Goal: Task Accomplishment & Management: Manage account settings

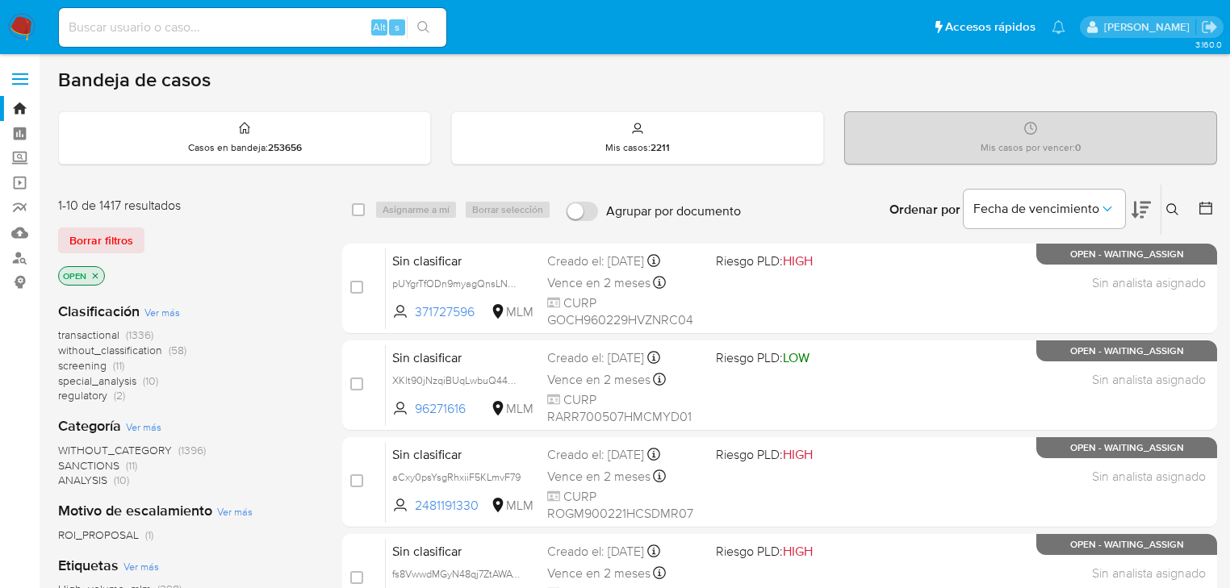
click at [16, 16] on img at bounding box center [21, 27] width 27 height 27
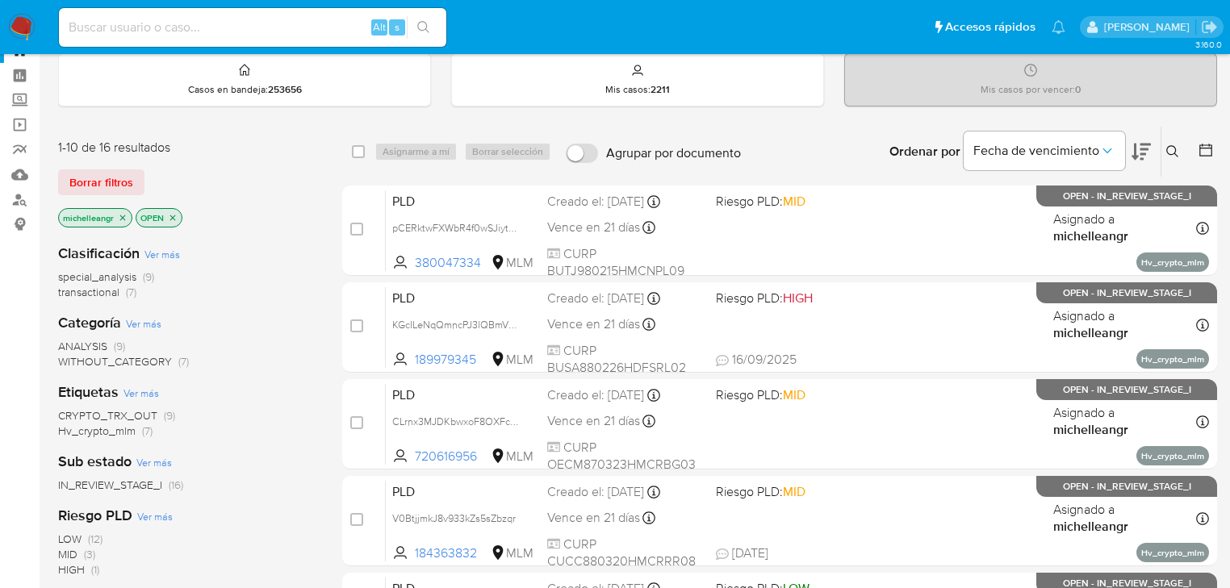
scroll to position [129, 0]
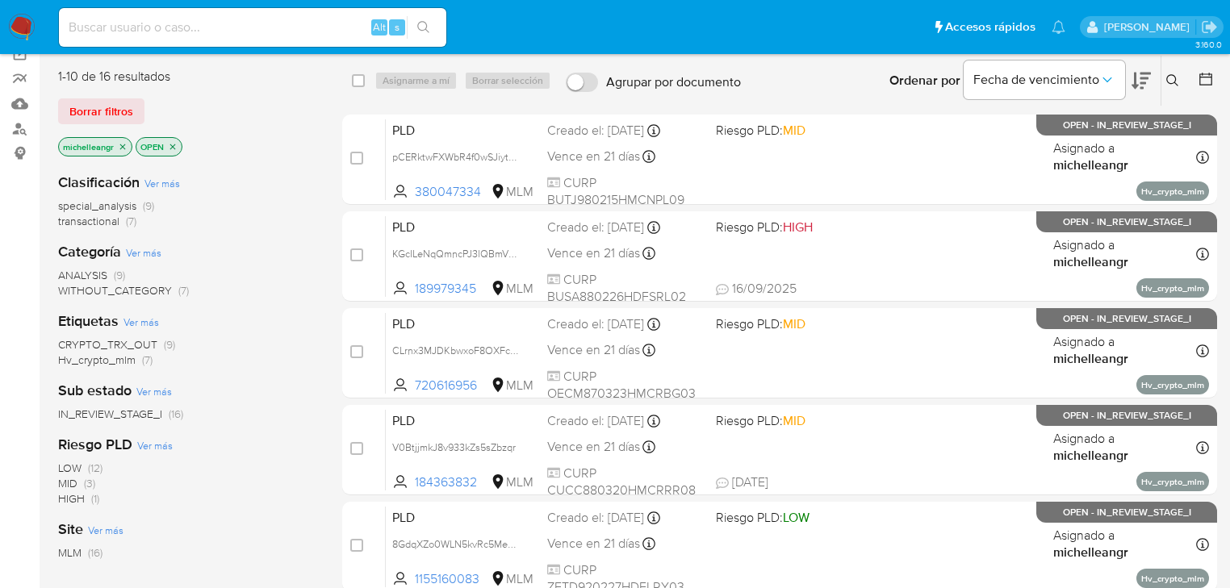
click at [114, 413] on span "IN_REVIEW_STAGE_I" at bounding box center [110, 414] width 104 height 16
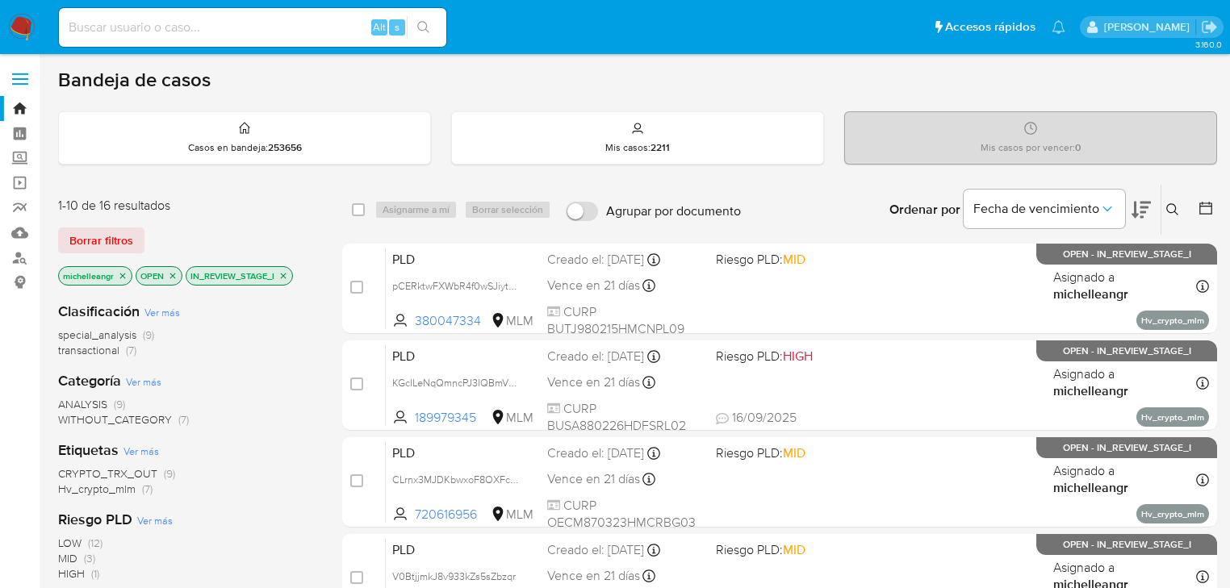
click at [115, 487] on span "Hv_crypto_mlm" at bounding box center [96, 489] width 77 height 16
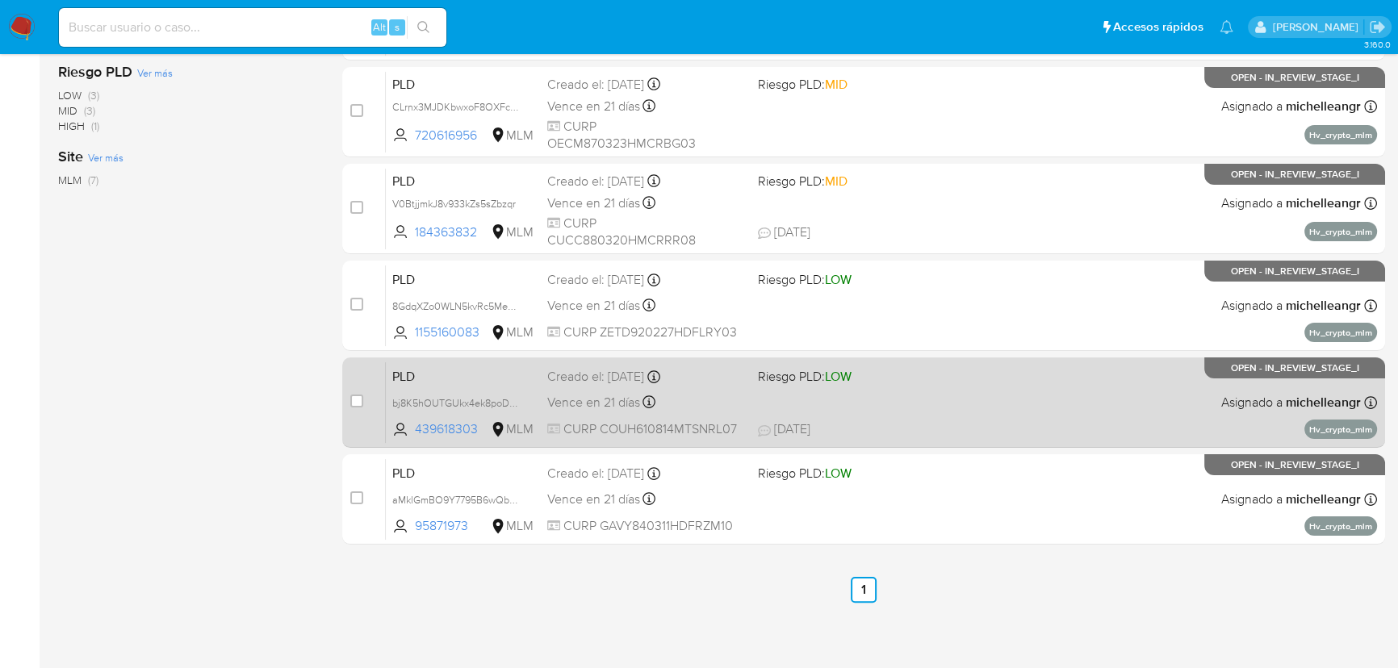
scroll to position [371, 0]
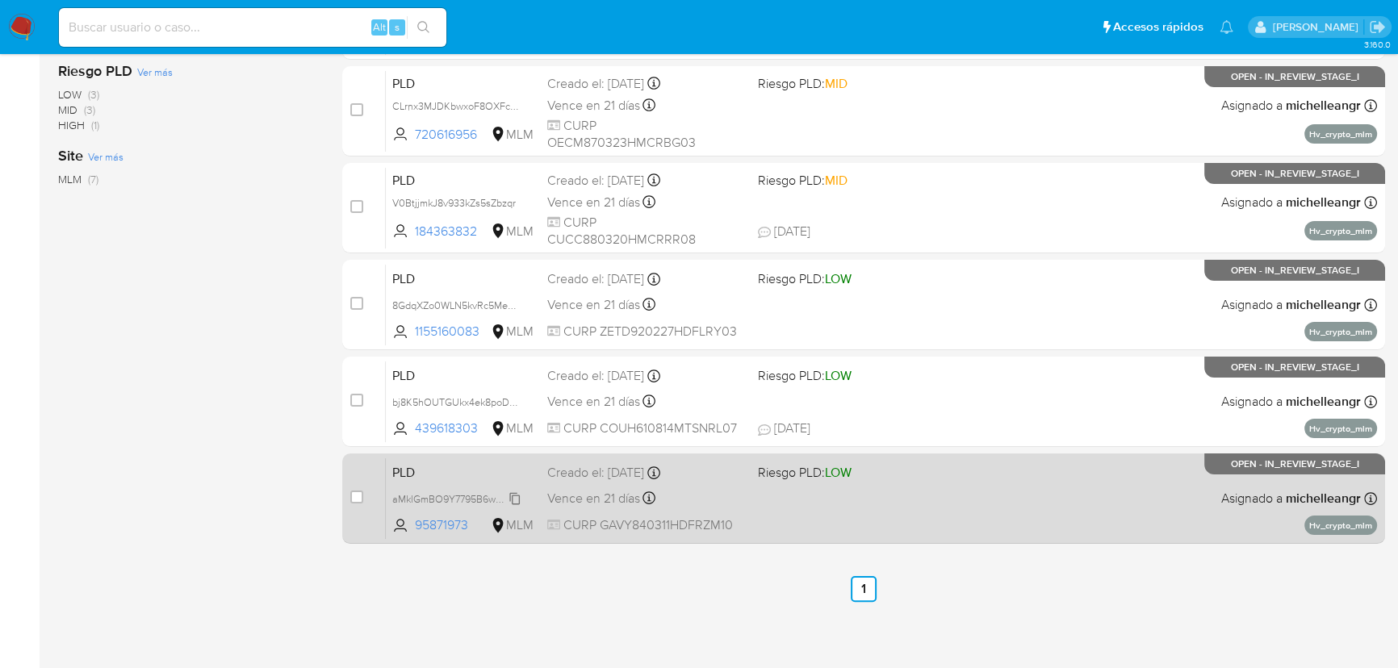
click at [514, 499] on span "aMklGmBO9Y7795B6wQb3F2Gx" at bounding box center [465, 498] width 146 height 18
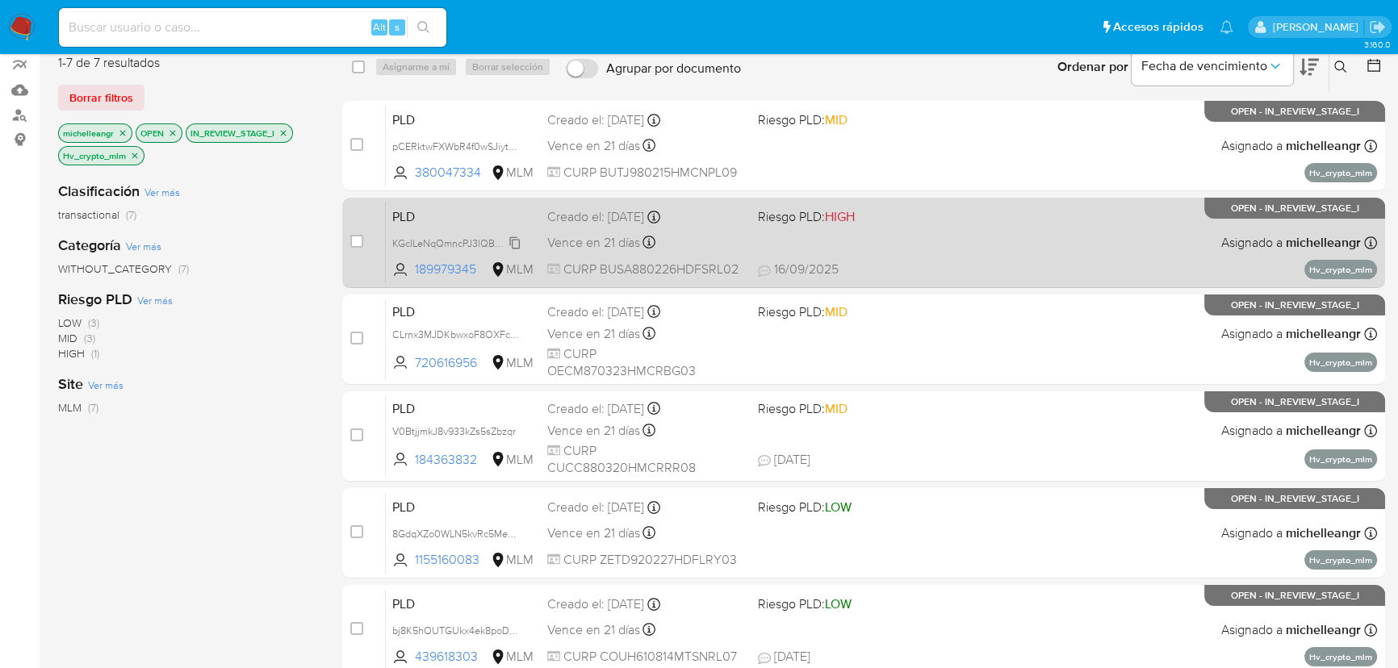
scroll to position [0, 0]
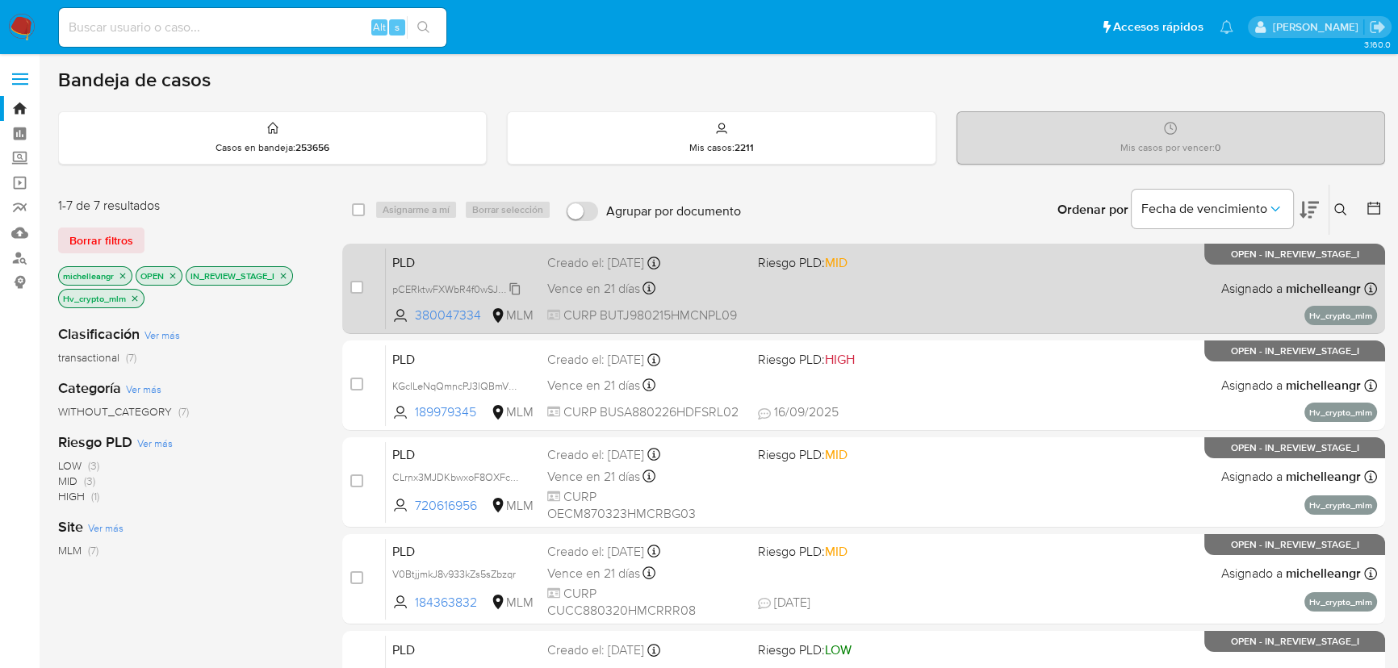
click at [516, 287] on span "pCERktwFXWbR4f0wSJiytk1O" at bounding box center [458, 288] width 132 height 18
click at [431, 253] on span "PLD" at bounding box center [463, 261] width 142 height 21
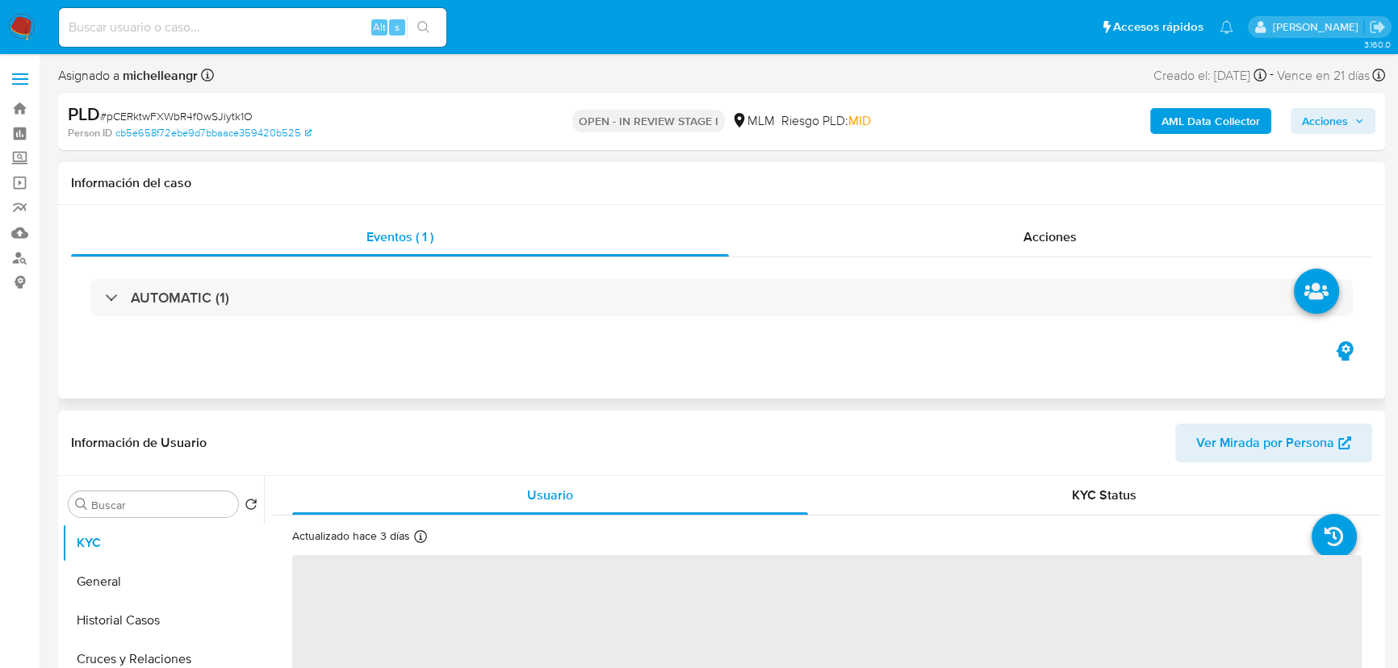
select select "10"
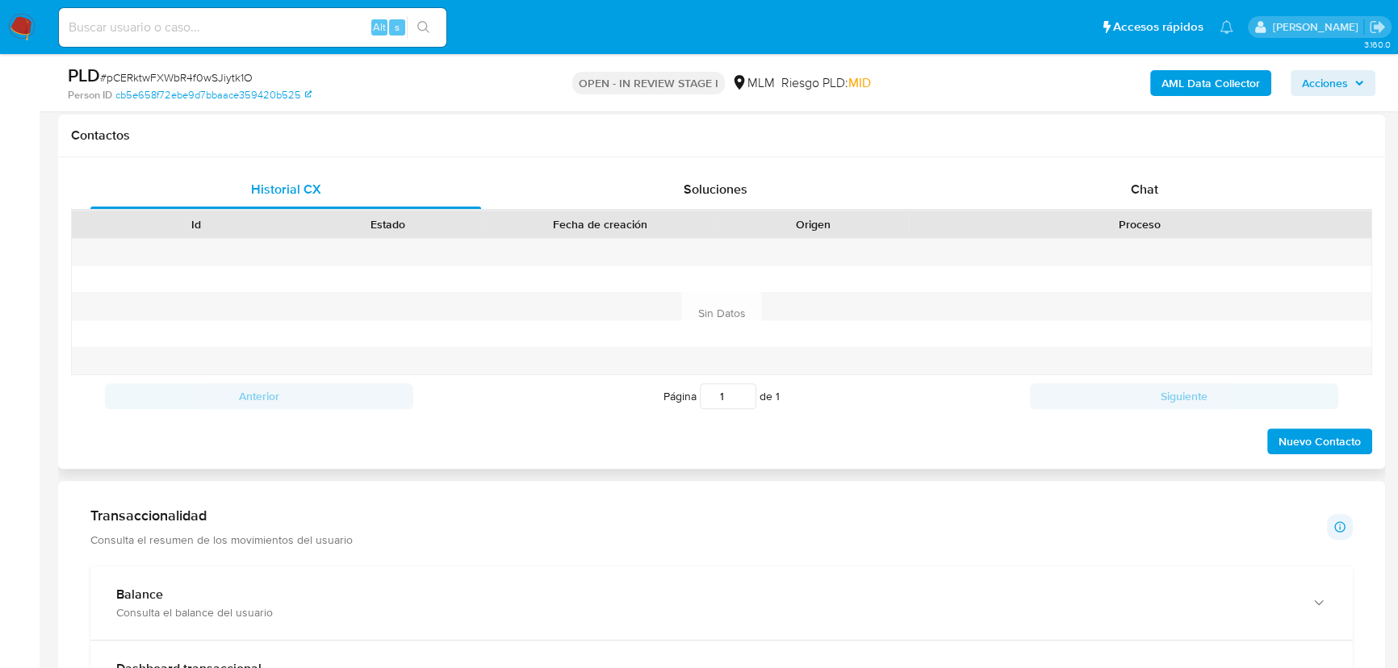
scroll to position [734, 0]
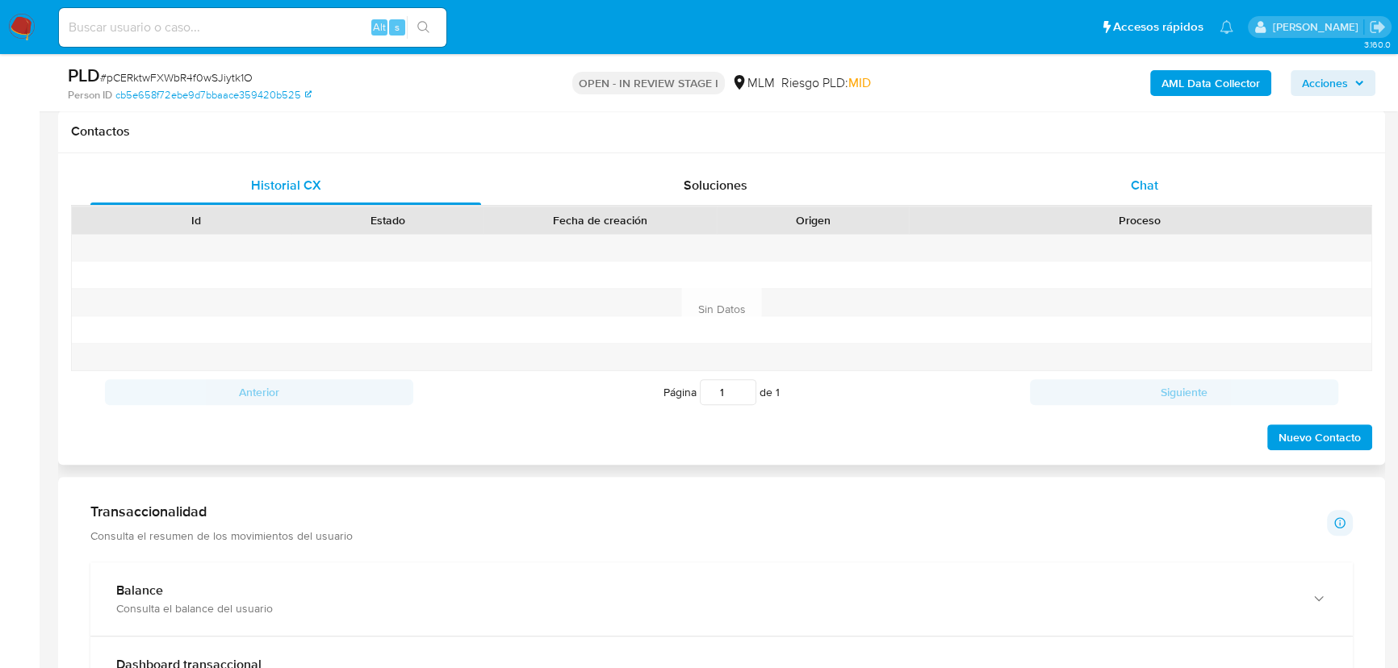
click at [1144, 190] on div "Chat" at bounding box center [1144, 185] width 391 height 39
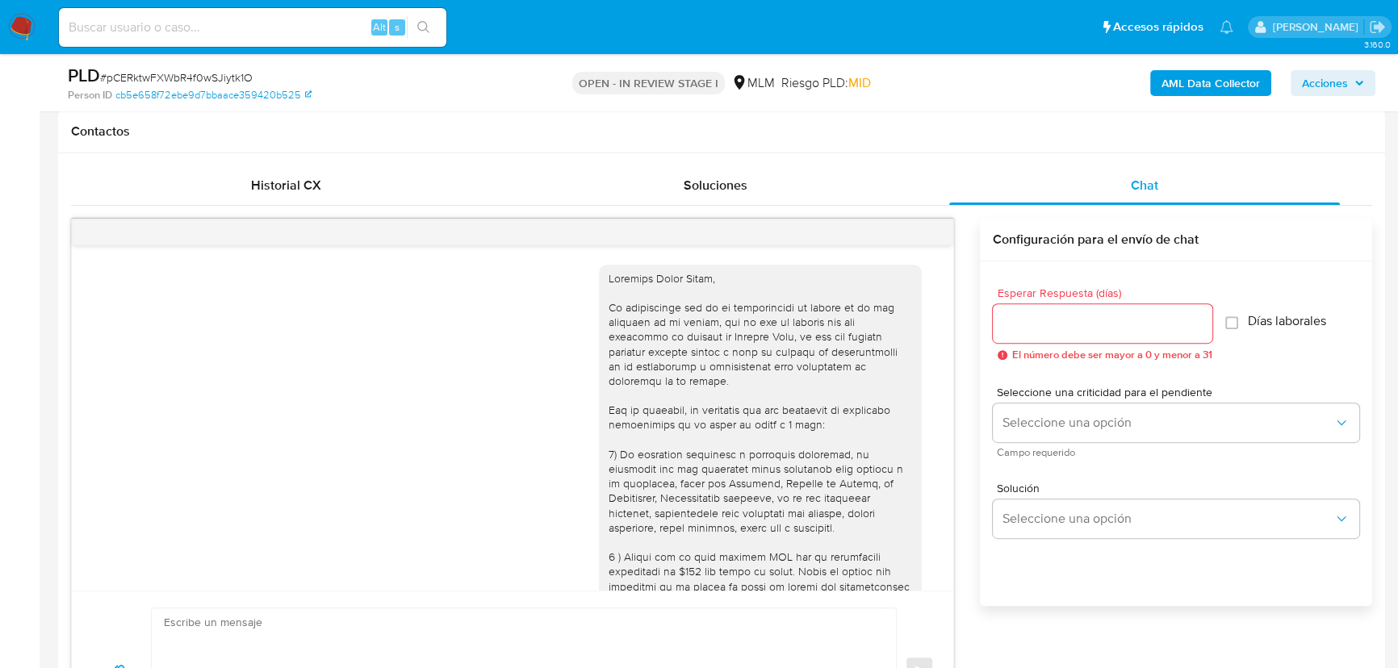
scroll to position [291, 0]
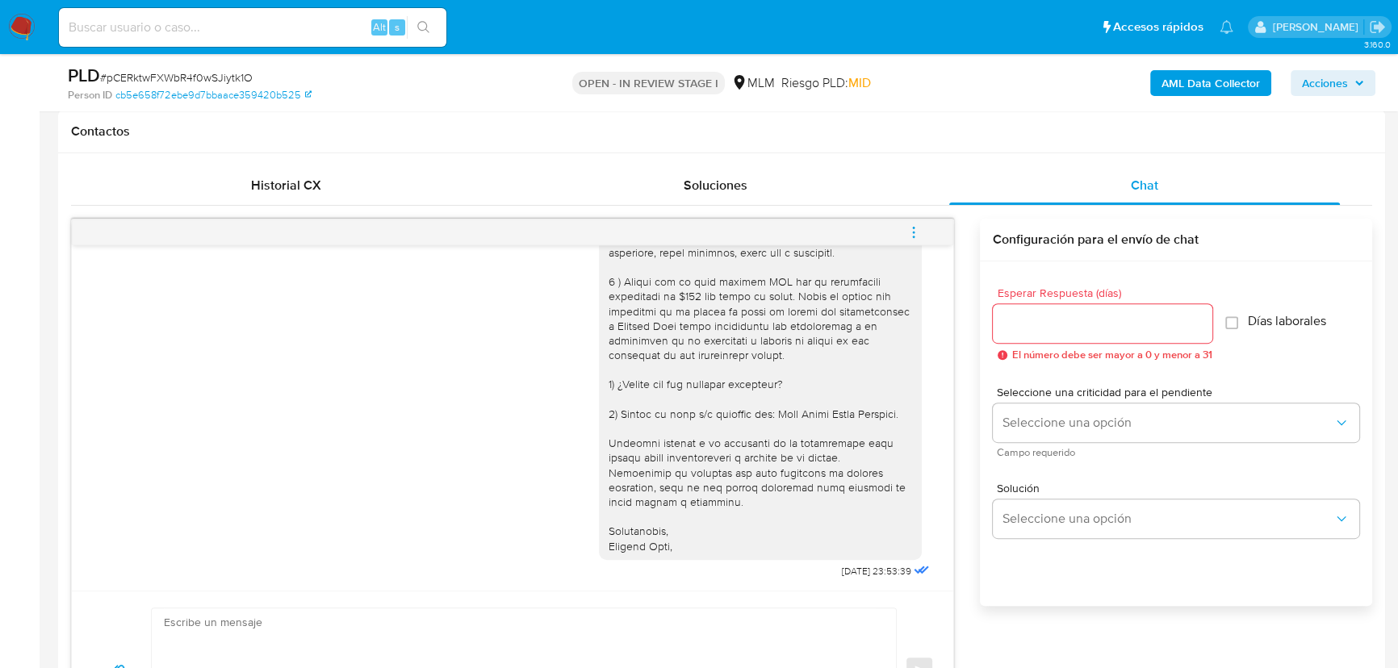
click at [918, 226] on icon "menu-action" at bounding box center [913, 232] width 15 height 15
click at [788, 203] on li "Cerrar conversación" at bounding box center [804, 200] width 165 height 29
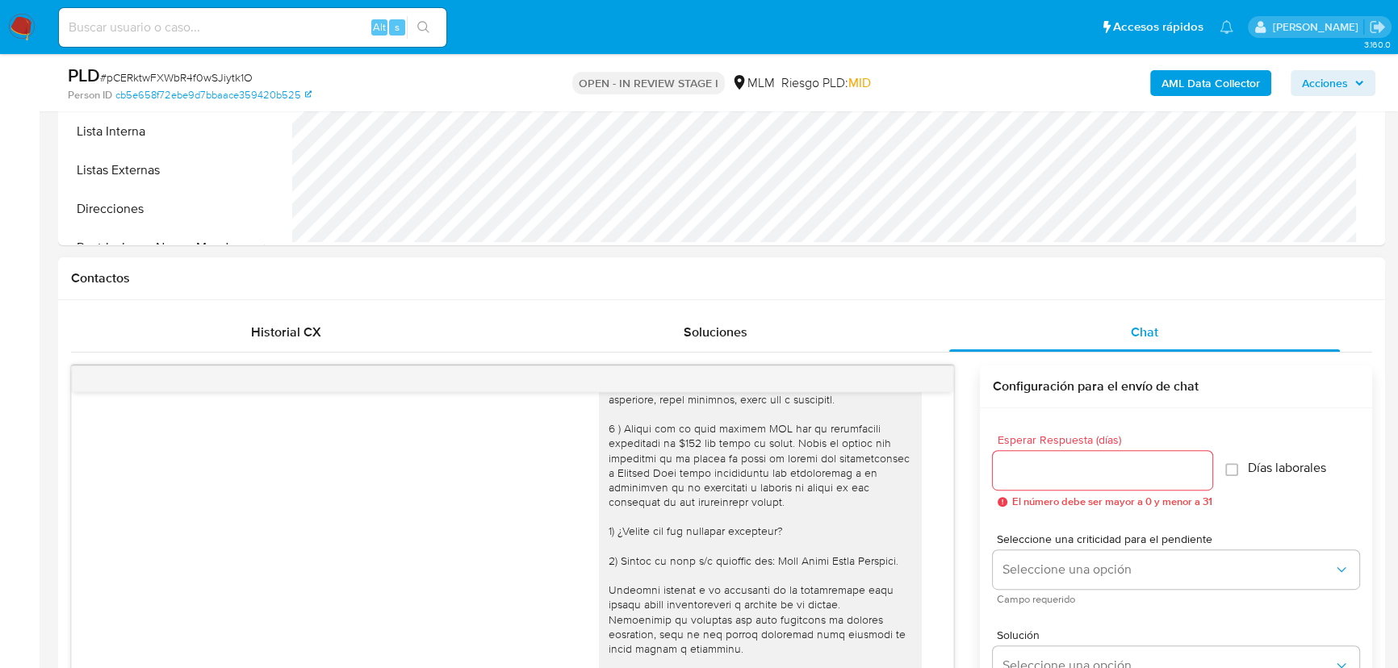
drag, startPoint x: 914, startPoint y: 402, endPoint x: 892, endPoint y: 399, distance: 22.8
click at [920, 392] on div "12/09/2025 23:53:39" at bounding box center [766, 427] width 334 height 604
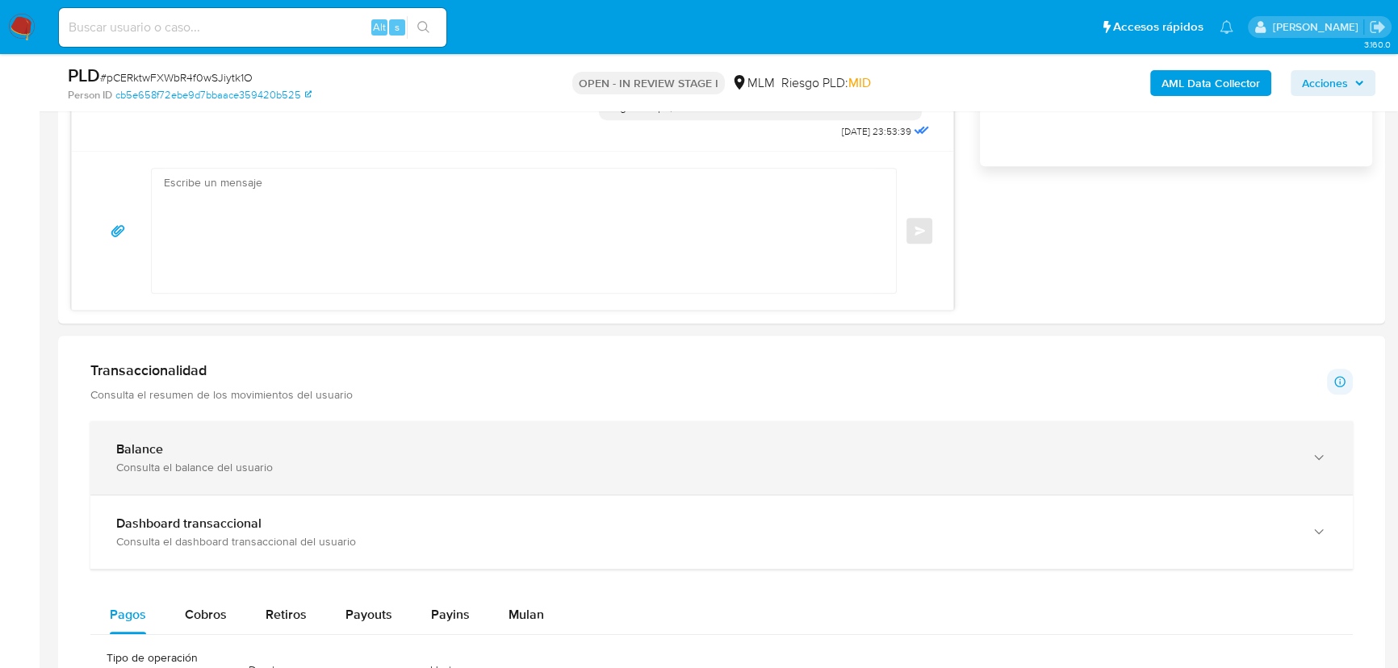
drag, startPoint x: 285, startPoint y: 440, endPoint x: 416, endPoint y: 428, distance: 131.3
click at [286, 437] on div "Balance Consulta el balance del usuario" at bounding box center [721, 457] width 1262 height 73
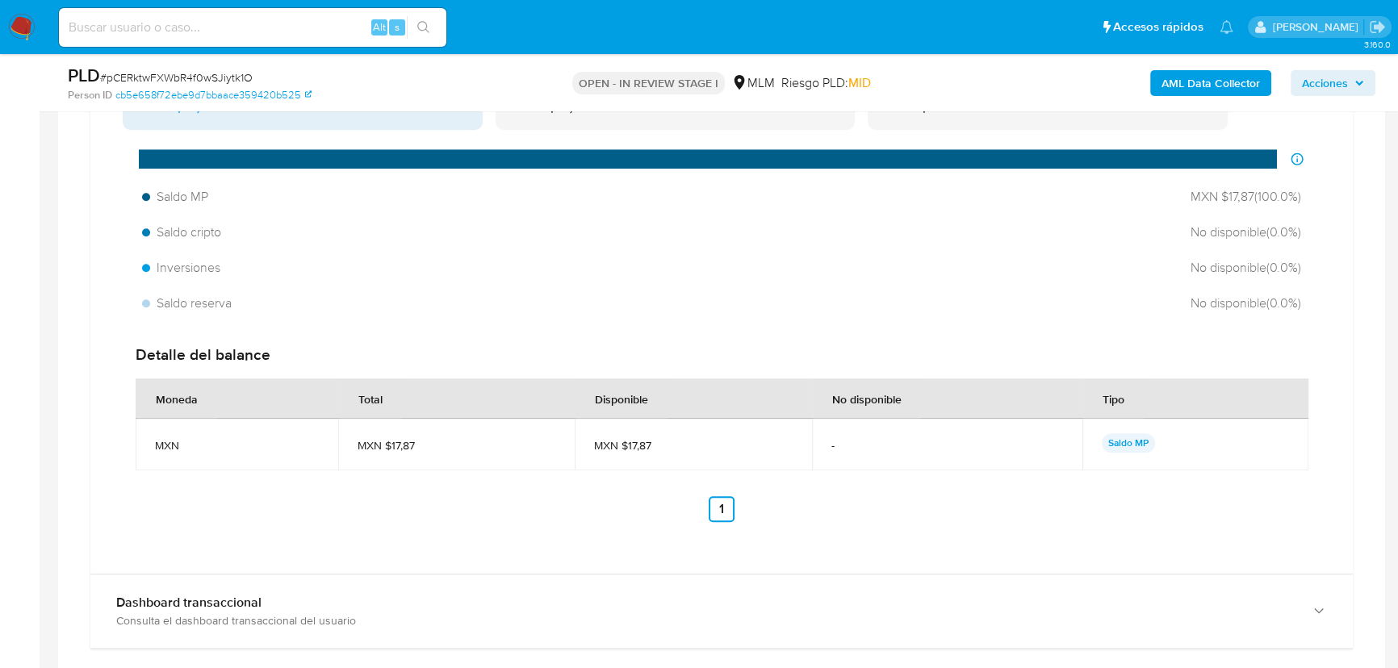
scroll to position [1907, 0]
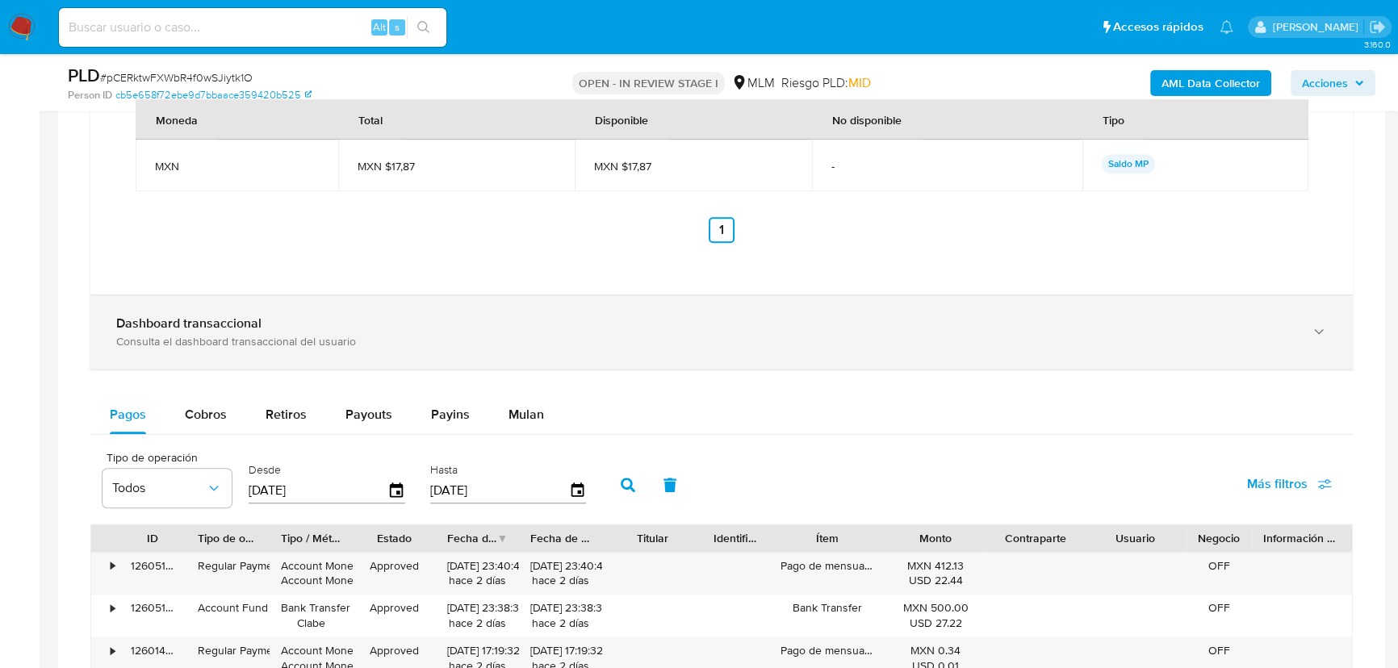
drag, startPoint x: 287, startPoint y: 295, endPoint x: 283, endPoint y: 316, distance: 21.2
click at [290, 295] on div "Dashboard transaccional Consulta el dashboard transaccional del usuario" at bounding box center [721, 331] width 1262 height 73
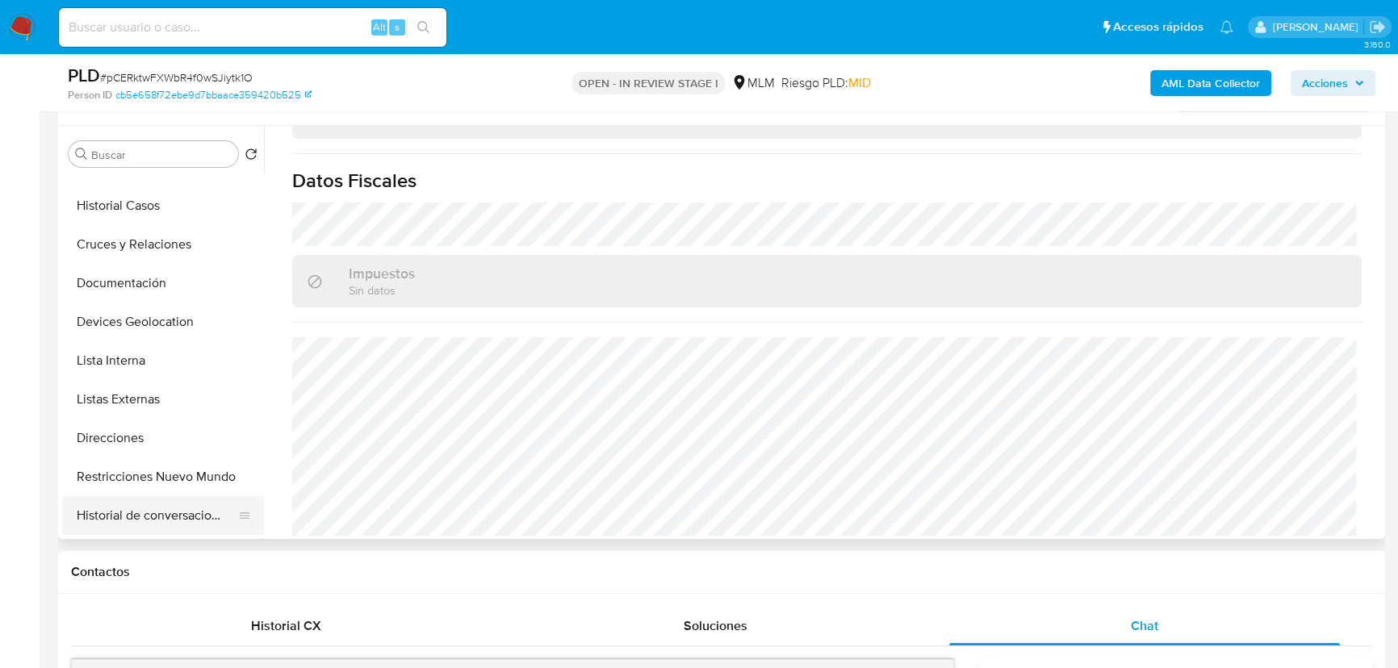
scroll to position [220, 0]
click at [150, 400] on button "Archivos adjuntos" at bounding box center [156, 399] width 189 height 39
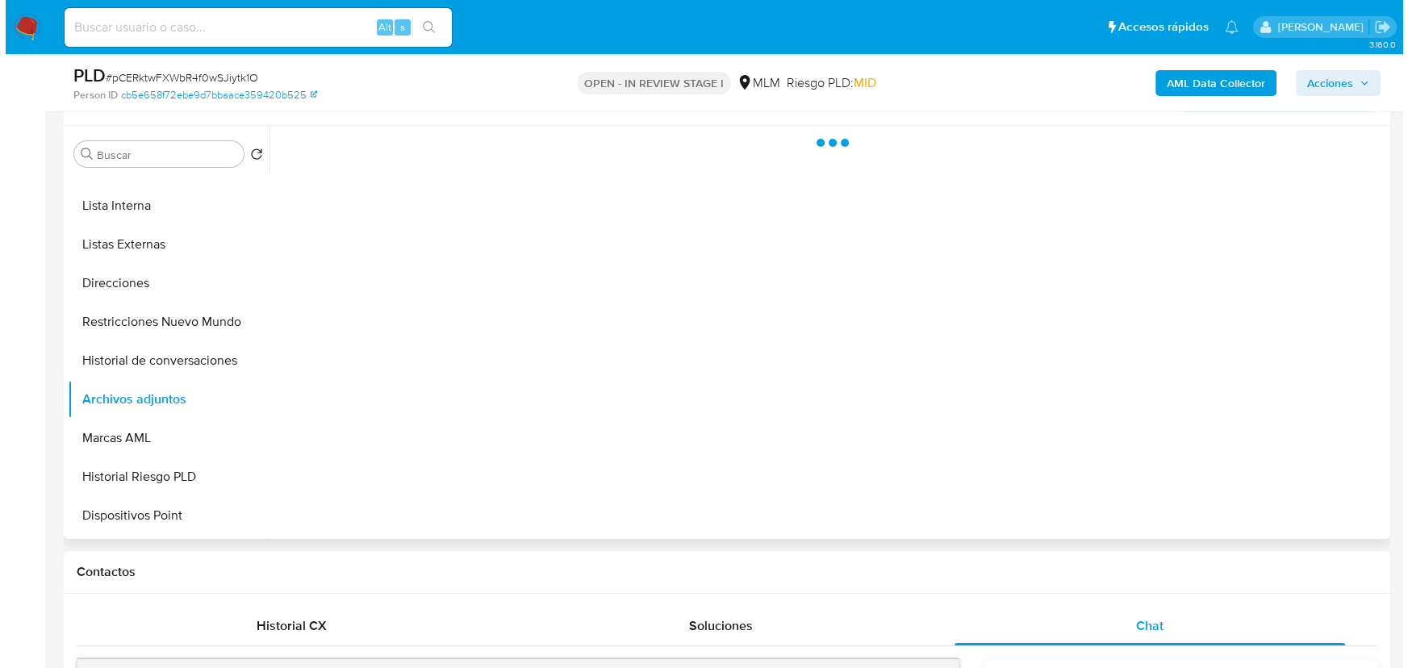
scroll to position [0, 0]
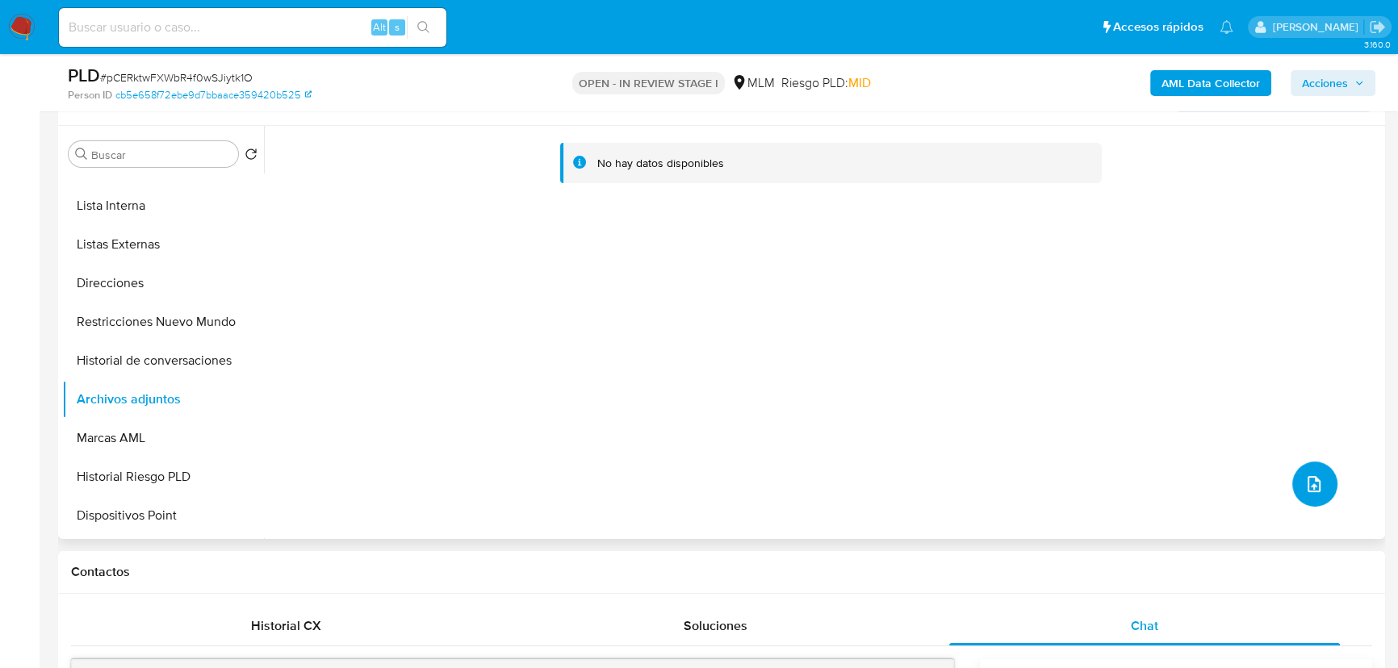
click at [1308, 488] on icon "upload-file" at bounding box center [1313, 484] width 13 height 16
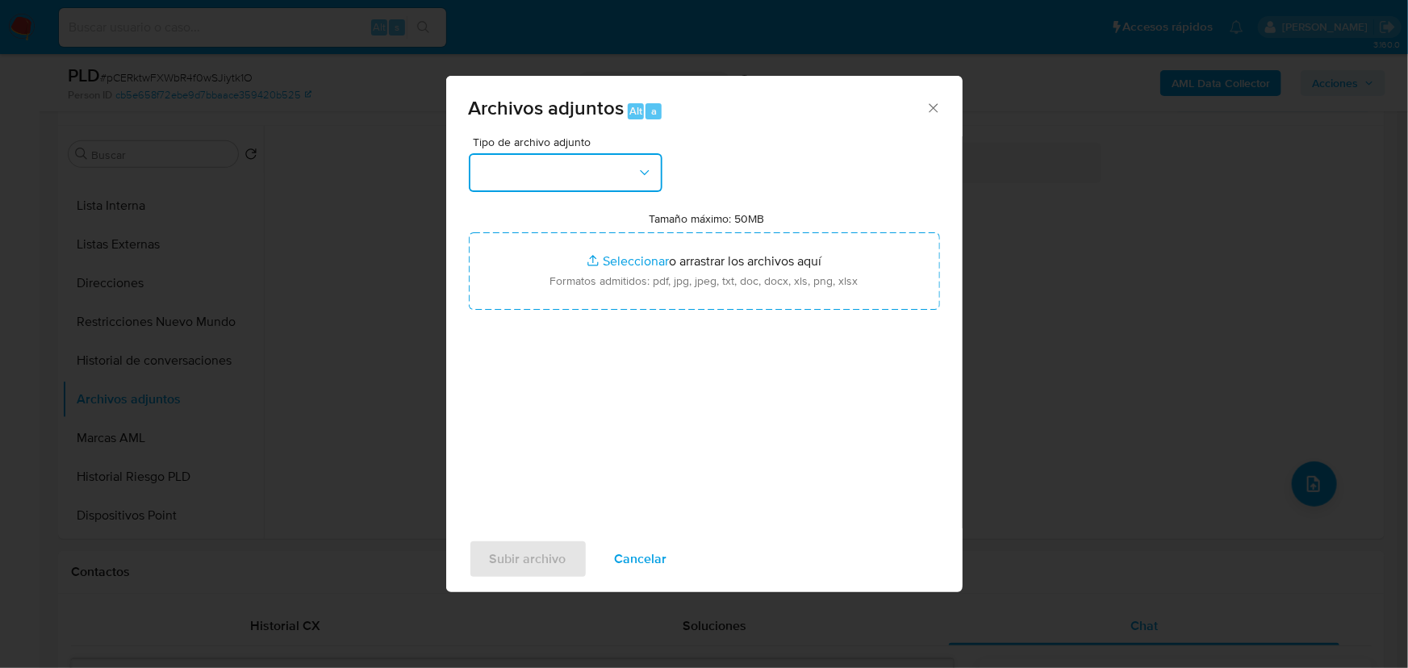
click at [554, 179] on button "button" at bounding box center [566, 172] width 194 height 39
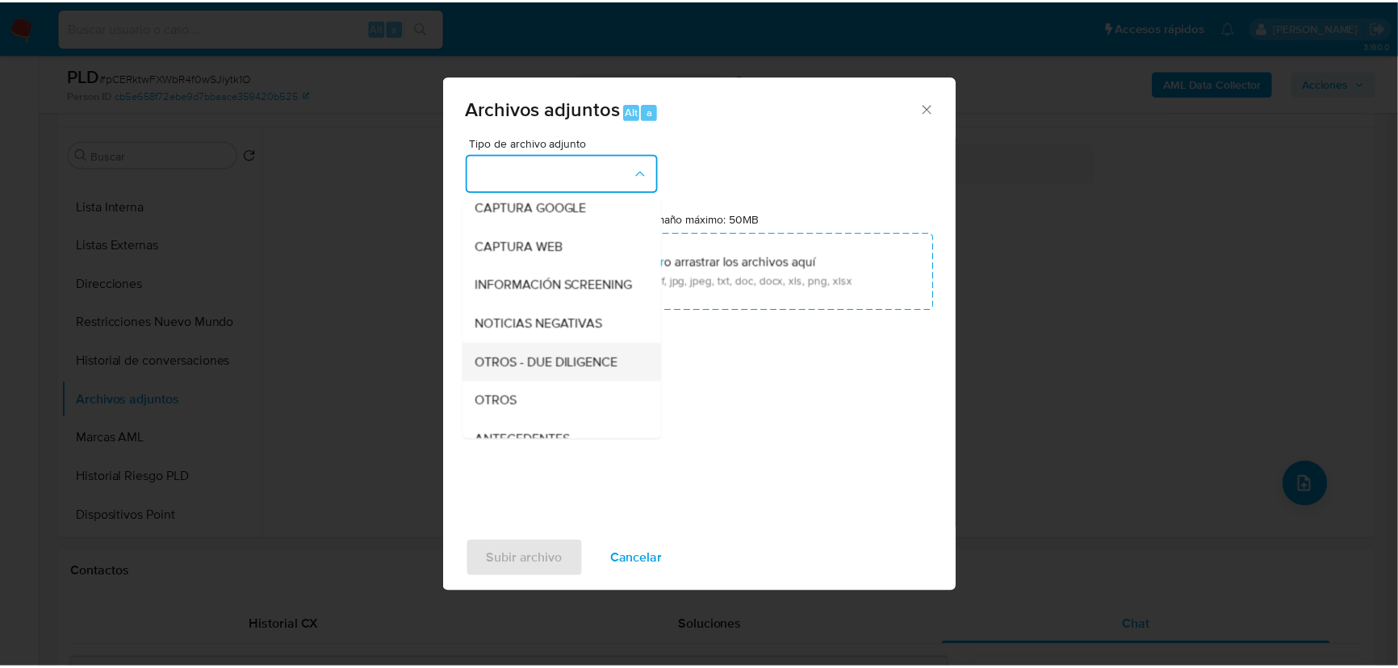
scroll to position [119, 0]
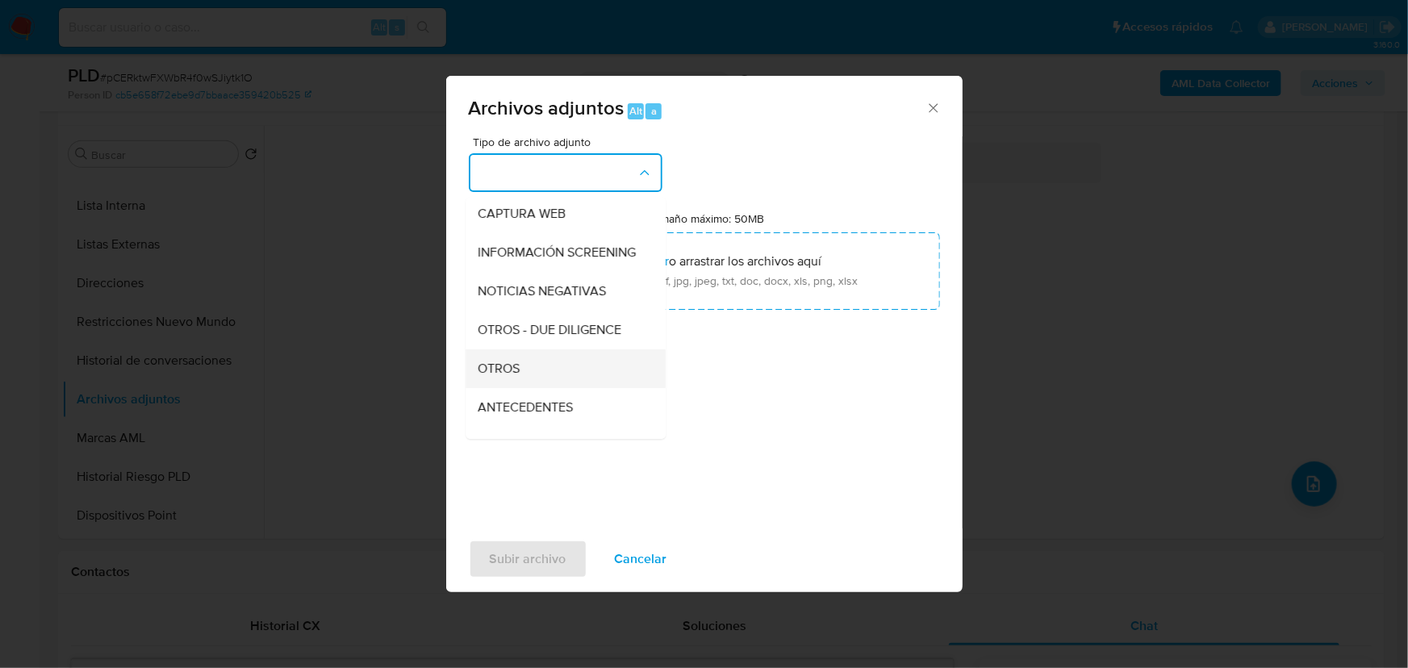
click at [544, 383] on div "OTROS" at bounding box center [561, 368] width 165 height 39
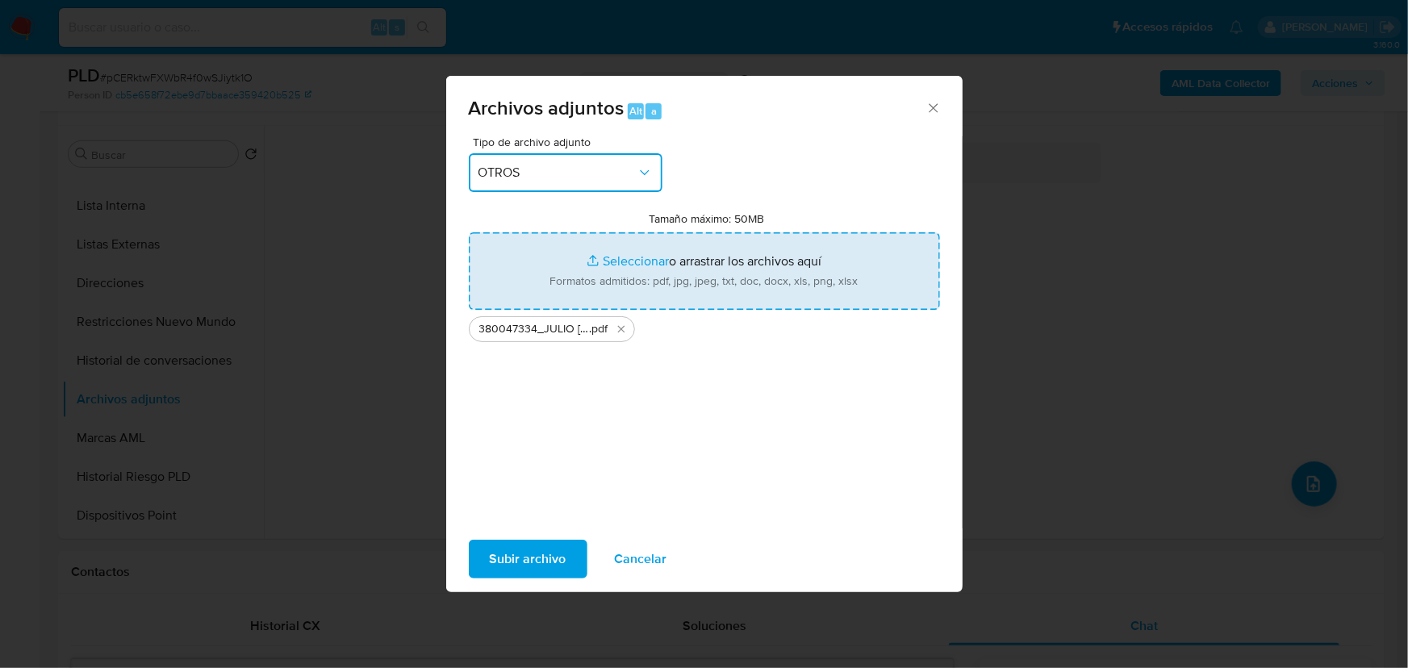
type input "C:\fakepath\380047334_JULIO CESAR BUENDIA TAPIA_AGO25.xlsx"
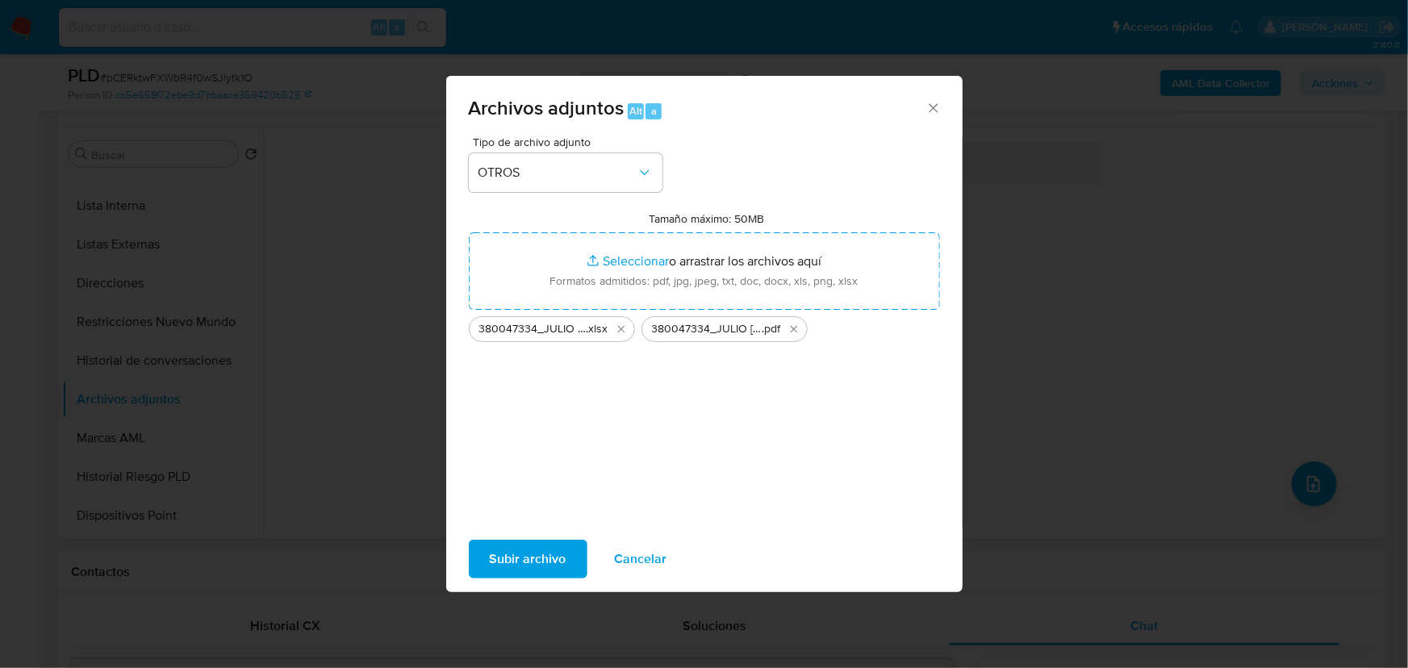
click at [531, 550] on span "Subir archivo" at bounding box center [528, 560] width 77 height 36
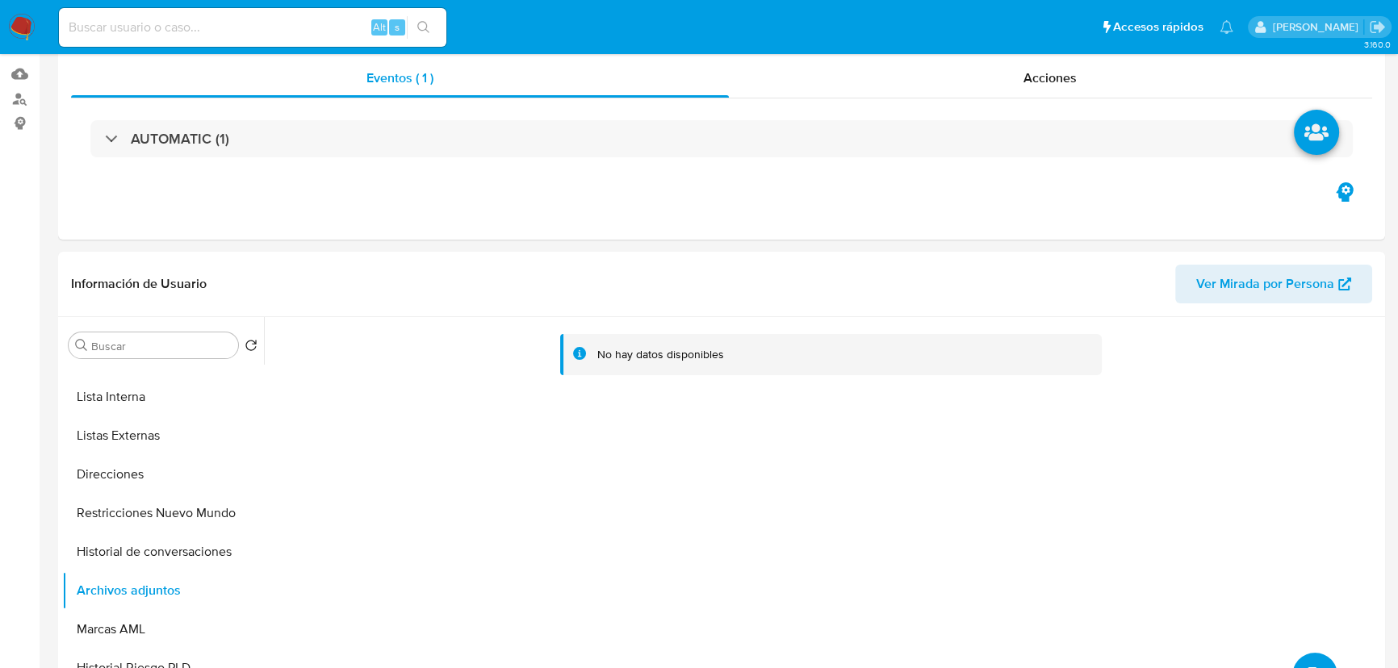
scroll to position [0, 0]
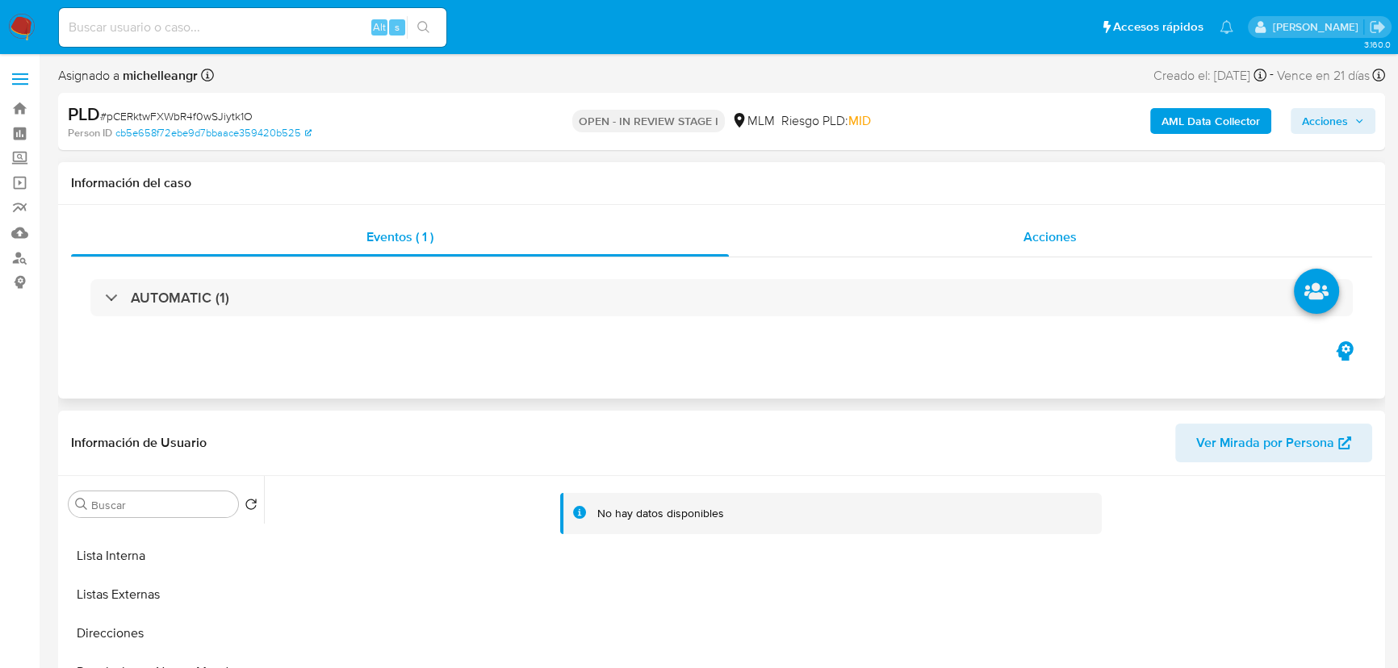
click at [1068, 250] on div "Acciones" at bounding box center [1051, 237] width 644 height 39
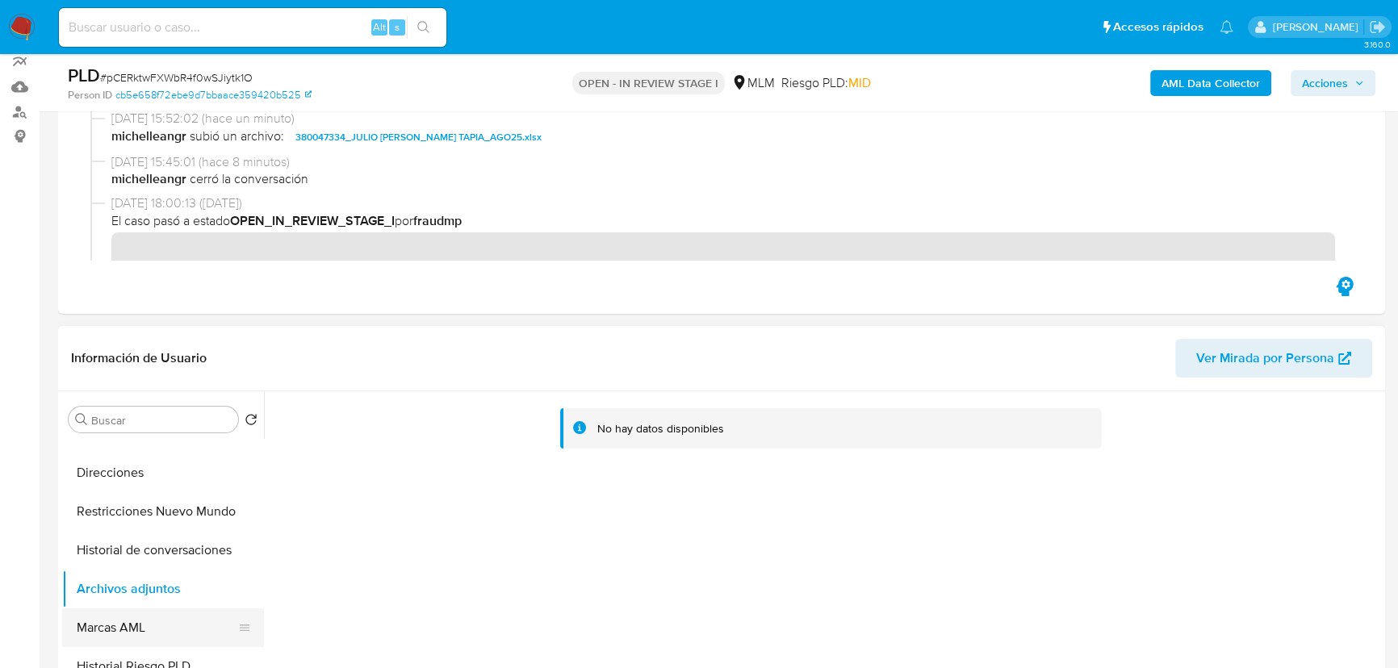
scroll to position [366, 0]
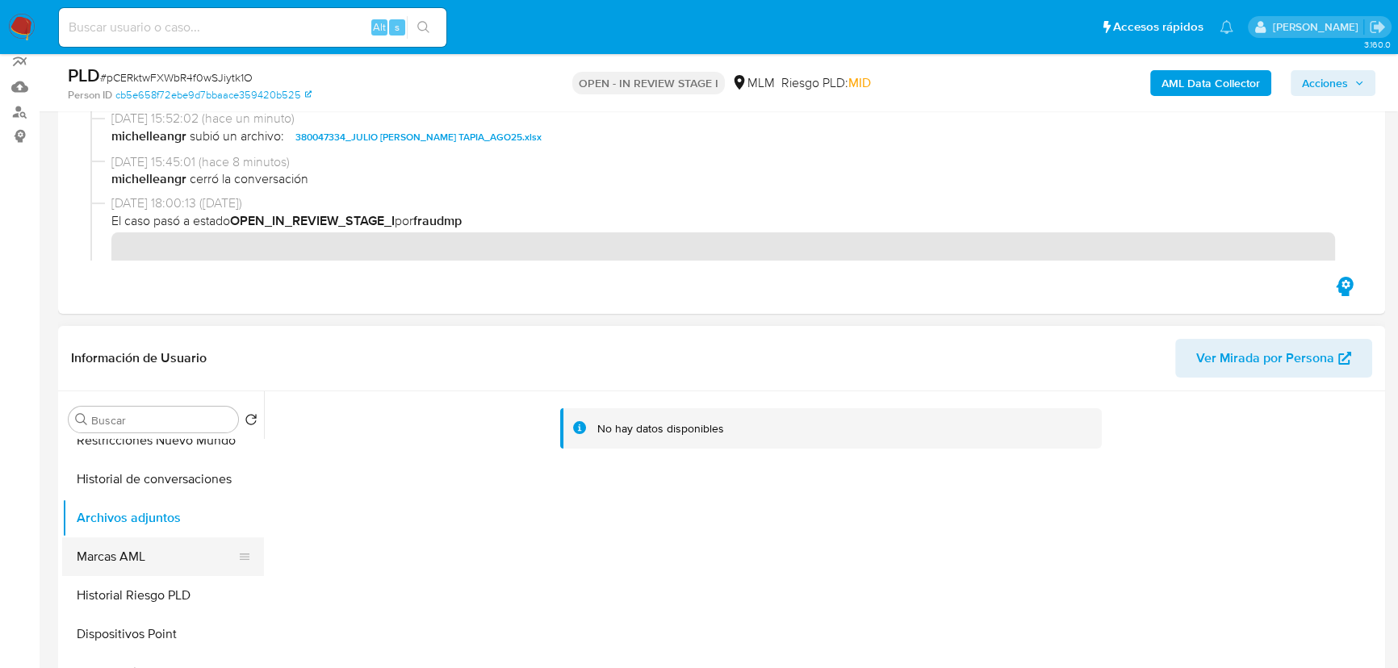
drag, startPoint x: 165, startPoint y: 563, endPoint x: 161, endPoint y: 538, distance: 25.2
click at [164, 563] on button "Marcas AML" at bounding box center [156, 557] width 189 height 39
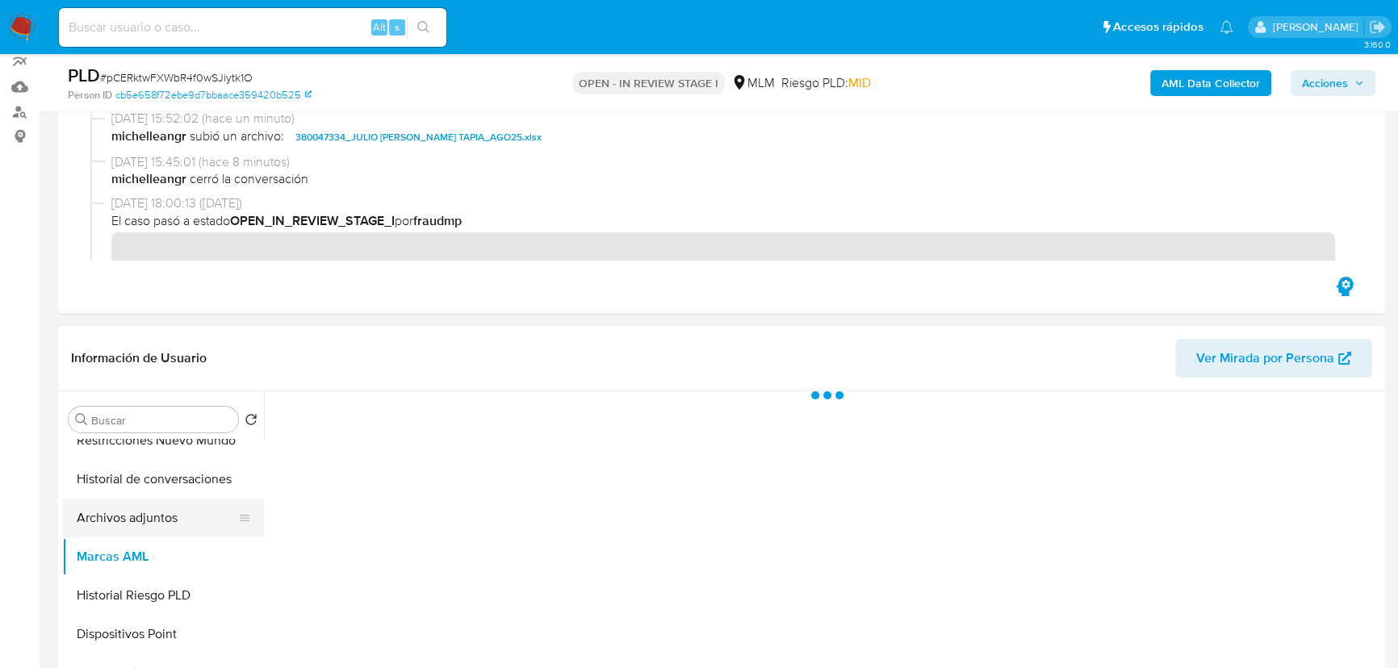
click at [161, 518] on button "Archivos adjuntos" at bounding box center [156, 518] width 189 height 39
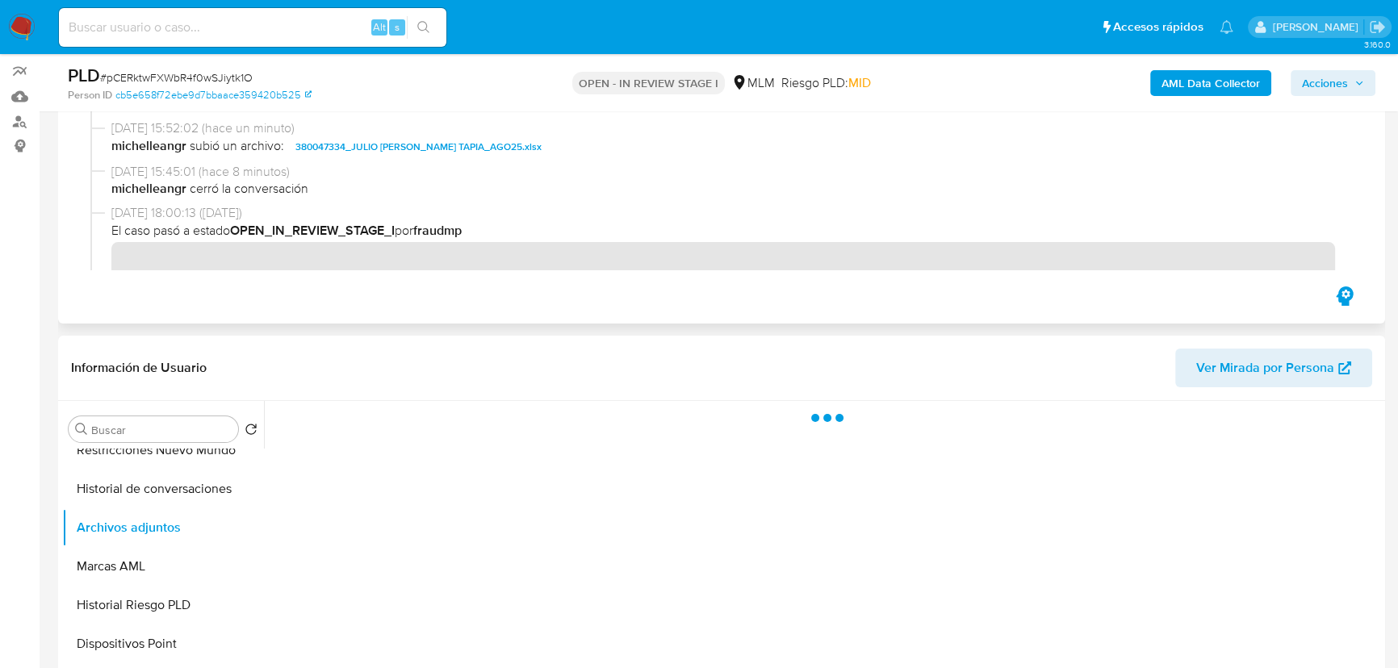
scroll to position [0, 0]
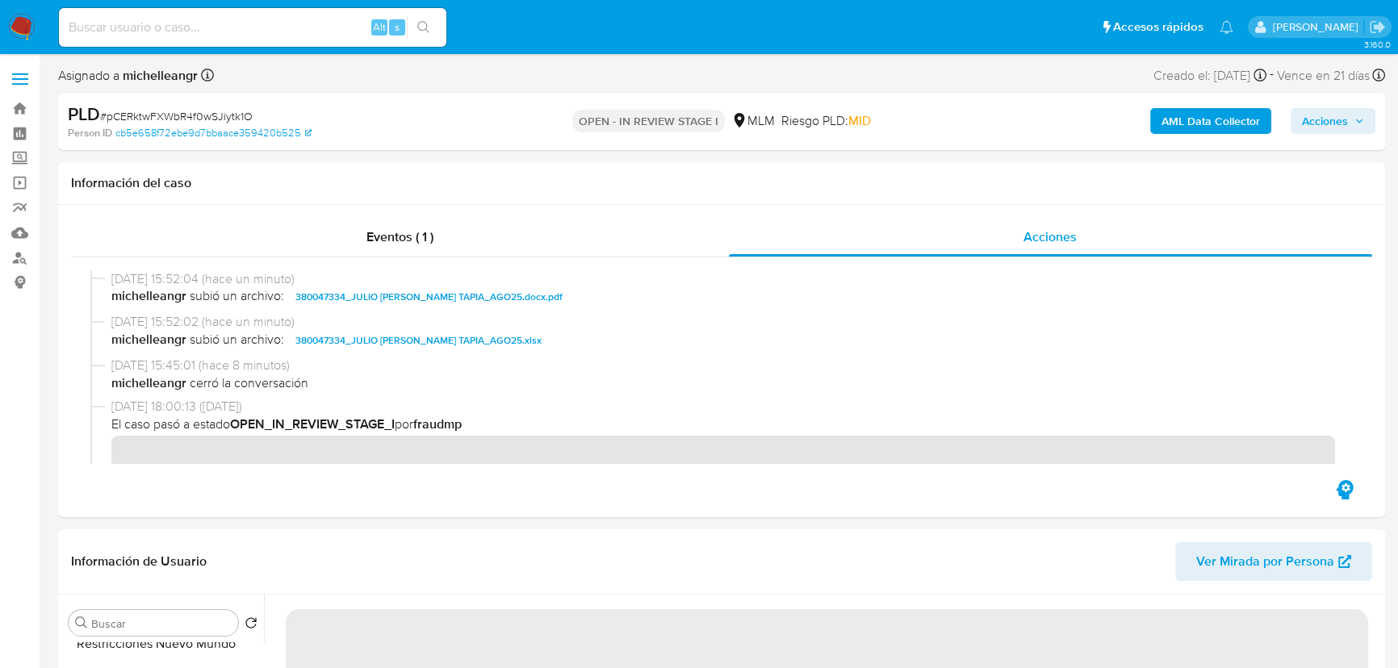
click at [1324, 119] on span "Acciones" at bounding box center [1325, 121] width 46 height 26
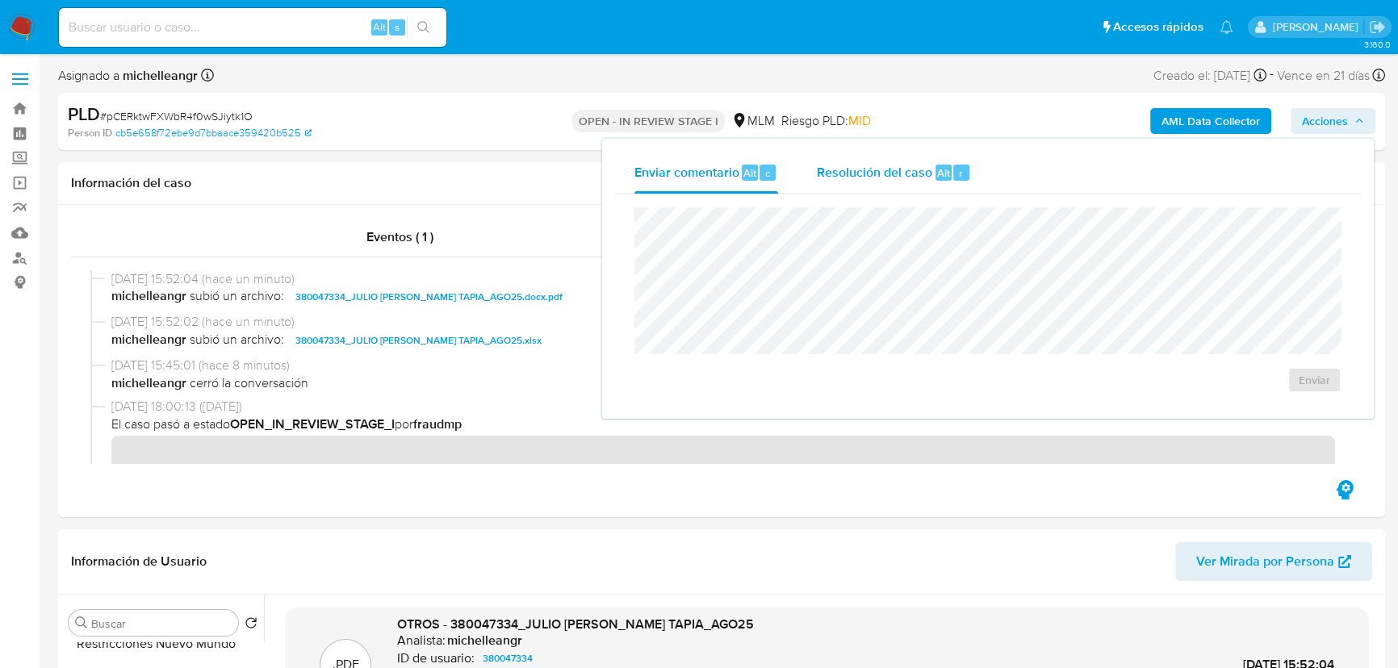
click at [901, 160] on div "Resolución del caso Alt r" at bounding box center [894, 173] width 154 height 42
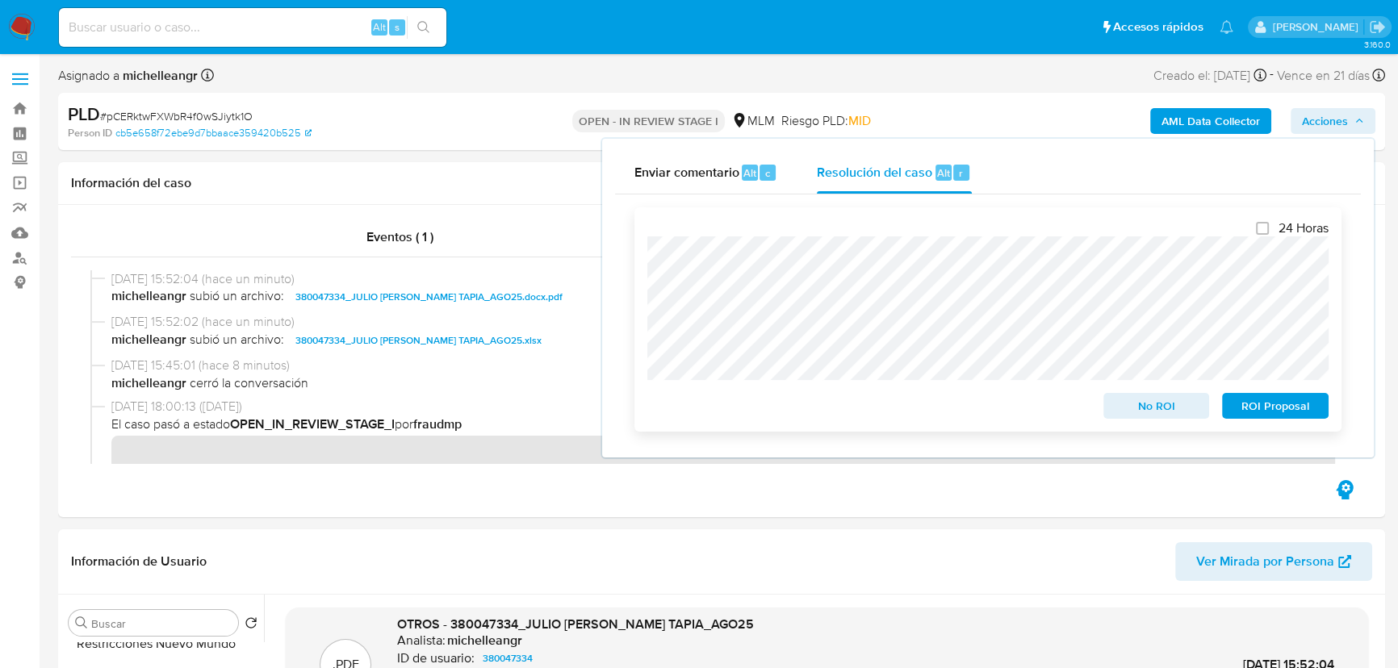
click at [1180, 409] on span "No ROI" at bounding box center [1157, 406] width 84 height 23
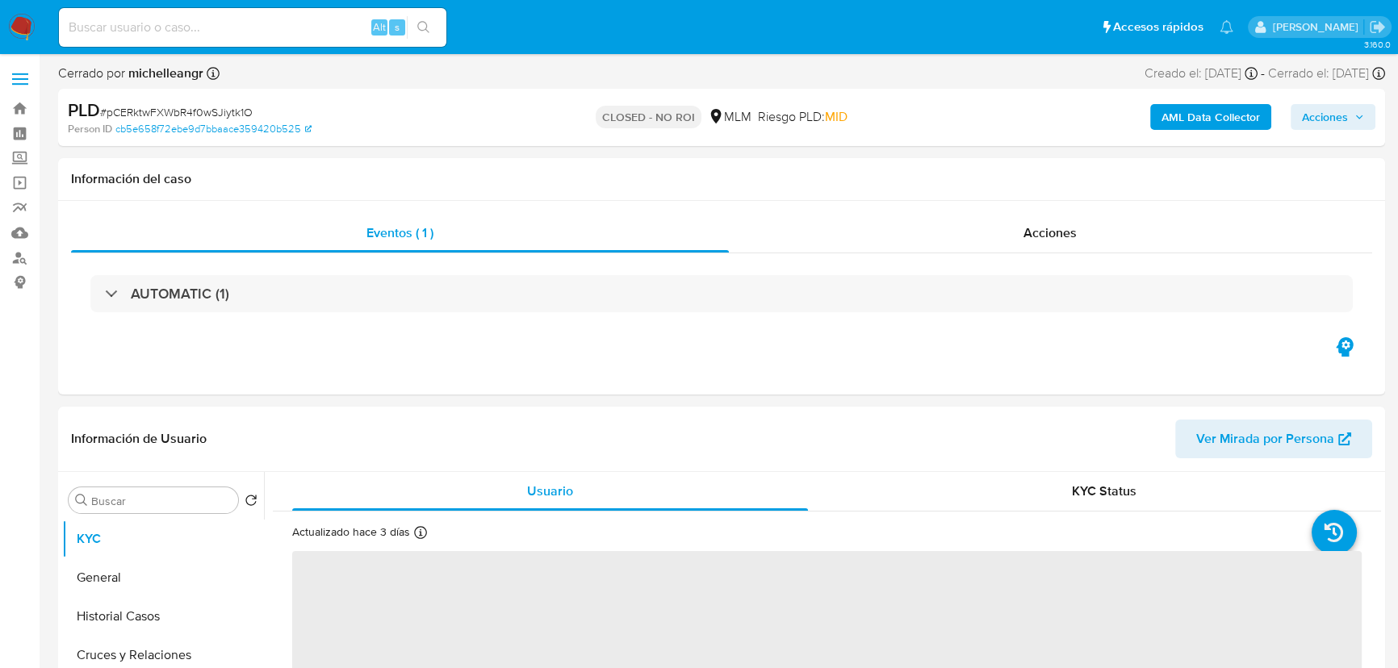
select select "10"
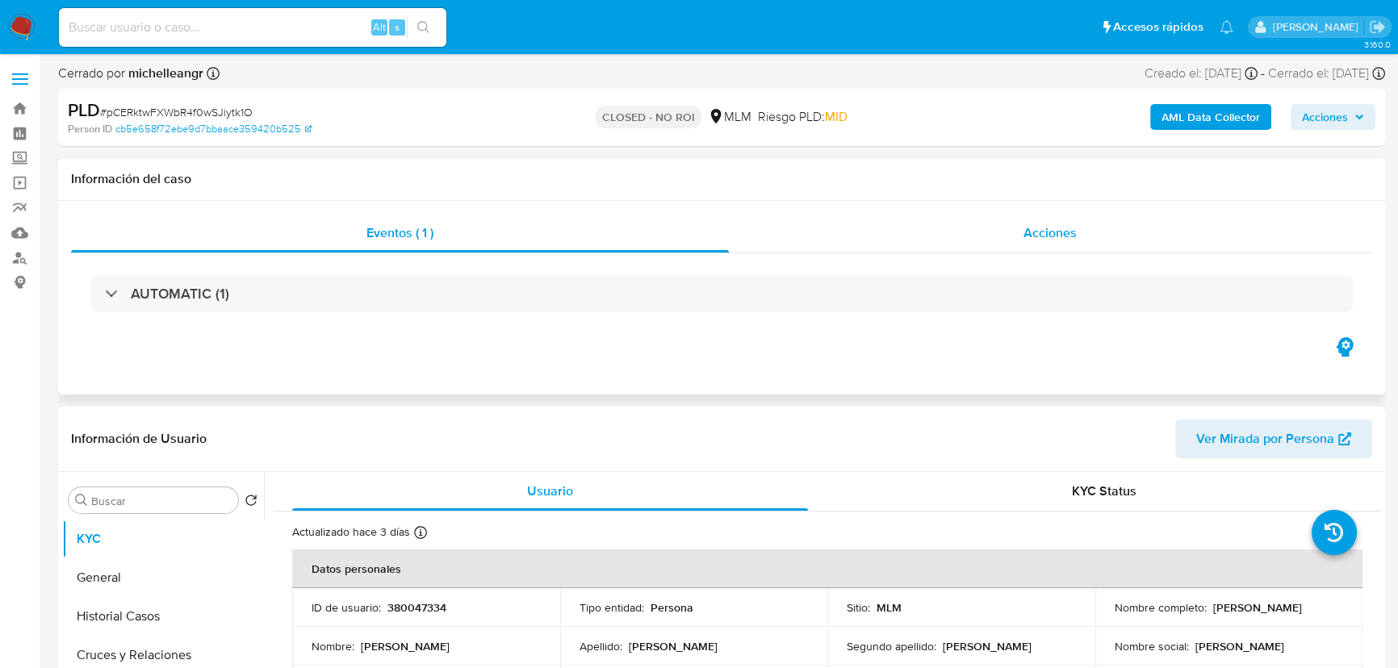
drag, startPoint x: 1076, startPoint y: 239, endPoint x: 1083, endPoint y: 235, distance: 8.3
click at [1081, 237] on div "Acciones" at bounding box center [1051, 233] width 644 height 39
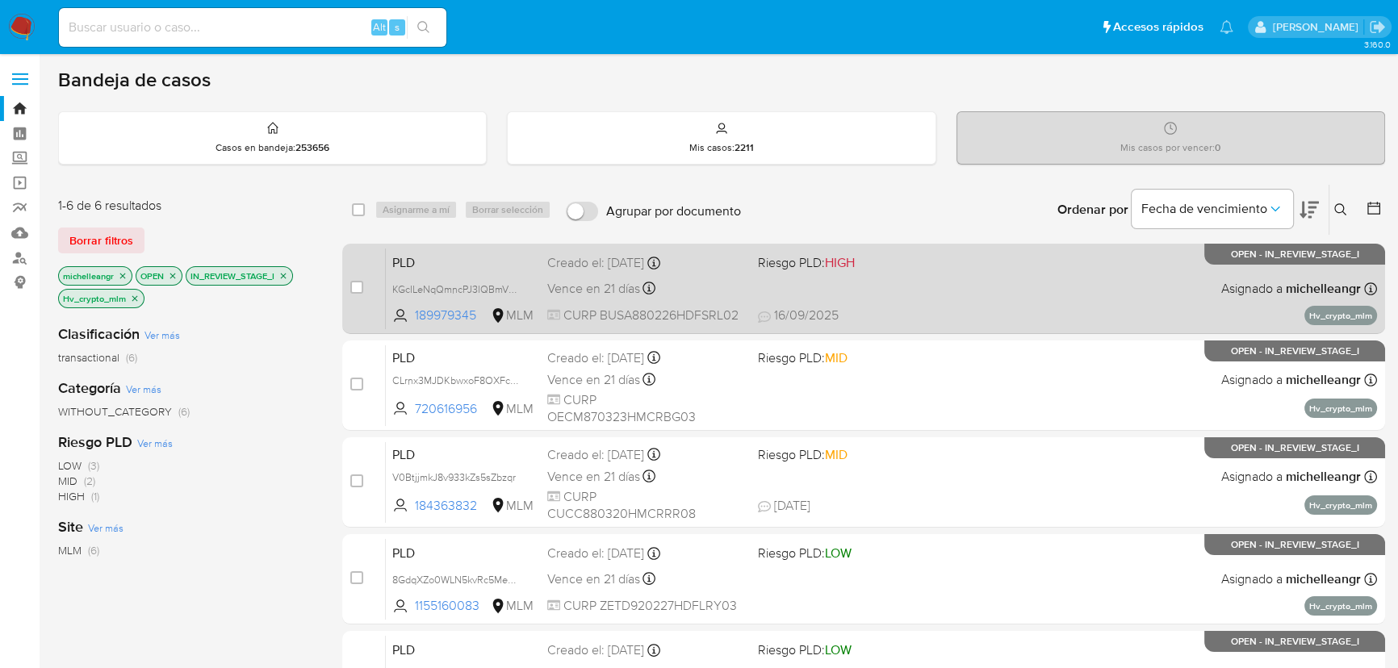
click at [460, 269] on span "PLD" at bounding box center [463, 261] width 142 height 21
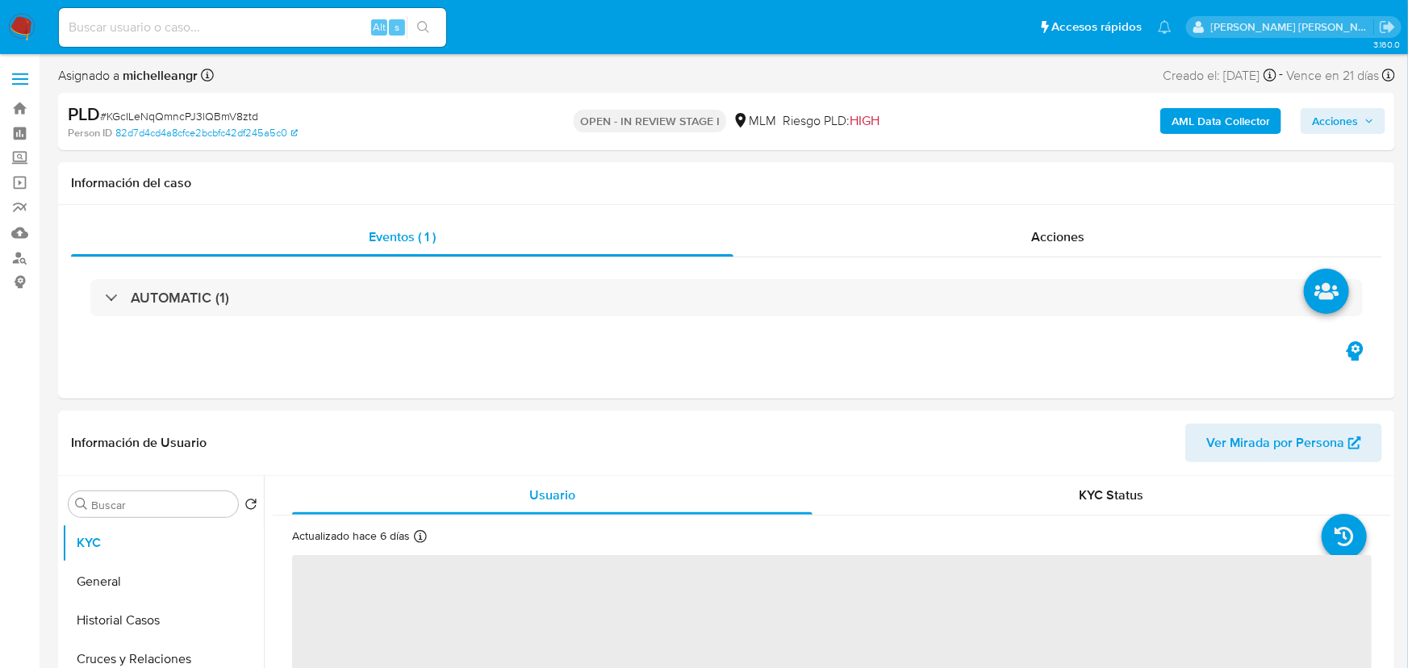
select select "10"
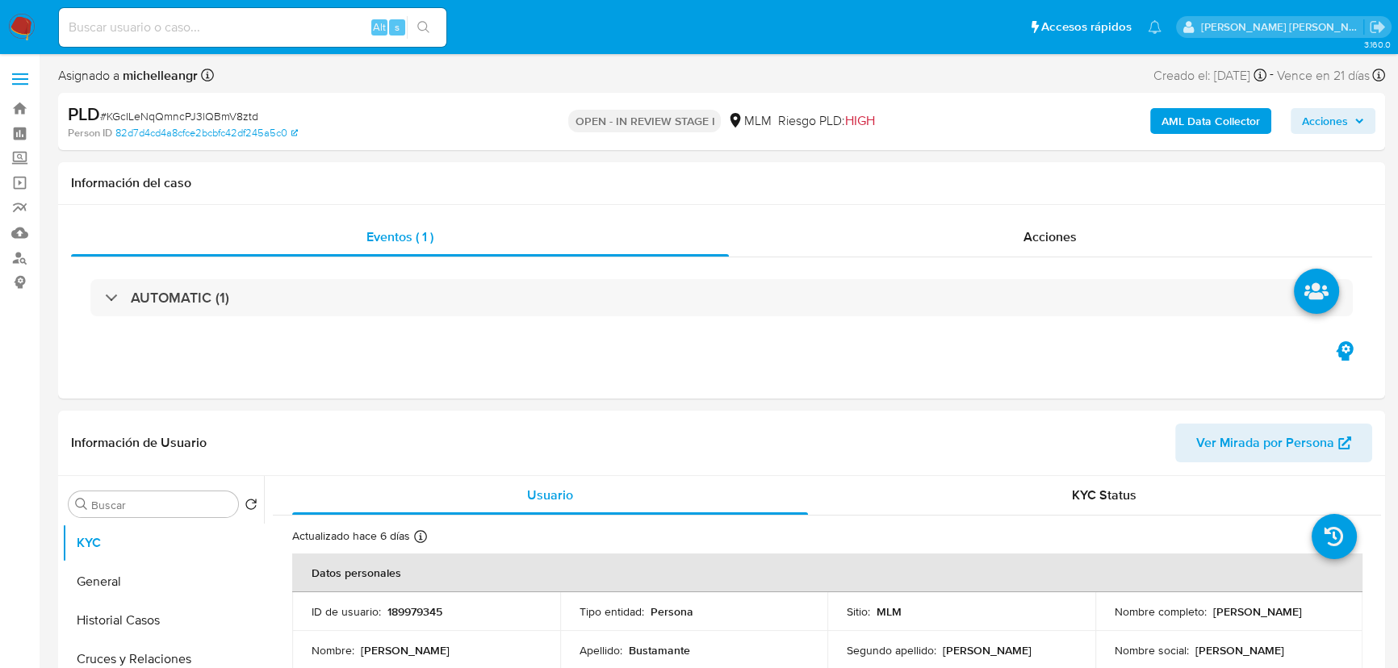
click at [228, 115] on span "# KGcILeNqQmncPJ3lQBmV8ztd" at bounding box center [179, 116] width 158 height 16
copy span "KGcILeNqQmncPJ3lQBmV8ztd"
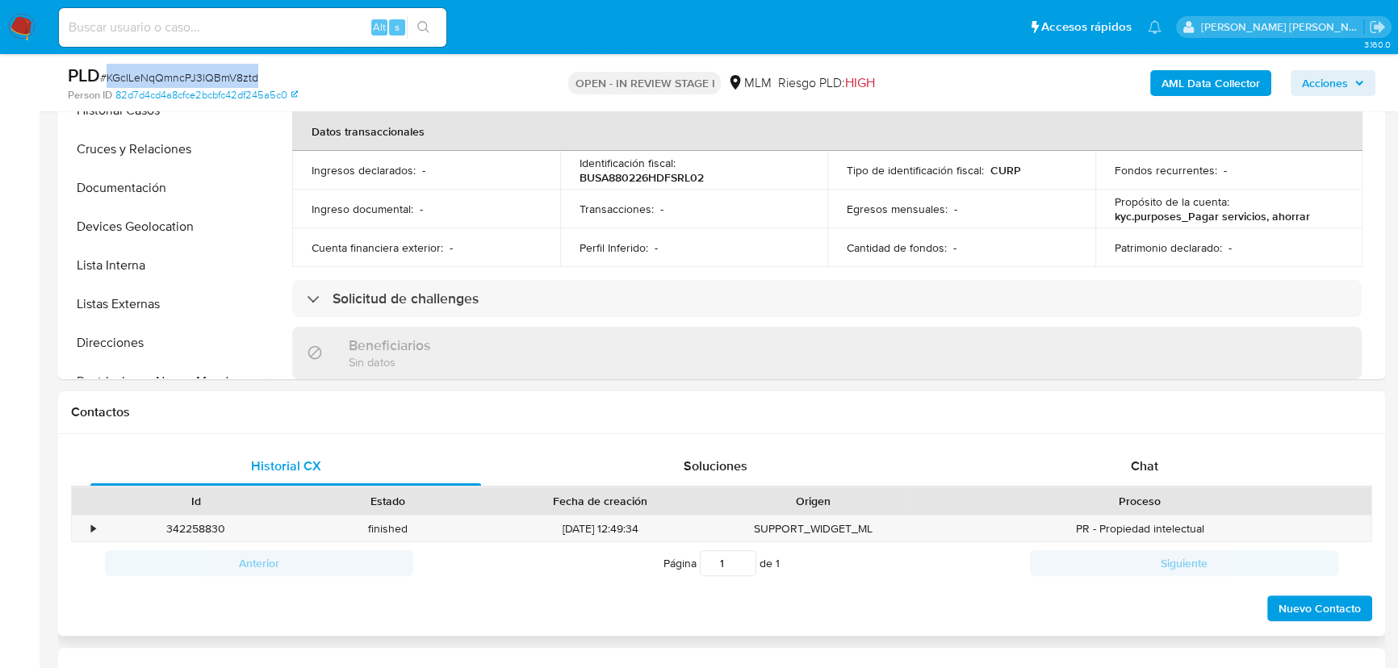
scroll to position [587, 0]
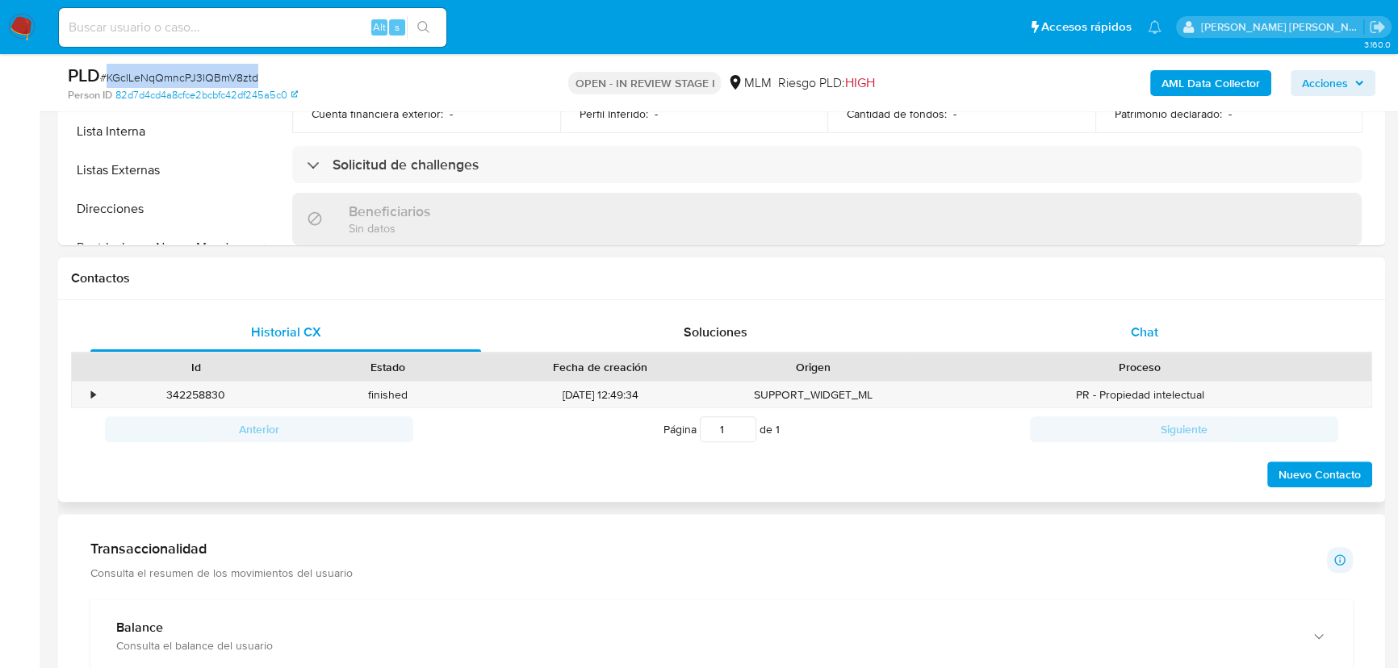
click at [1156, 342] on div "Chat" at bounding box center [1144, 332] width 391 height 39
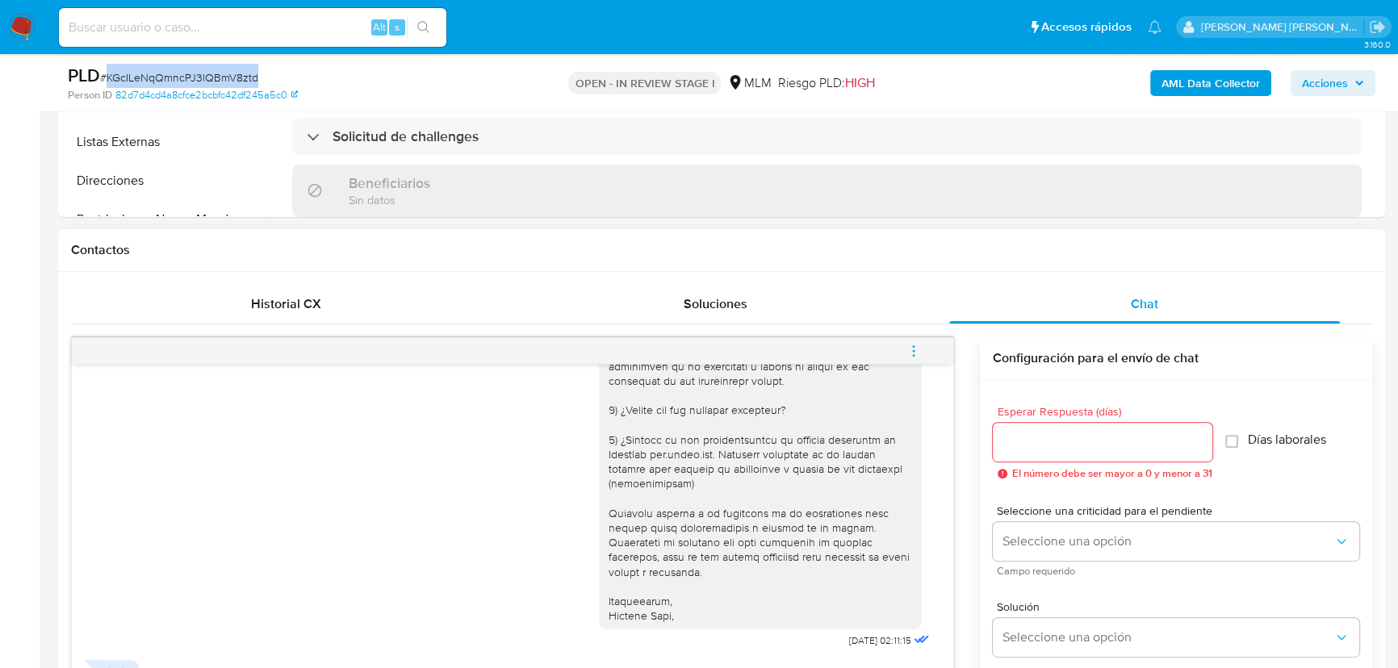
scroll to position [660, 0]
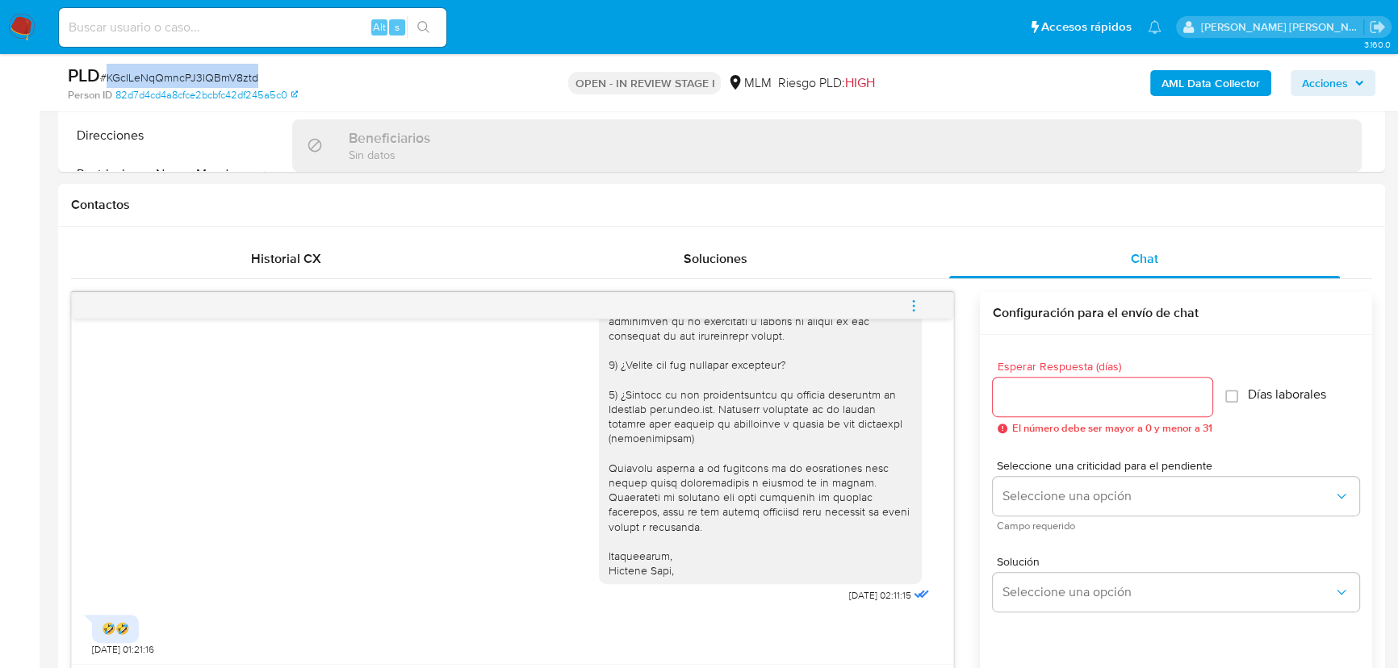
click at [910, 306] on icon "menu-action" at bounding box center [913, 306] width 15 height 15
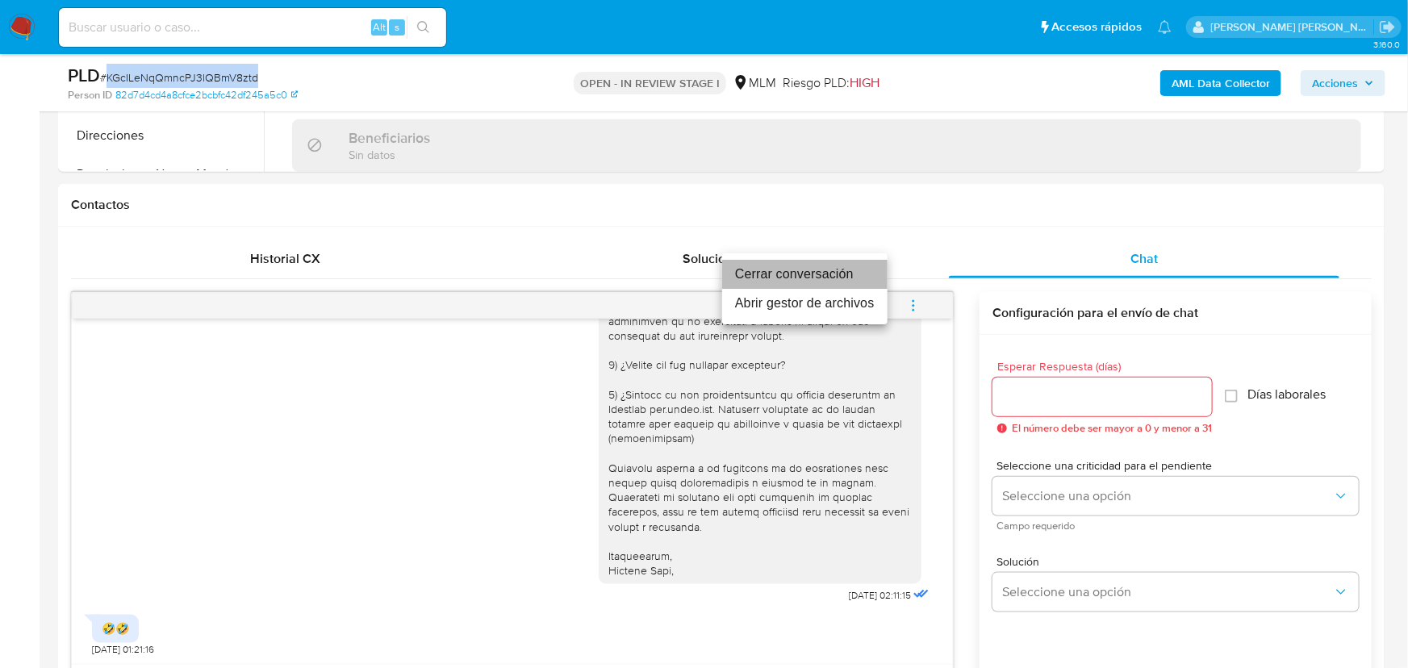
click at [784, 278] on li "Cerrar conversación" at bounding box center [804, 274] width 165 height 29
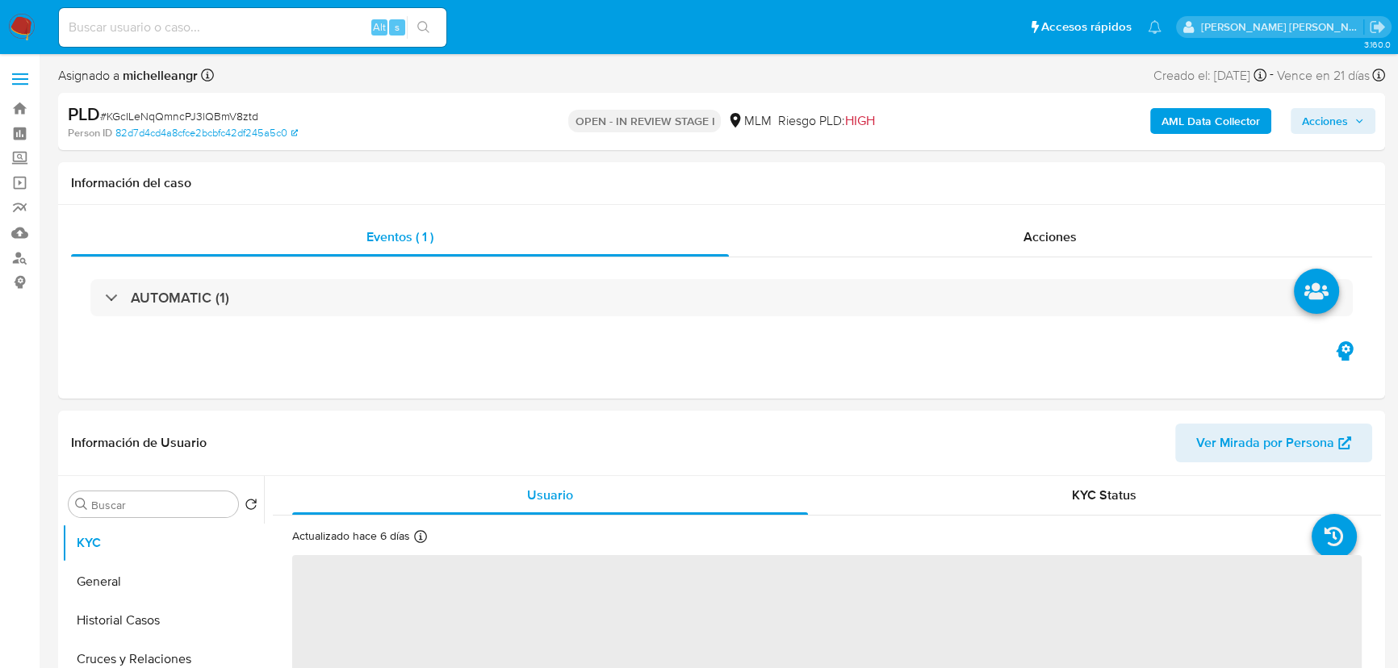
select select "10"
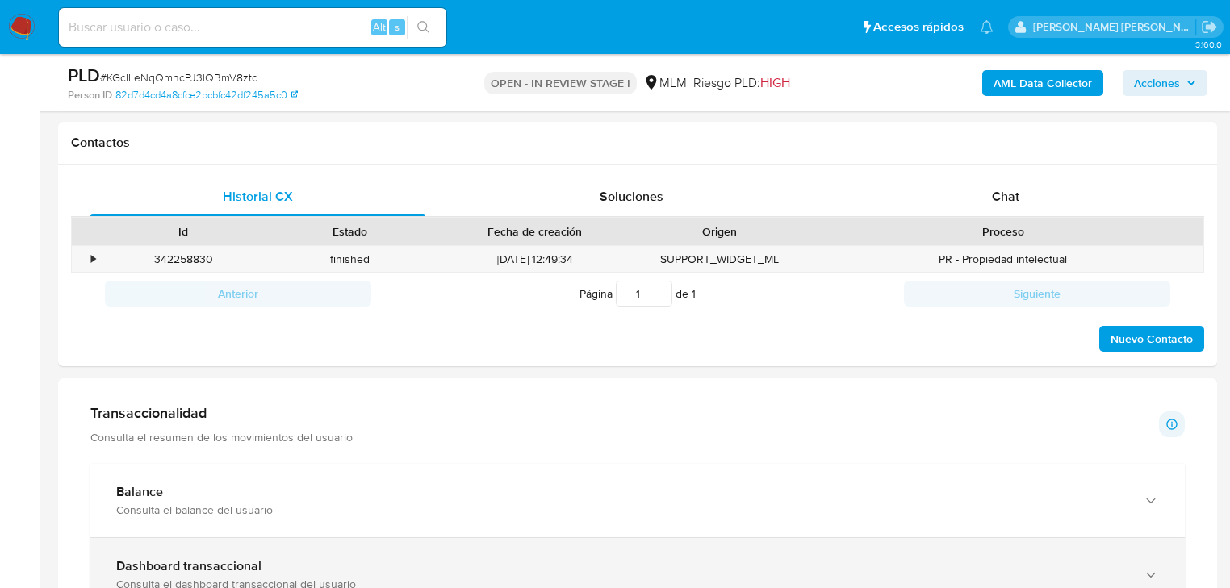
scroll to position [865, 0]
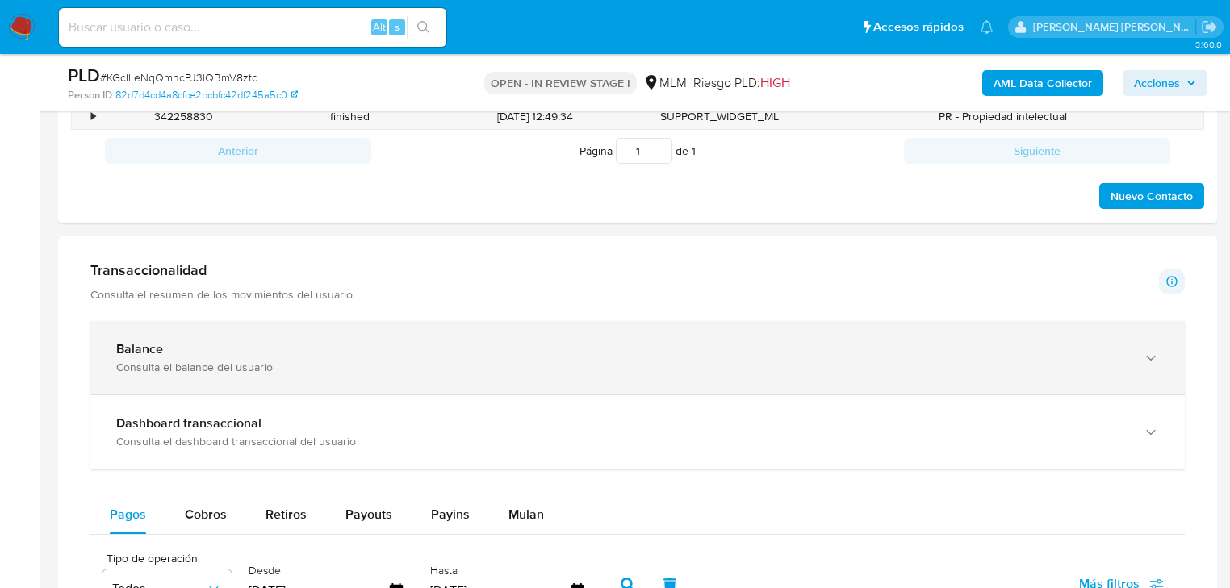
click at [510, 354] on div "Balance" at bounding box center [621, 349] width 1010 height 16
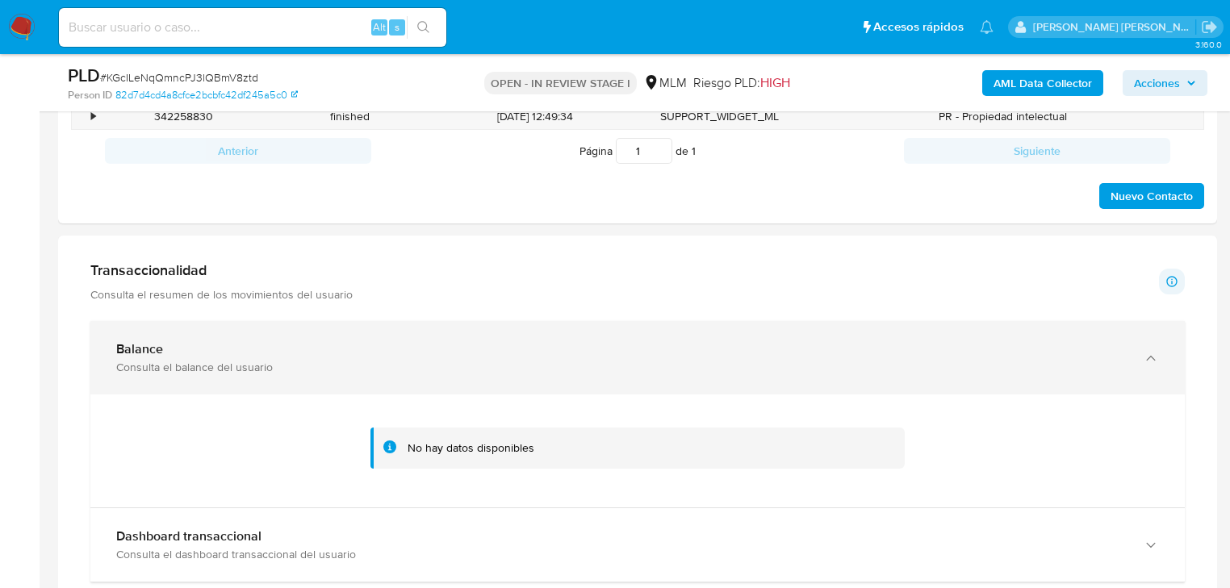
scroll to position [994, 0]
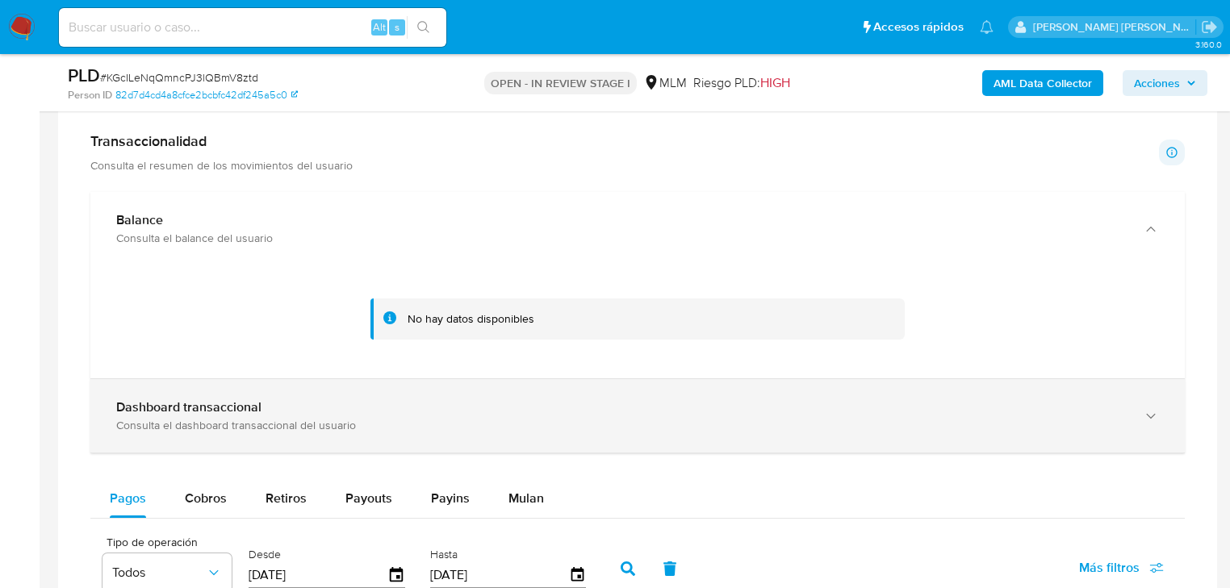
click at [462, 404] on div "Dashboard transaccional" at bounding box center [621, 408] width 1010 height 16
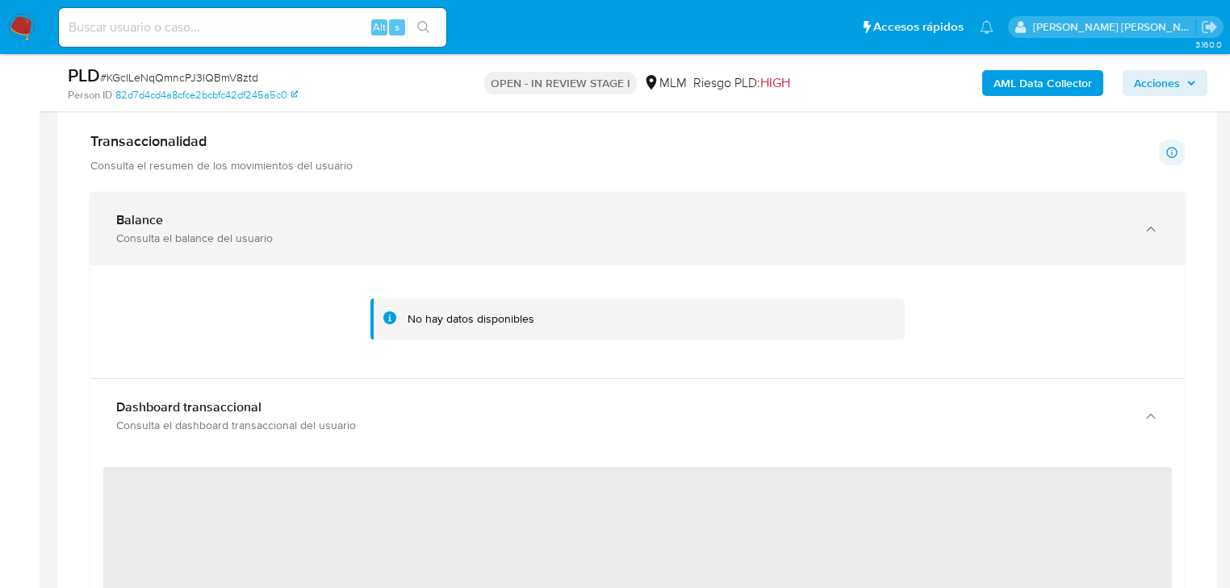
click at [1162, 224] on div "Balance Consulta el balance del usuario" at bounding box center [637, 228] width 1094 height 73
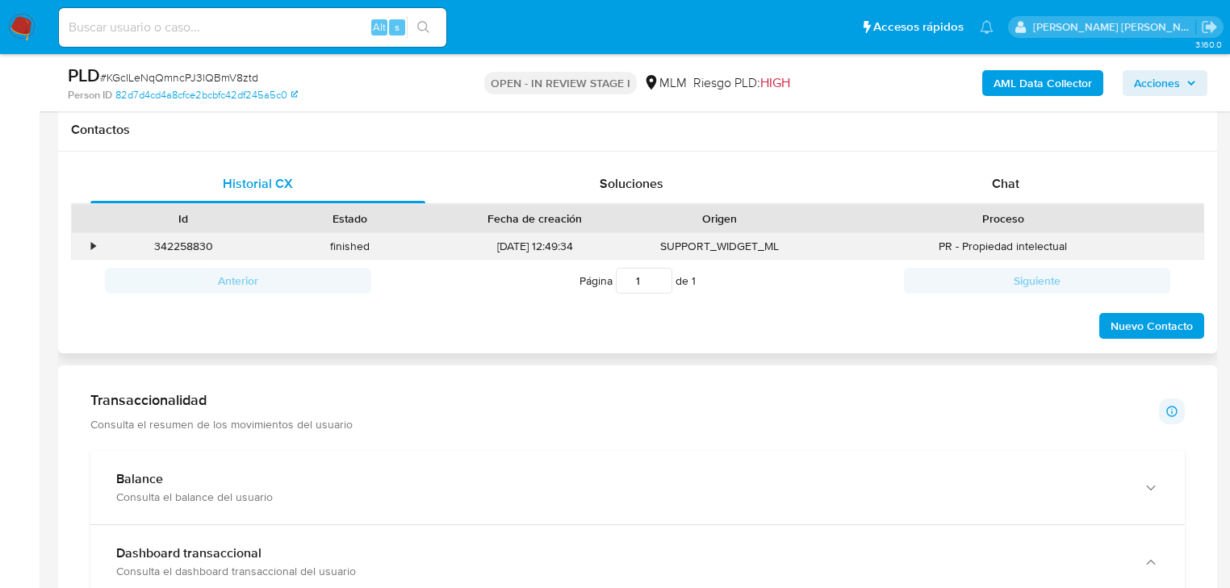
scroll to position [607, 0]
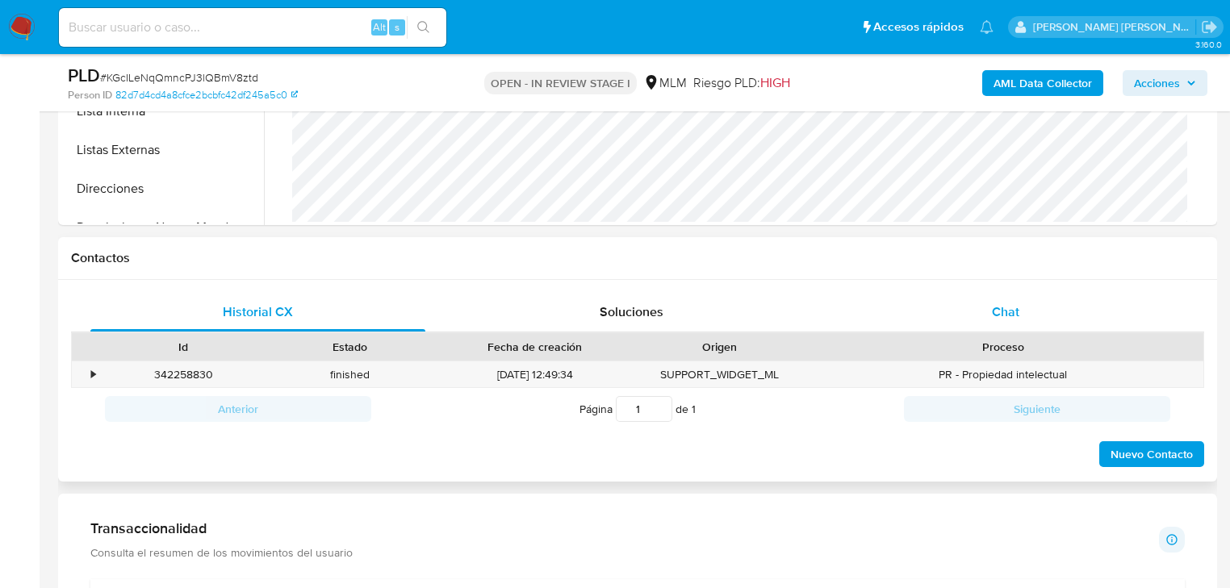
click at [974, 327] on div "Chat" at bounding box center [1006, 312] width 335 height 39
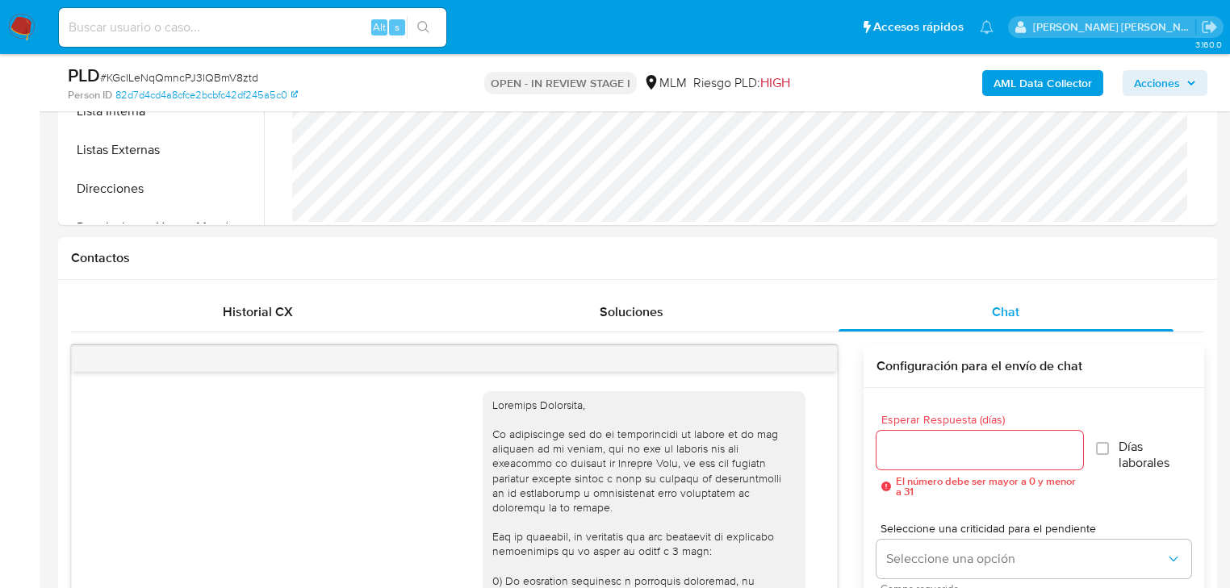
scroll to position [449, 0]
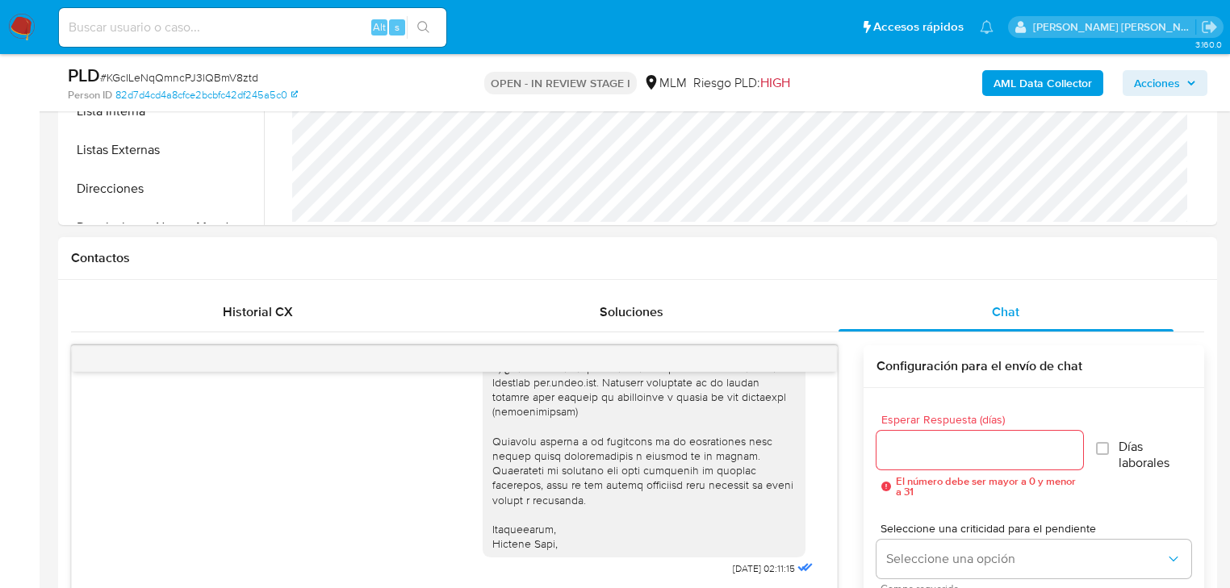
click at [807, 362] on div at bounding box center [454, 359] width 765 height 26
drag, startPoint x: 807, startPoint y: 362, endPoint x: 761, endPoint y: 362, distance: 46.0
click at [806, 362] on div at bounding box center [454, 359] width 765 height 26
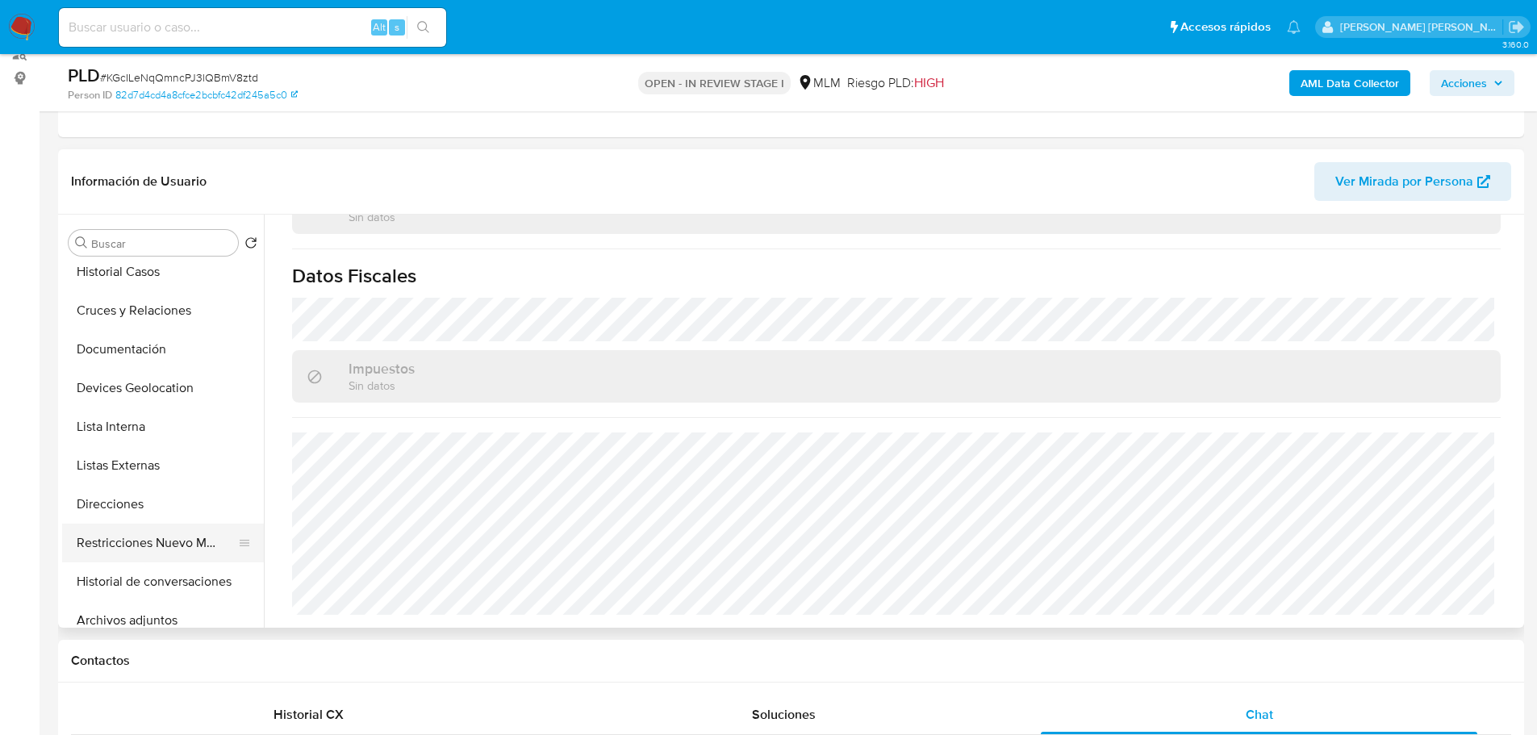
scroll to position [161, 0]
drag, startPoint x: 166, startPoint y: 556, endPoint x: 353, endPoint y: 554, distance: 187.2
click at [167, 556] on button "Archivos adjuntos" at bounding box center [163, 546] width 202 height 39
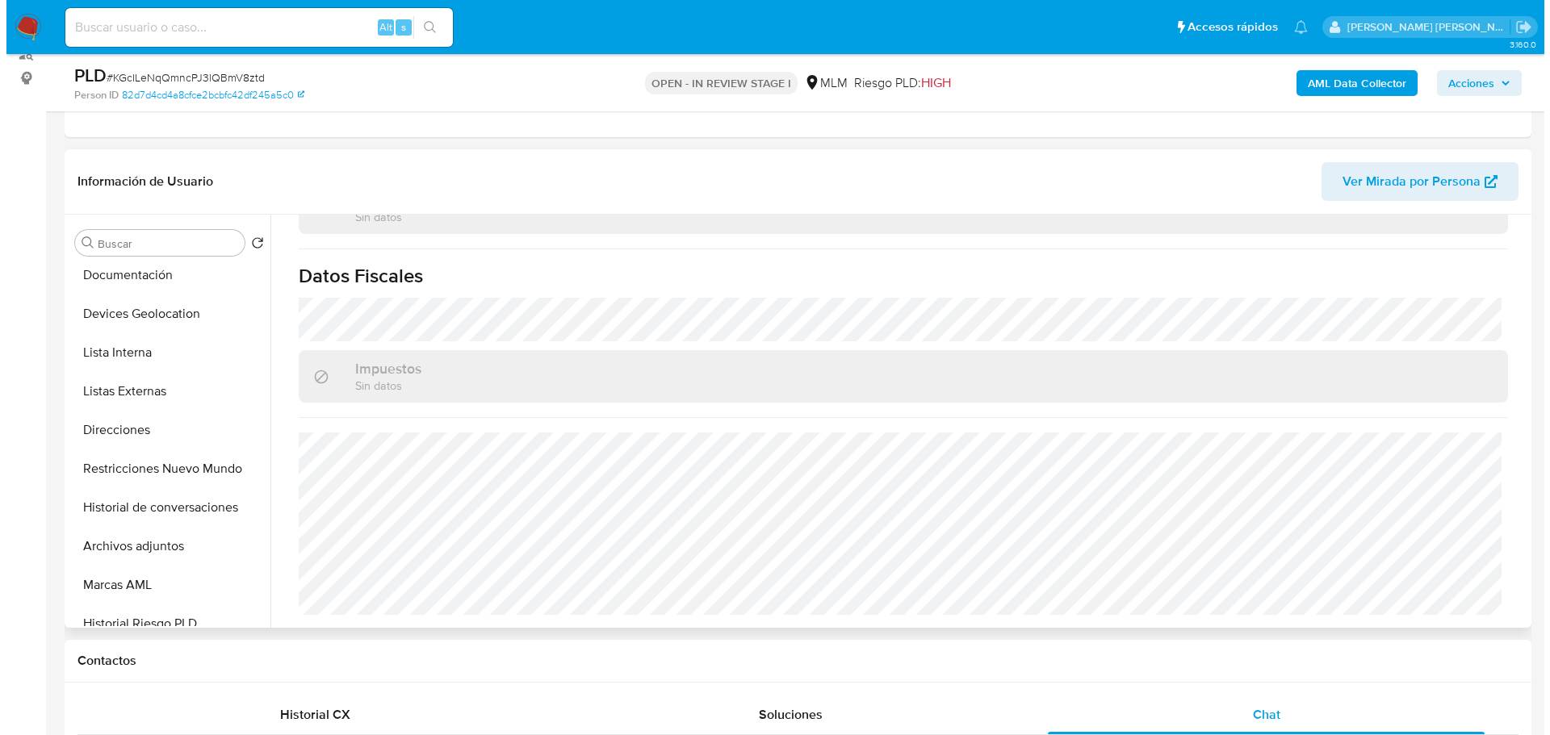
scroll to position [0, 0]
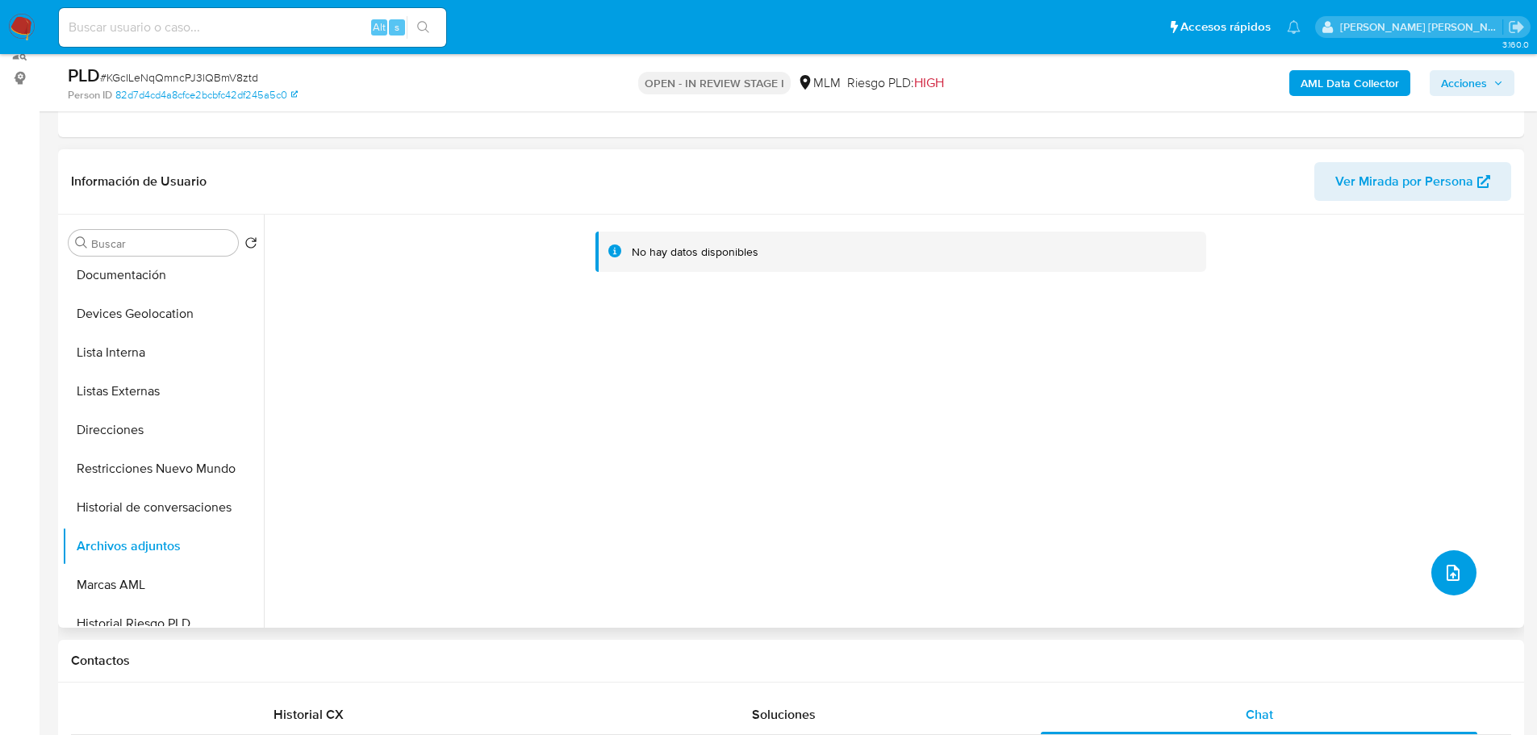
click at [1408, 561] on button "upload-file" at bounding box center [1454, 572] width 45 height 45
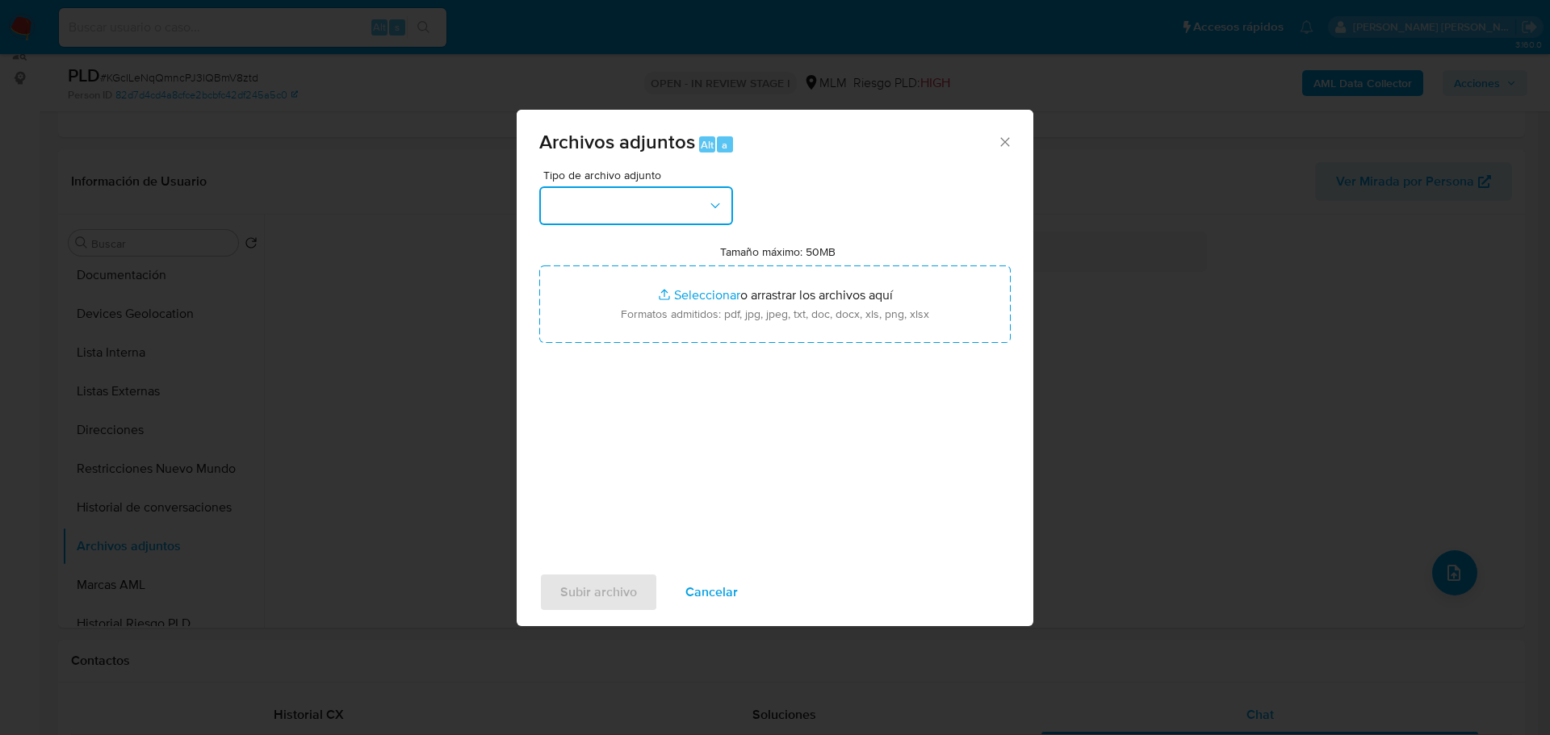
click at [600, 213] on button "button" at bounding box center [636, 205] width 194 height 39
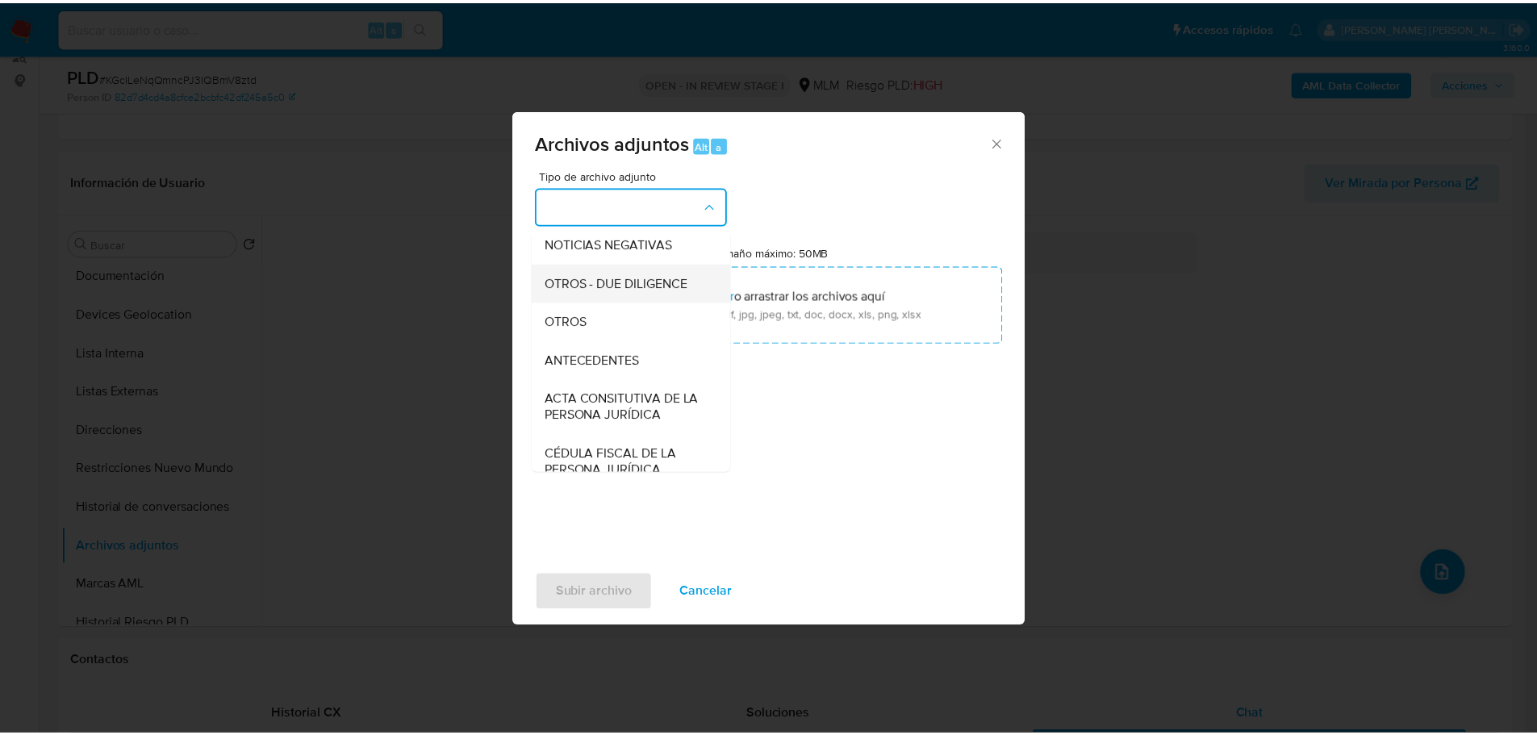
scroll to position [207, 0]
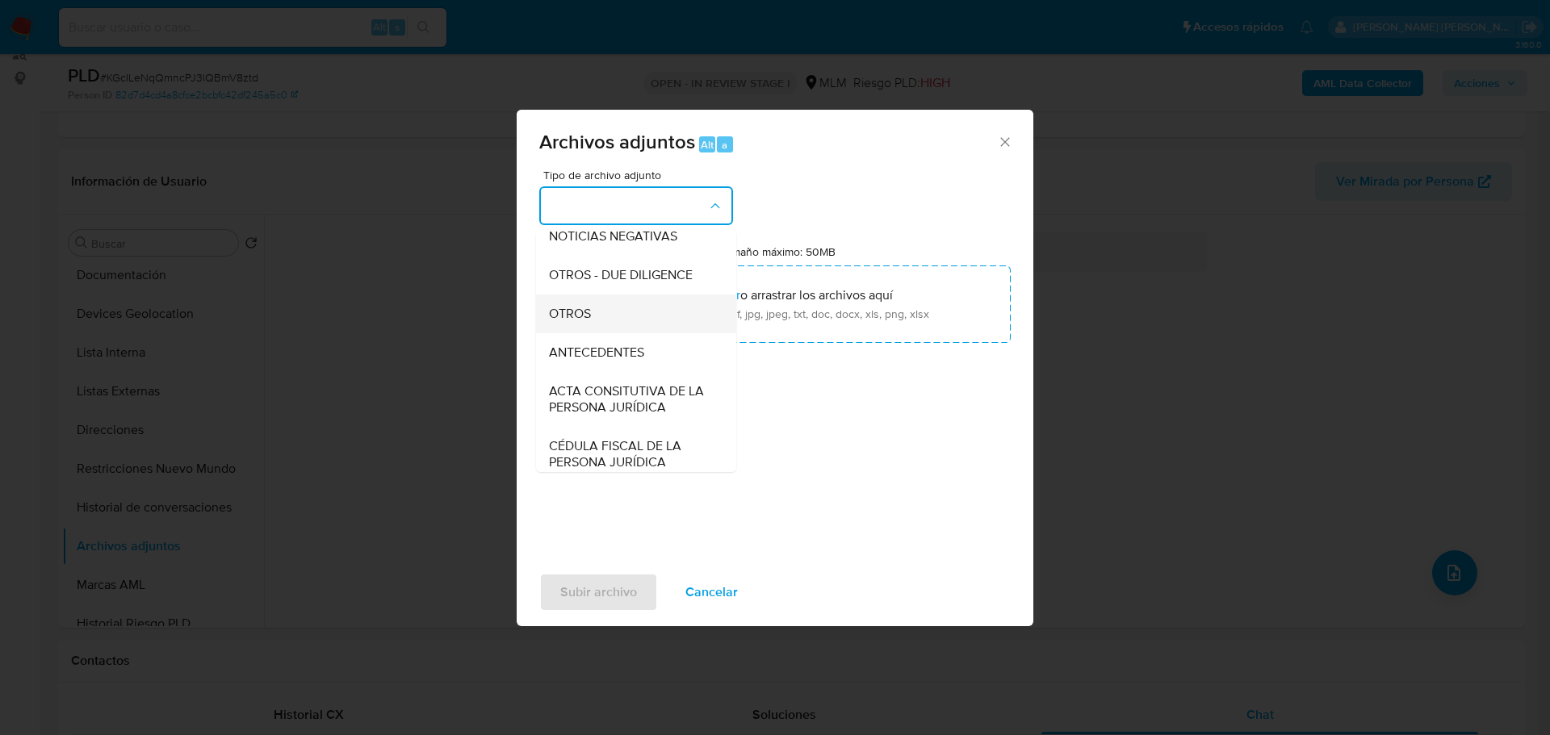
click at [568, 322] on span "OTROS" at bounding box center [570, 314] width 42 height 16
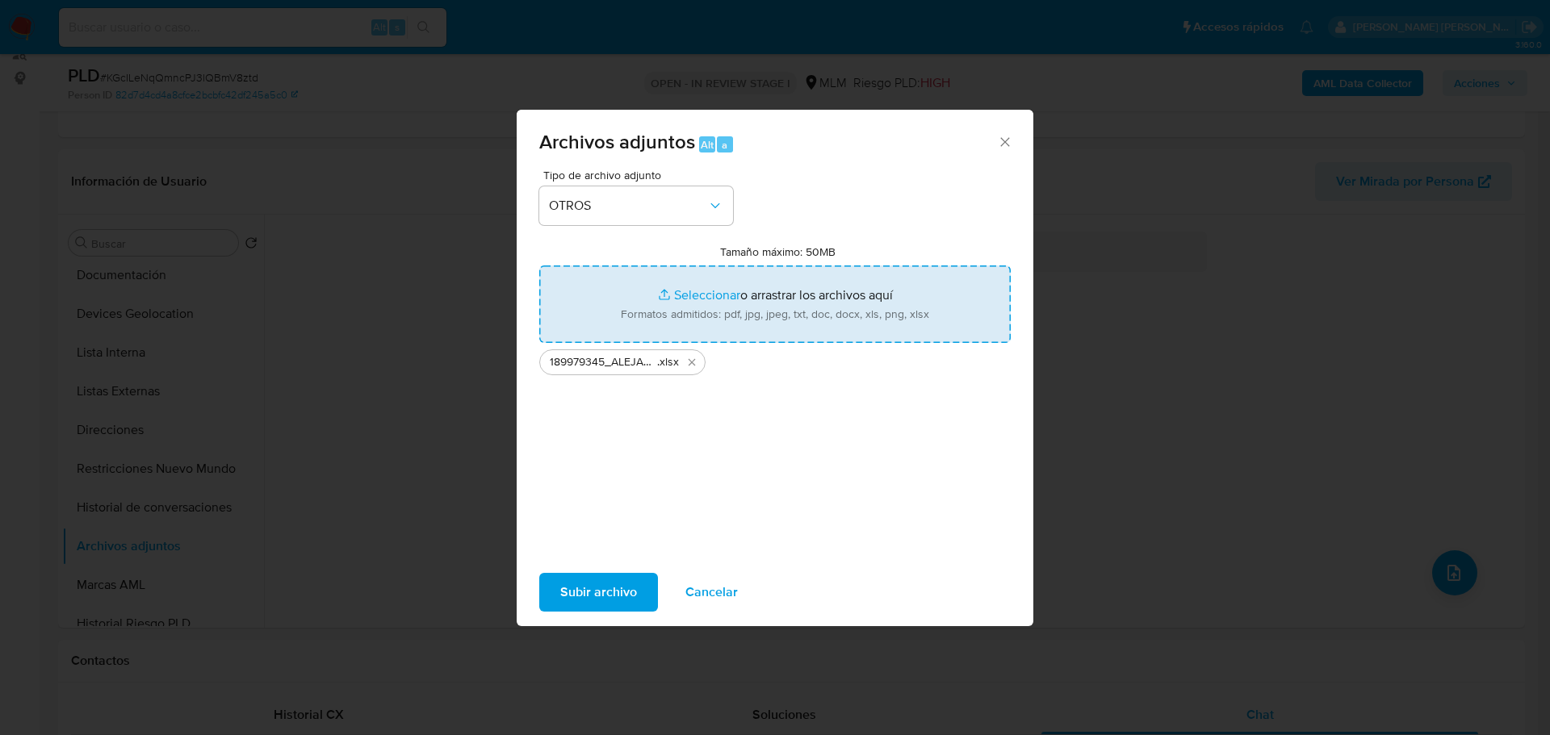
type input "C:\fakepath\189979345_ALEJANDRO BUSTAMANTE SUAREZ_AGO25.docx.pdf"
click at [602, 598] on span "Subir archivo" at bounding box center [598, 593] width 77 height 36
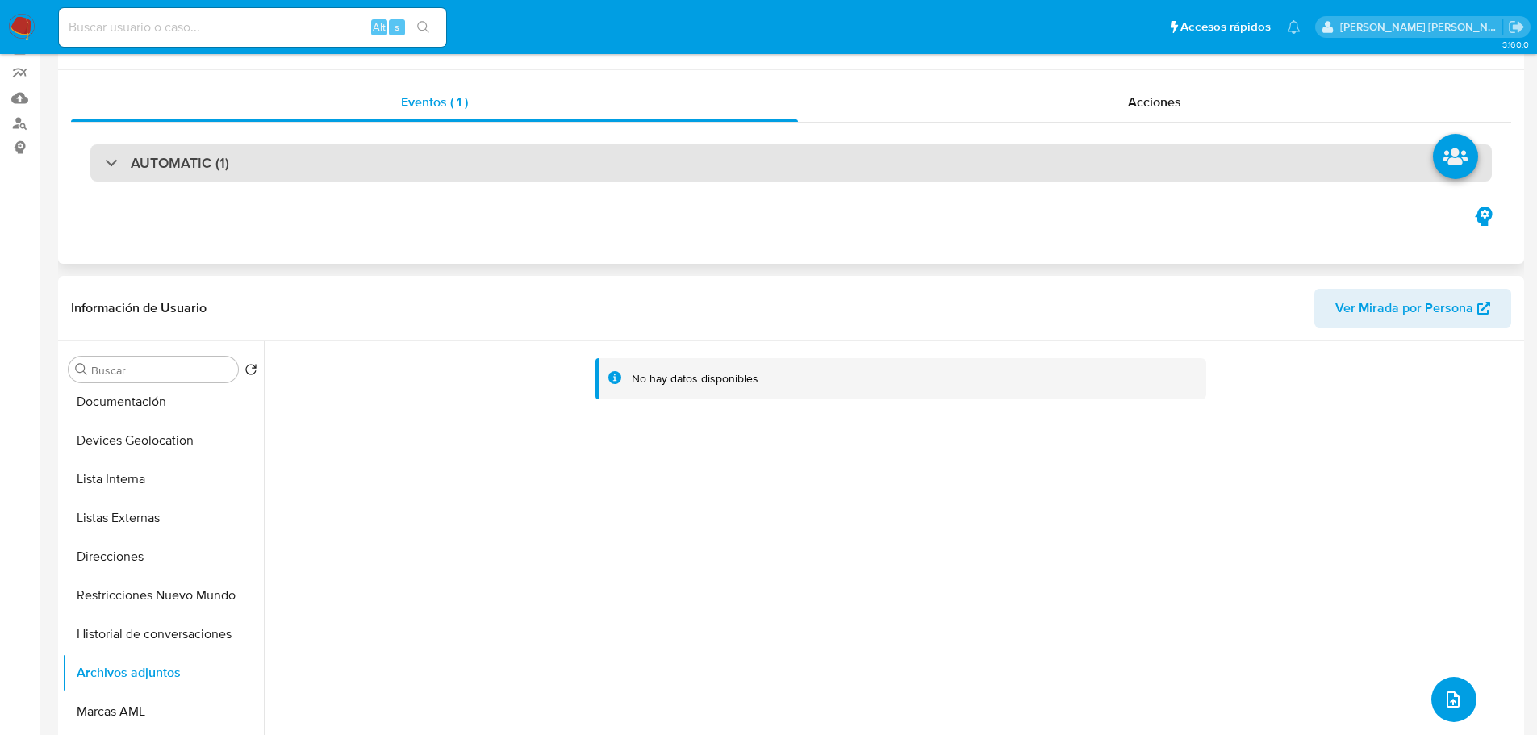
scroll to position [0, 0]
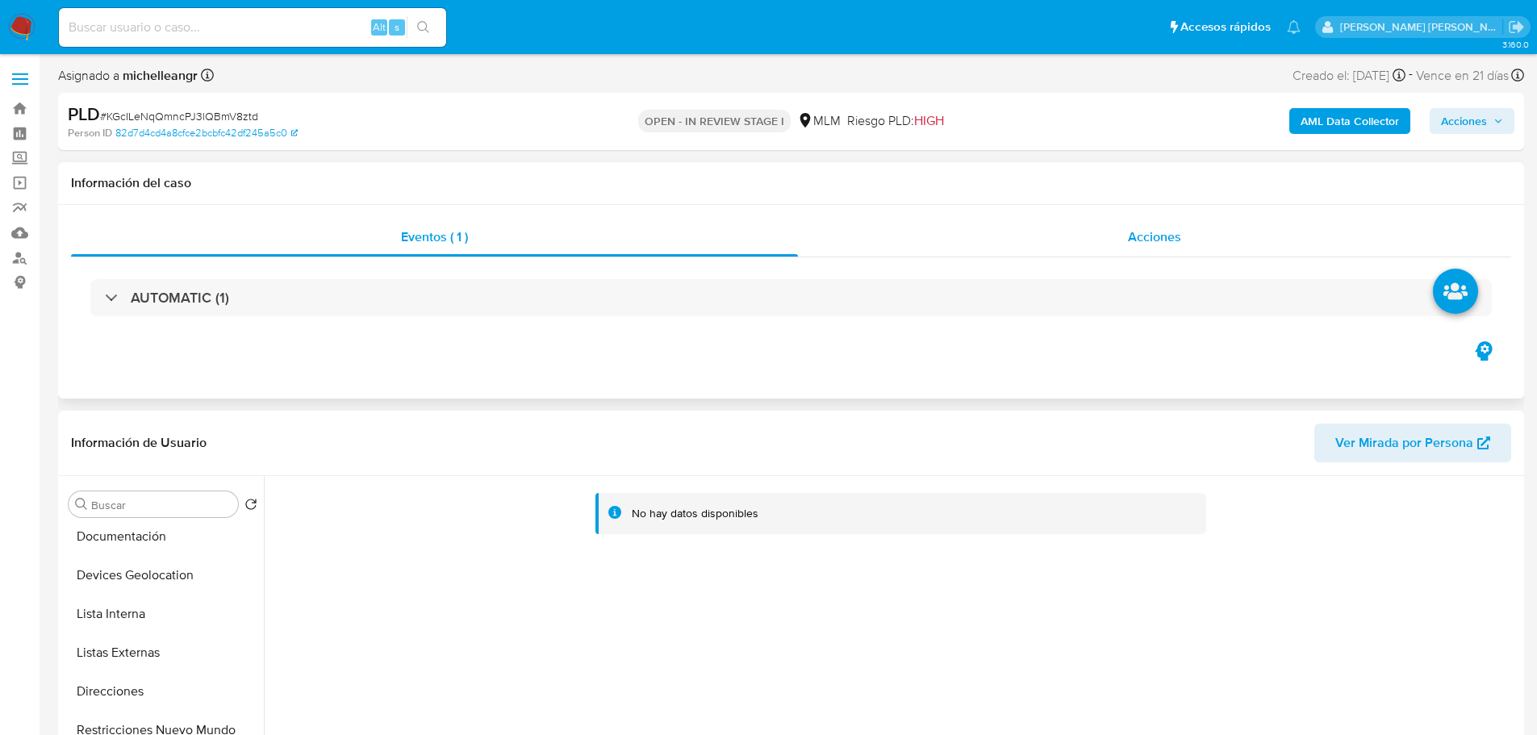
drag, startPoint x: 1172, startPoint y: 234, endPoint x: 1240, endPoint y: 215, distance: 70.5
click at [1173, 232] on span "Acciones" at bounding box center [1154, 237] width 53 height 19
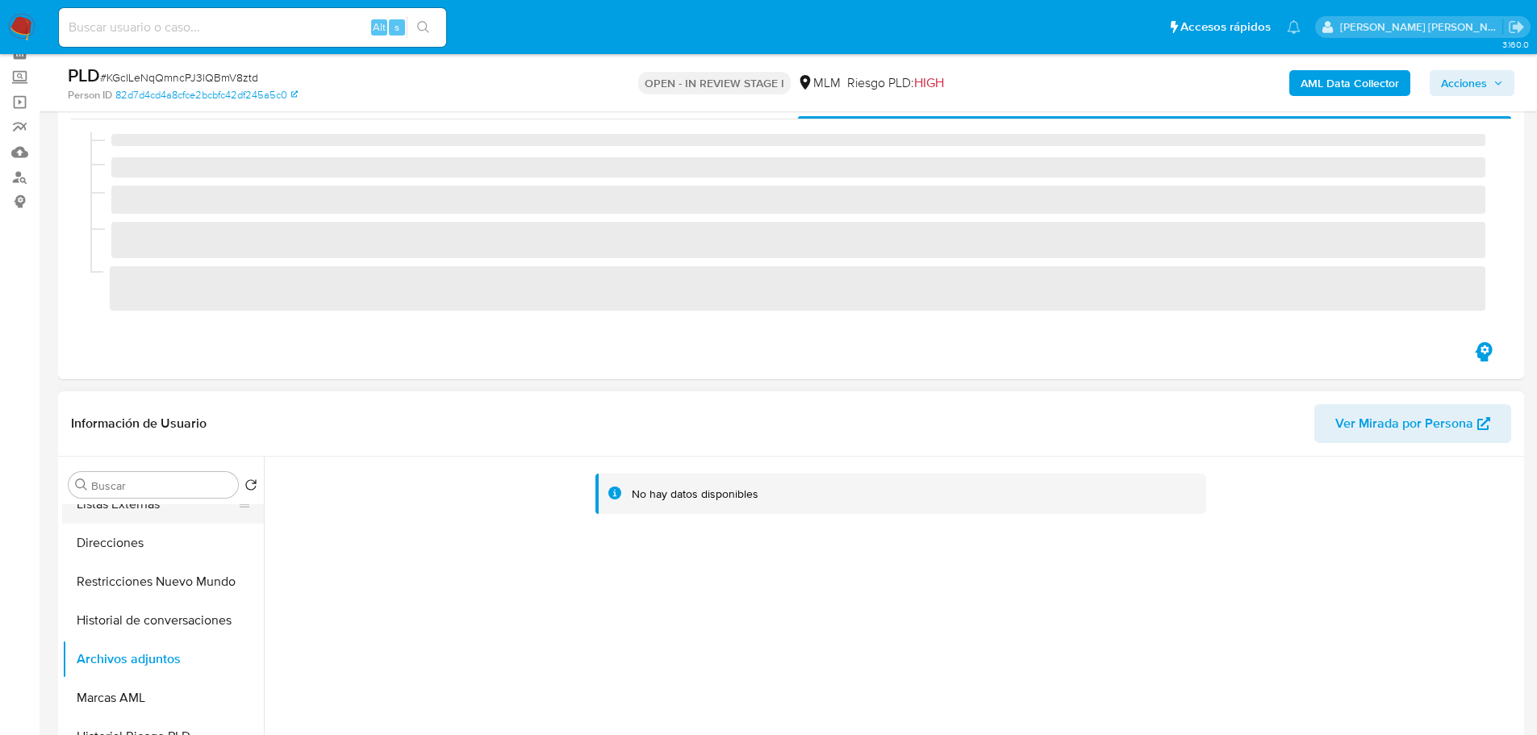
scroll to position [404, 0]
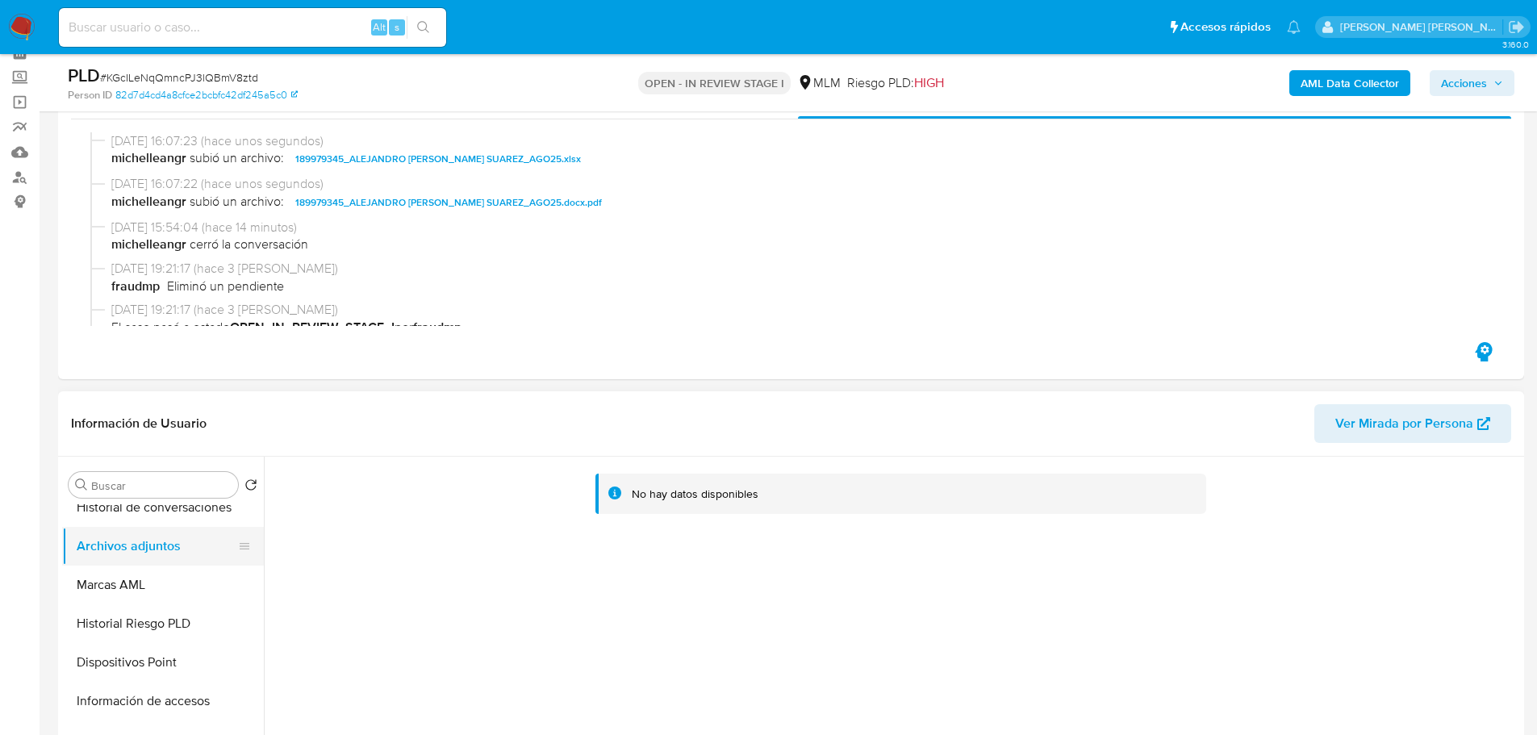
drag, startPoint x: 148, startPoint y: 578, endPoint x: 157, endPoint y: 558, distance: 21.3
click at [150, 571] on button "Marcas AML" at bounding box center [163, 585] width 202 height 39
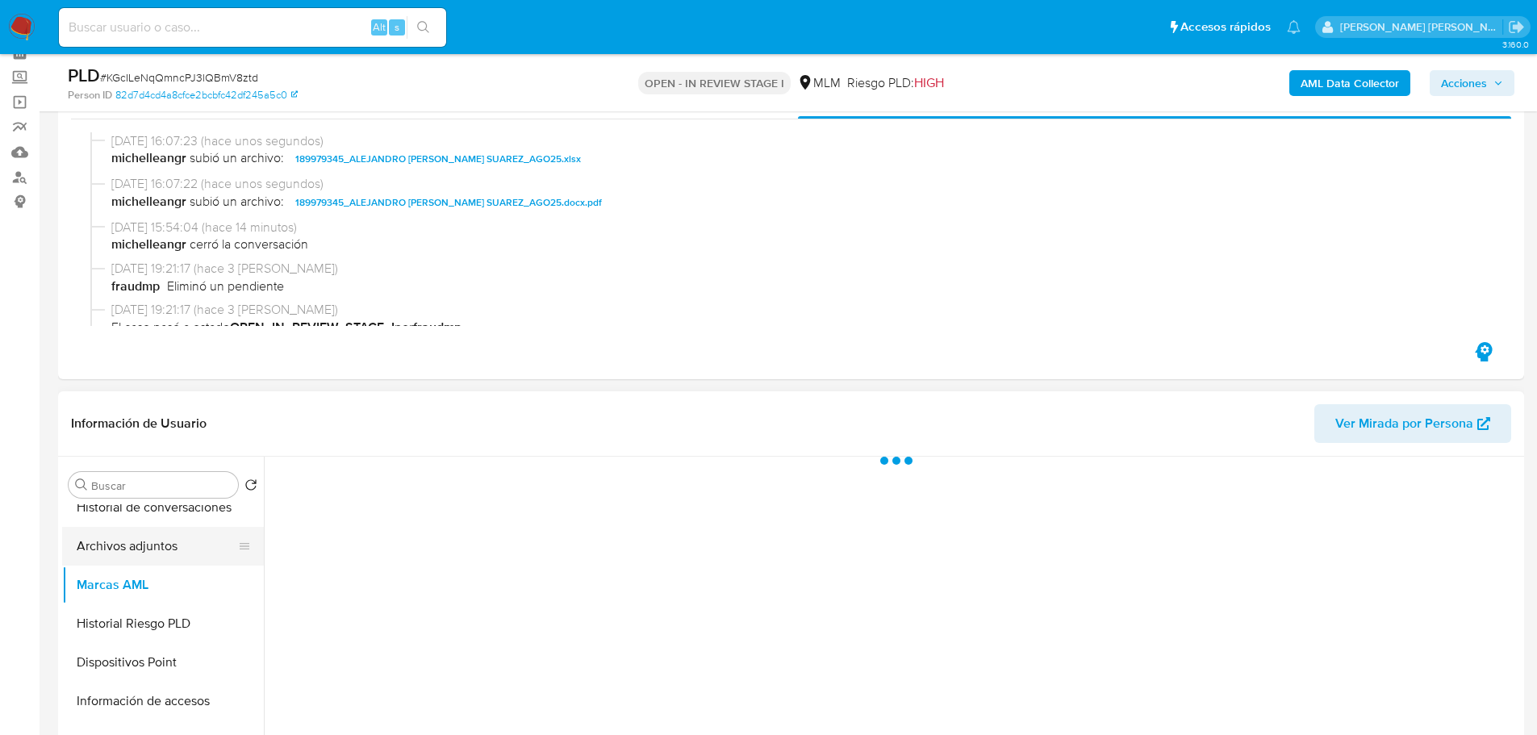
click at [157, 556] on button "Archivos adjuntos" at bounding box center [156, 546] width 189 height 39
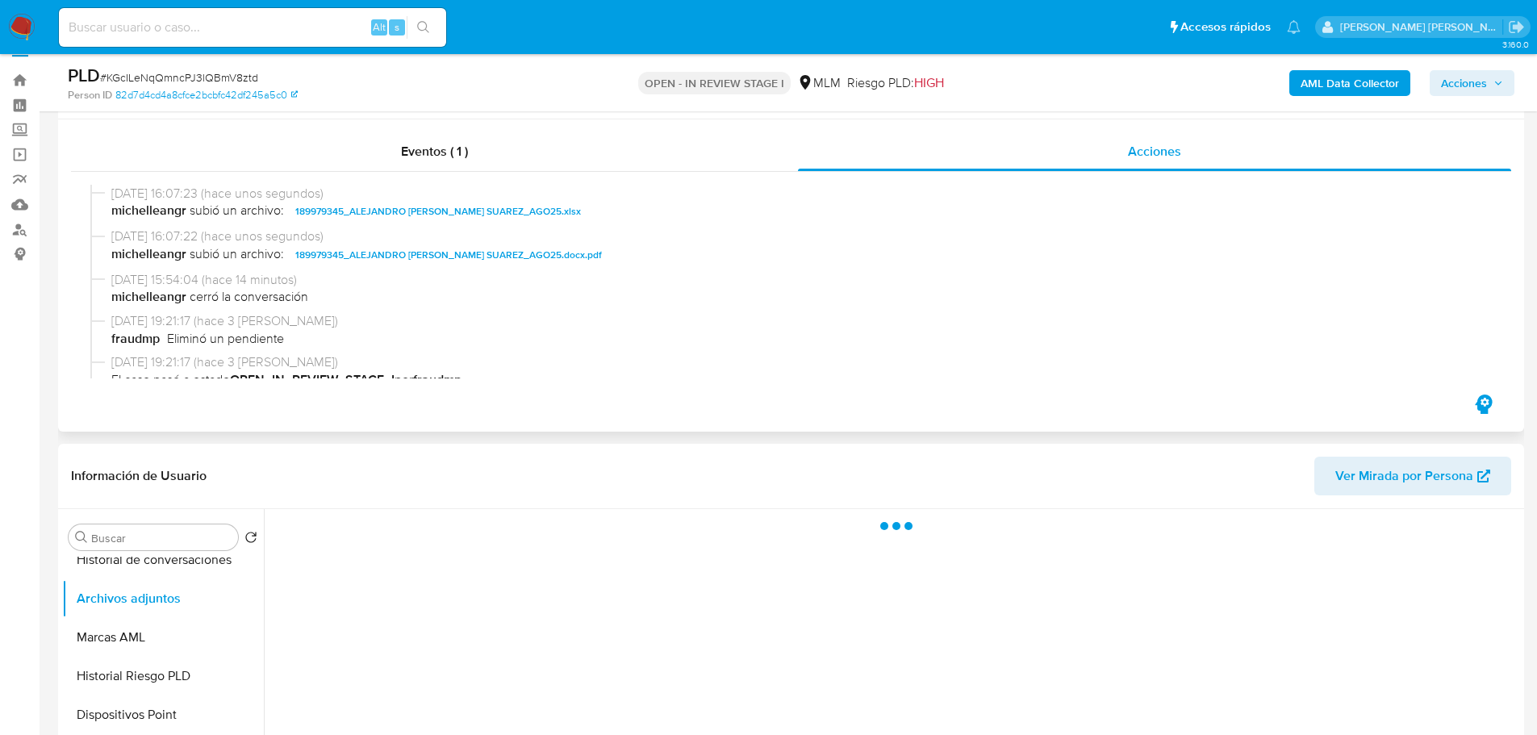
scroll to position [0, 0]
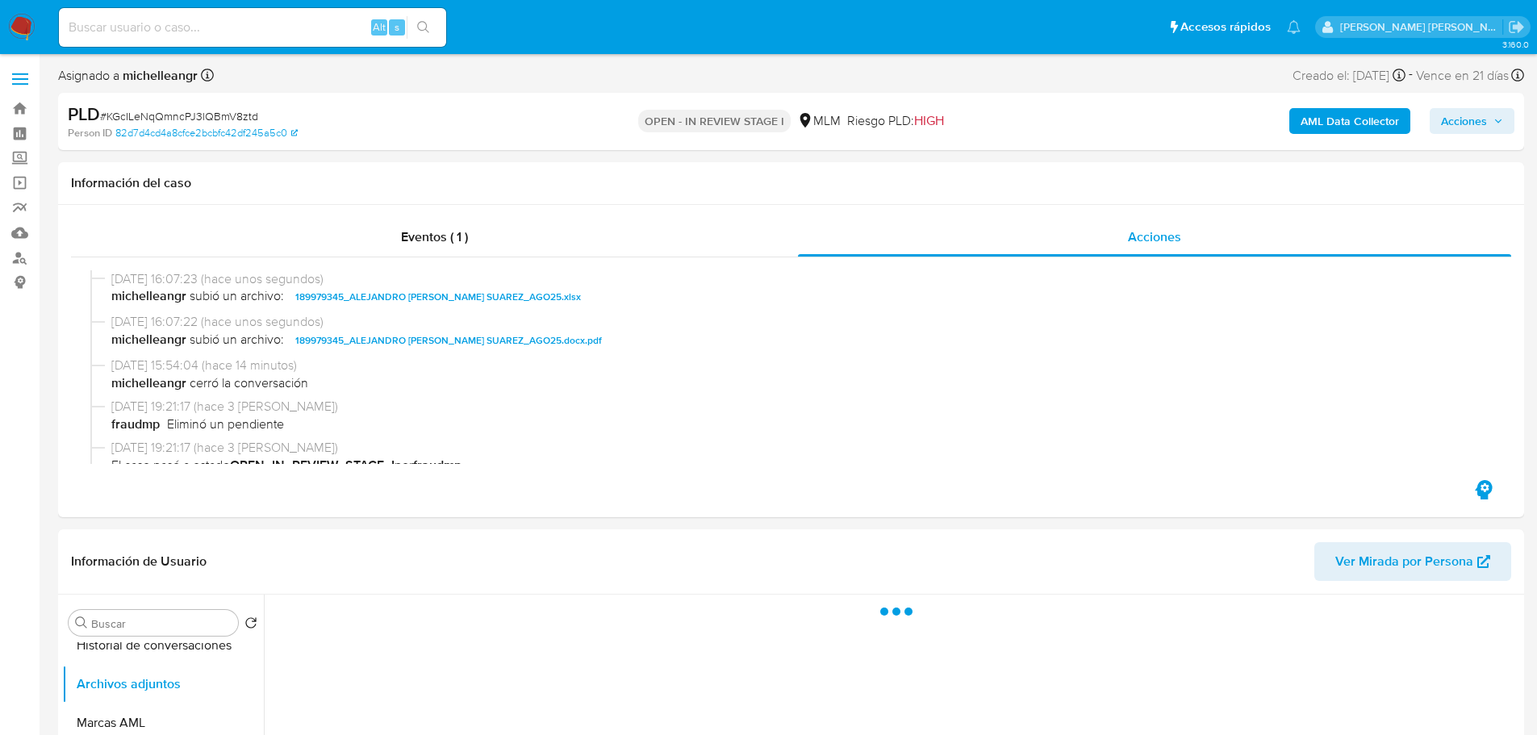
click at [1408, 124] on span "Acciones" at bounding box center [1464, 121] width 46 height 26
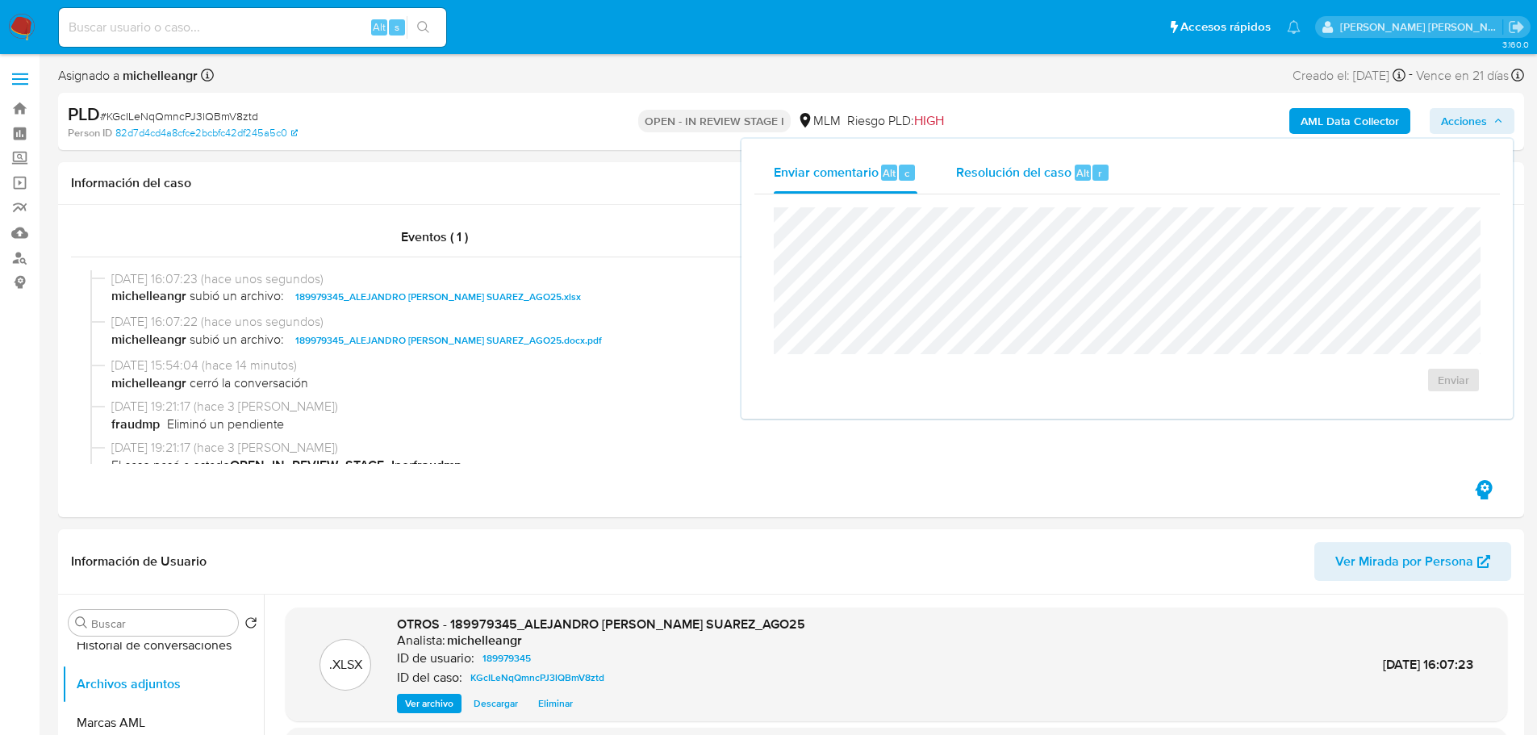
click at [996, 180] on span "Resolución del caso" at bounding box center [1013, 172] width 115 height 19
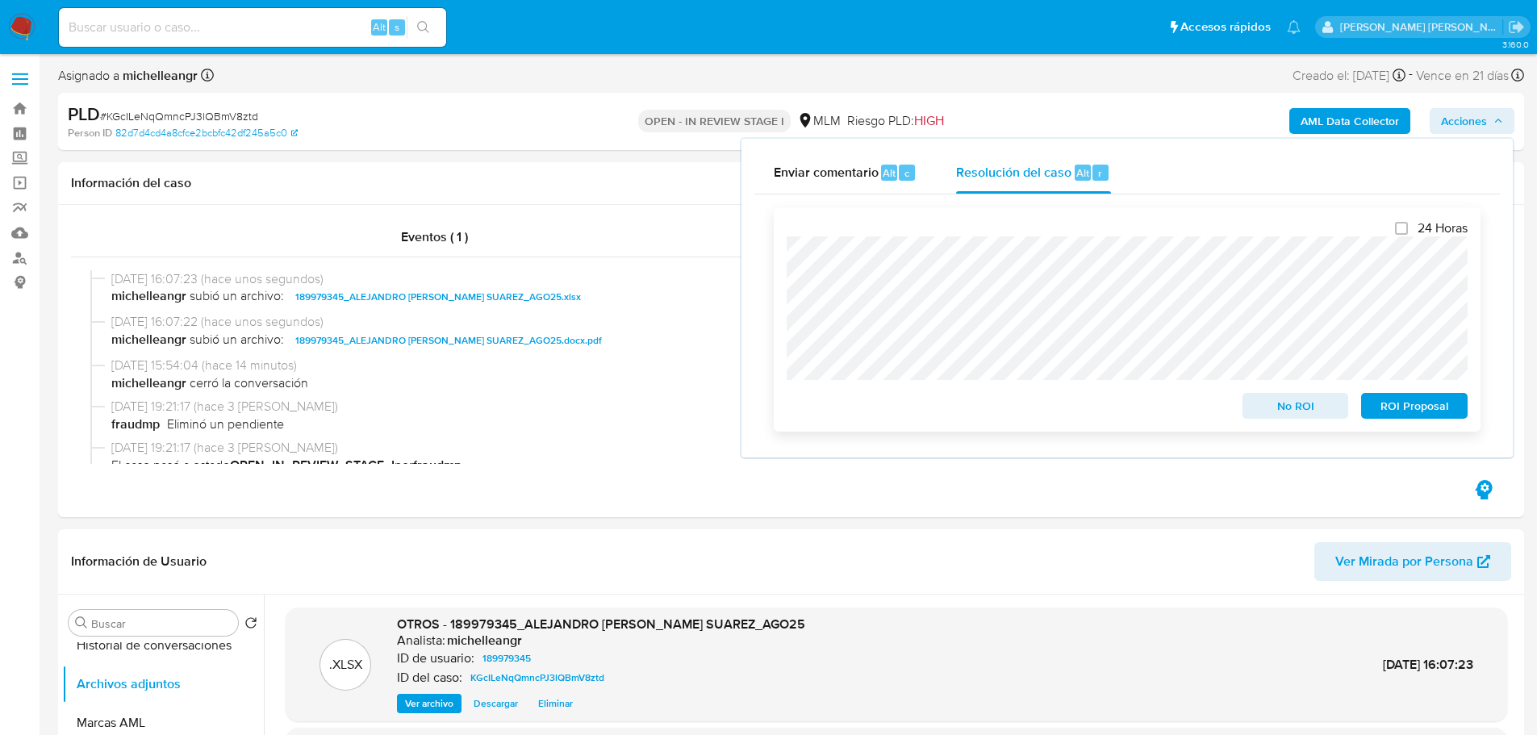
click at [1296, 414] on span "No ROI" at bounding box center [1296, 406] width 84 height 23
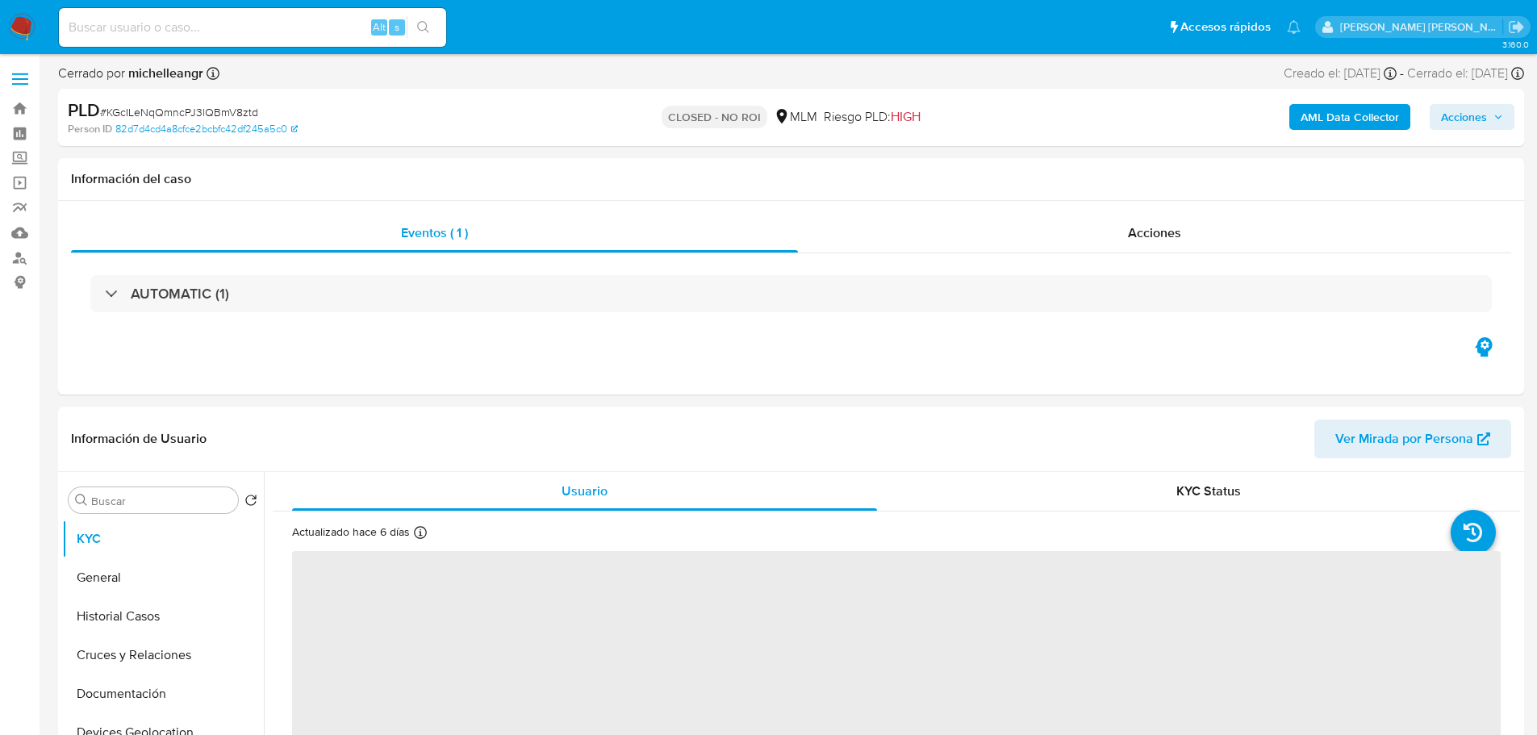
select select "10"
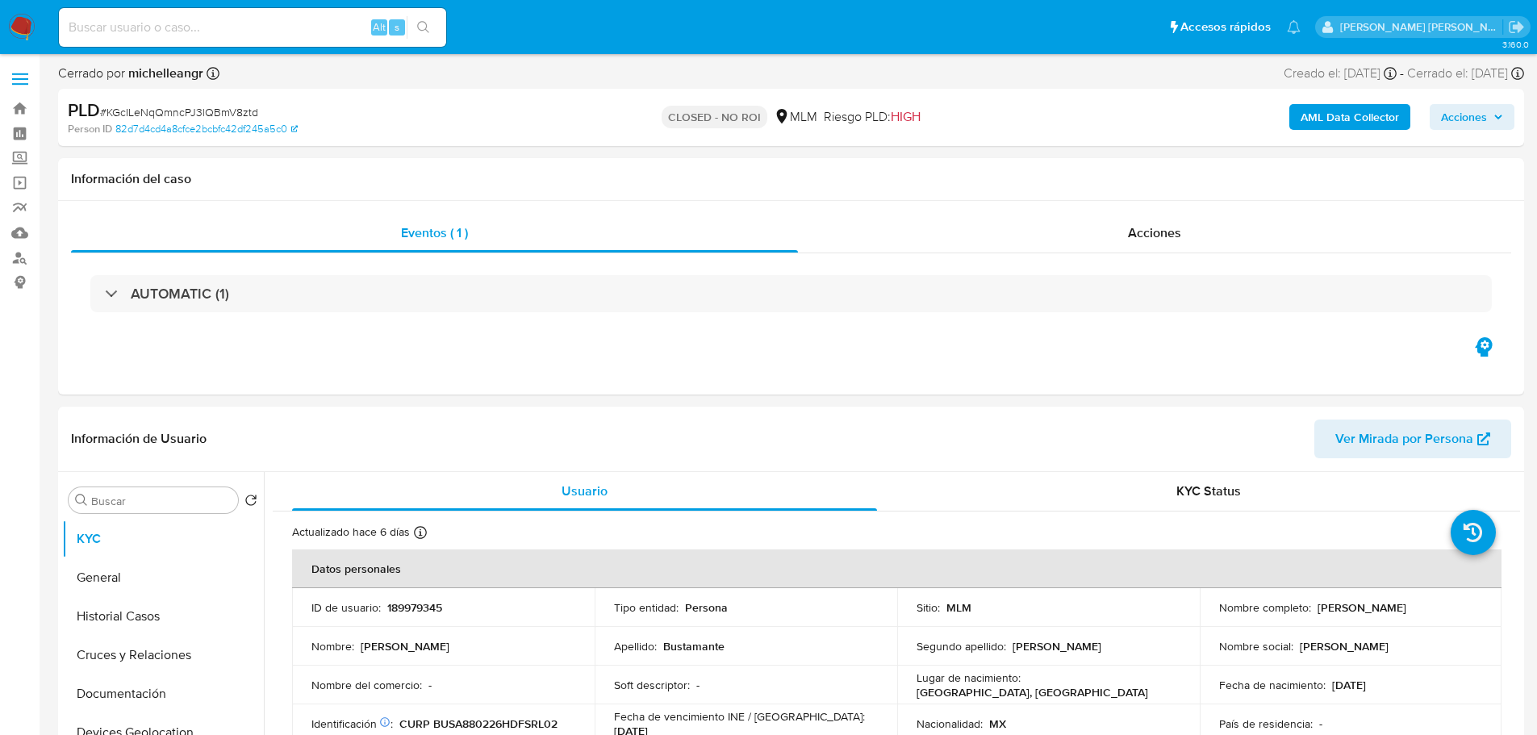
drag, startPoint x: 30, startPoint y: 23, endPoint x: 49, endPoint y: 7, distance: 25.2
click at [31, 23] on img at bounding box center [21, 27] width 27 height 27
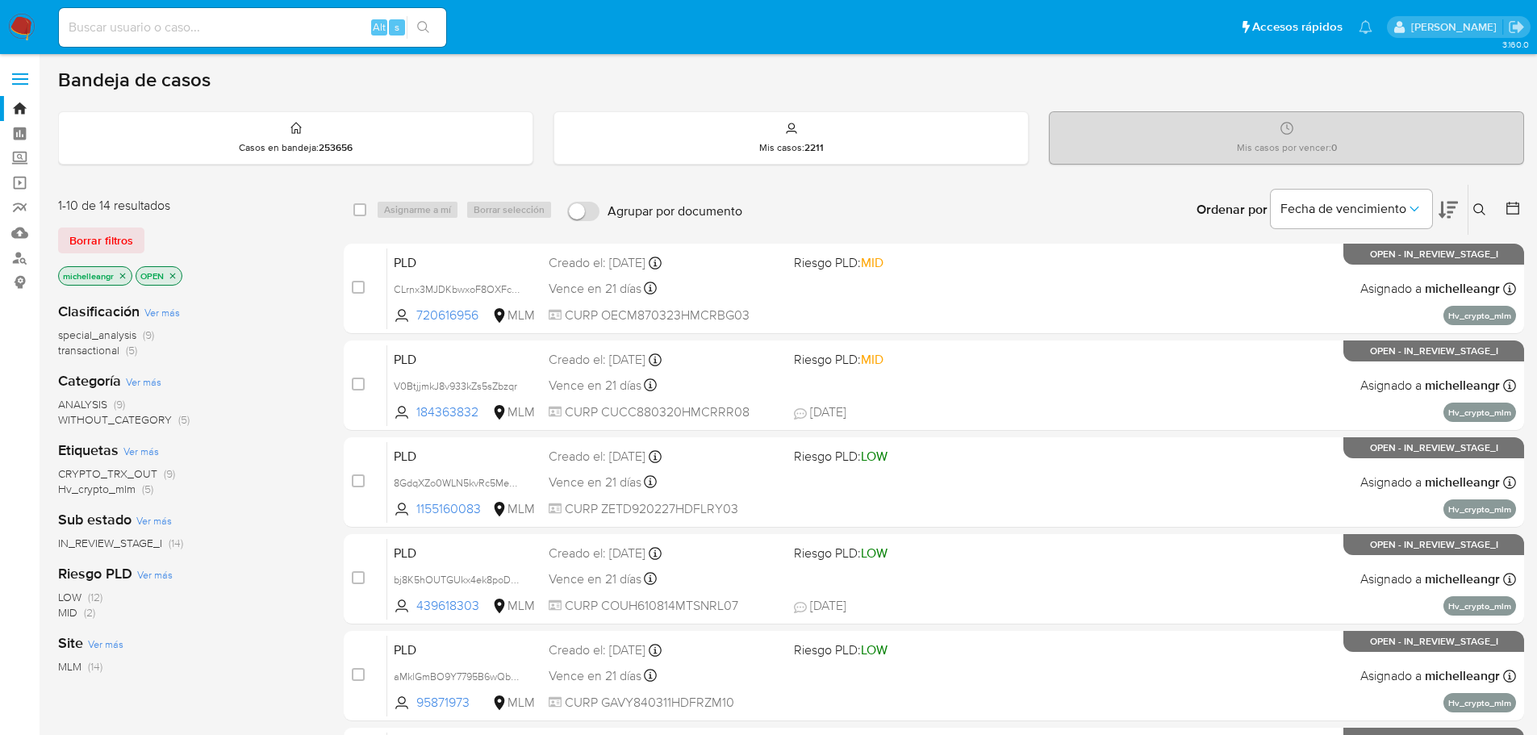
click at [153, 544] on span "IN_REVIEW_STAGE_I" at bounding box center [110, 543] width 104 height 16
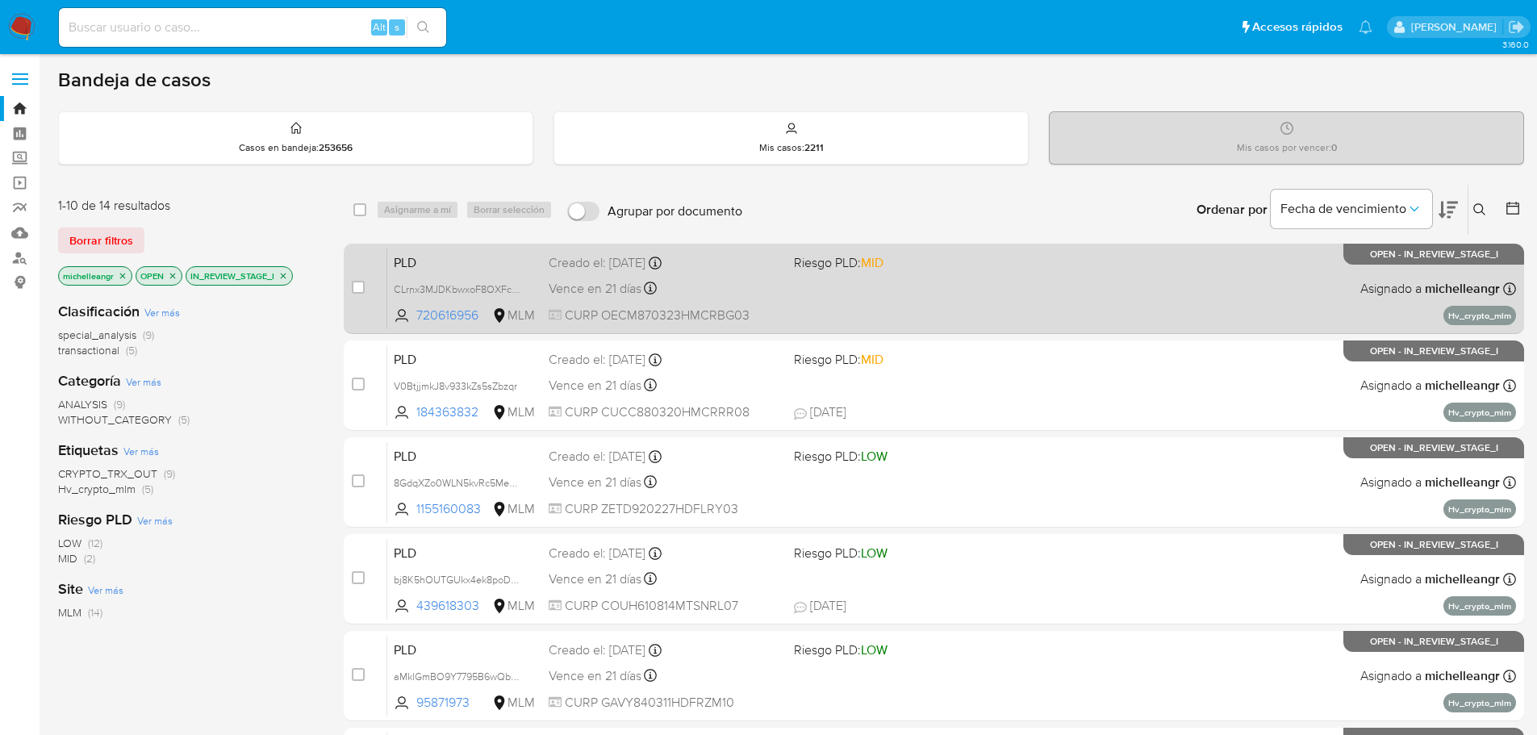
click at [500, 275] on div "PLD CLrnx3MJDKbwxoF8OXFc0sNf 720616956 MLM Riesgo PLD: MID Creado el: [DATE] Cr…" at bounding box center [951, 289] width 1129 height 82
click at [522, 299] on div "PLD CLrnx3MJDKbwxoF8OXFc0sNf 720616956 MLM Riesgo PLD: MID Creado el: [DATE] Cr…" at bounding box center [951, 289] width 1129 height 82
click at [527, 289] on span "CLrnx3MJDKbwxoF8OXFc0sNf" at bounding box center [465, 289] width 142 height 18
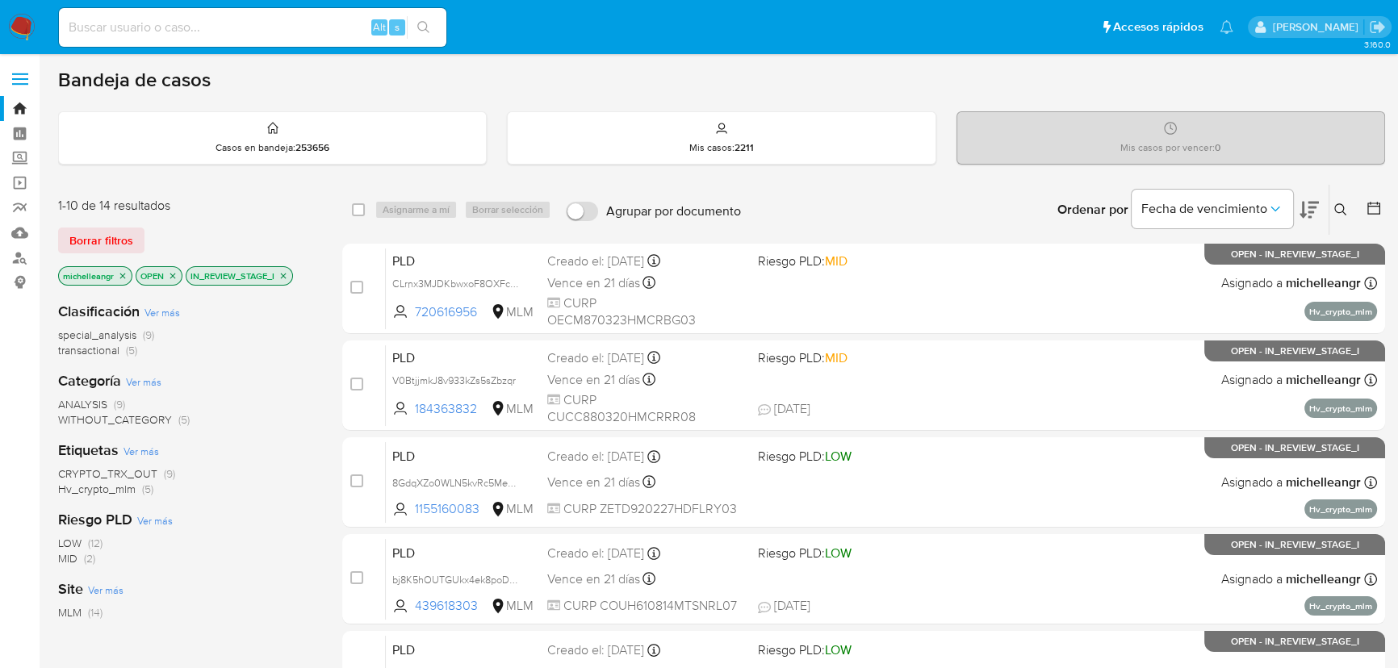
click at [284, 271] on icon "close-filter" at bounding box center [283, 276] width 10 height 10
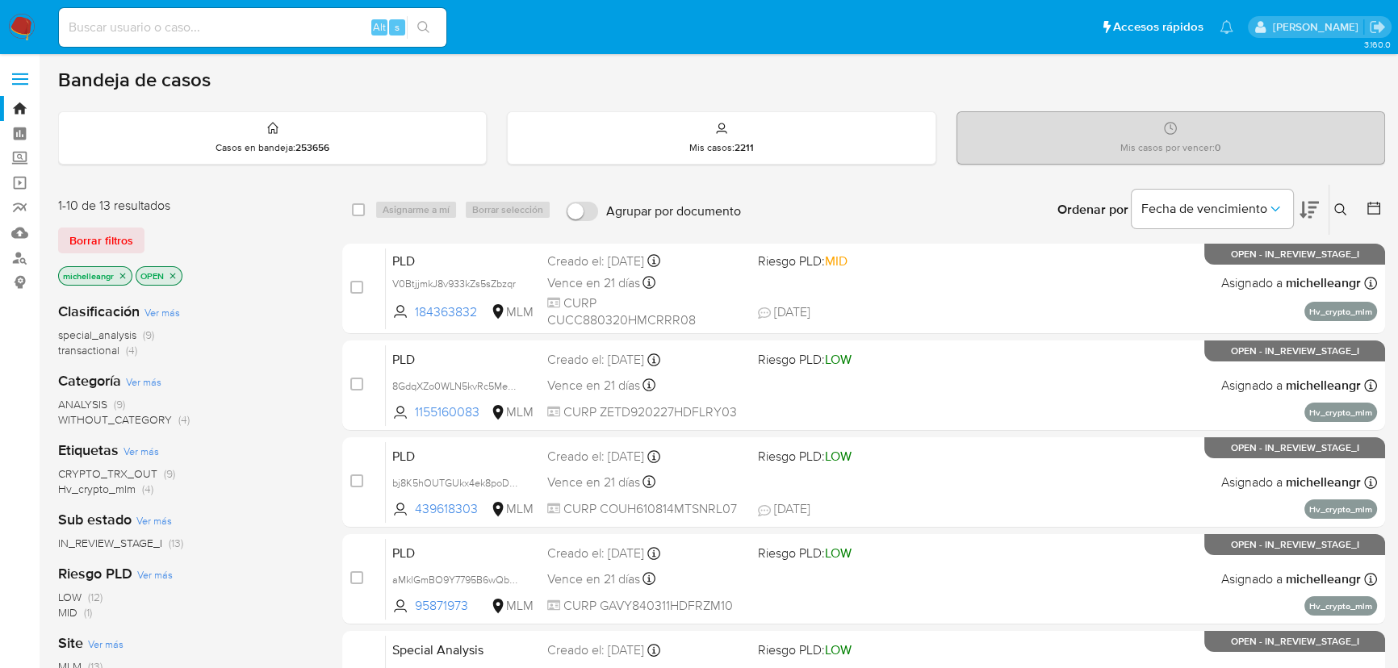
scroll to position [146, 0]
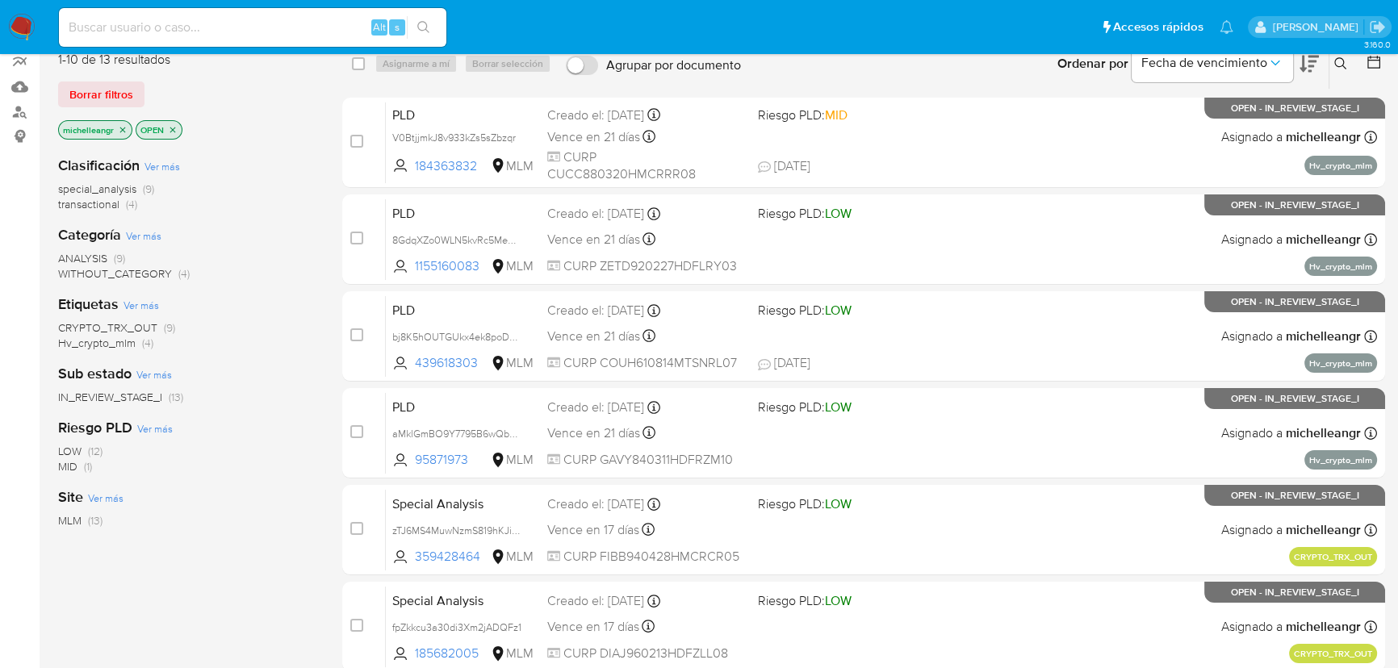
click at [157, 396] on span "IN_REVIEW_STAGE_I" at bounding box center [110, 397] width 104 height 16
click at [126, 128] on icon "close-filter" at bounding box center [123, 130] width 10 height 10
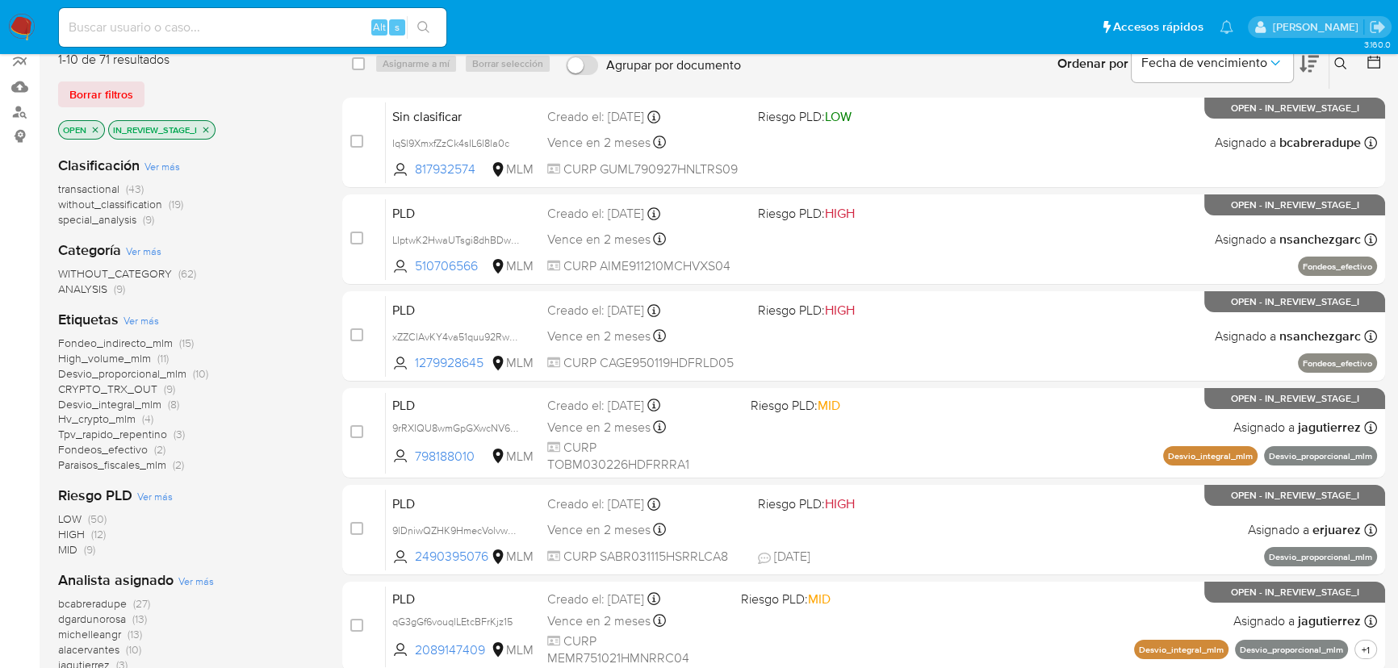
click at [207, 125] on icon "close-filter" at bounding box center [206, 130] width 10 height 10
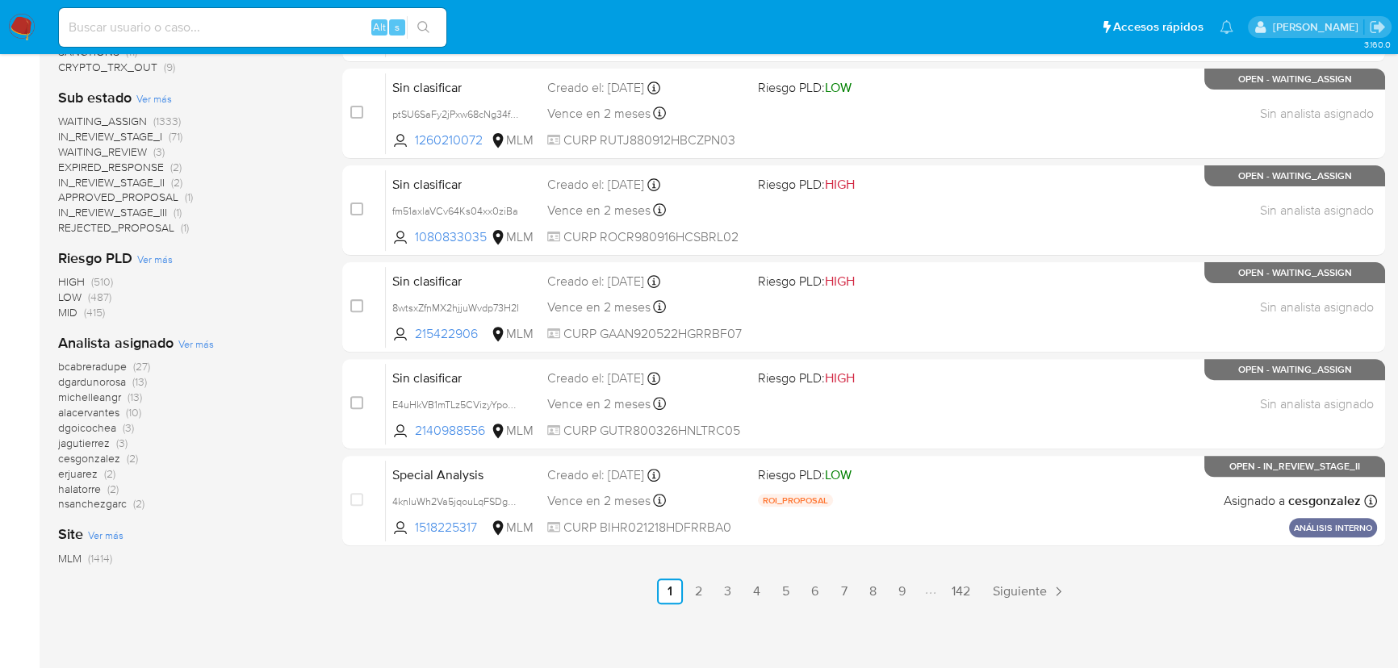
scroll to position [660, 0]
click at [106, 425] on span "dgoicochea" at bounding box center [87, 427] width 58 height 16
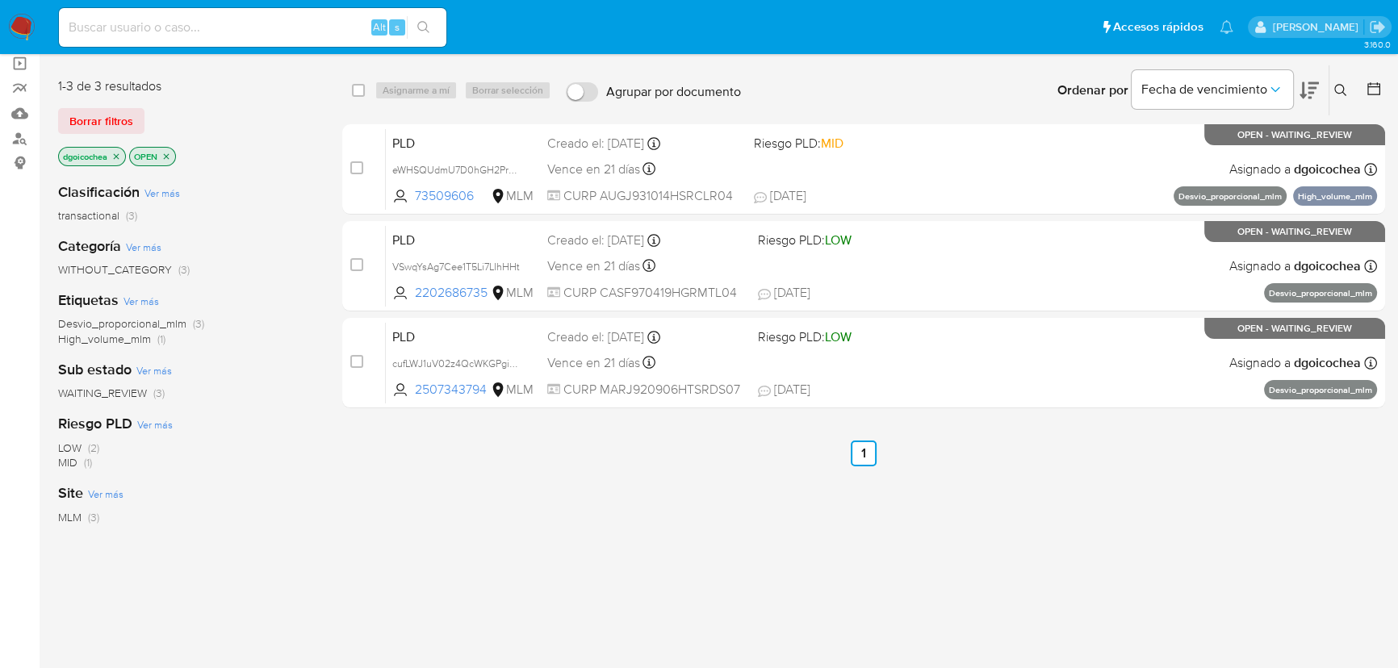
scroll to position [94, 0]
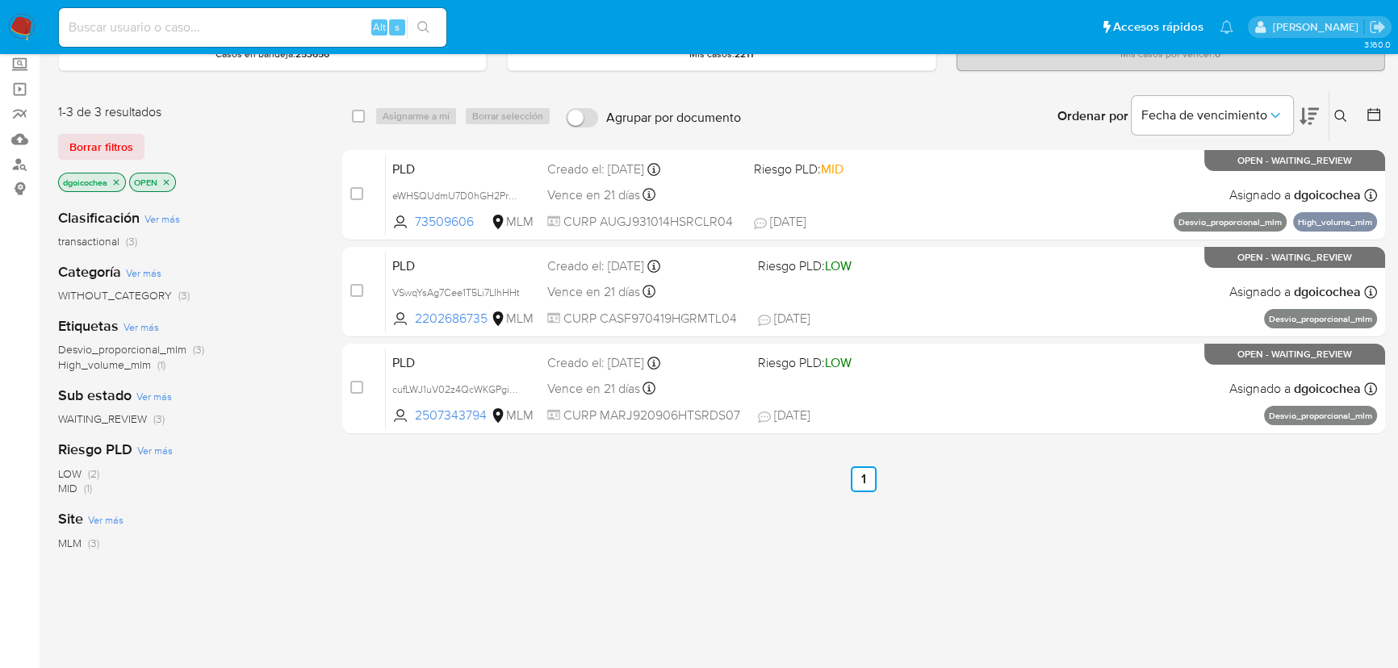
click at [116, 181] on icon "close-filter" at bounding box center [116, 183] width 10 height 10
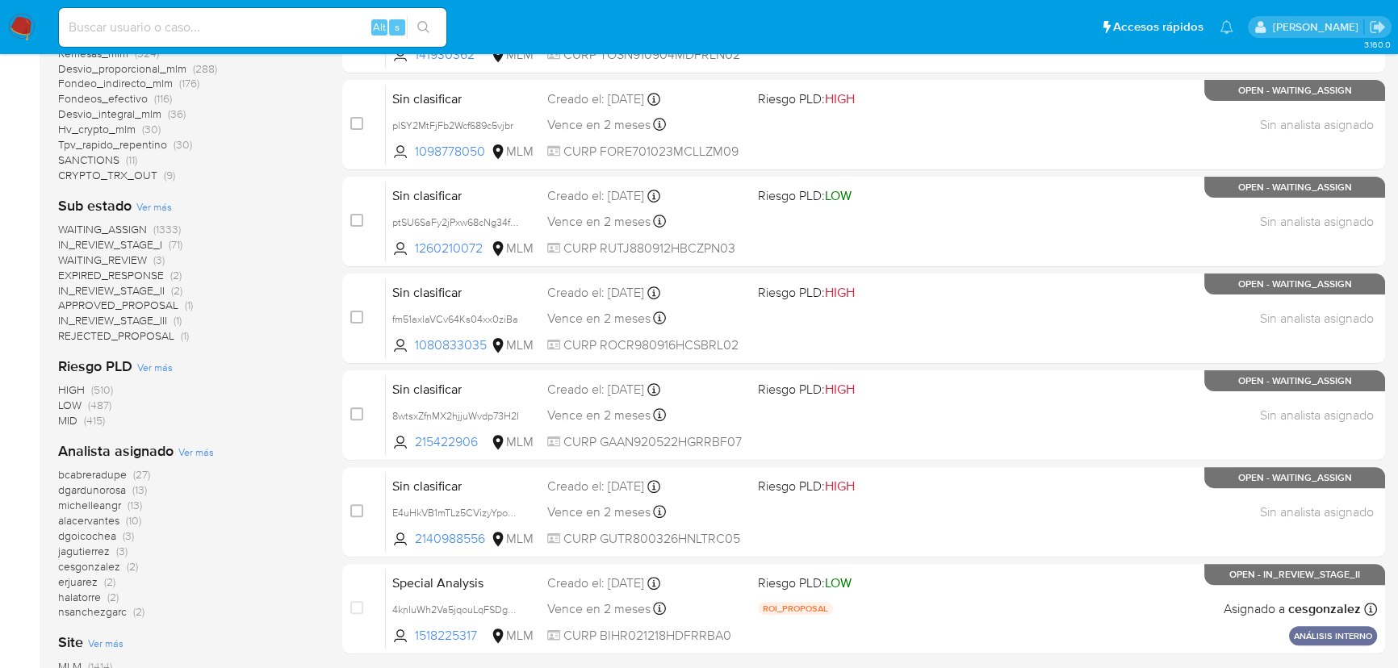
scroll to position [607, 0]
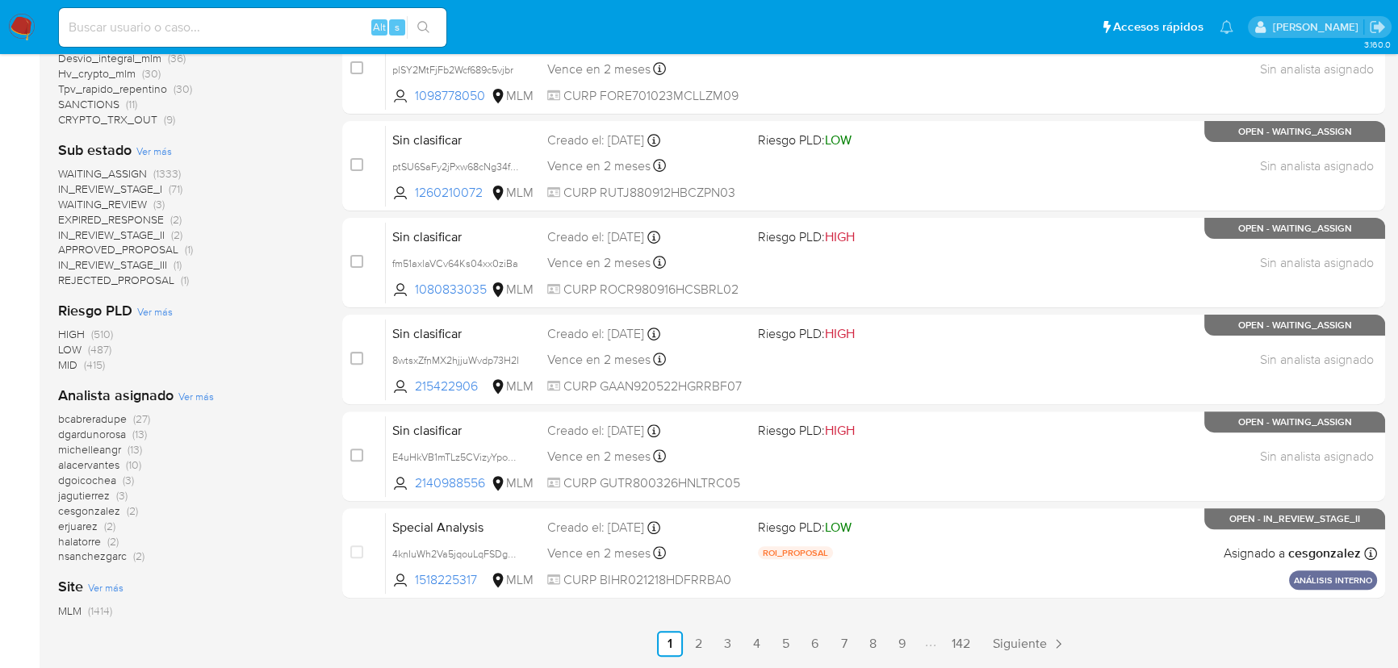
click at [96, 446] on span "michelleangr" at bounding box center [89, 449] width 63 height 16
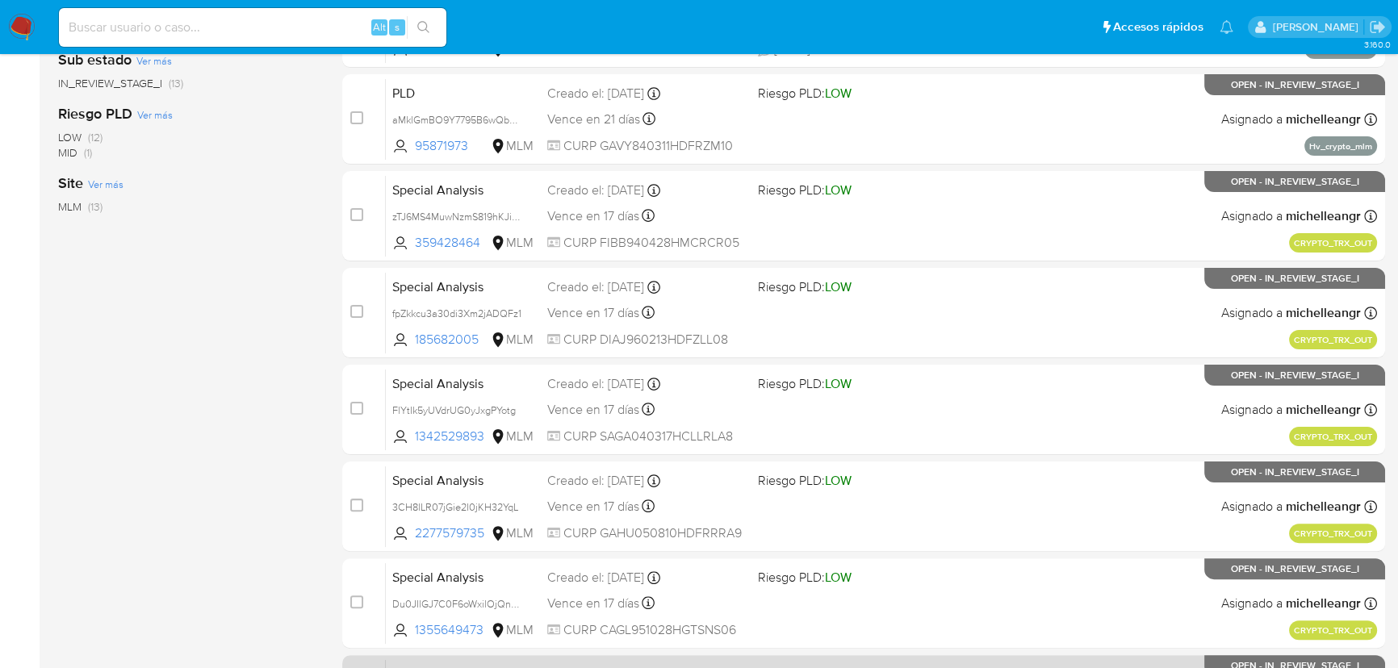
scroll to position [662, 0]
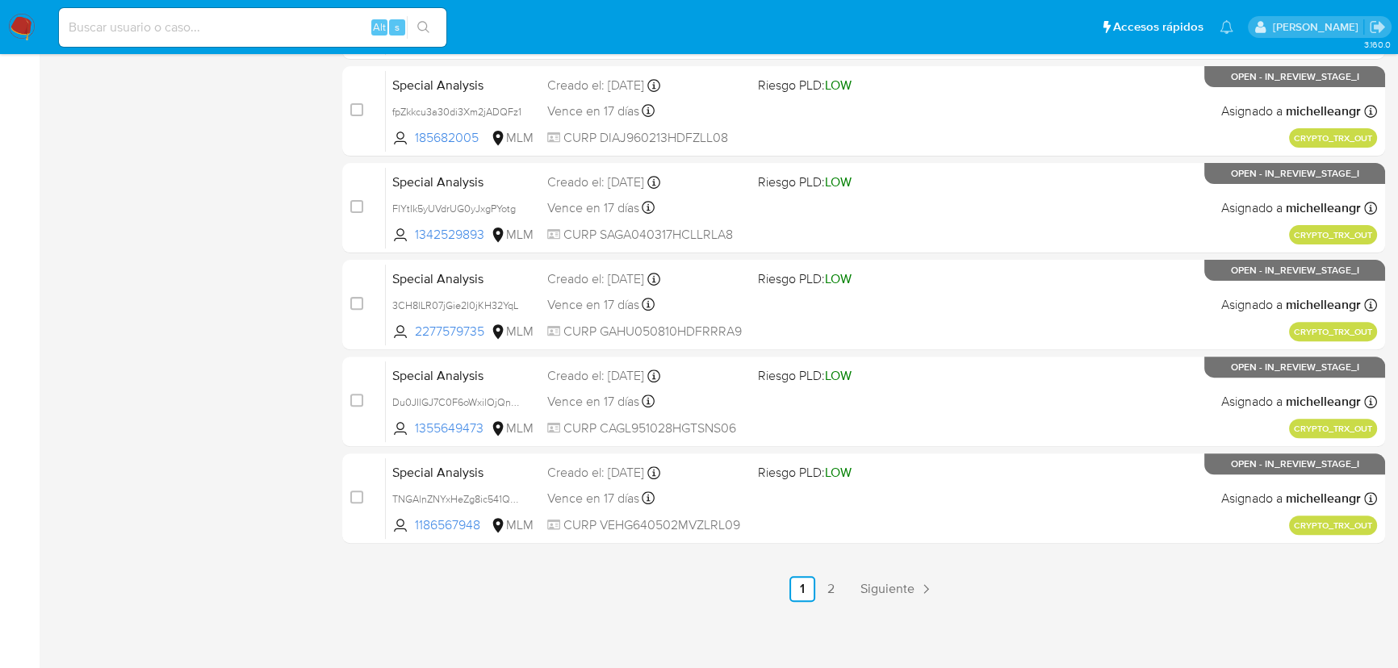
click at [884, 583] on span "Siguiente" at bounding box center [887, 589] width 54 height 13
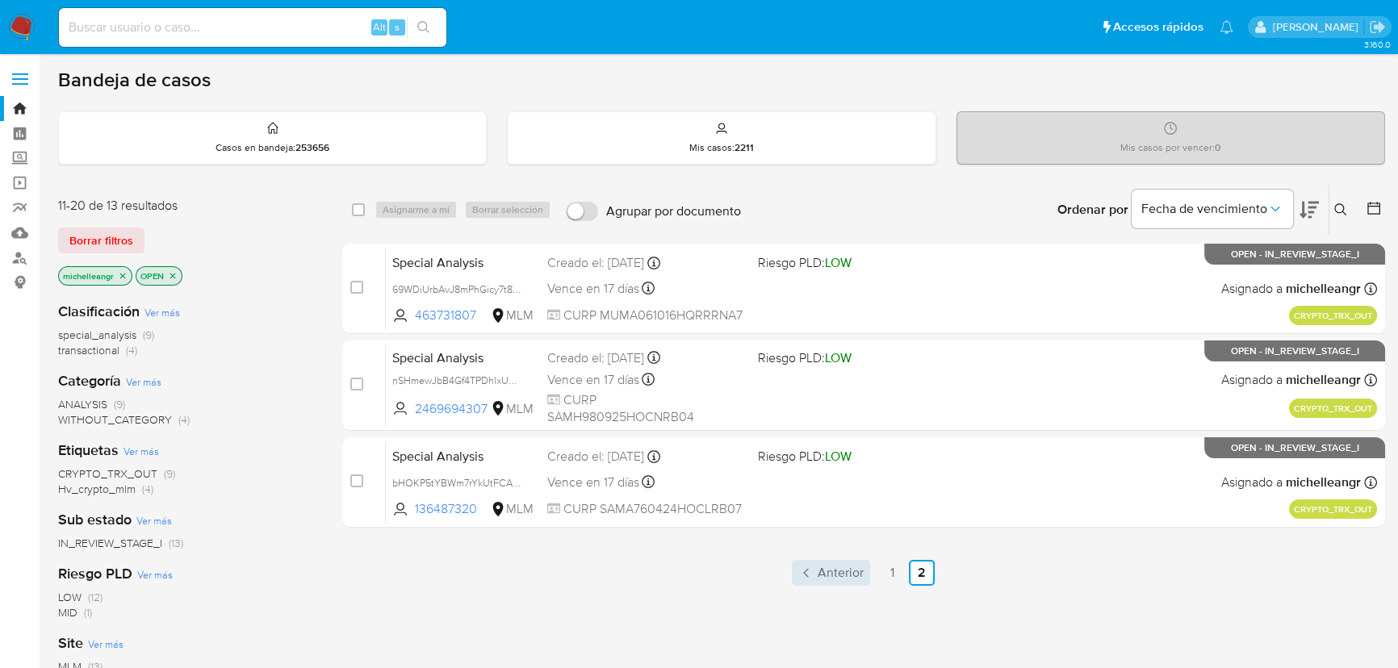
click at [830, 571] on span "Anterior" at bounding box center [841, 573] width 46 height 13
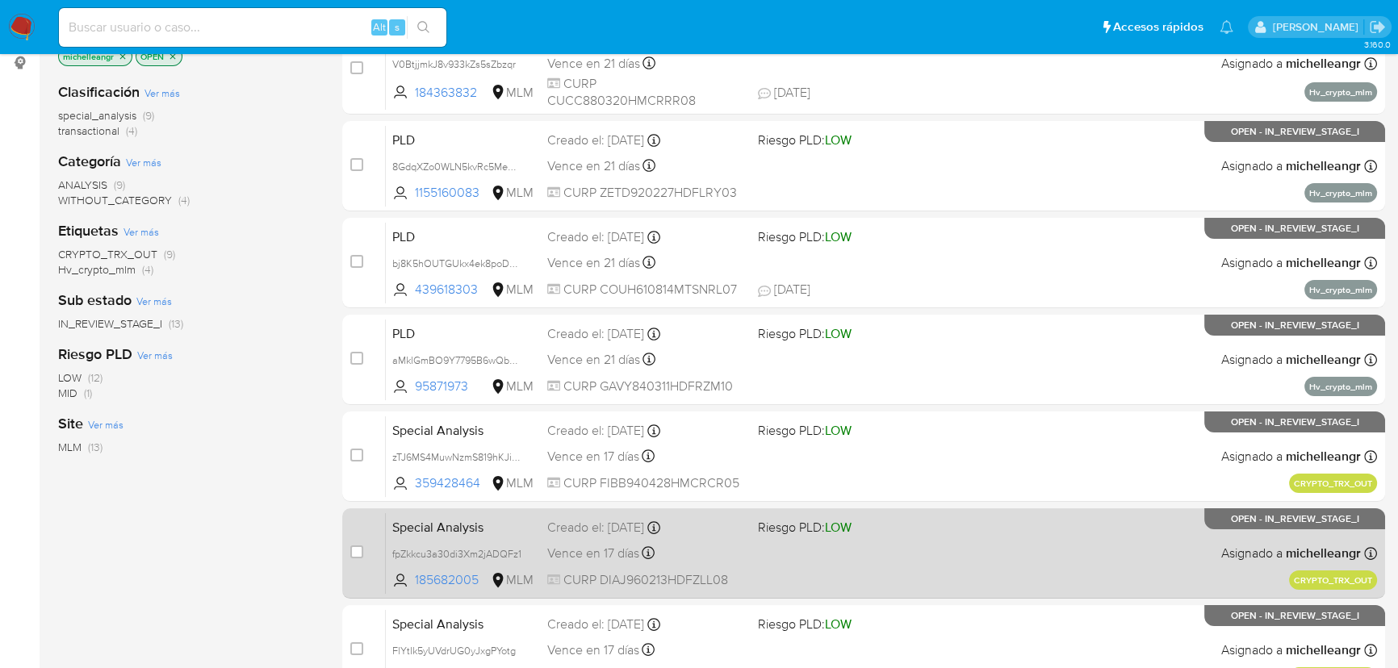
scroll to position [73, 0]
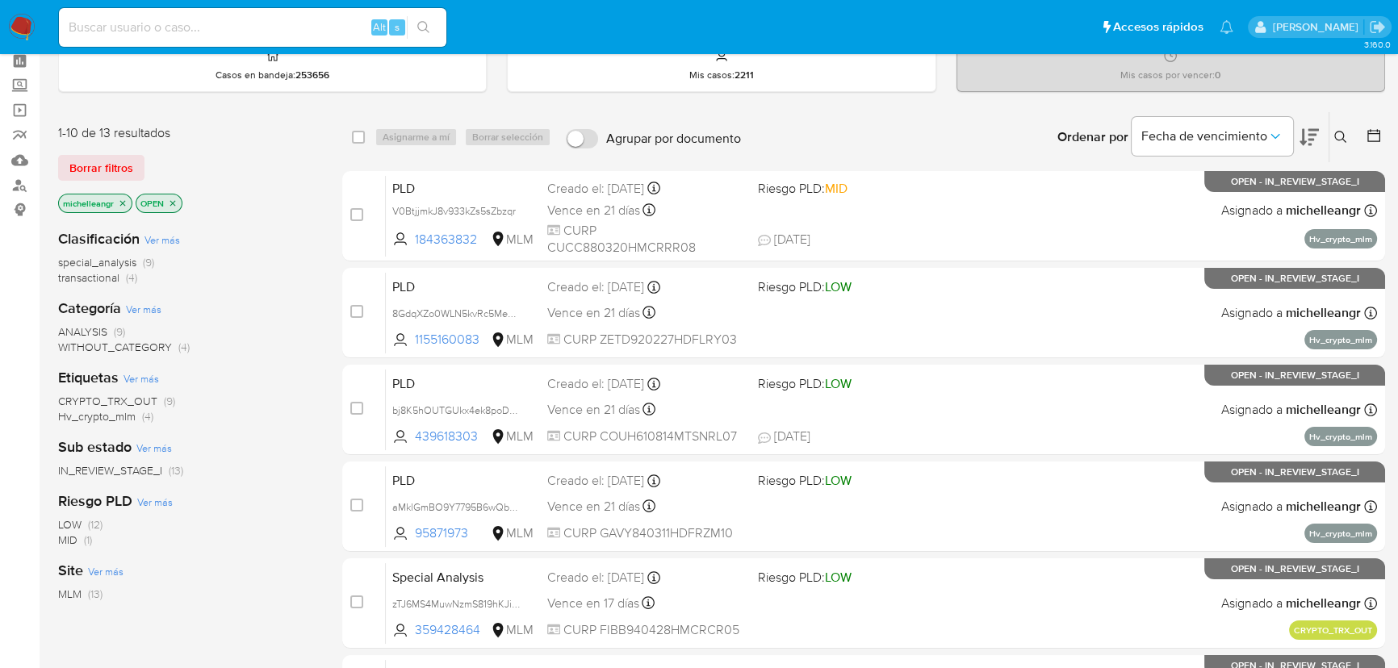
click at [123, 462] on span "IN_REVIEW_STAGE_I" at bounding box center [110, 470] width 104 height 16
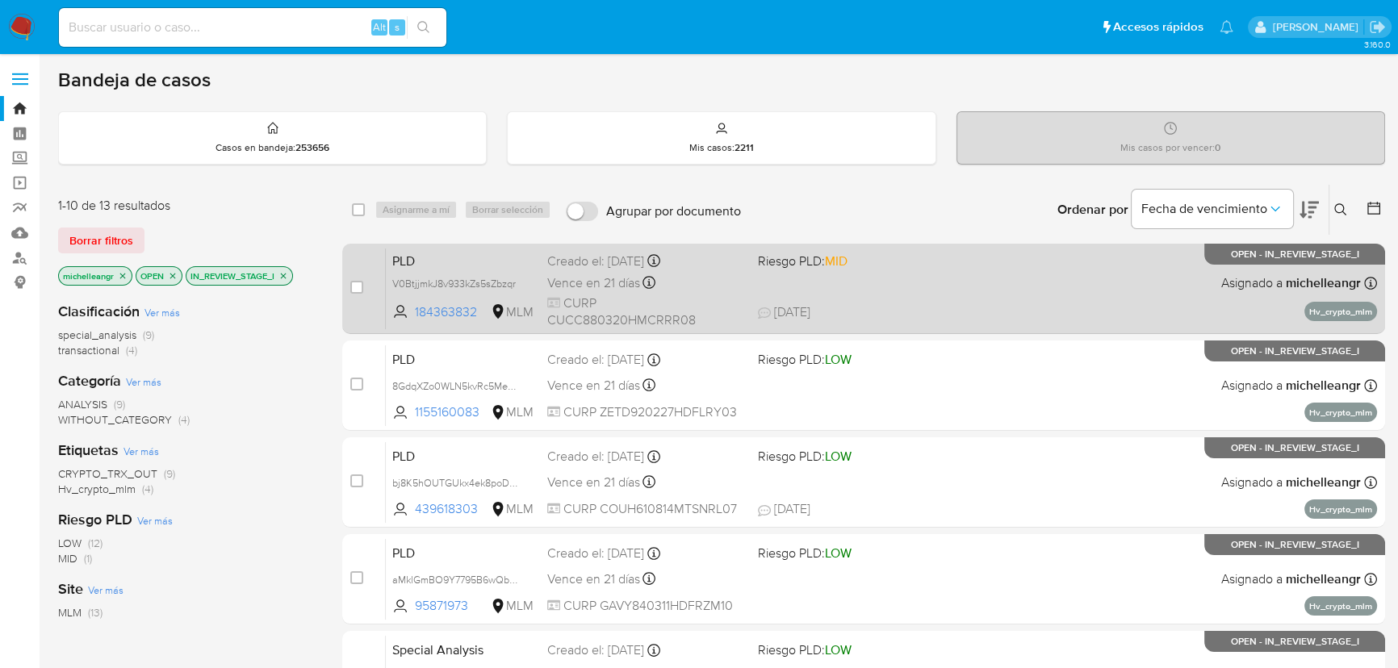
click at [448, 262] on span "PLD" at bounding box center [463, 259] width 142 height 21
click at [514, 280] on span "V0BtjjmkJ8v933kZs5sZbzqr" at bounding box center [453, 283] width 123 height 18
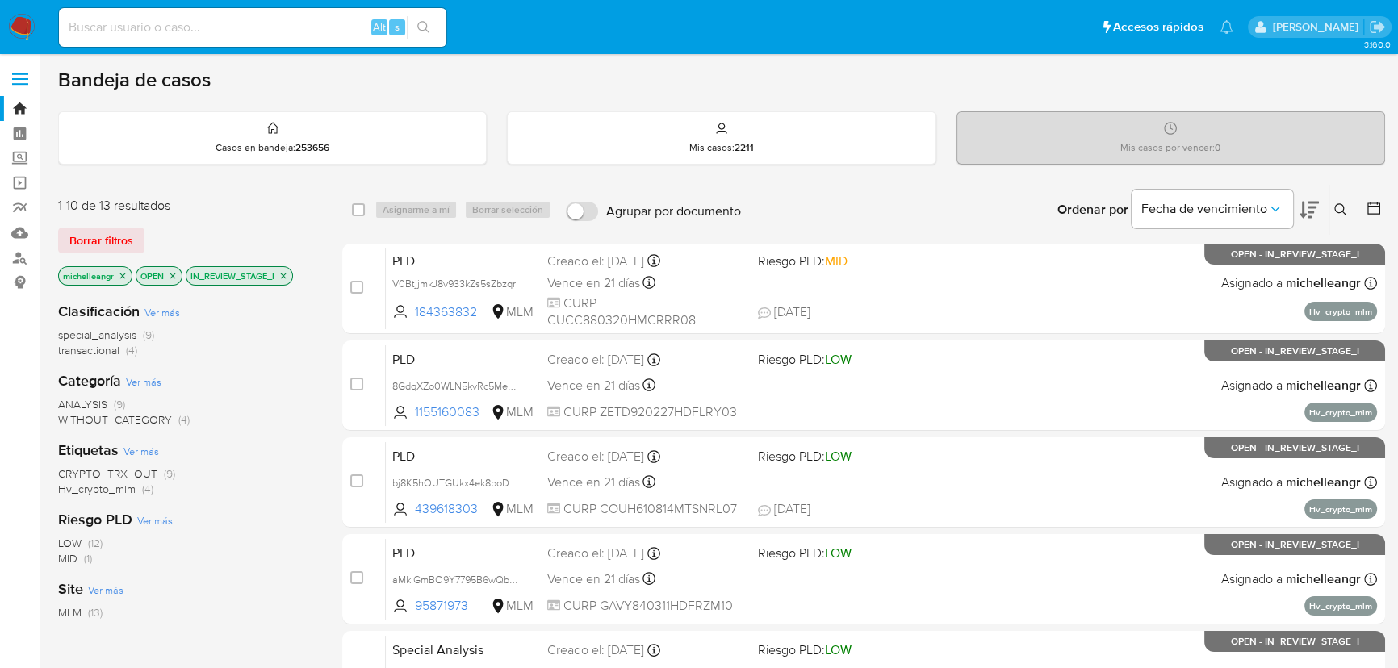
click at [285, 278] on icon "close-filter" at bounding box center [283, 276] width 10 height 10
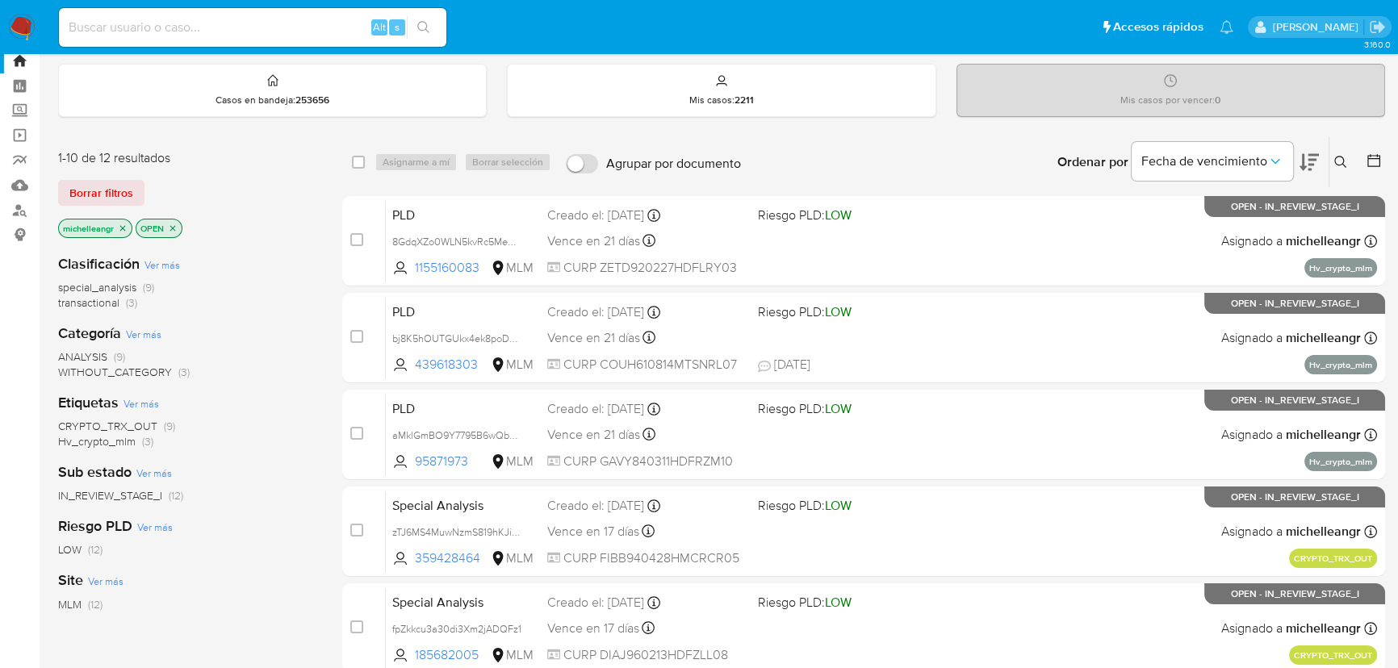
scroll to position [73, 0]
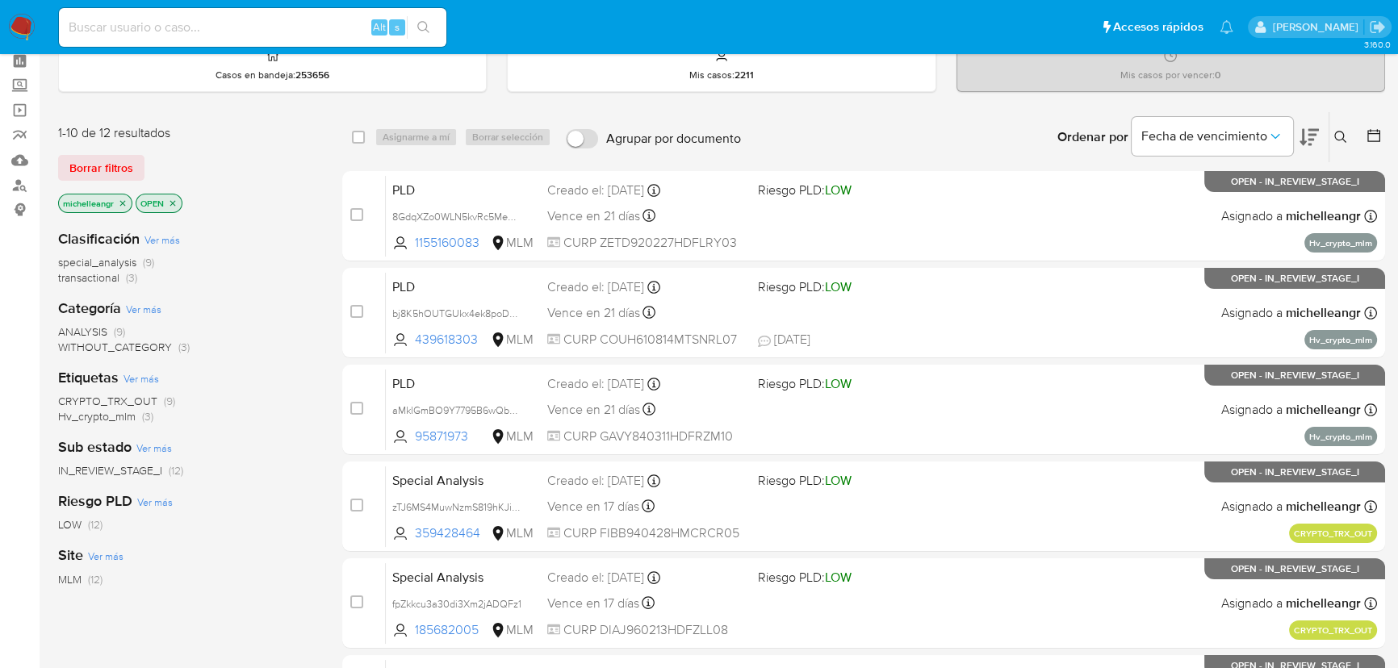
click at [132, 475] on span "IN_REVIEW_STAGE_I" at bounding box center [110, 470] width 104 height 16
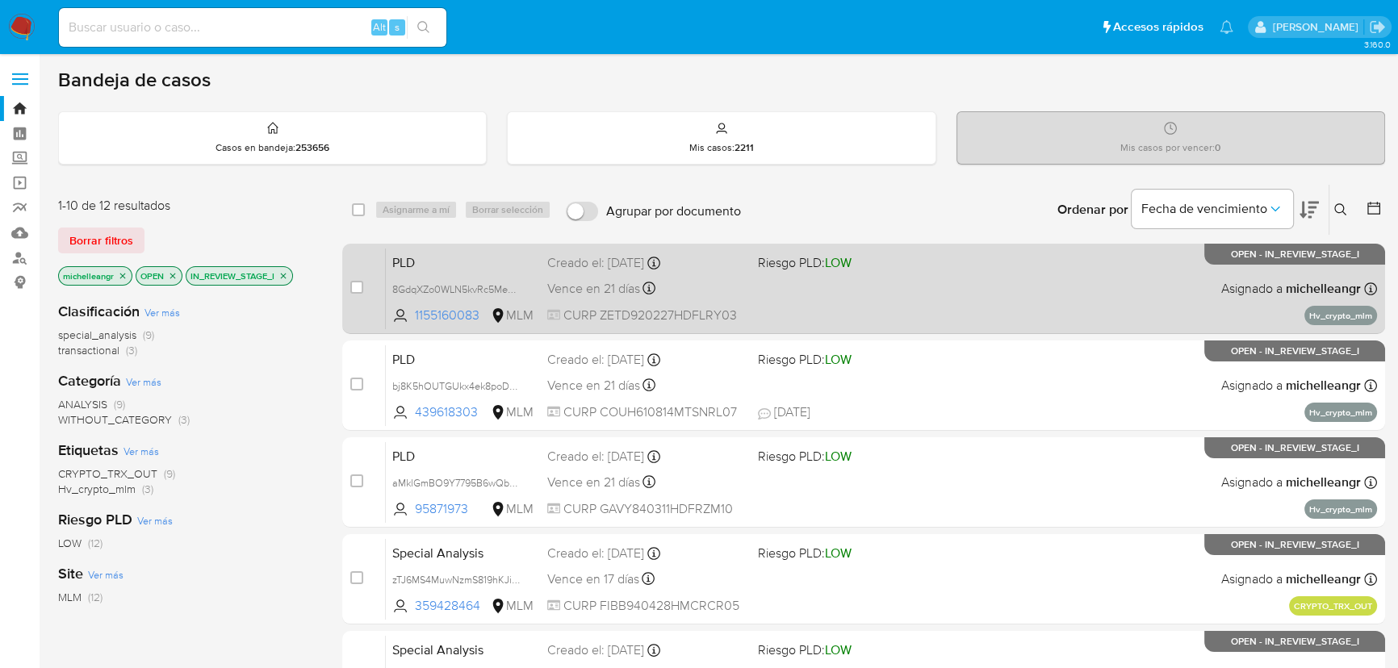
click at [445, 261] on span "PLD" at bounding box center [463, 261] width 142 height 21
click at [512, 285] on span "8GdqXZo0WLN5kvRc5MeCxZkN" at bounding box center [464, 288] width 145 height 18
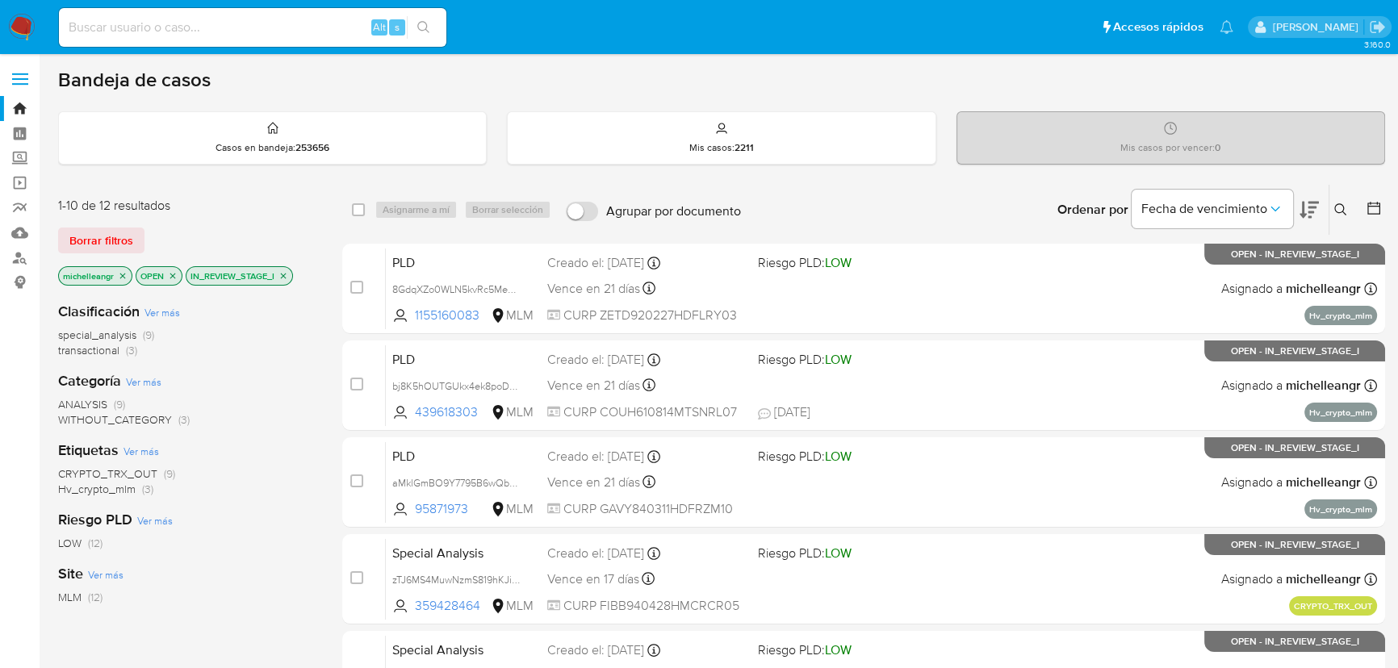
click at [282, 274] on icon "close-filter" at bounding box center [283, 276] width 10 height 10
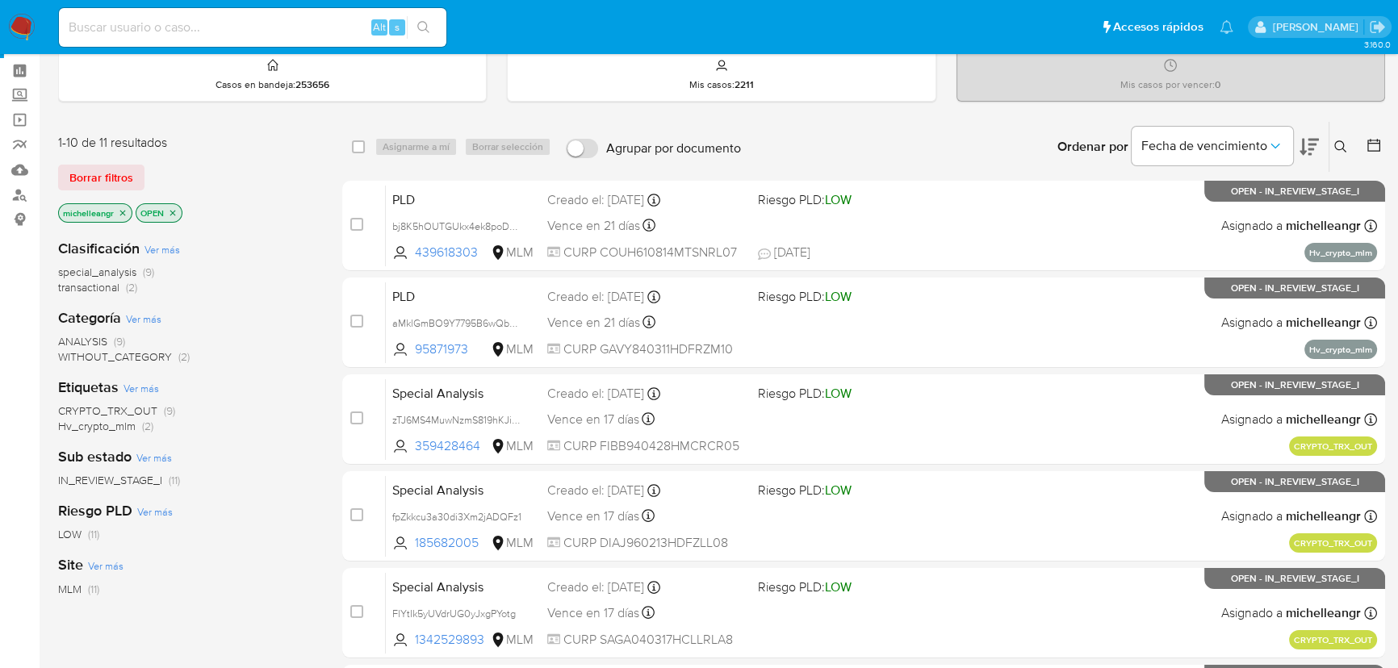
scroll to position [146, 0]
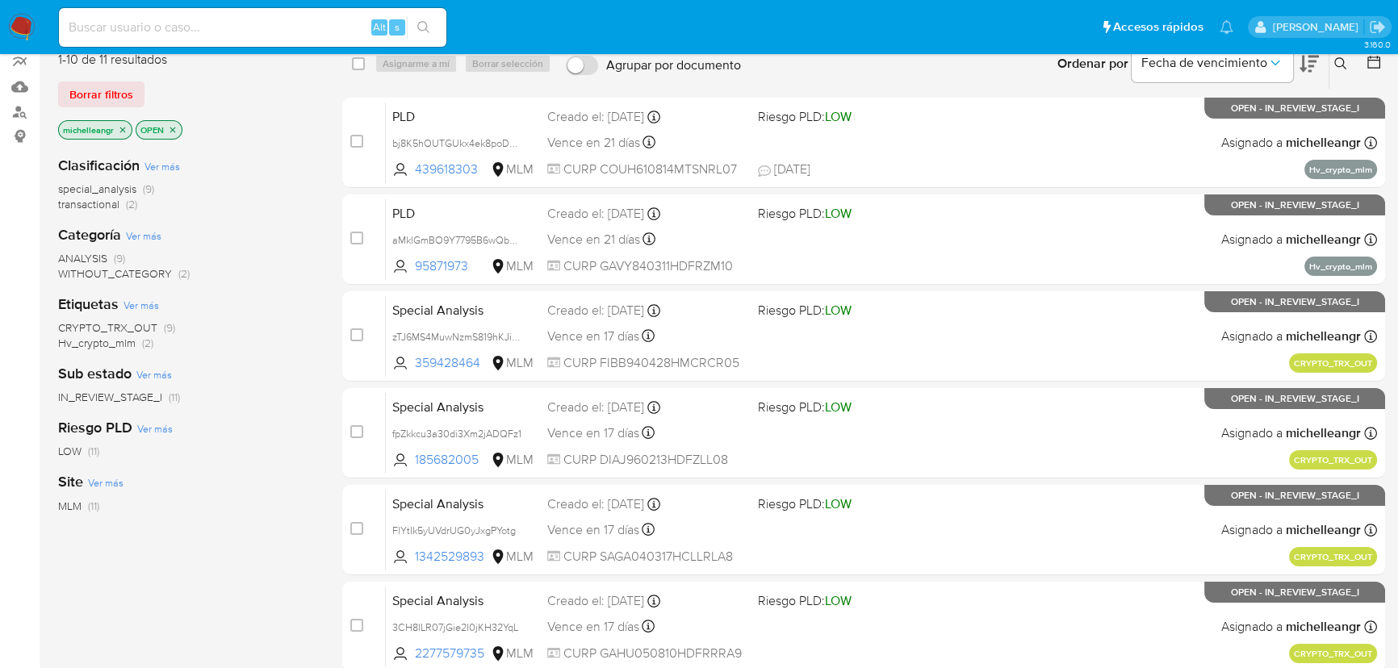
click at [152, 395] on span "IN_REVIEW_STAGE_I" at bounding box center [110, 397] width 104 height 16
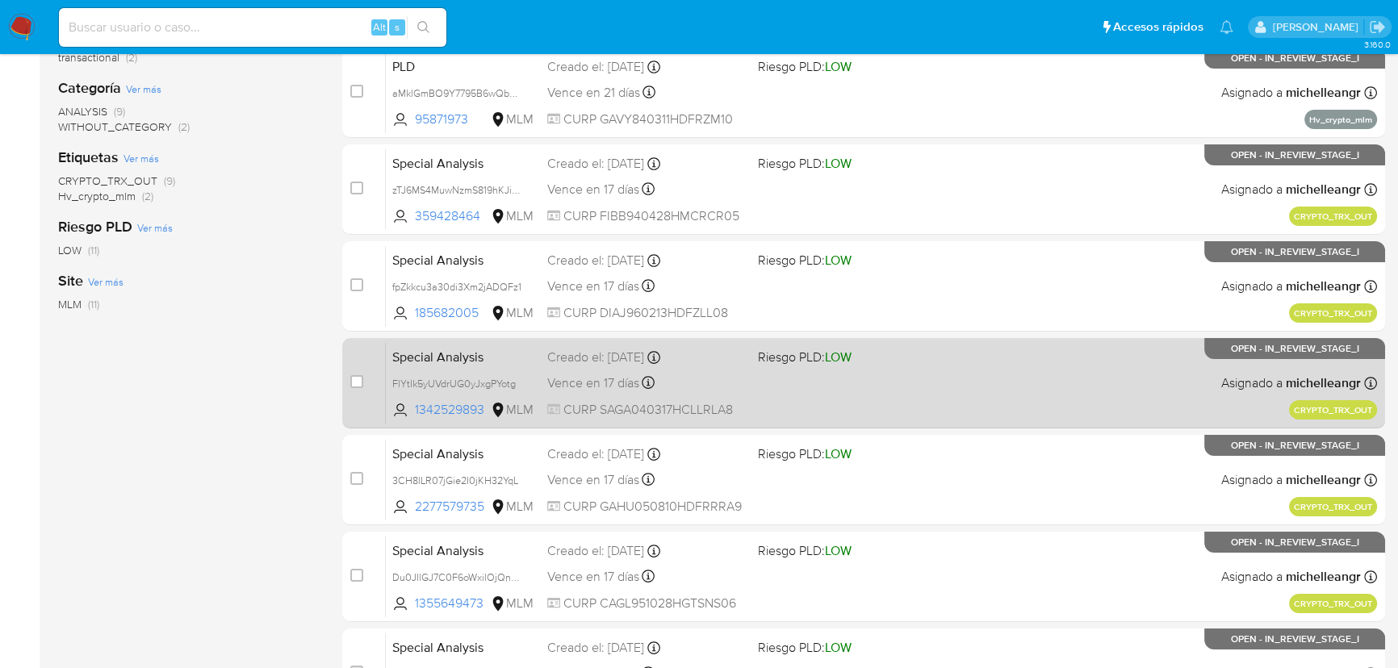
scroll to position [660, 0]
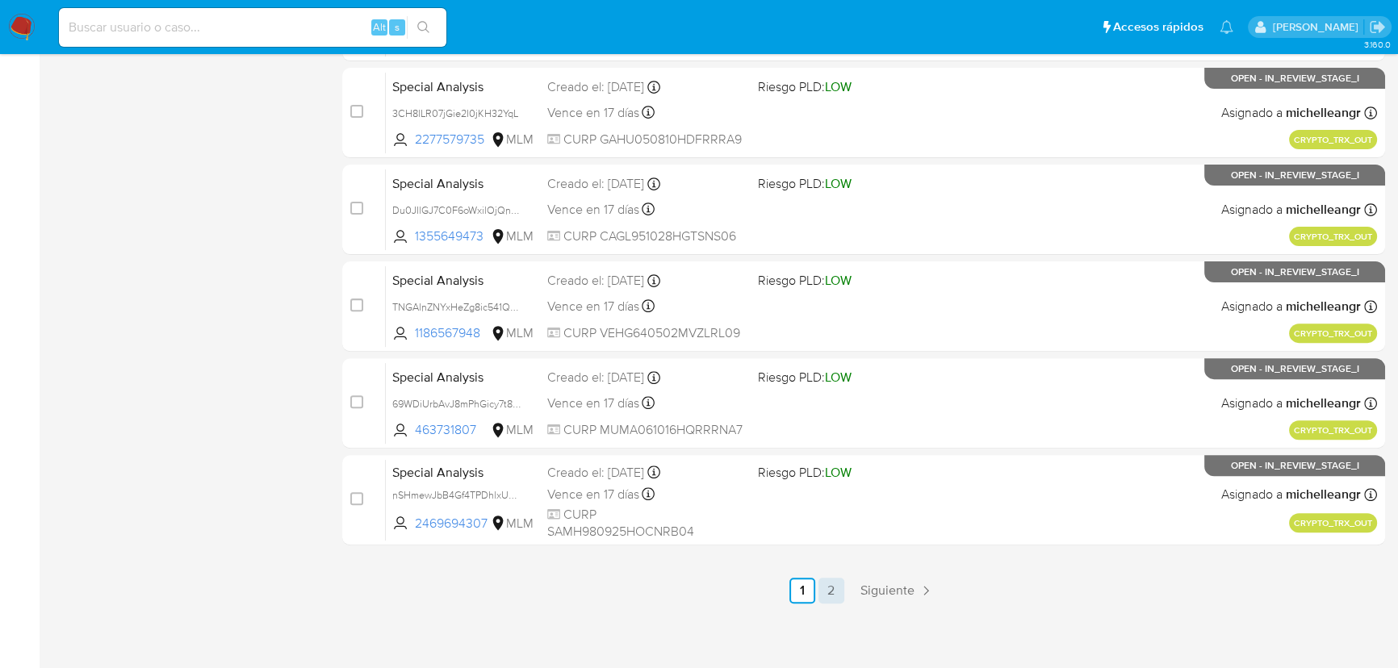
click at [832, 589] on link "2" at bounding box center [831, 591] width 26 height 26
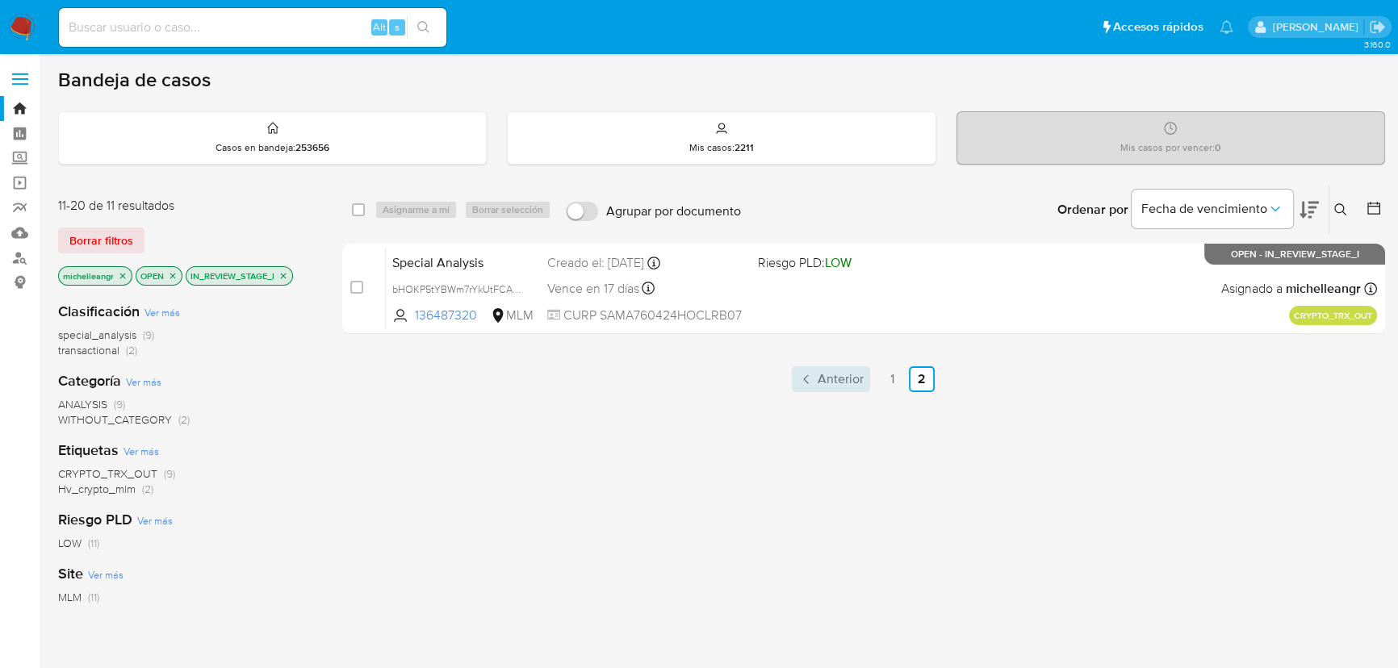
click at [851, 379] on span "Anterior" at bounding box center [841, 379] width 46 height 13
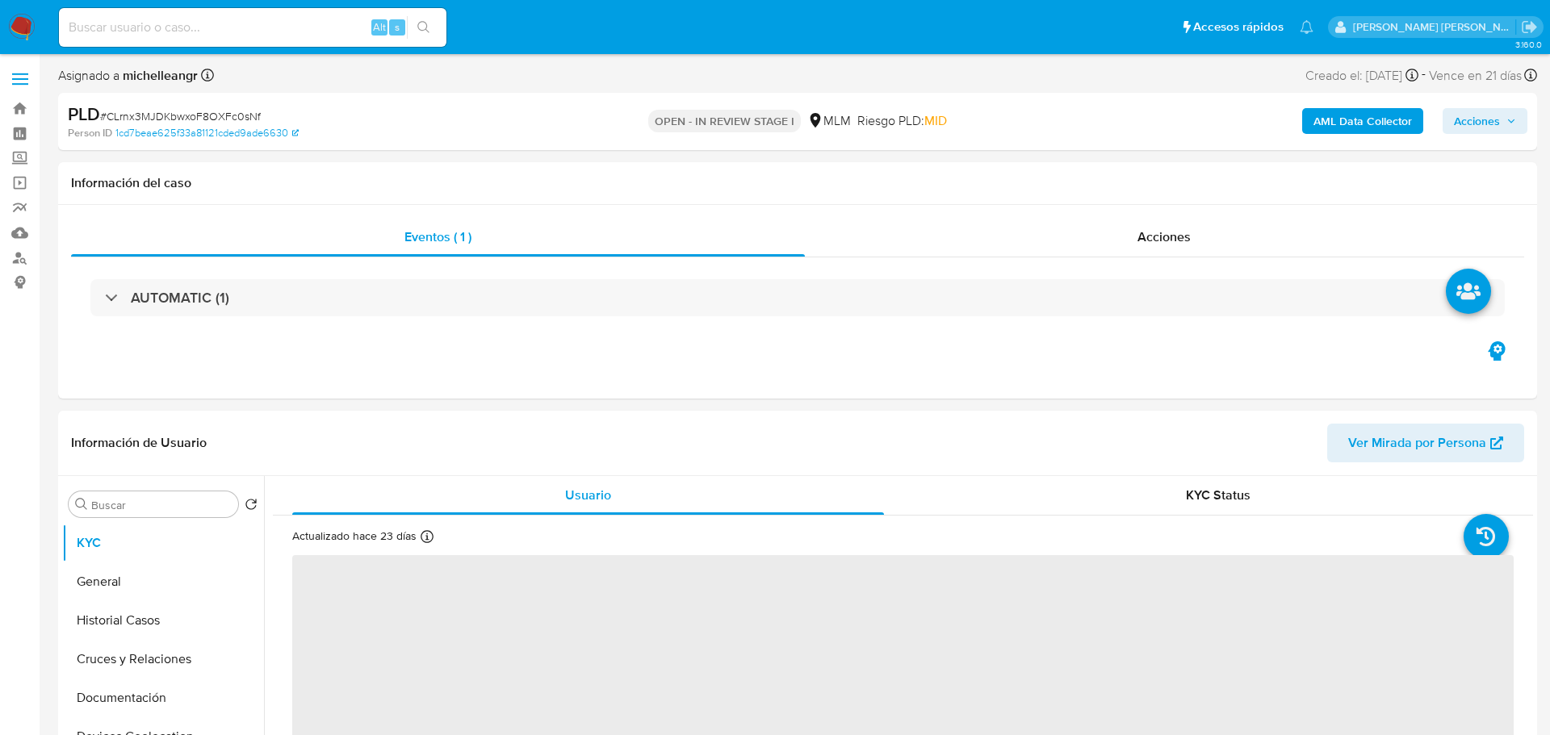
select select "10"
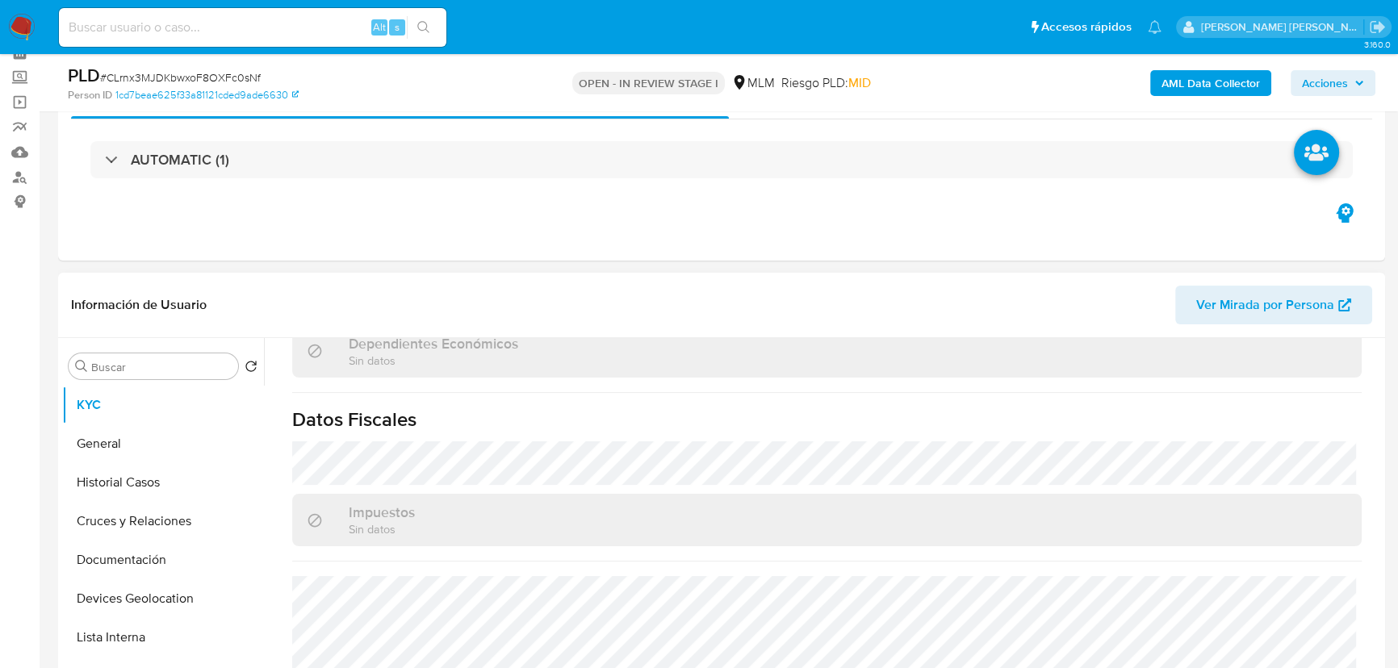
scroll to position [998, 0]
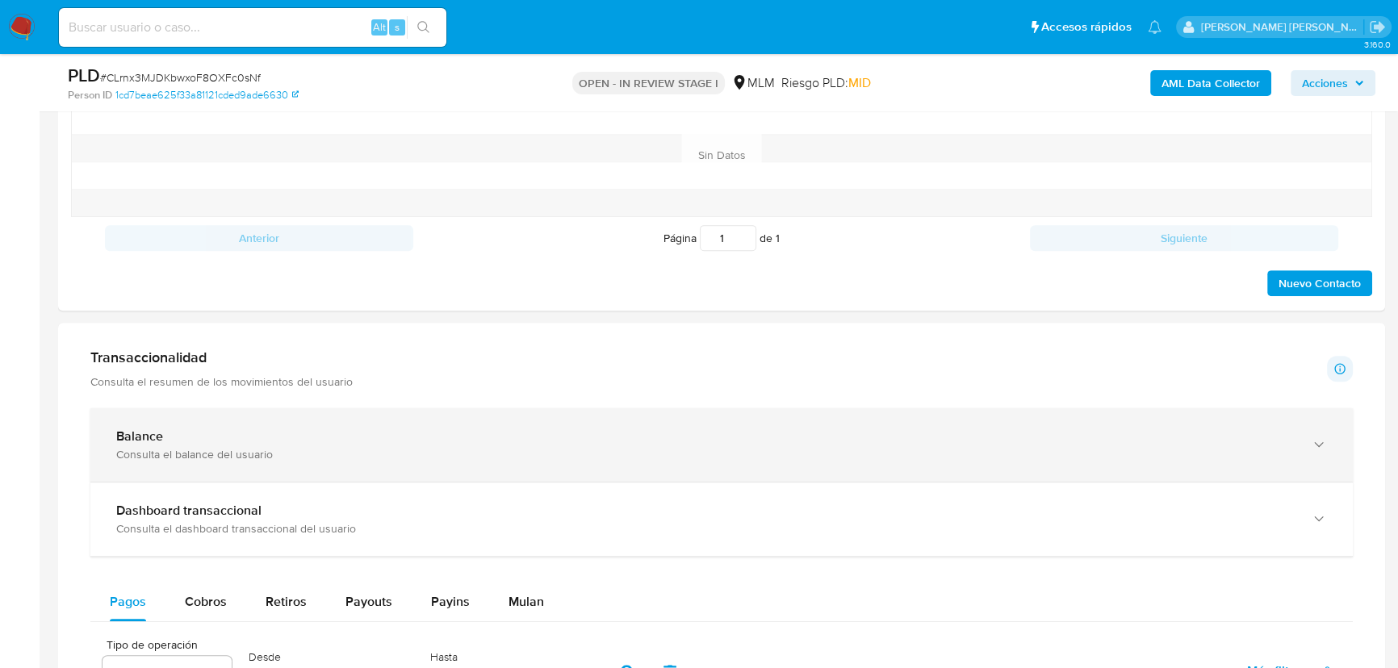
click at [345, 450] on div "Consulta el balance del usuario" at bounding box center [705, 454] width 1178 height 15
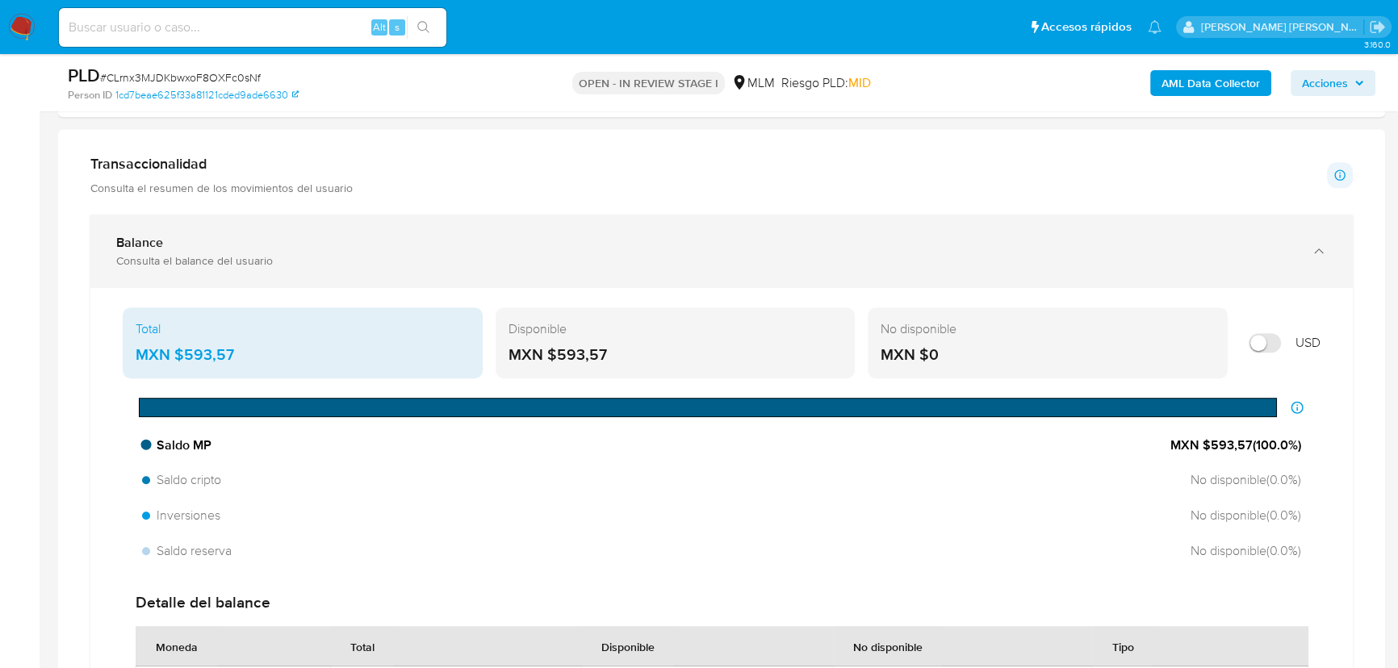
scroll to position [1107, 0]
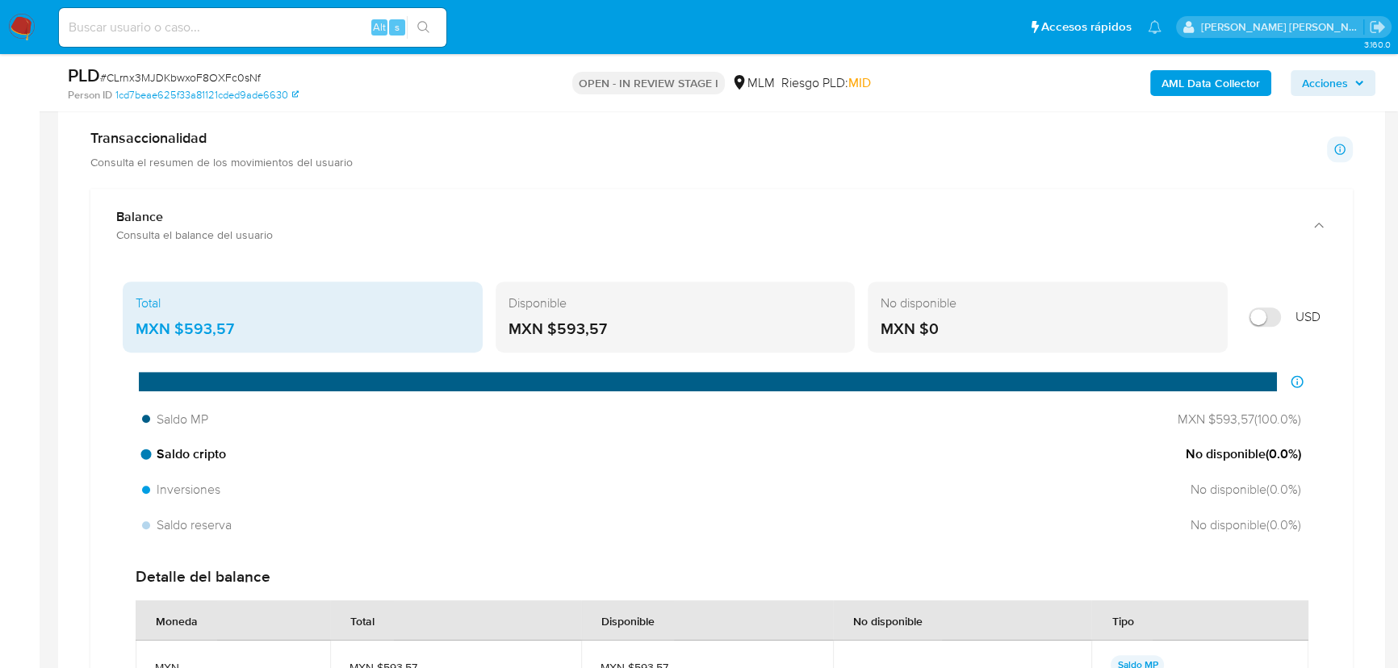
click at [229, 456] on div "Saldo cripto No disponible ( 0.0 %)" at bounding box center [722, 454] width 1172 height 31
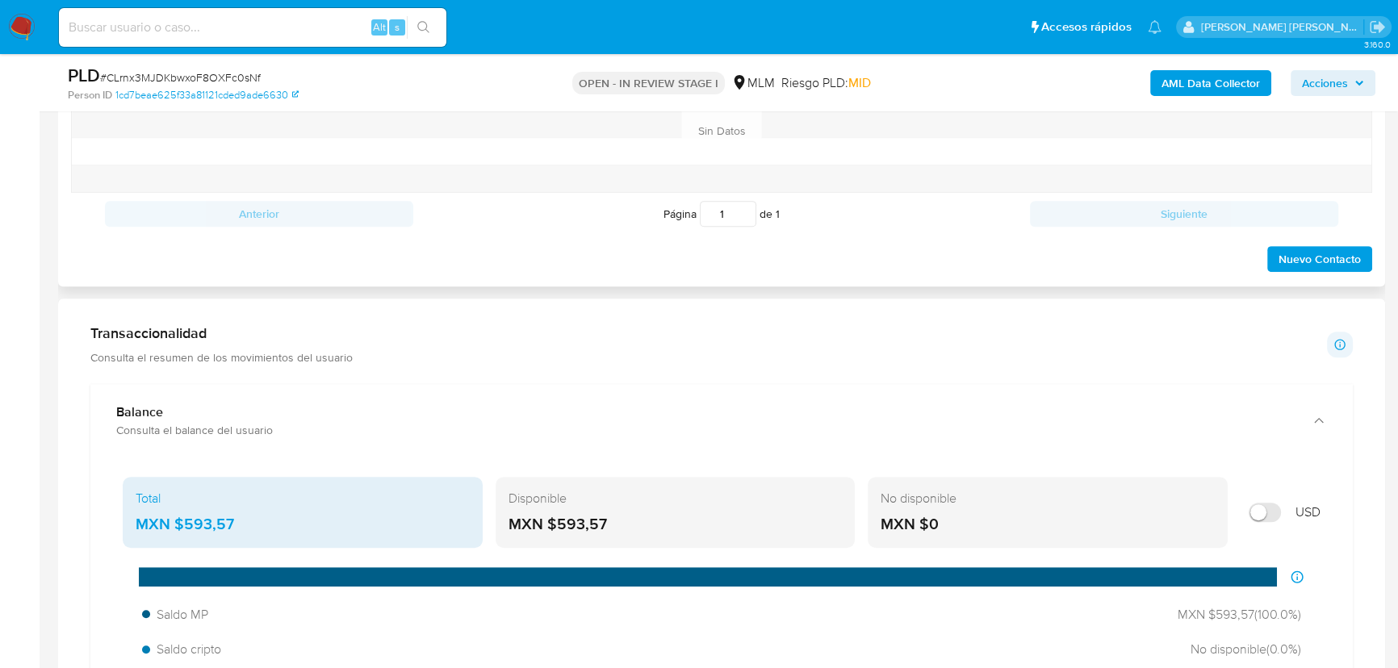
scroll to position [741, 0]
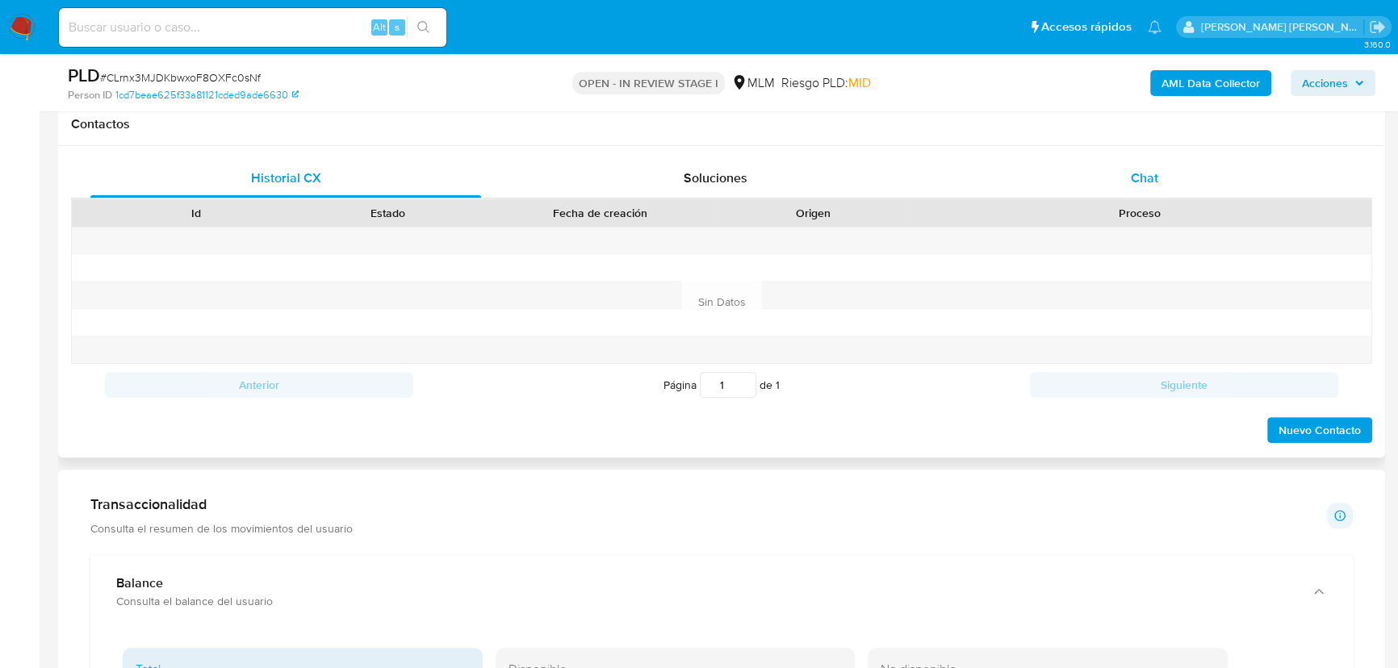
click at [1131, 177] on span "Chat" at bounding box center [1144, 178] width 27 height 19
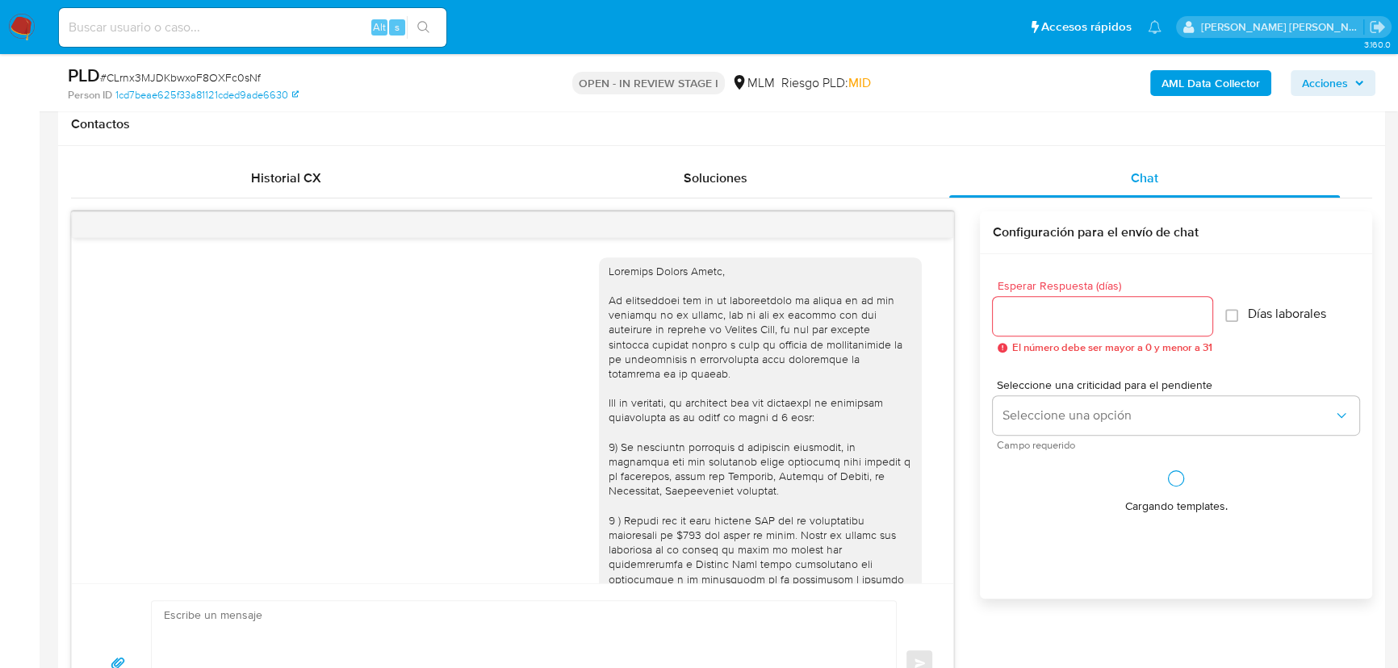
scroll to position [246, 0]
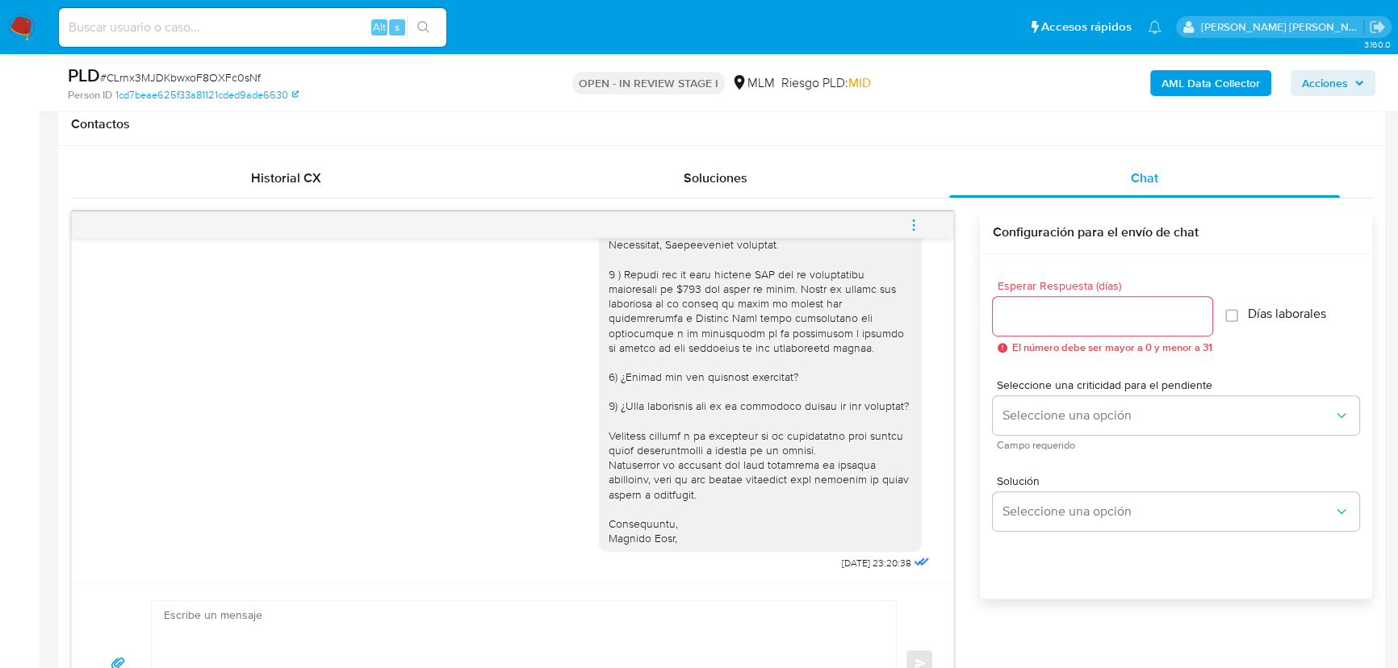
click at [912, 223] on icon "menu-action" at bounding box center [913, 225] width 15 height 15
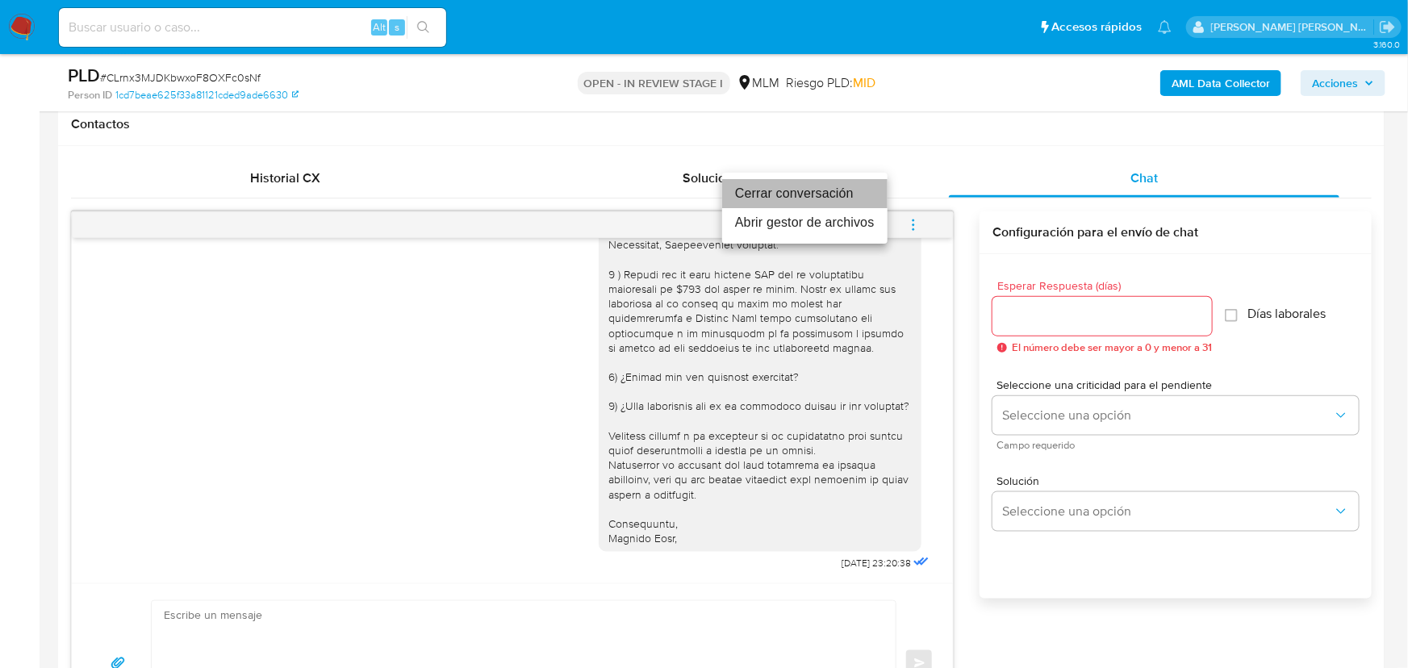
click at [788, 193] on li "Cerrar conversación" at bounding box center [804, 193] width 165 height 29
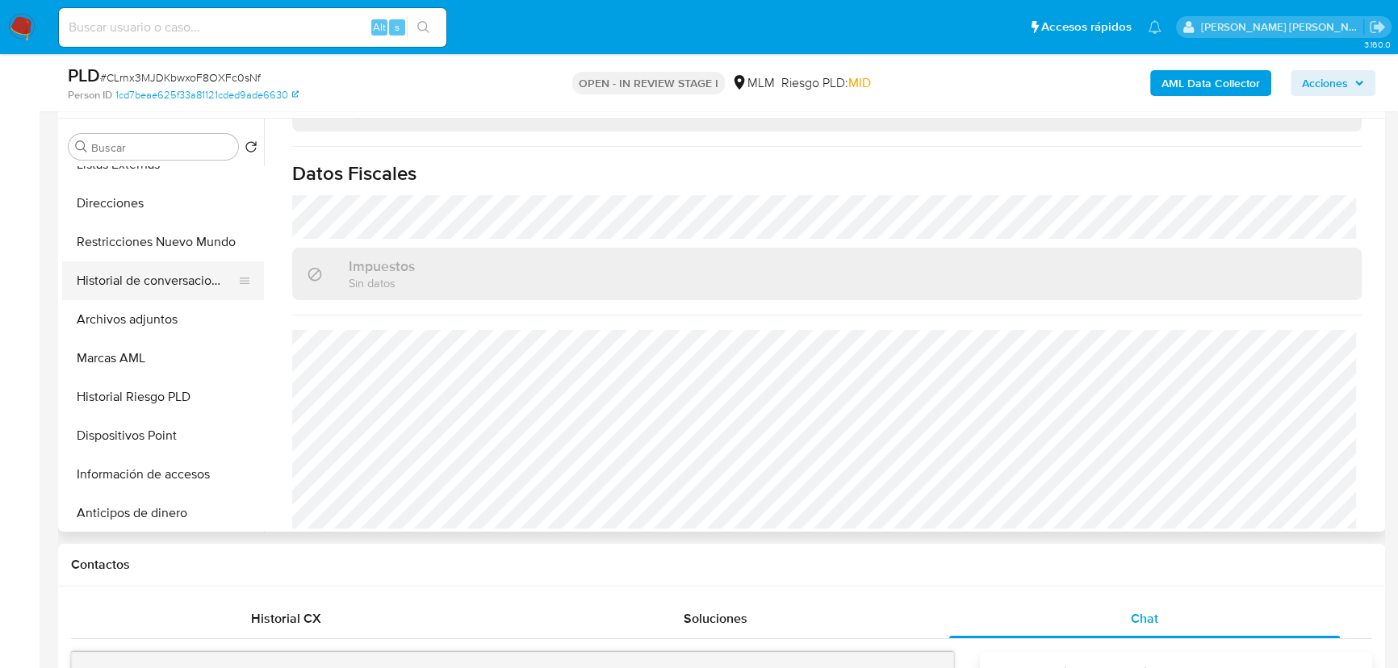
scroll to position [293, 0]
drag, startPoint x: 177, startPoint y: 304, endPoint x: 317, endPoint y: 304, distance: 140.4
click at [178, 304] on button "Archivos adjuntos" at bounding box center [163, 318] width 202 height 39
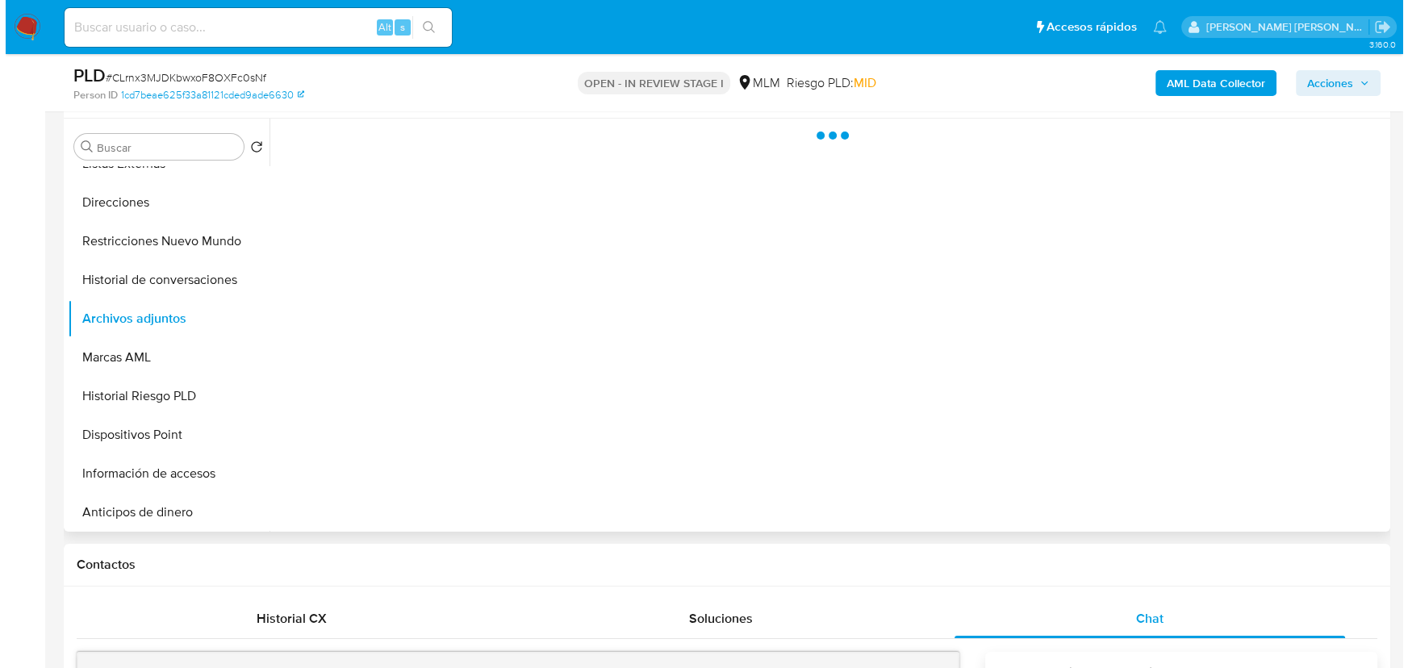
scroll to position [0, 0]
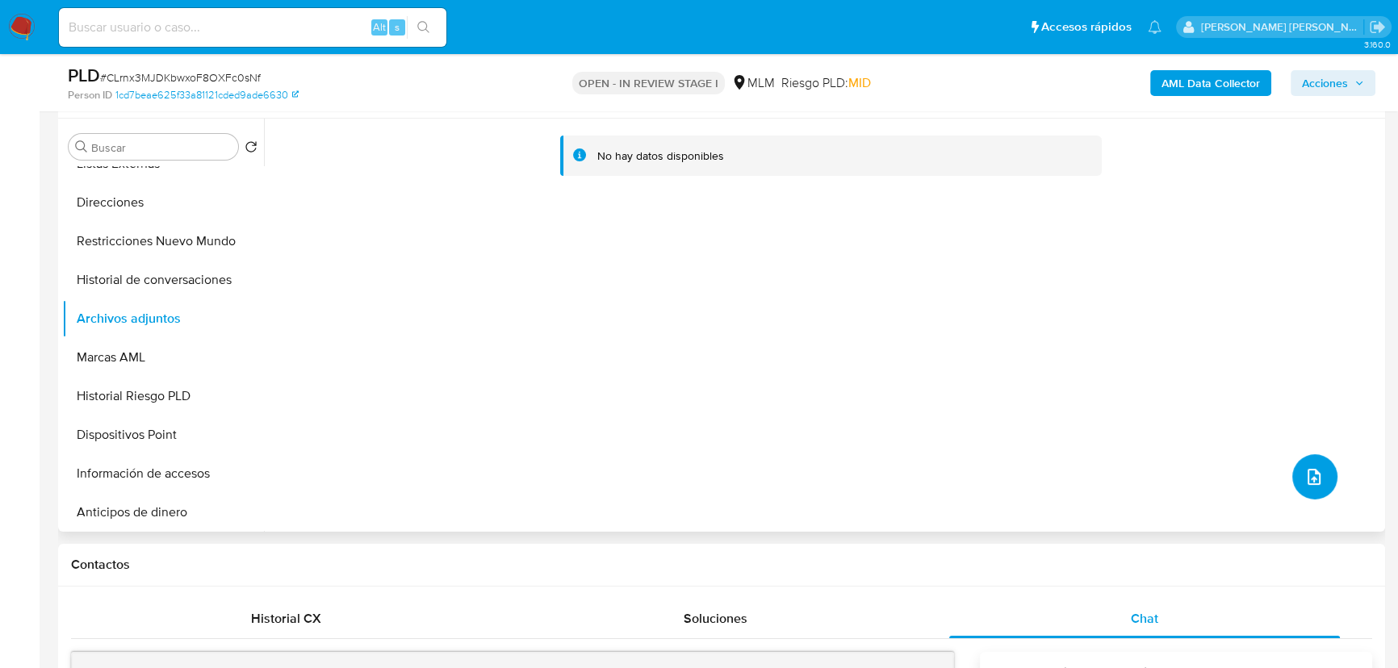
click at [1297, 469] on button "upload-file" at bounding box center [1314, 476] width 45 height 45
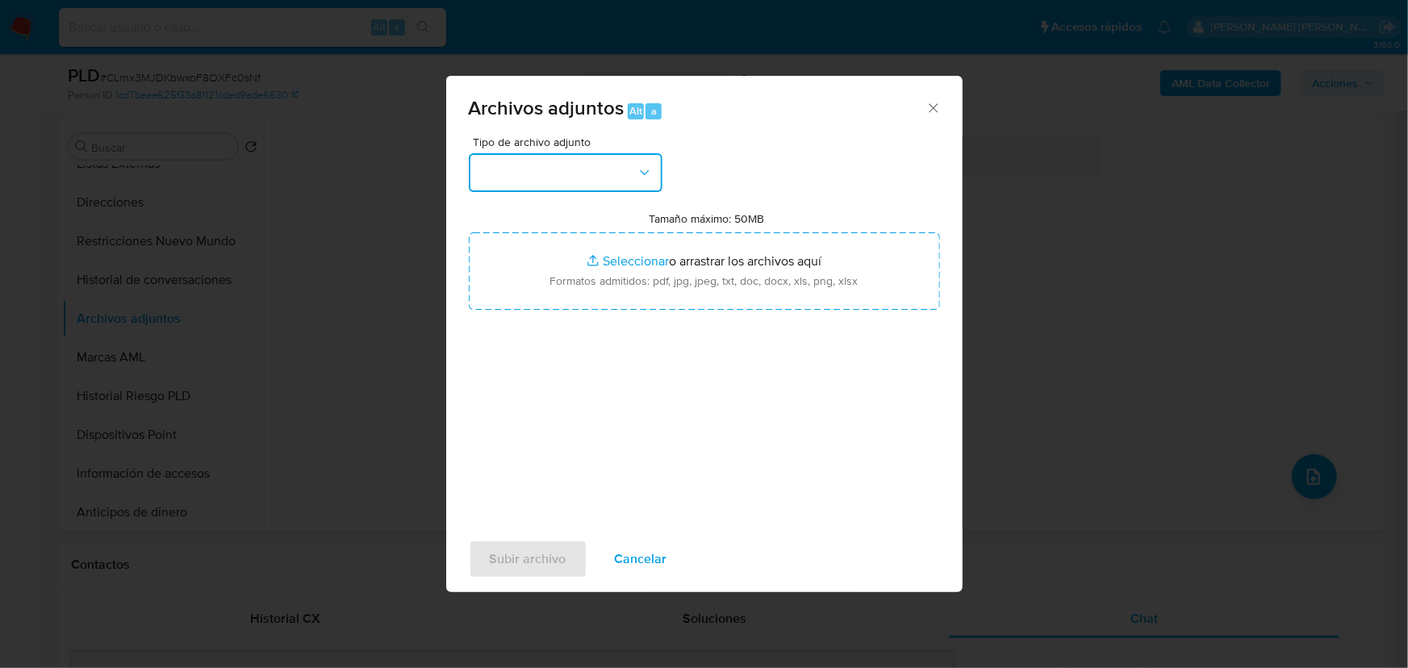
click at [591, 173] on button "button" at bounding box center [566, 172] width 194 height 39
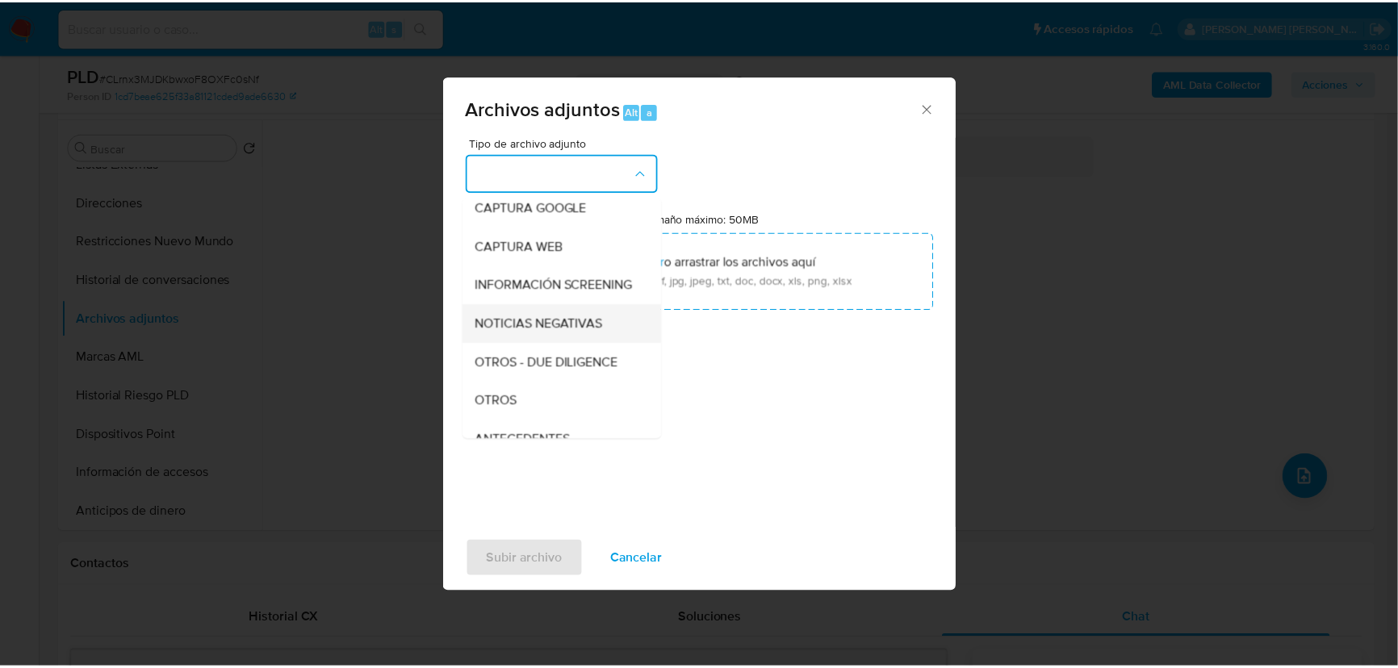
scroll to position [119, 0]
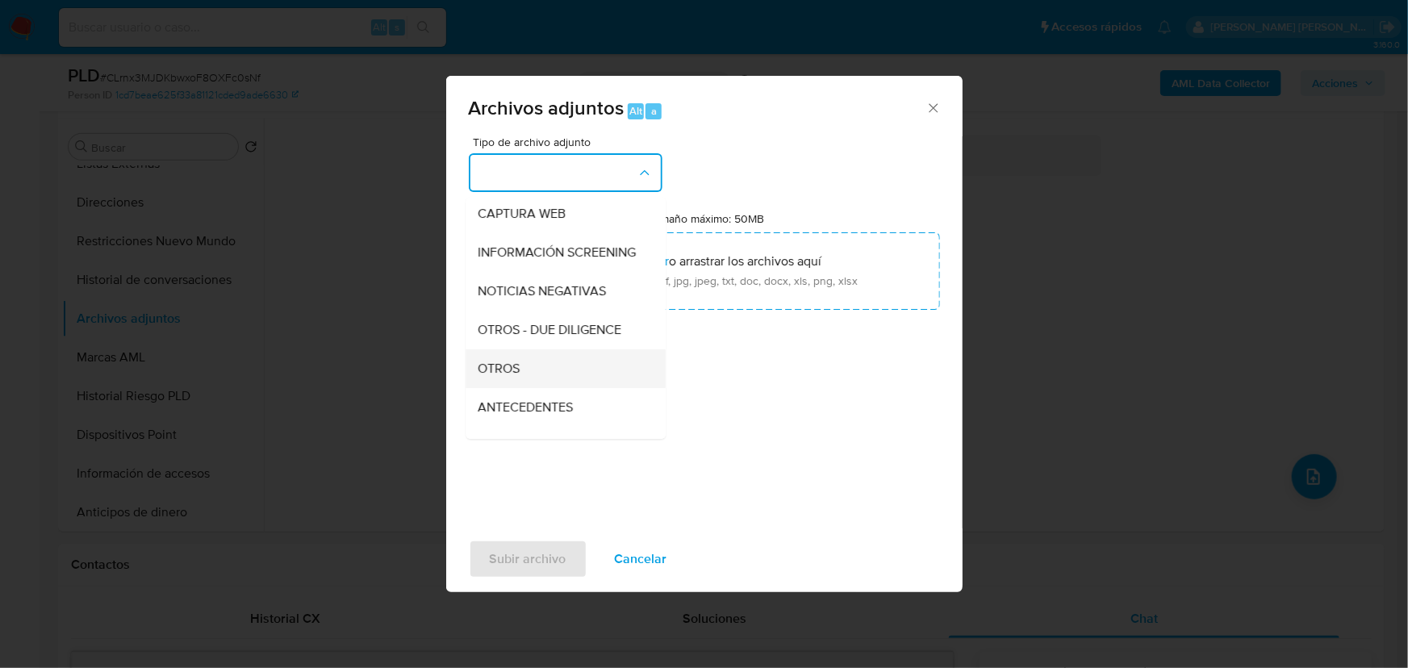
click at [508, 370] on div "OTROS" at bounding box center [561, 368] width 165 height 39
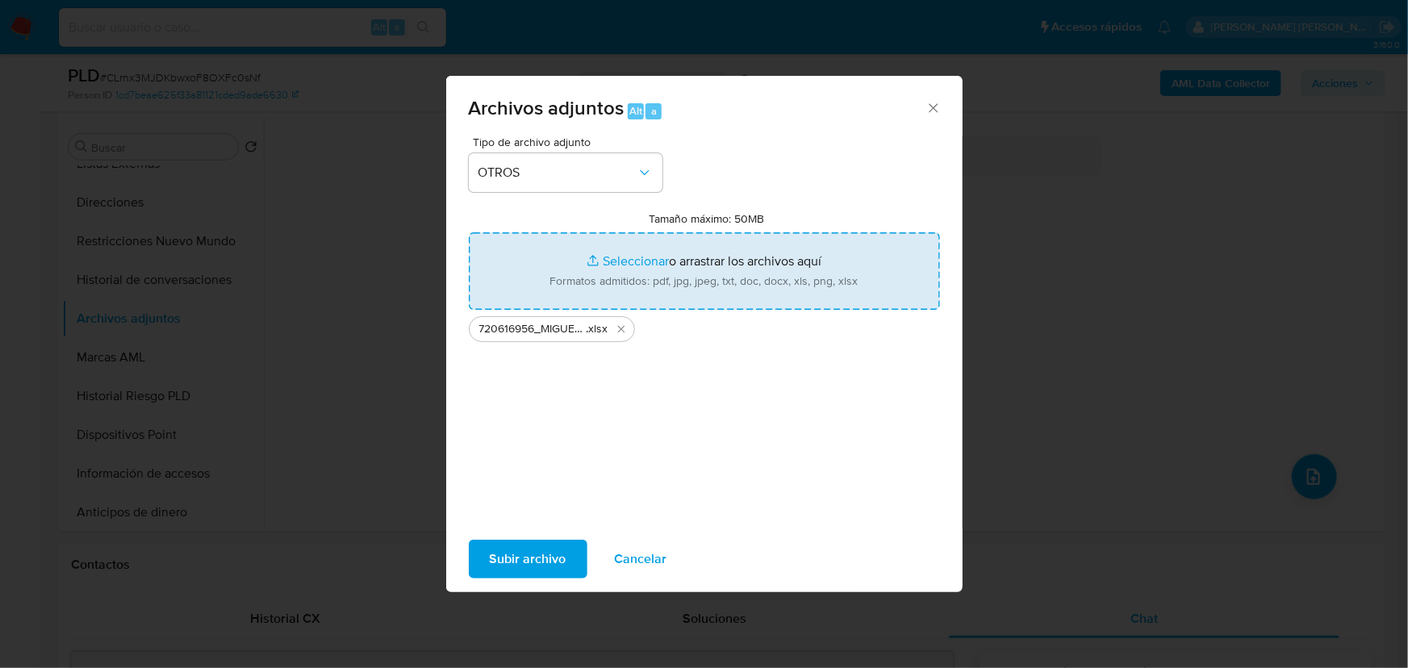
type input "C:\fakepath\720616956_MIGUEL ANGEL ORTEGA CABRALES_AGO25.docx.pdf"
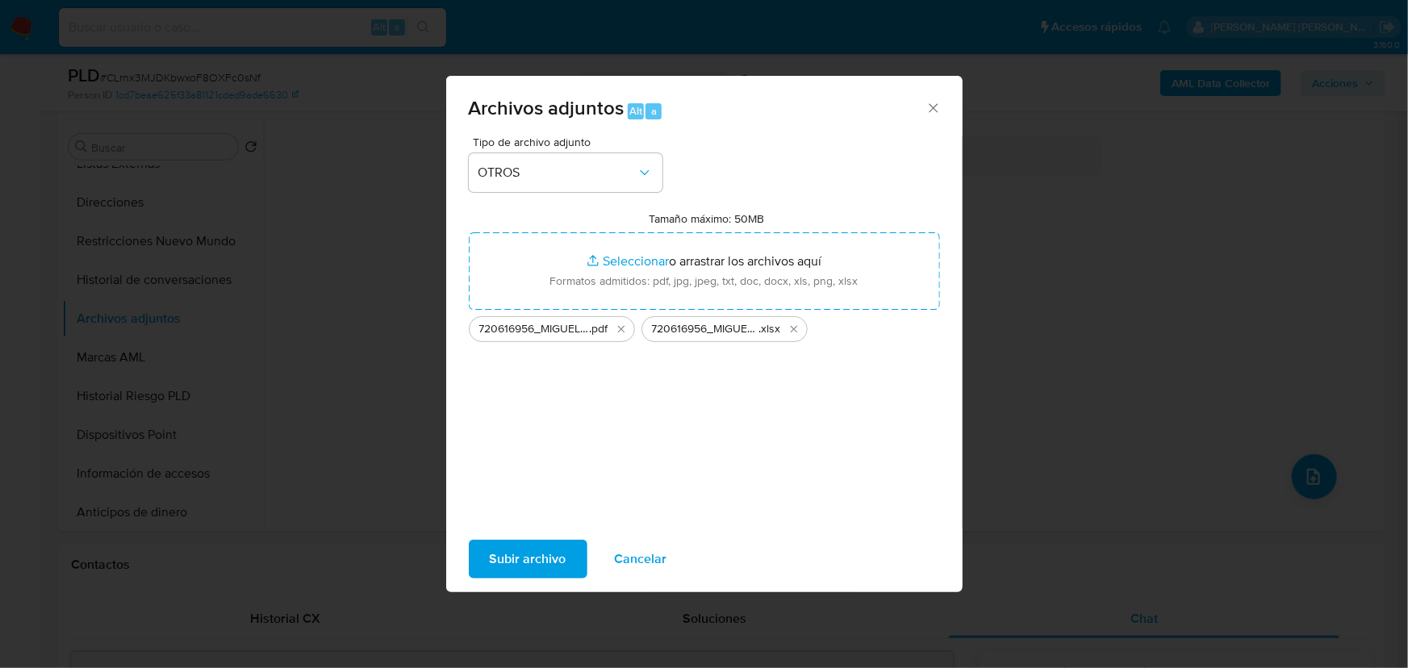
click at [524, 570] on span "Subir archivo" at bounding box center [528, 560] width 77 height 36
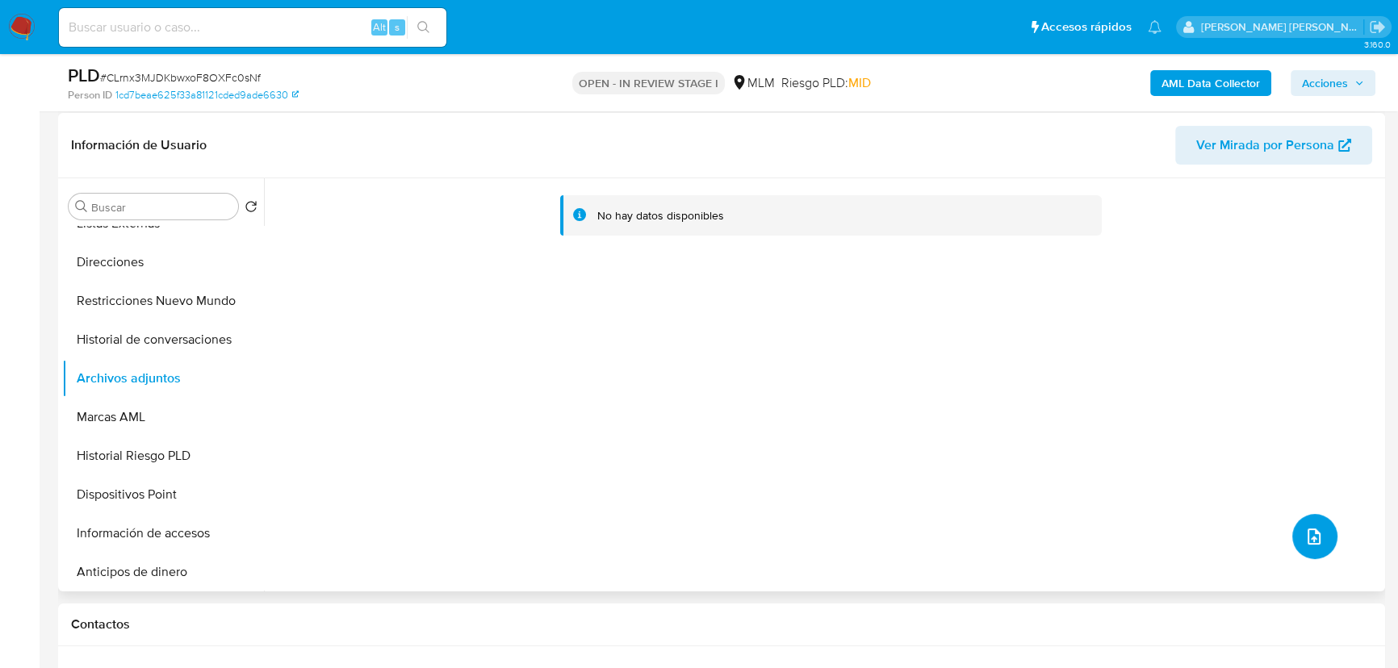
scroll to position [7, 0]
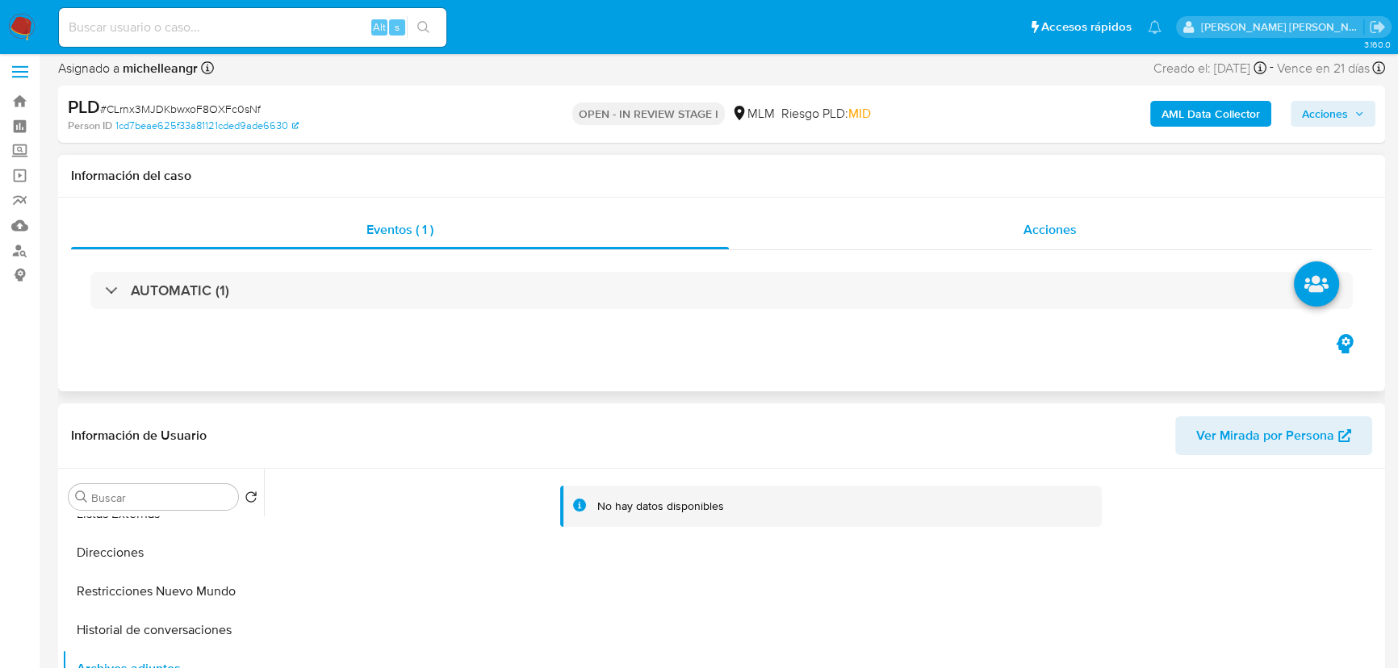
click at [1056, 221] on span "Acciones" at bounding box center [1049, 229] width 53 height 19
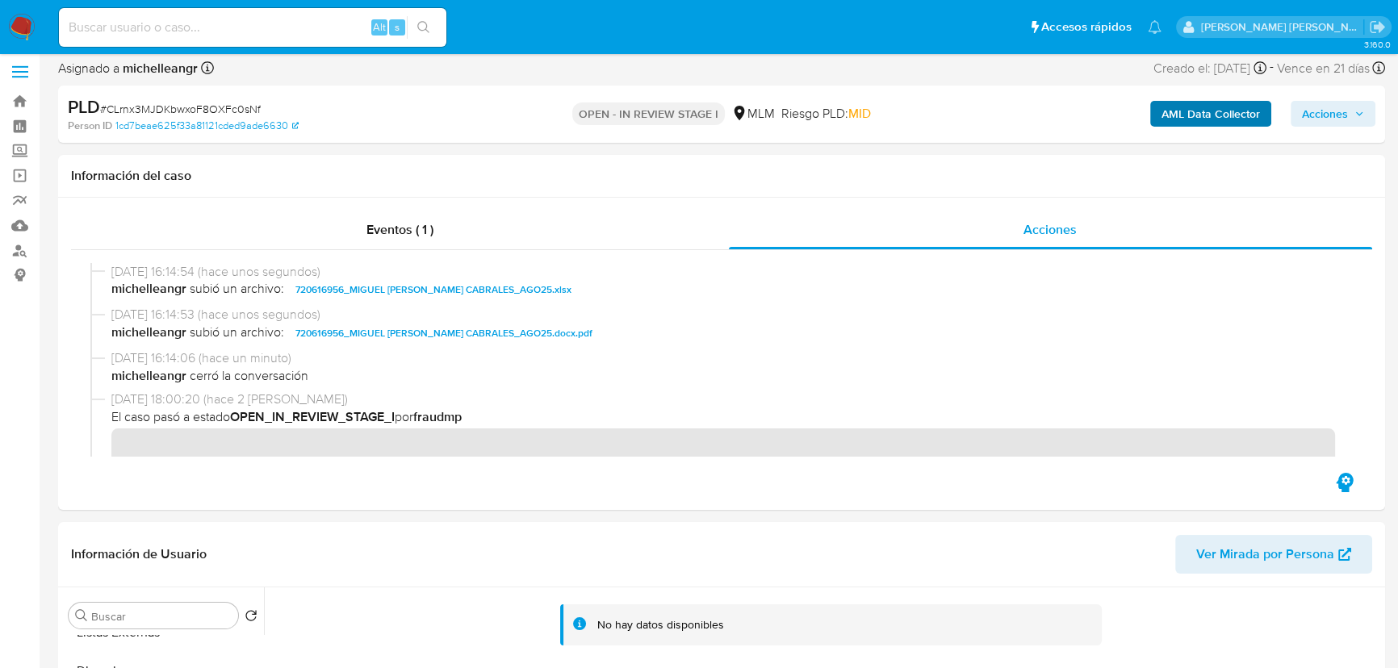
drag, startPoint x: 1324, startPoint y: 116, endPoint x: 1197, endPoint y: 110, distance: 126.9
click at [1319, 108] on span "Acciones" at bounding box center [1325, 114] width 46 height 26
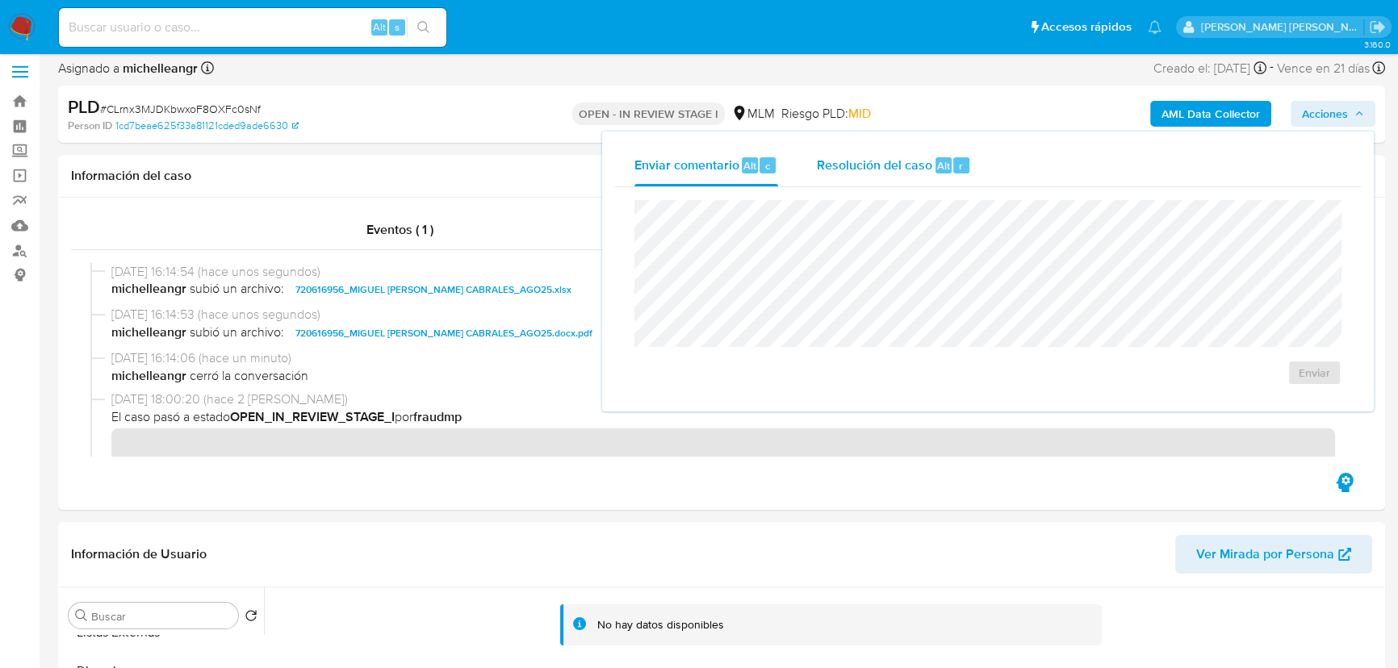
click at [913, 166] on span "Resolución del caso" at bounding box center [874, 165] width 115 height 19
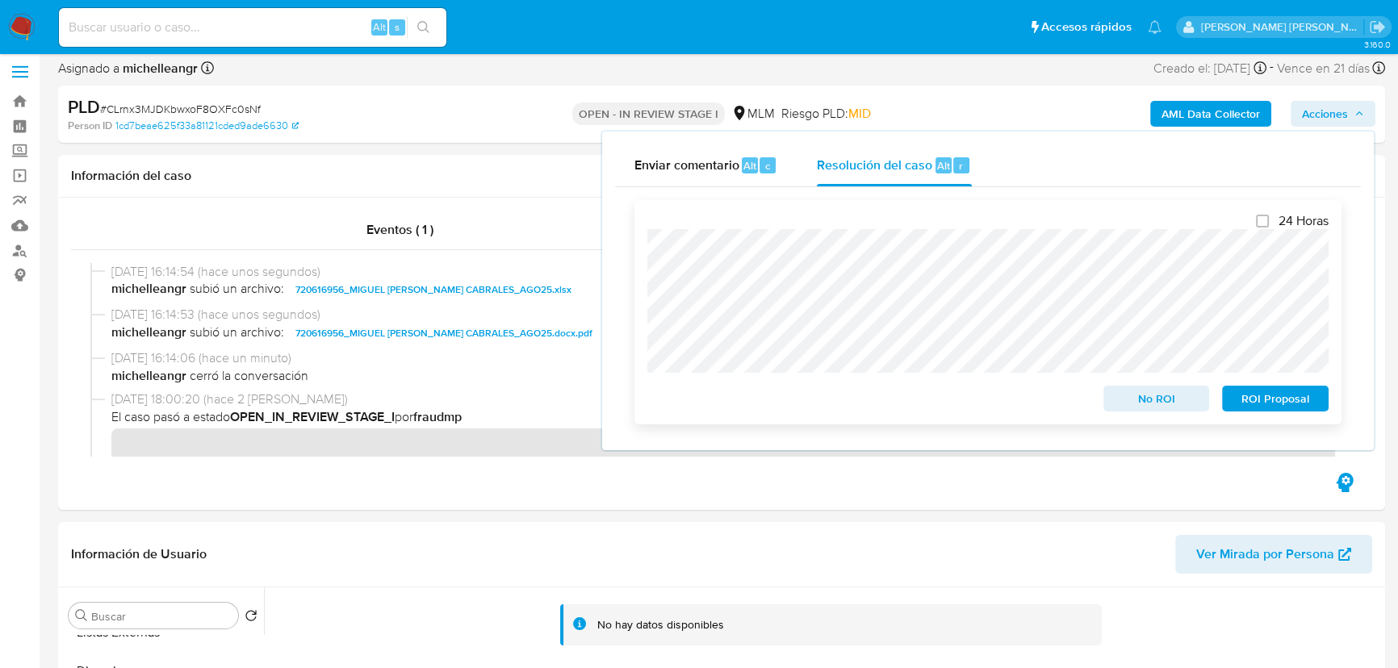
click at [1142, 405] on span "No ROI" at bounding box center [1157, 398] width 84 height 23
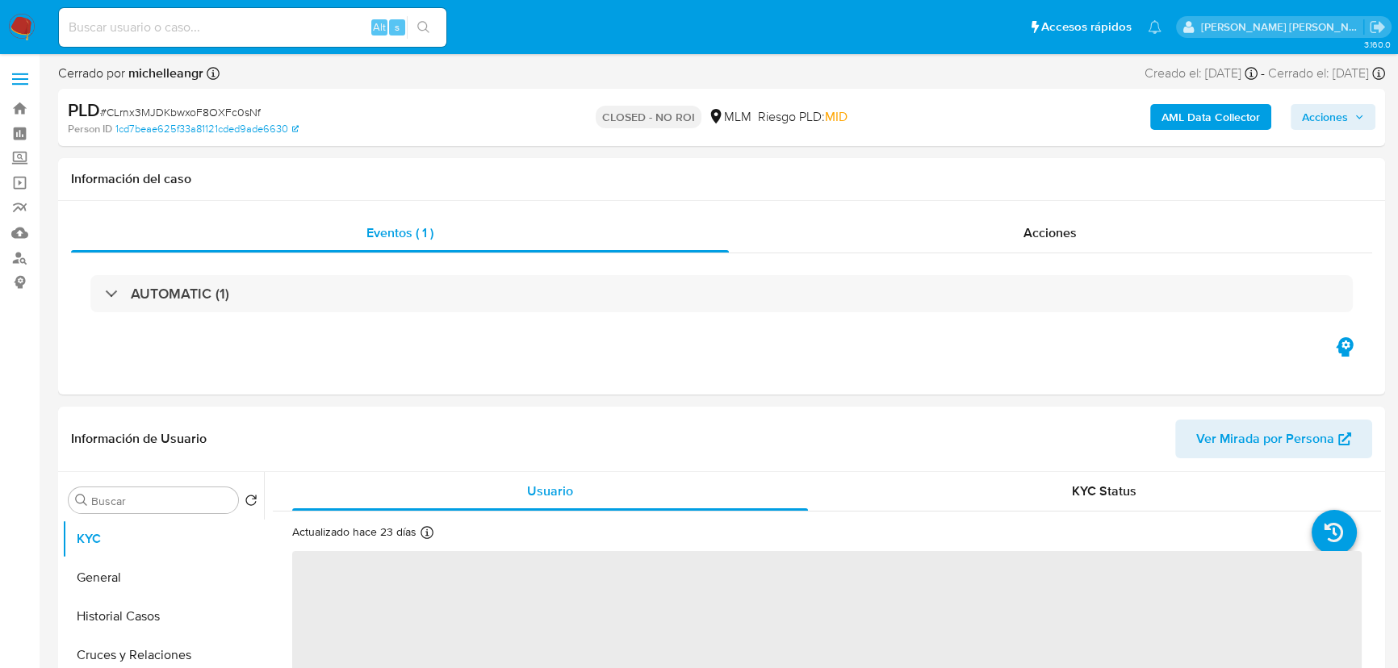
select select "10"
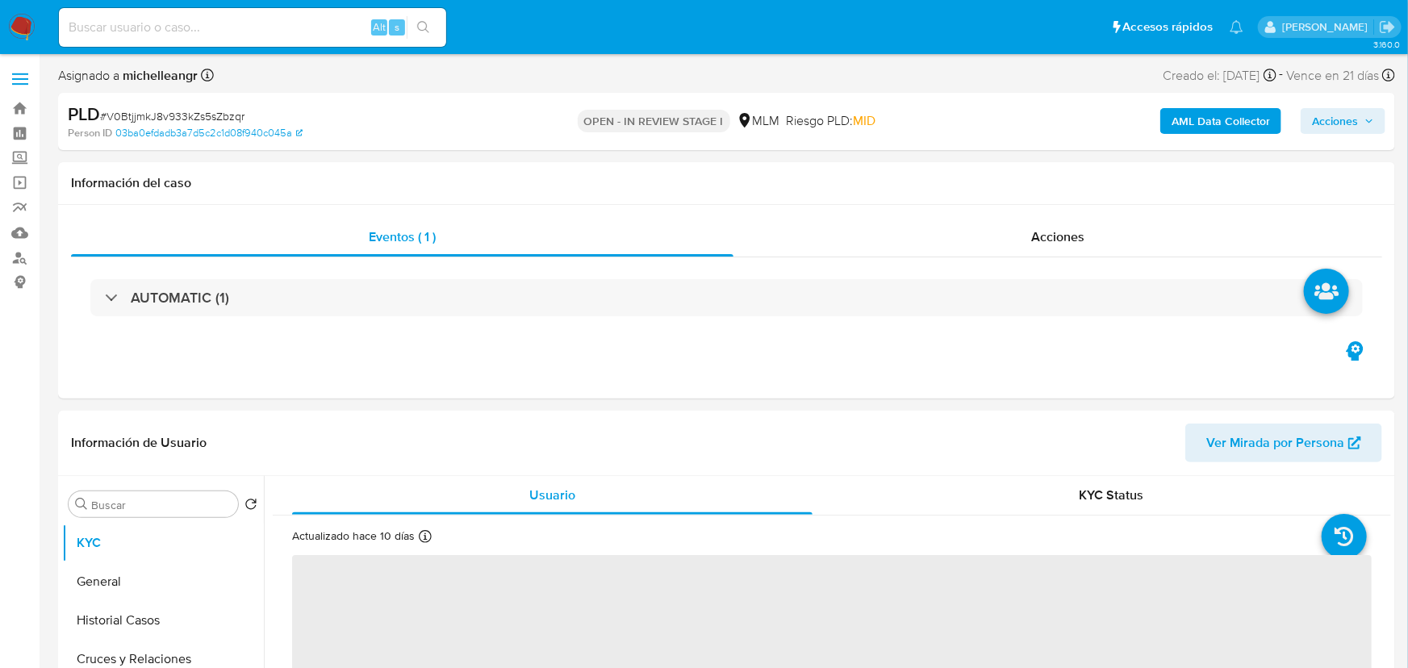
select select "10"
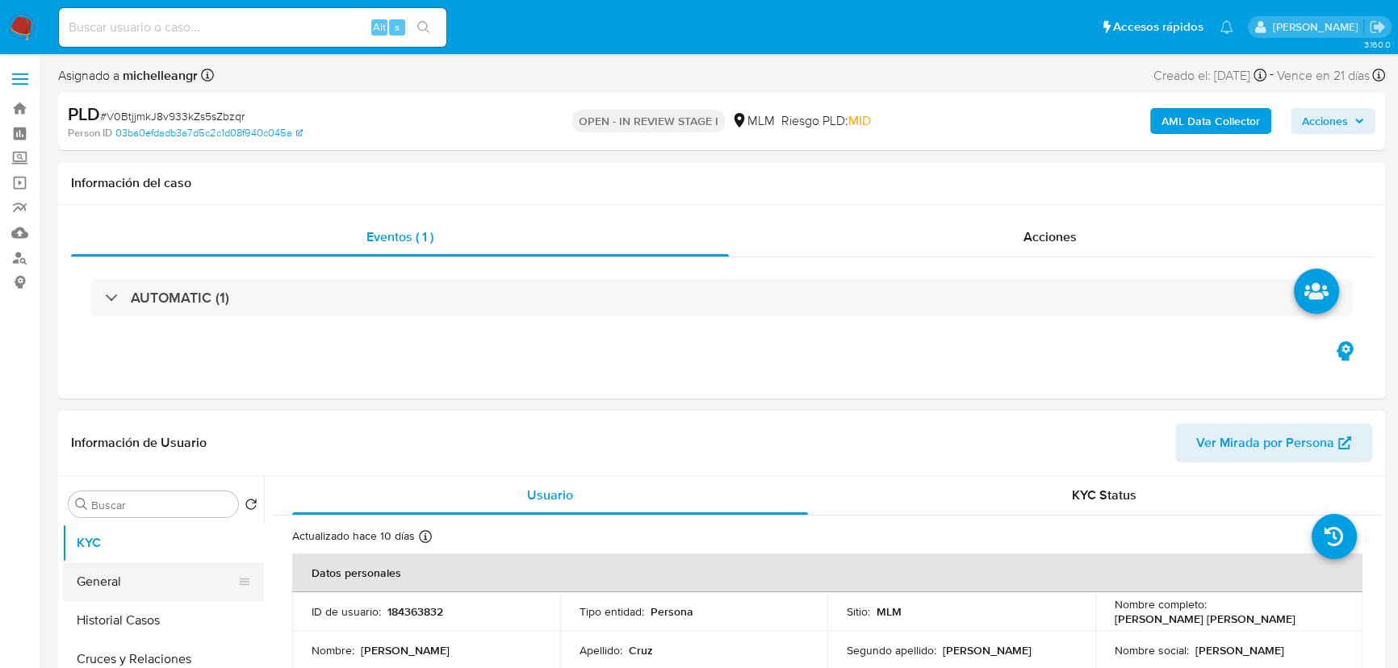
click at [195, 583] on button "General" at bounding box center [156, 582] width 189 height 39
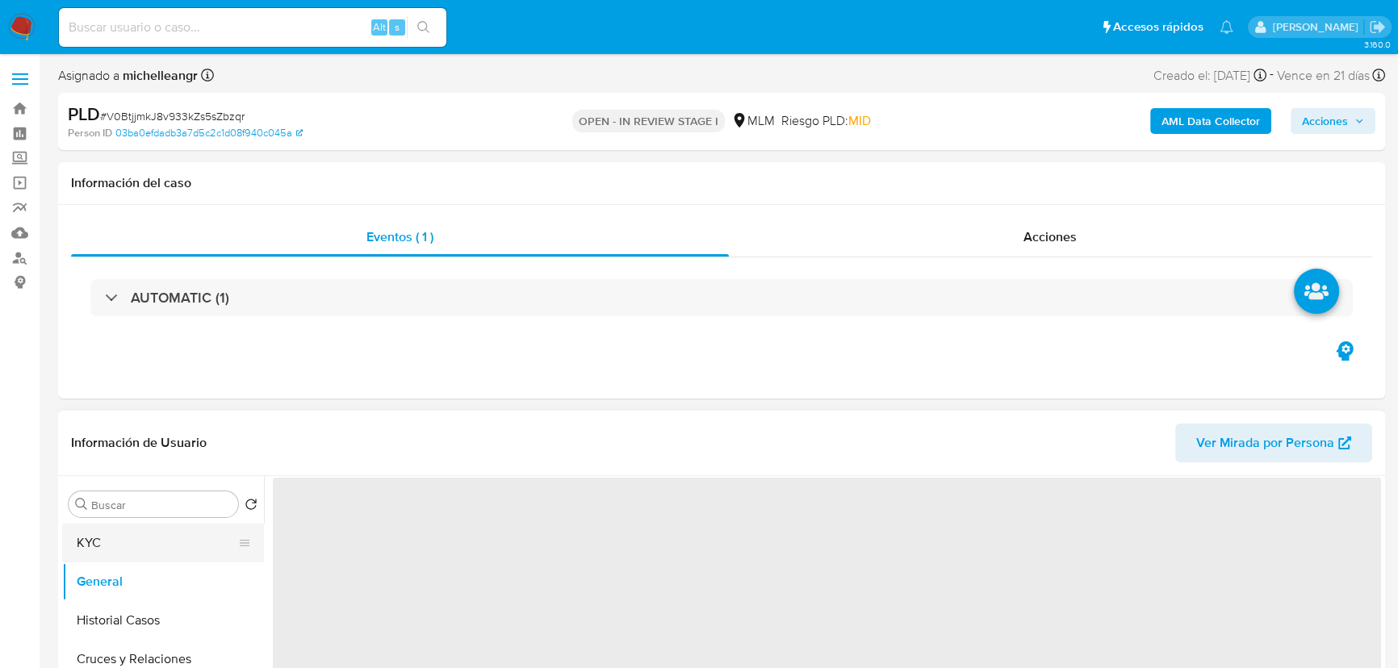
drag, startPoint x: 172, startPoint y: 544, endPoint x: 867, endPoint y: 391, distance: 711.4
click at [177, 541] on button "KYC" at bounding box center [163, 543] width 202 height 39
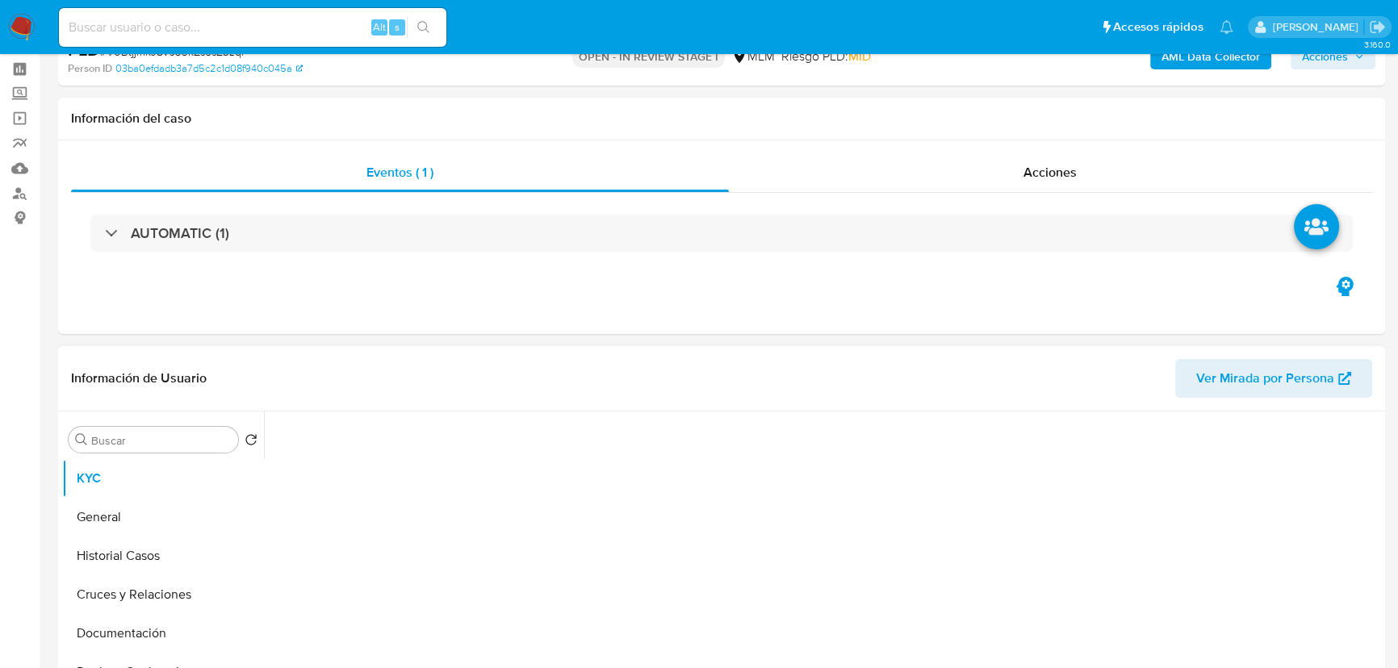
scroll to position [220, 0]
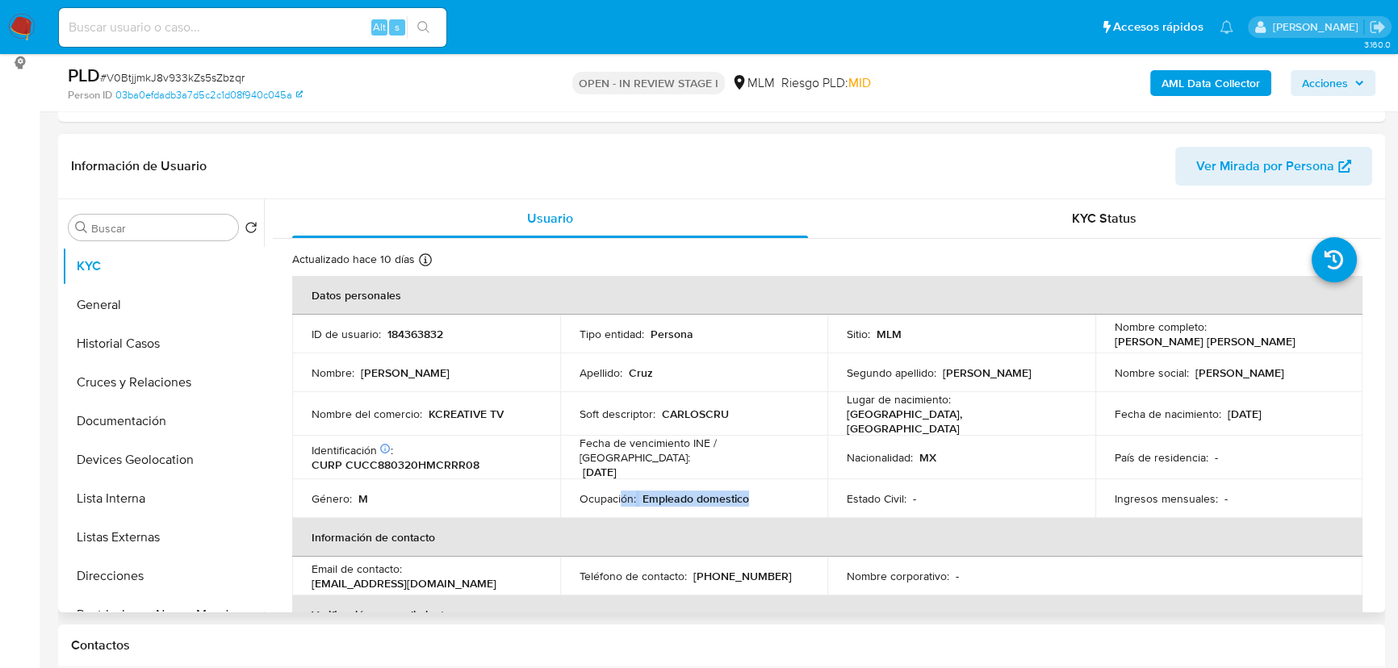
drag, startPoint x: 655, startPoint y: 494, endPoint x: 768, endPoint y: 487, distance: 112.4
click at [803, 492] on div "Ocupación : Empleado domestico" at bounding box center [693, 499] width 229 height 15
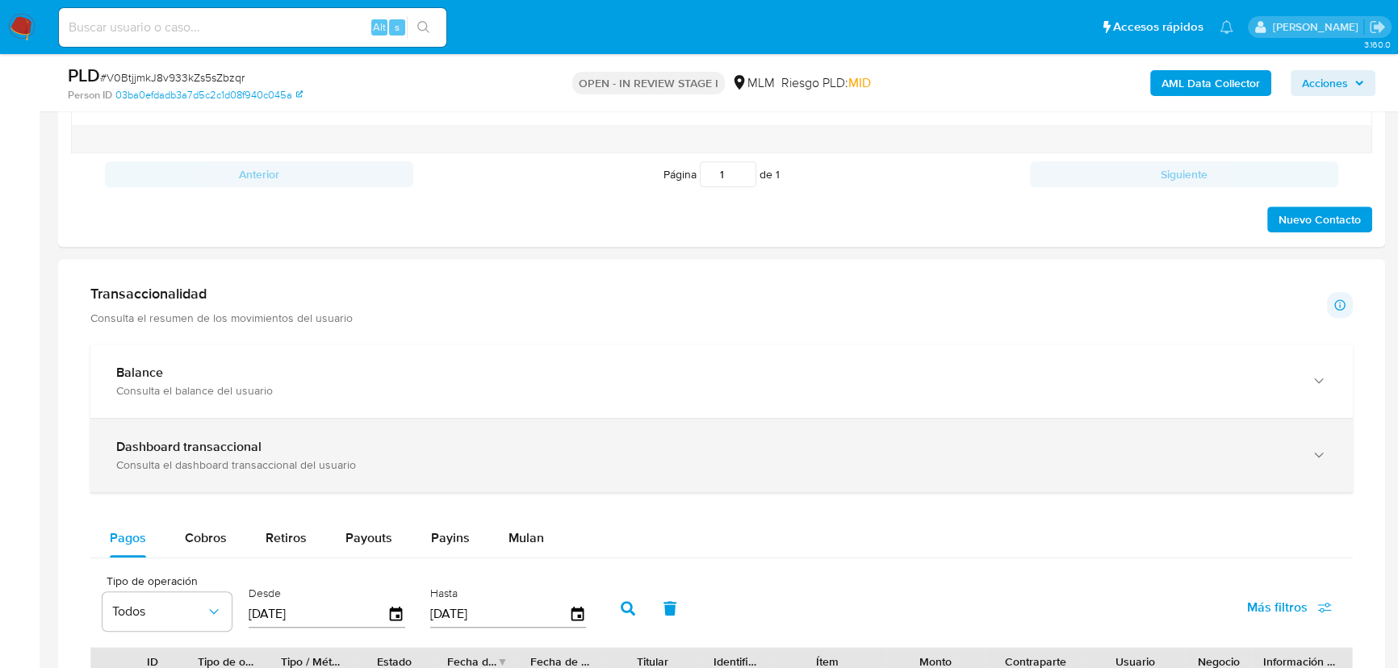
scroll to position [1027, 0]
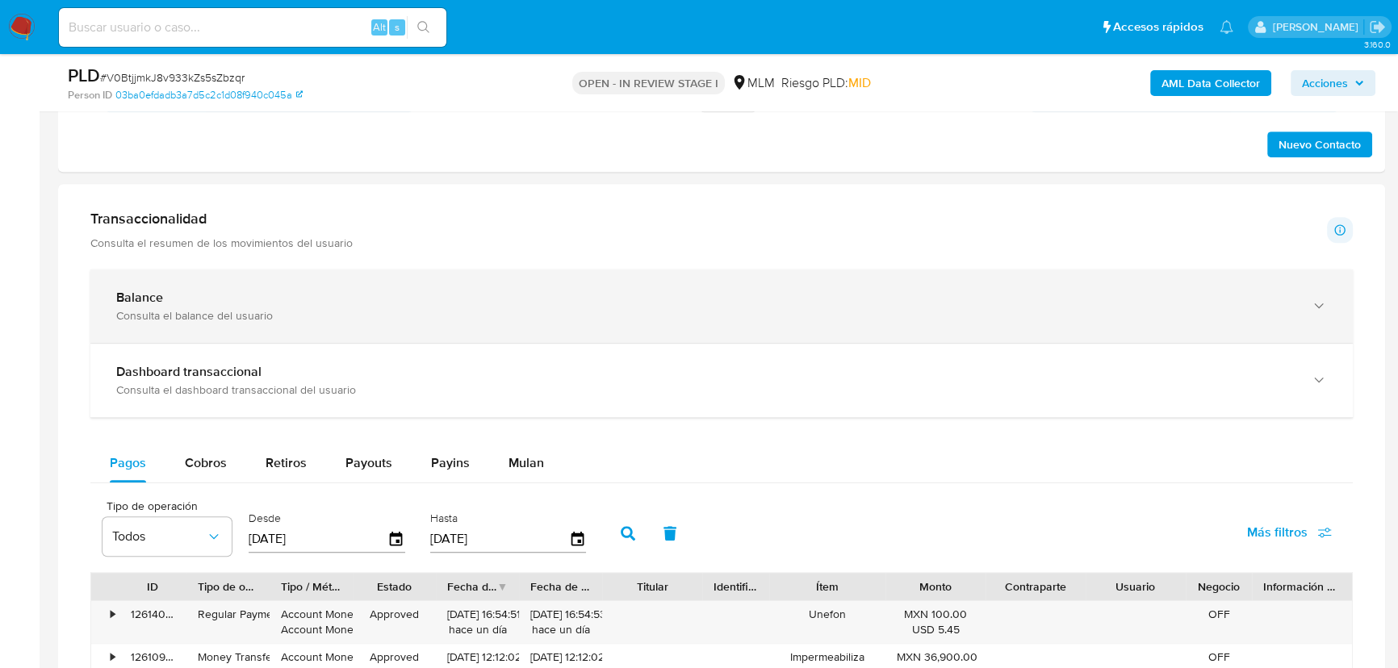
click at [318, 302] on div "Balance" at bounding box center [705, 298] width 1178 height 16
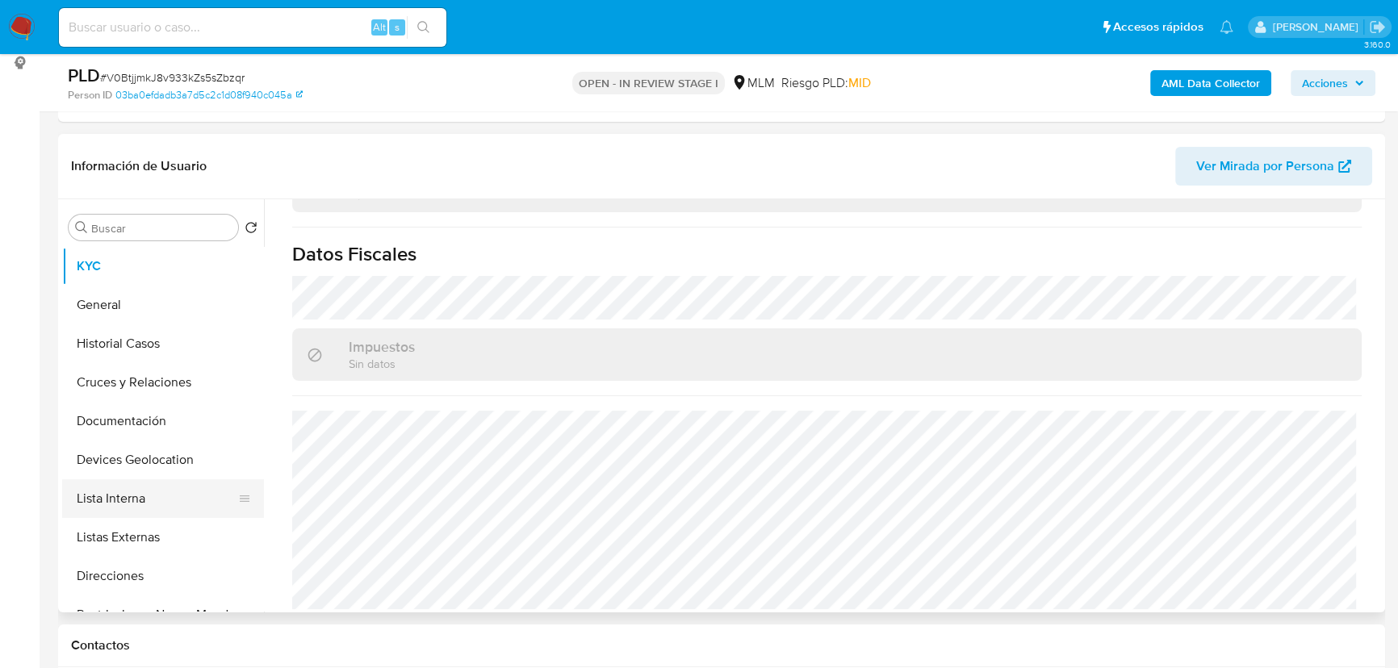
scroll to position [220, 0]
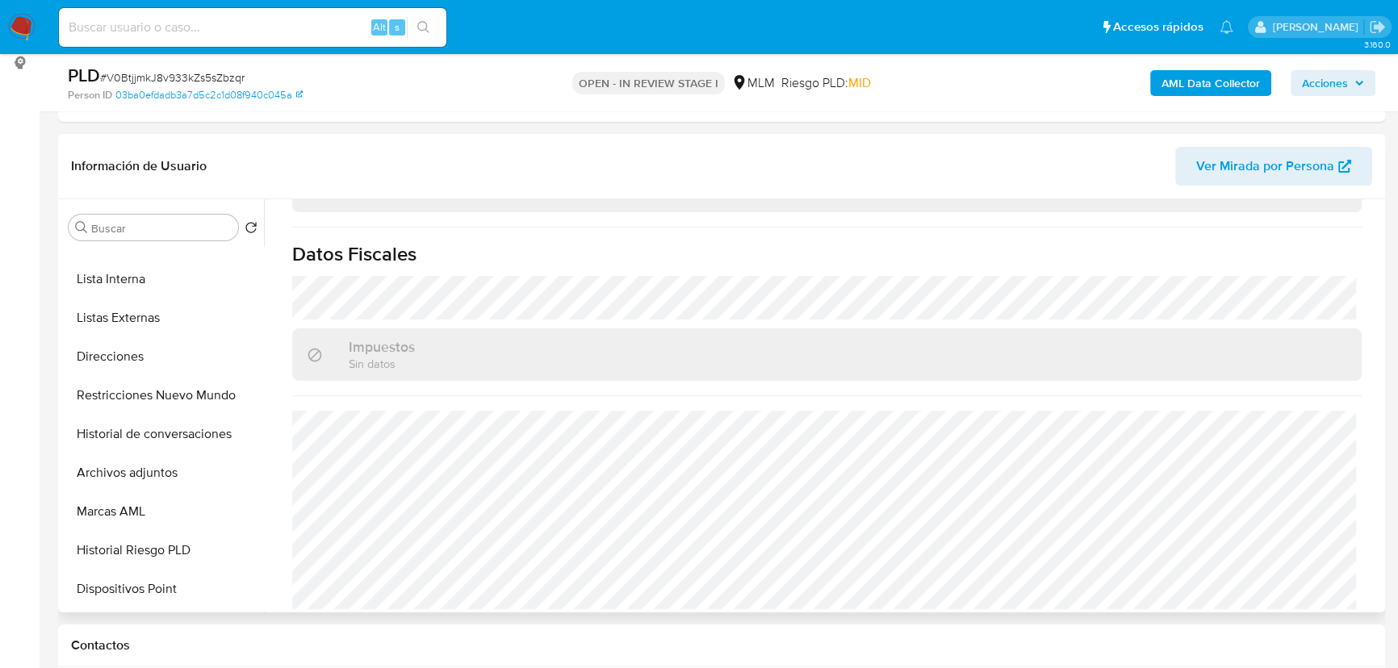
drag, startPoint x: 173, startPoint y: 475, endPoint x: 621, endPoint y: 476, distance: 448.7
click at [174, 475] on button "Archivos adjuntos" at bounding box center [163, 473] width 202 height 39
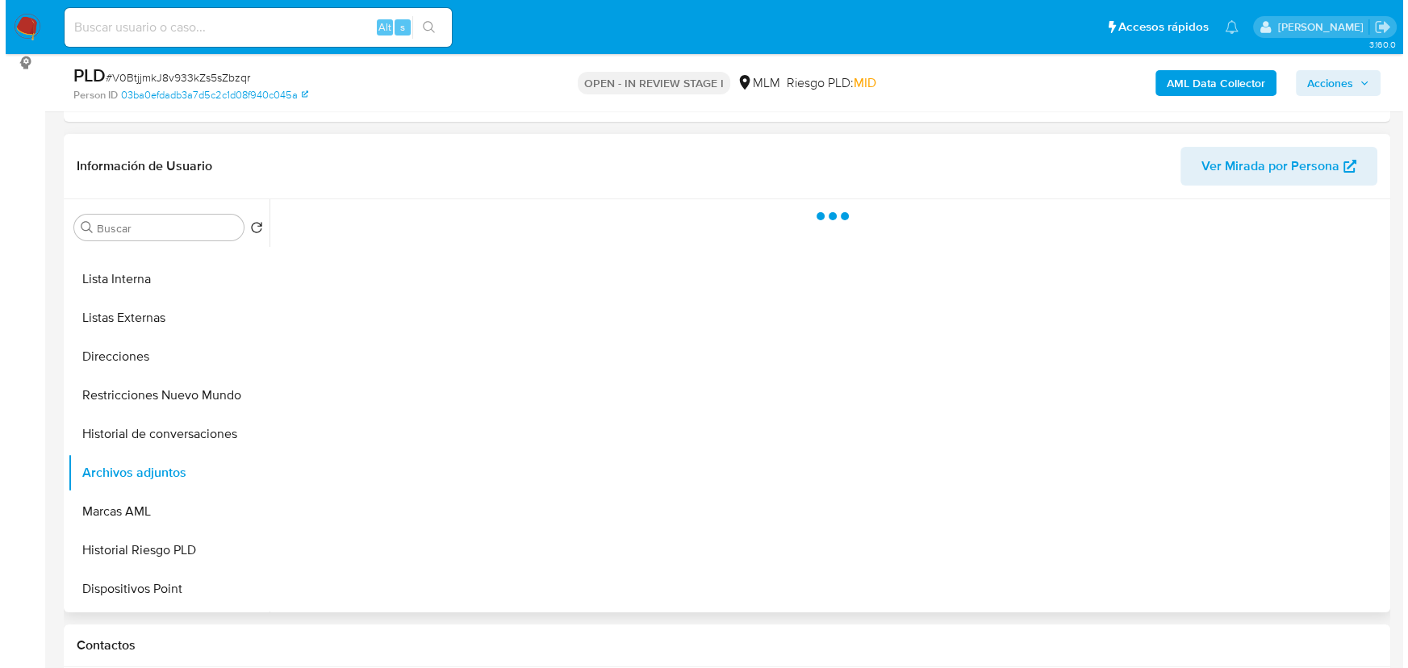
scroll to position [0, 0]
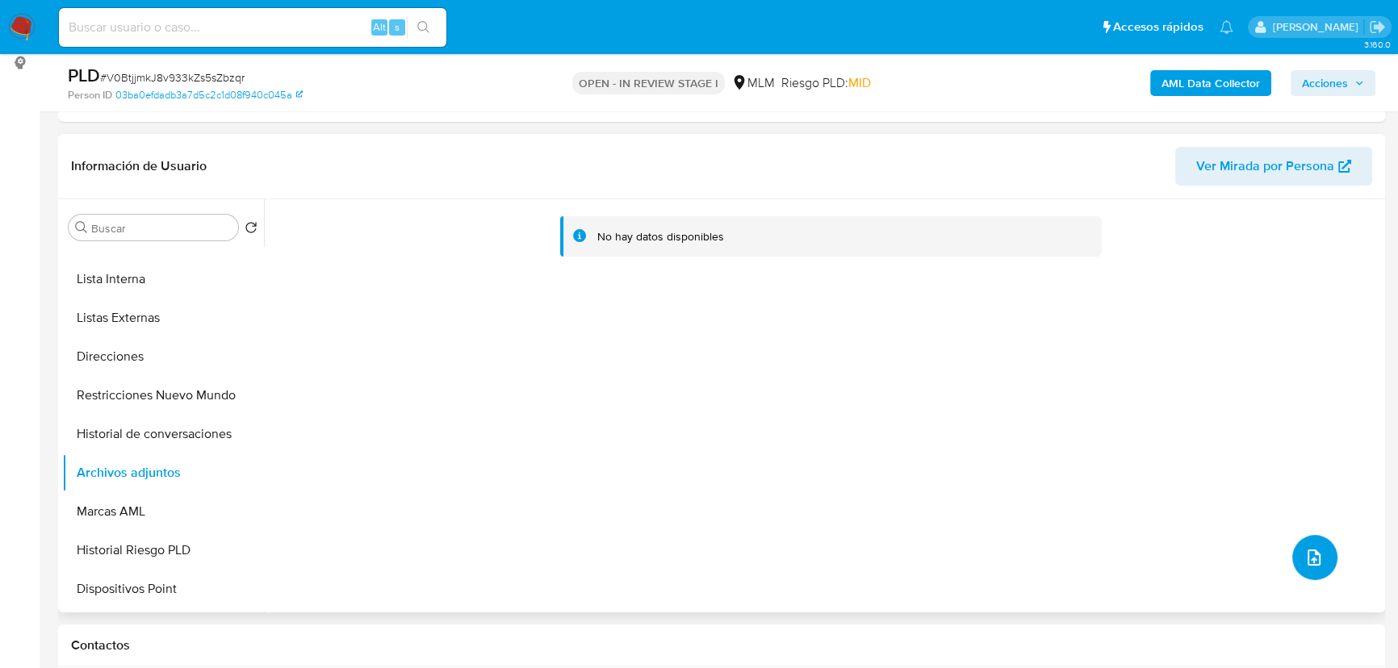
click at [1304, 558] on icon "upload-file" at bounding box center [1313, 557] width 19 height 19
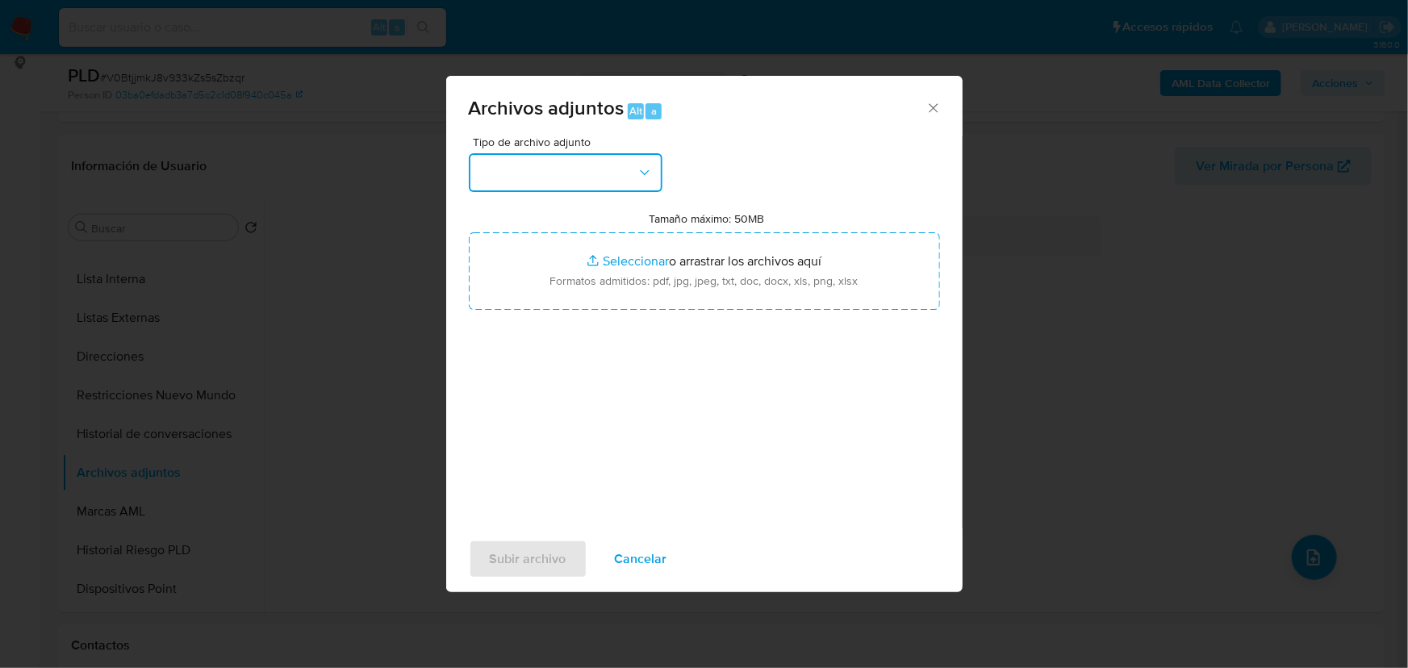
click at [558, 180] on button "button" at bounding box center [566, 172] width 194 height 39
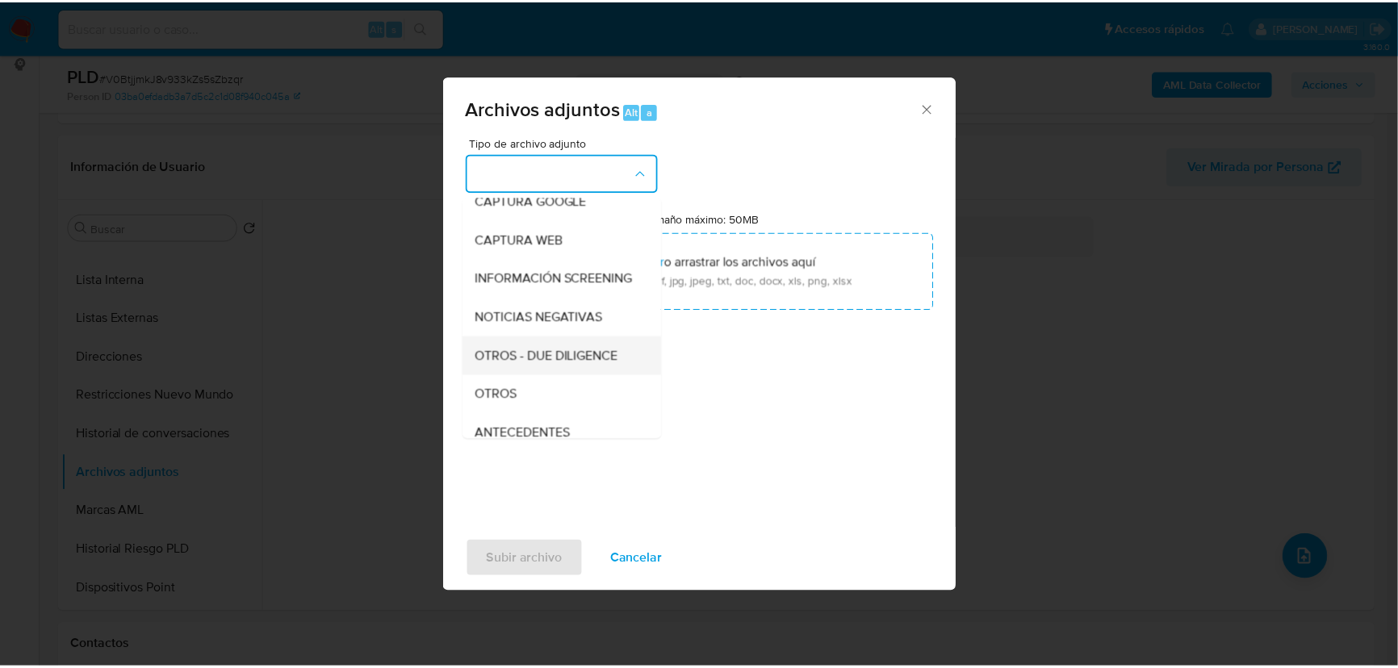
scroll to position [119, 0]
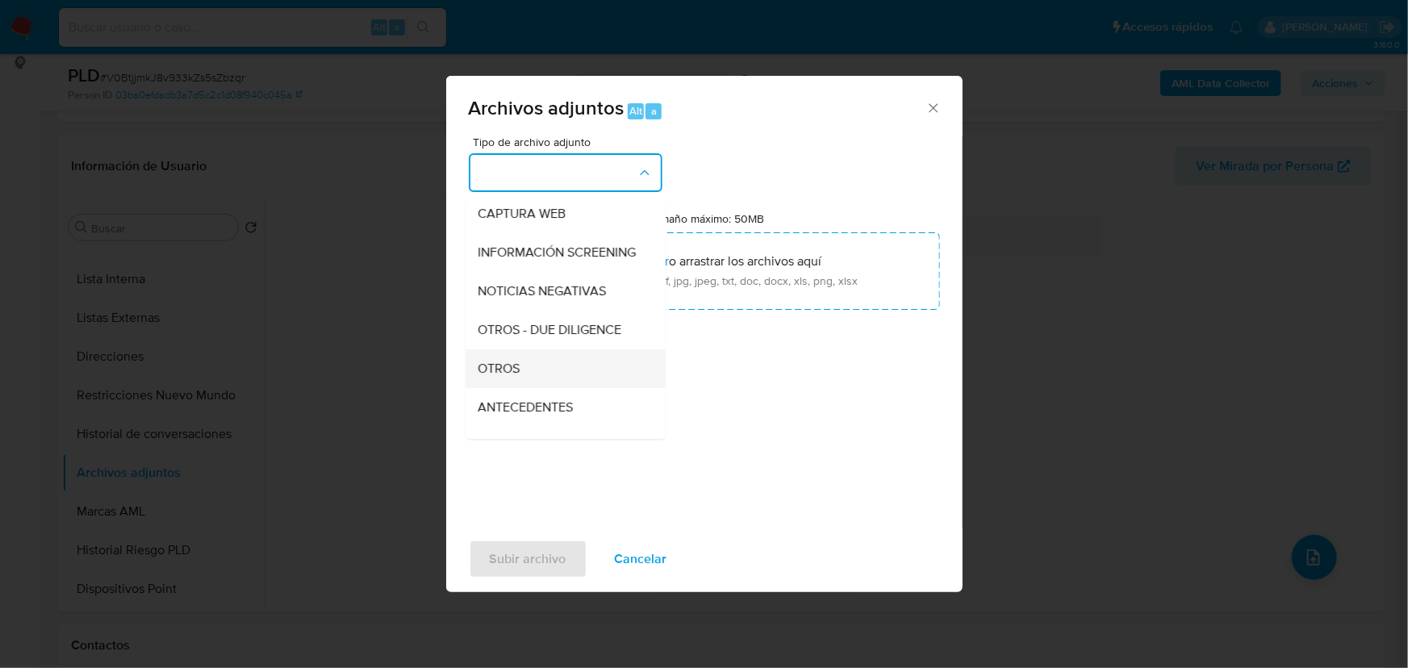
click at [526, 388] on div "OTROS" at bounding box center [561, 368] width 165 height 39
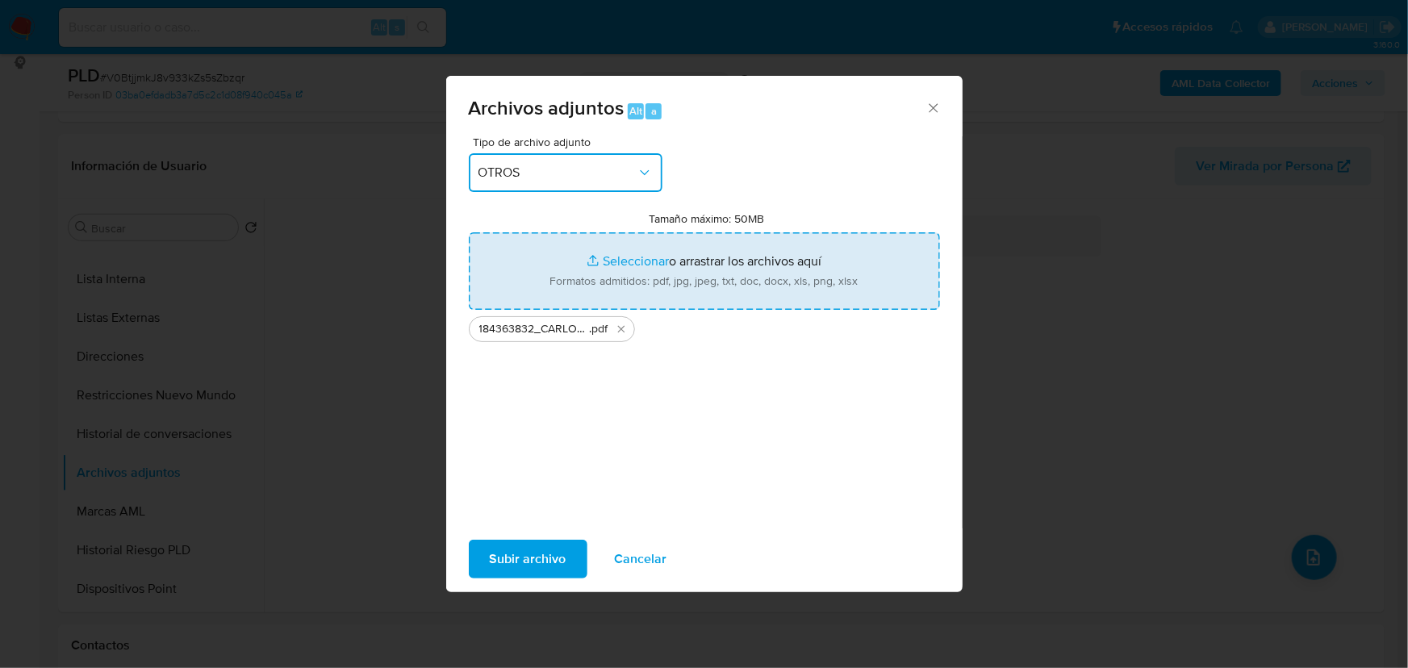
type input "C:\fakepath\184363832_CARLOS [PERSON_NAME] CERON_AGO25.xlsx"
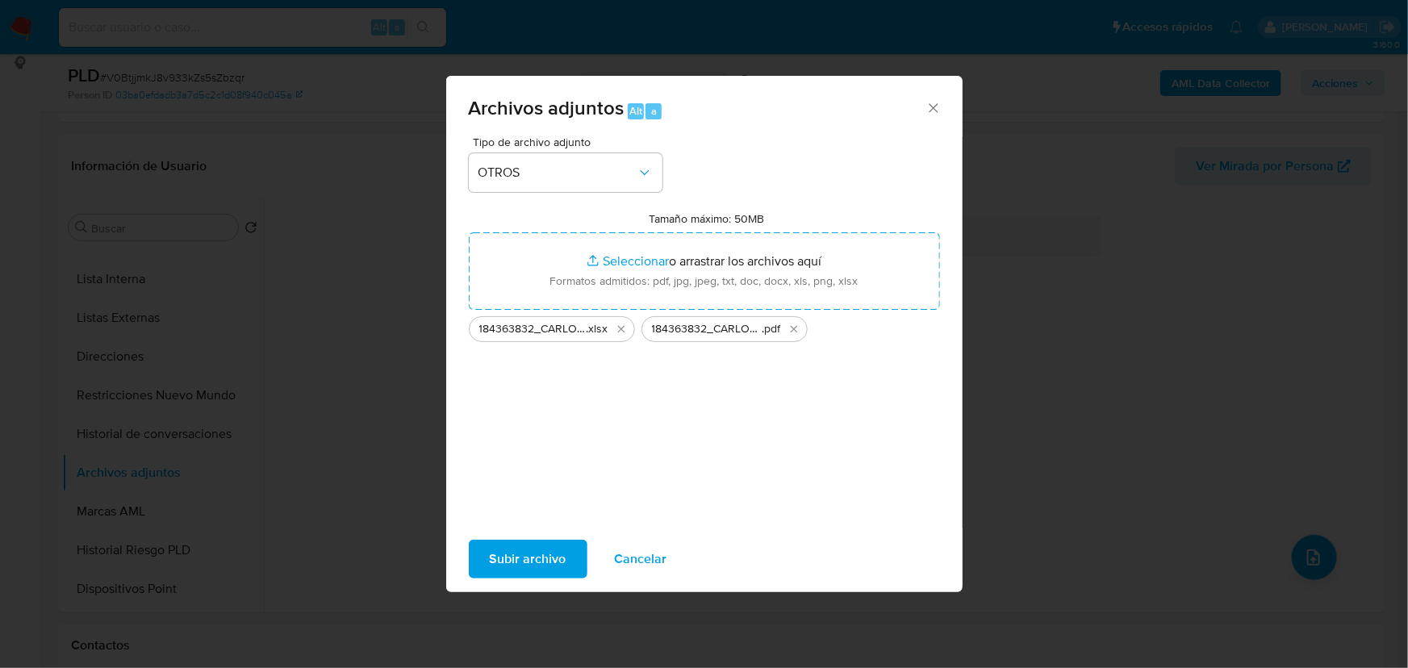
click at [522, 561] on span "Subir archivo" at bounding box center [528, 560] width 77 height 36
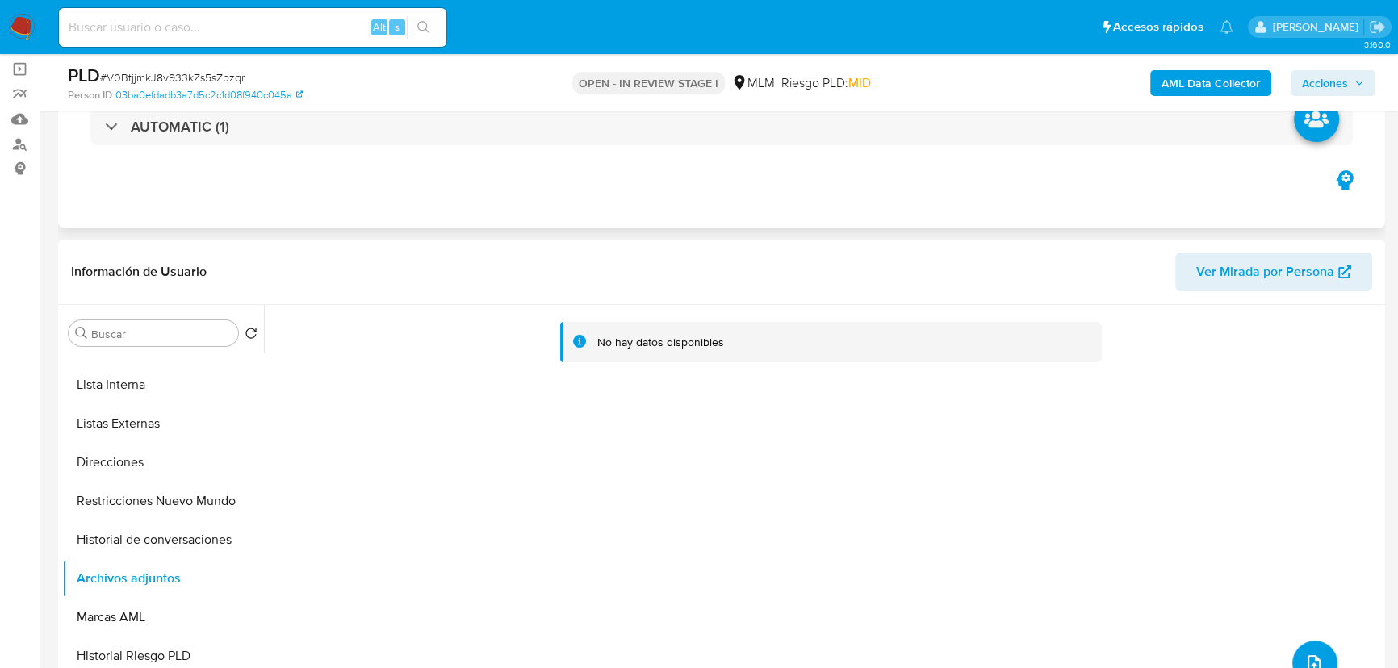
scroll to position [0, 0]
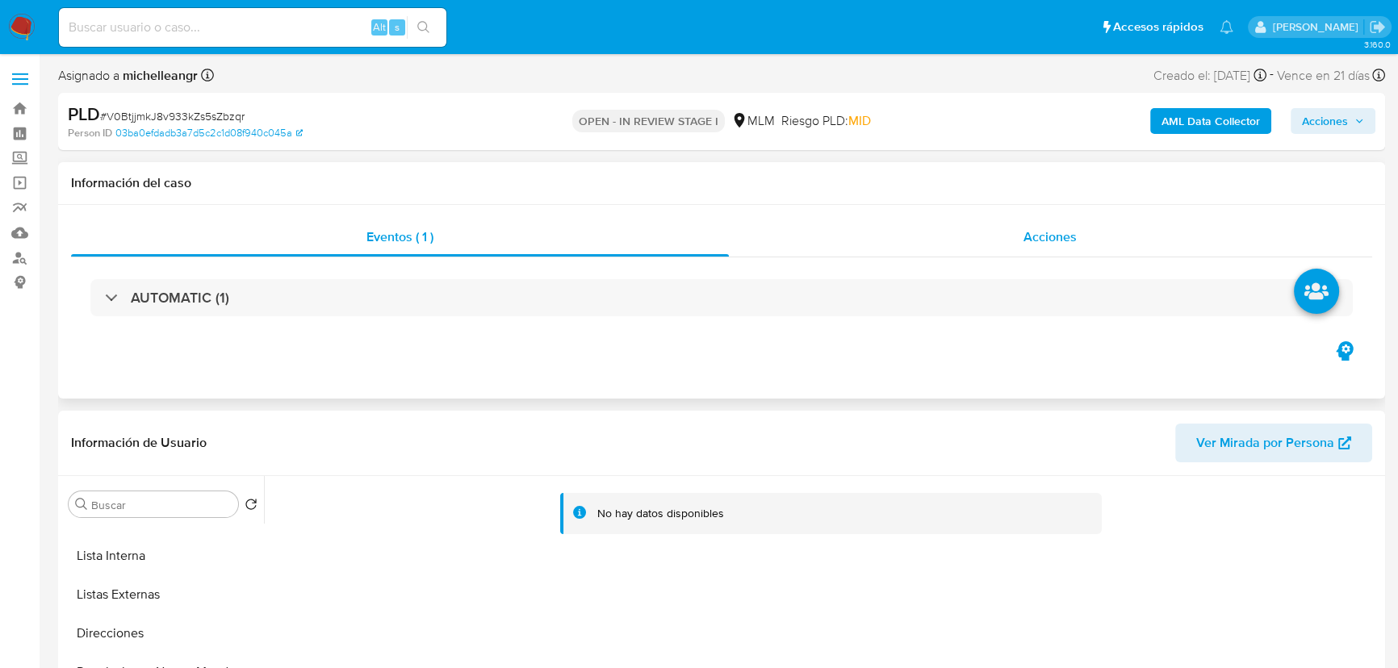
click at [1076, 249] on div "Acciones" at bounding box center [1051, 237] width 644 height 39
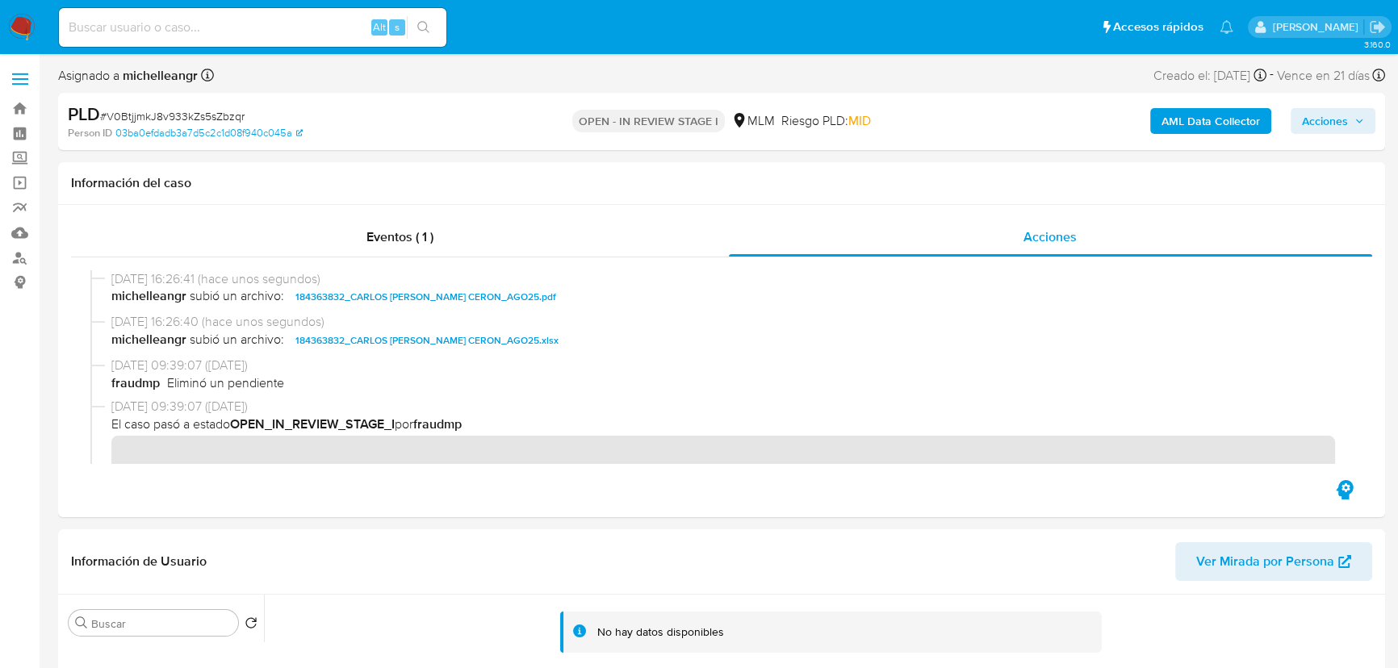
click at [1314, 126] on span "Acciones" at bounding box center [1325, 121] width 46 height 26
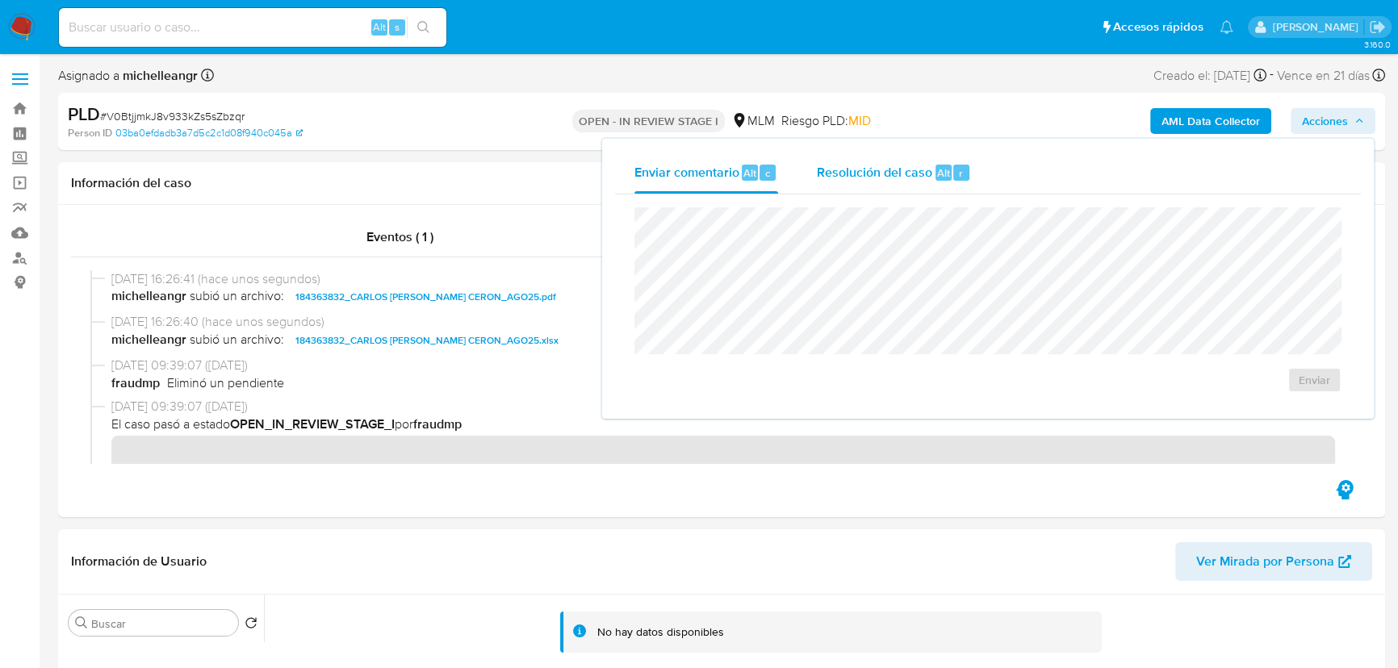
click at [862, 167] on span "Resolución del caso" at bounding box center [874, 172] width 115 height 19
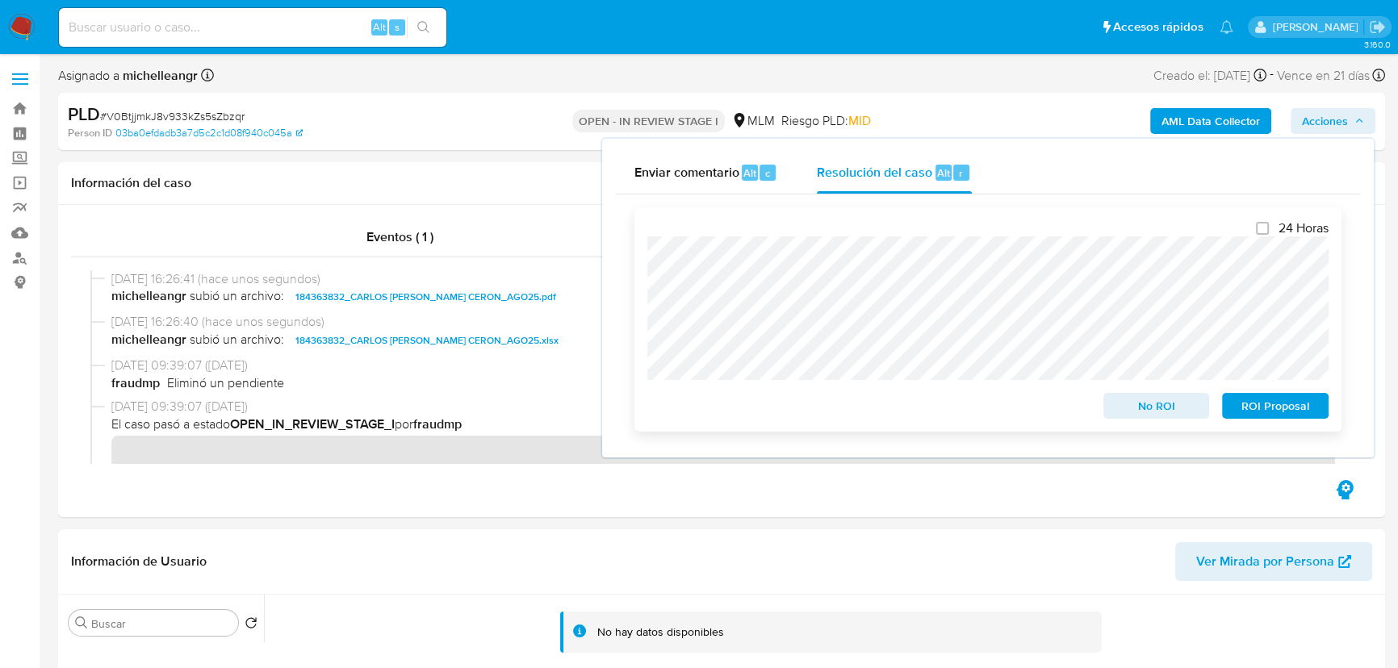
click at [1152, 408] on span "No ROI" at bounding box center [1157, 406] width 84 height 23
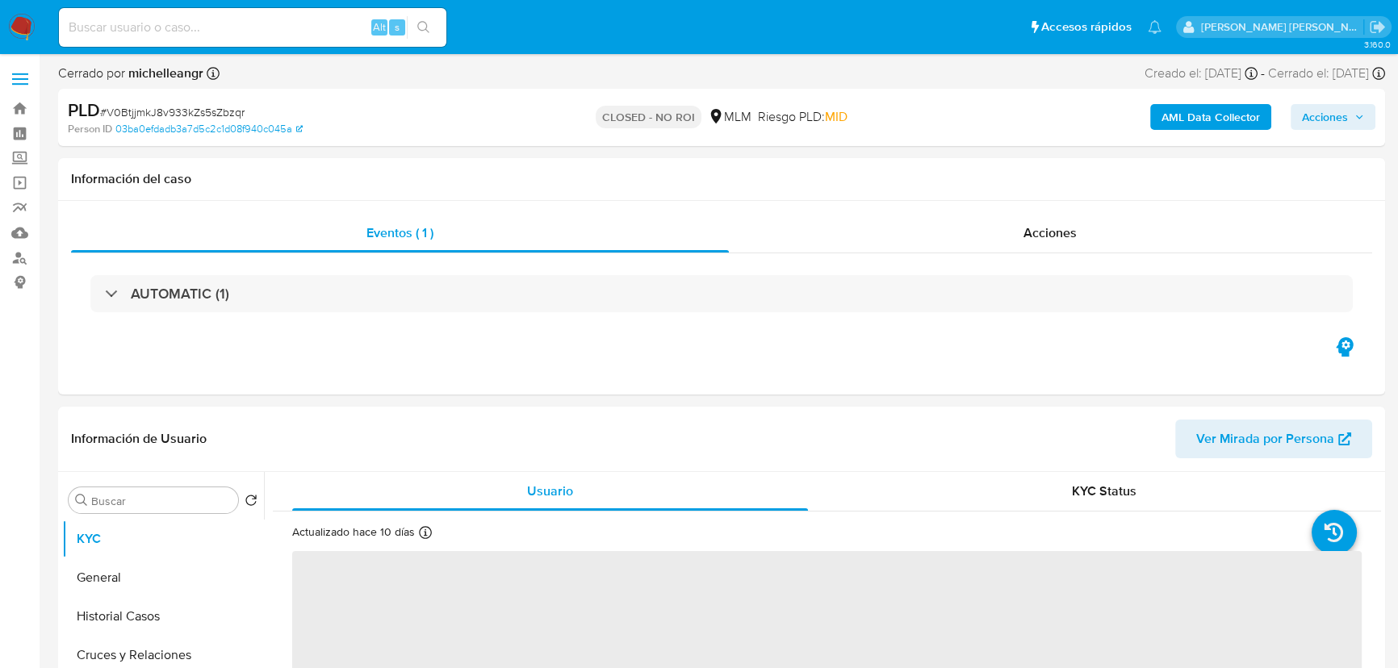
select select "10"
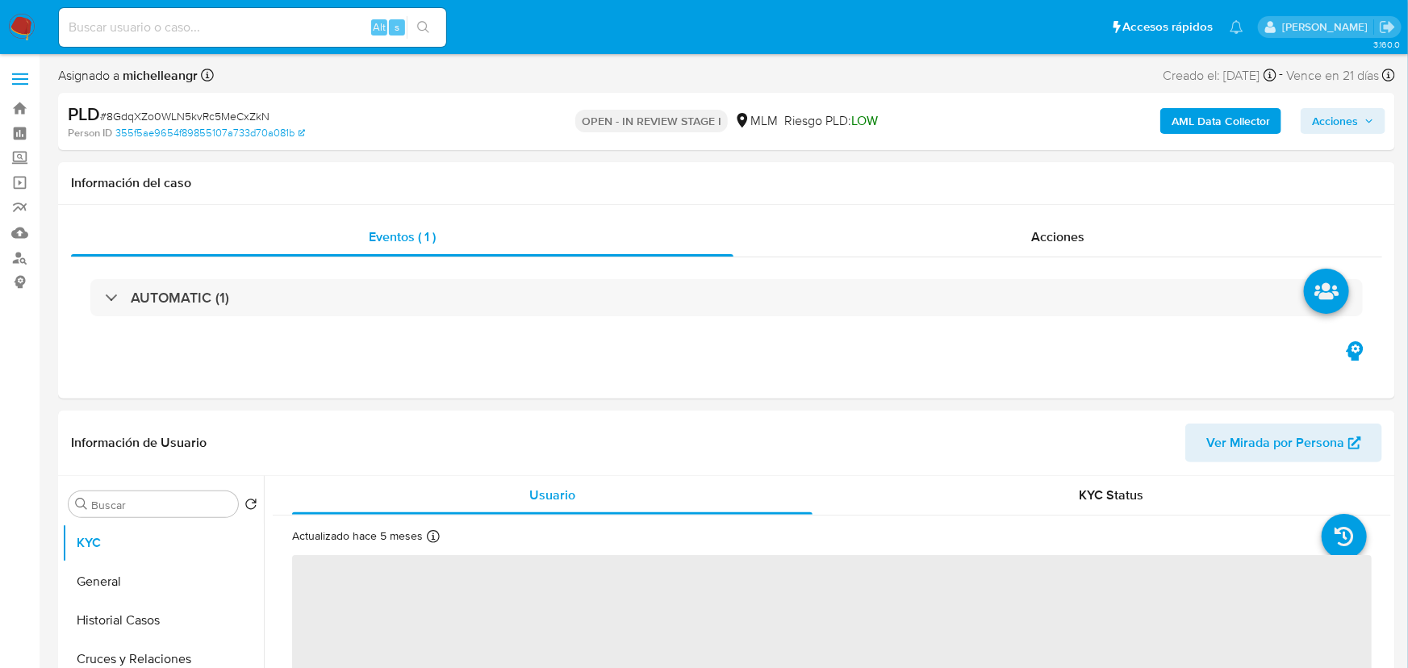
select select "10"
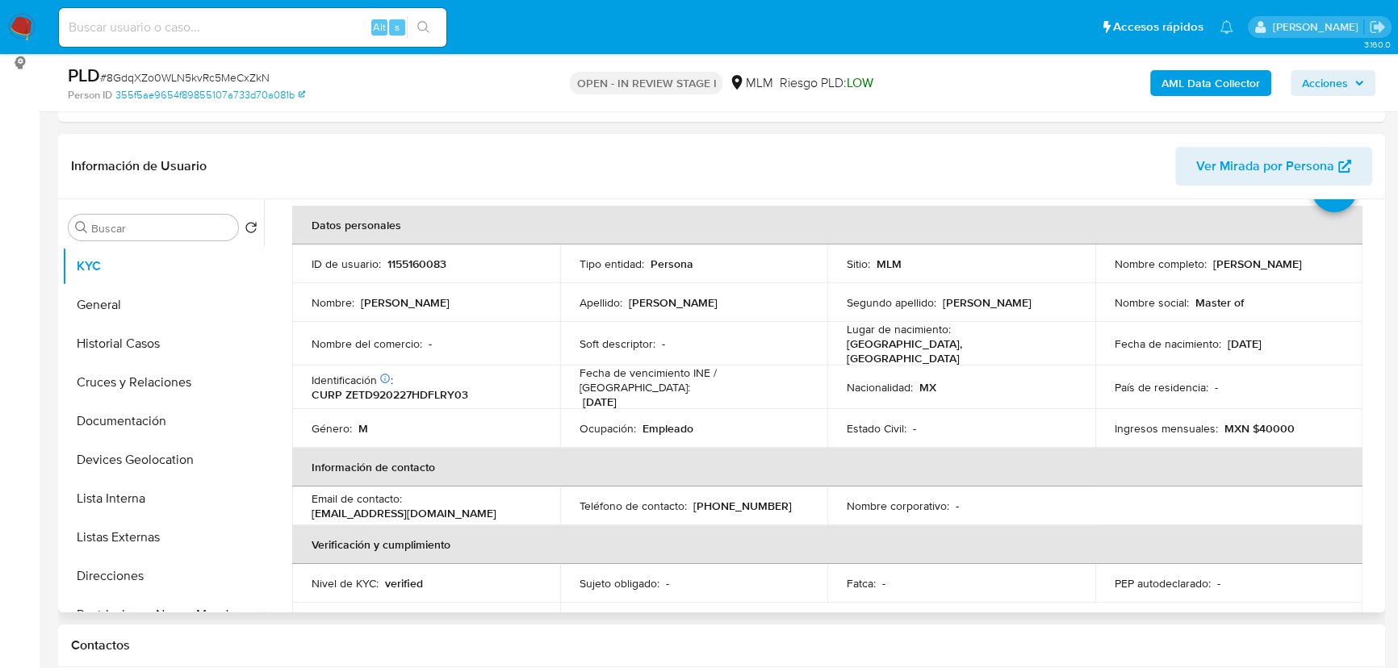
scroll to position [146, 0]
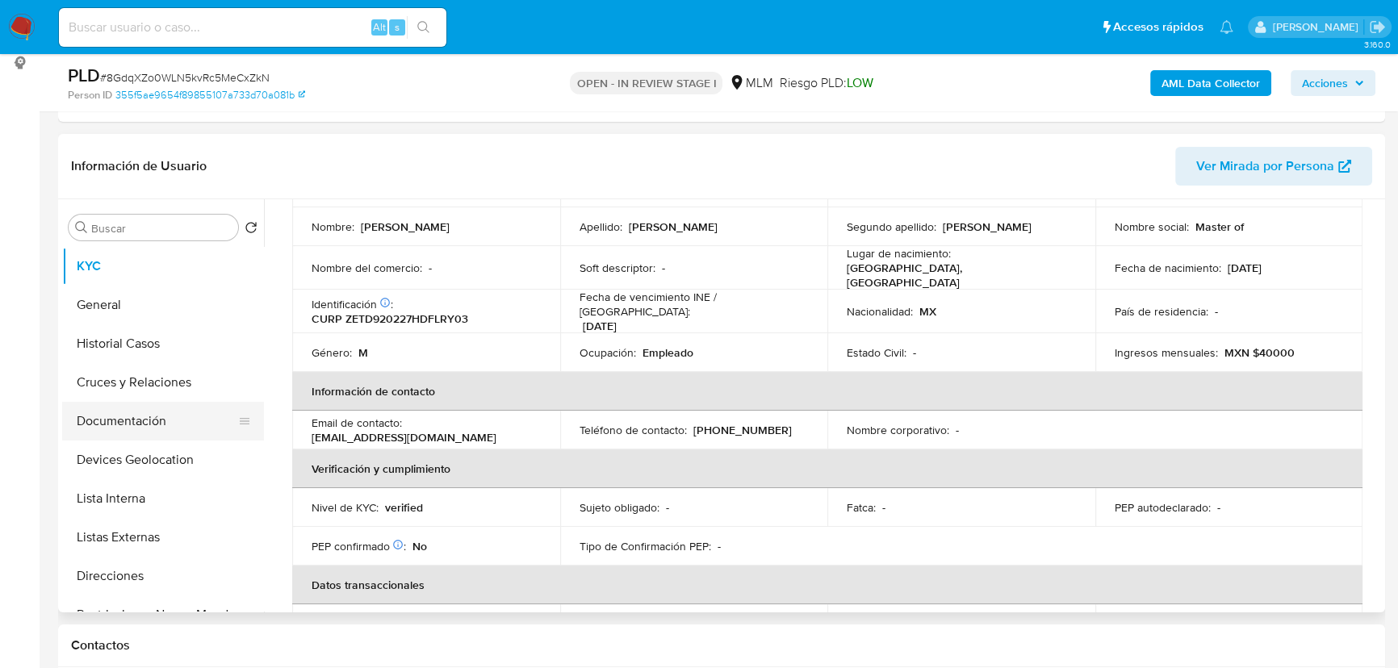
click at [153, 427] on button "Documentación" at bounding box center [156, 421] width 189 height 39
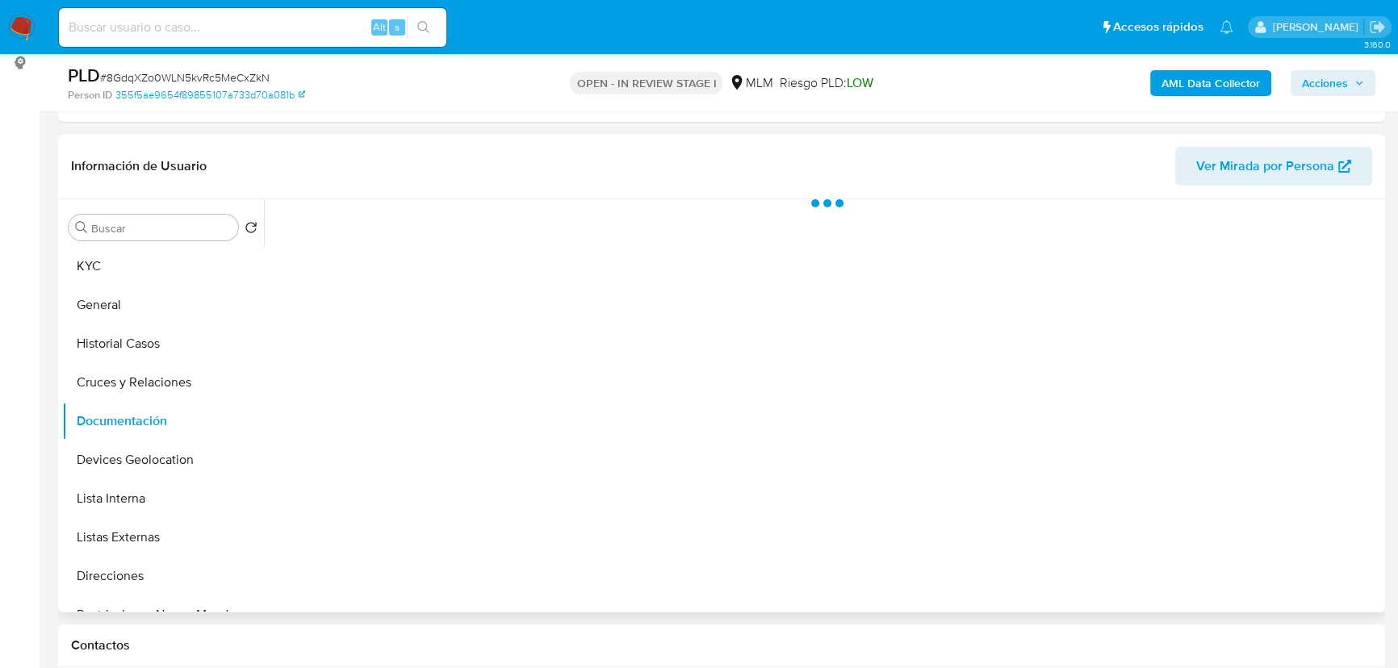
scroll to position [0, 0]
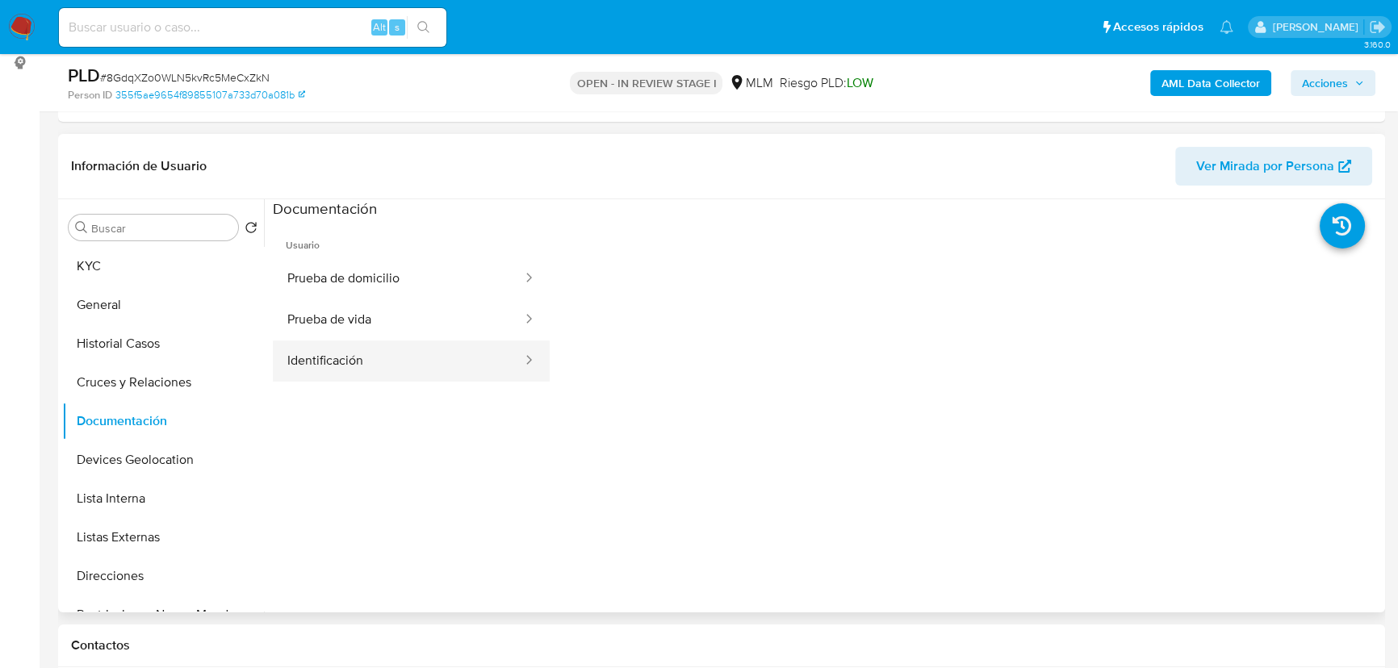
click at [468, 354] on button "Identificación" at bounding box center [398, 361] width 251 height 41
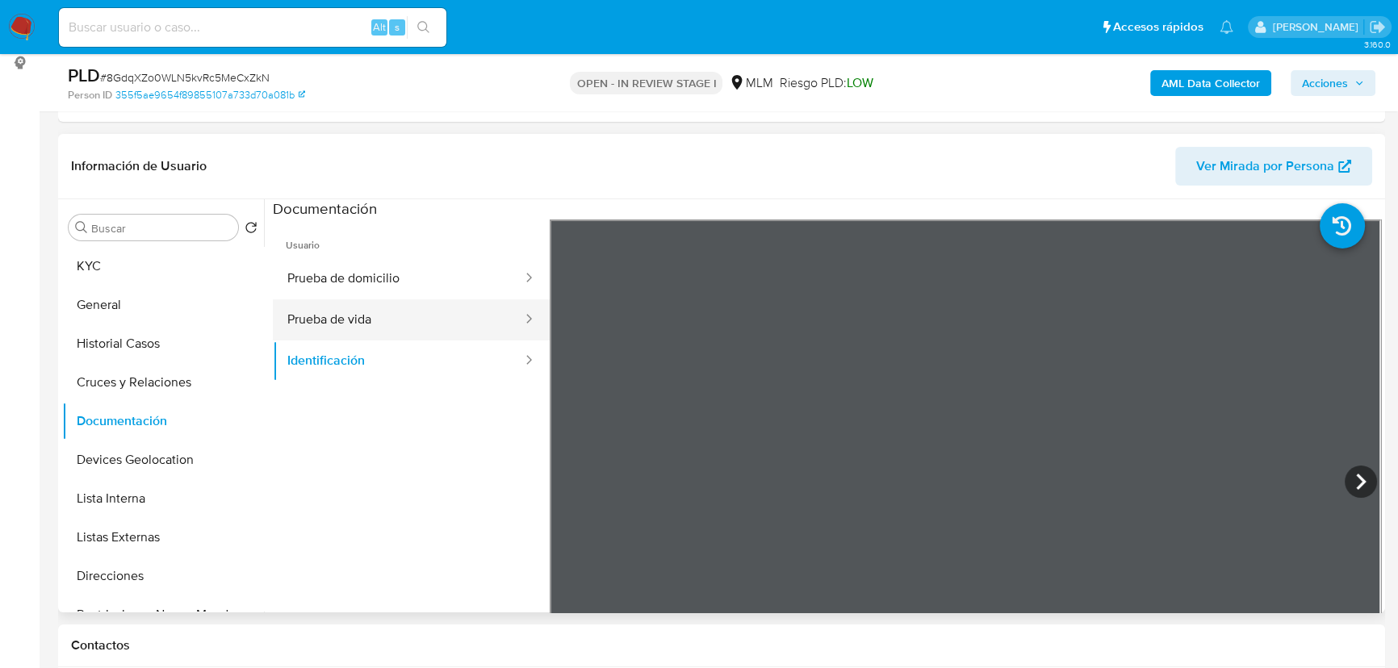
click at [428, 321] on button "Prueba de vida" at bounding box center [398, 319] width 251 height 41
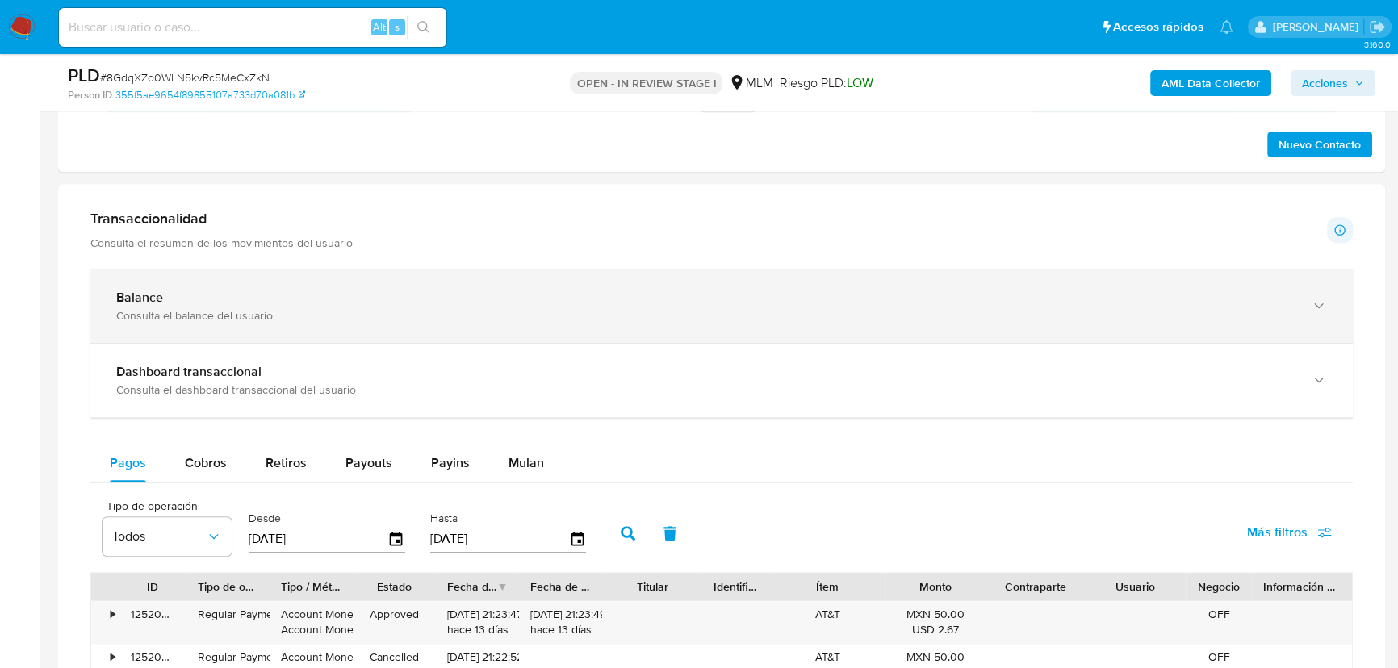
drag, startPoint x: 242, startPoint y: 291, endPoint x: 310, endPoint y: 302, distance: 68.7
click at [243, 291] on div "Balance" at bounding box center [705, 298] width 1178 height 16
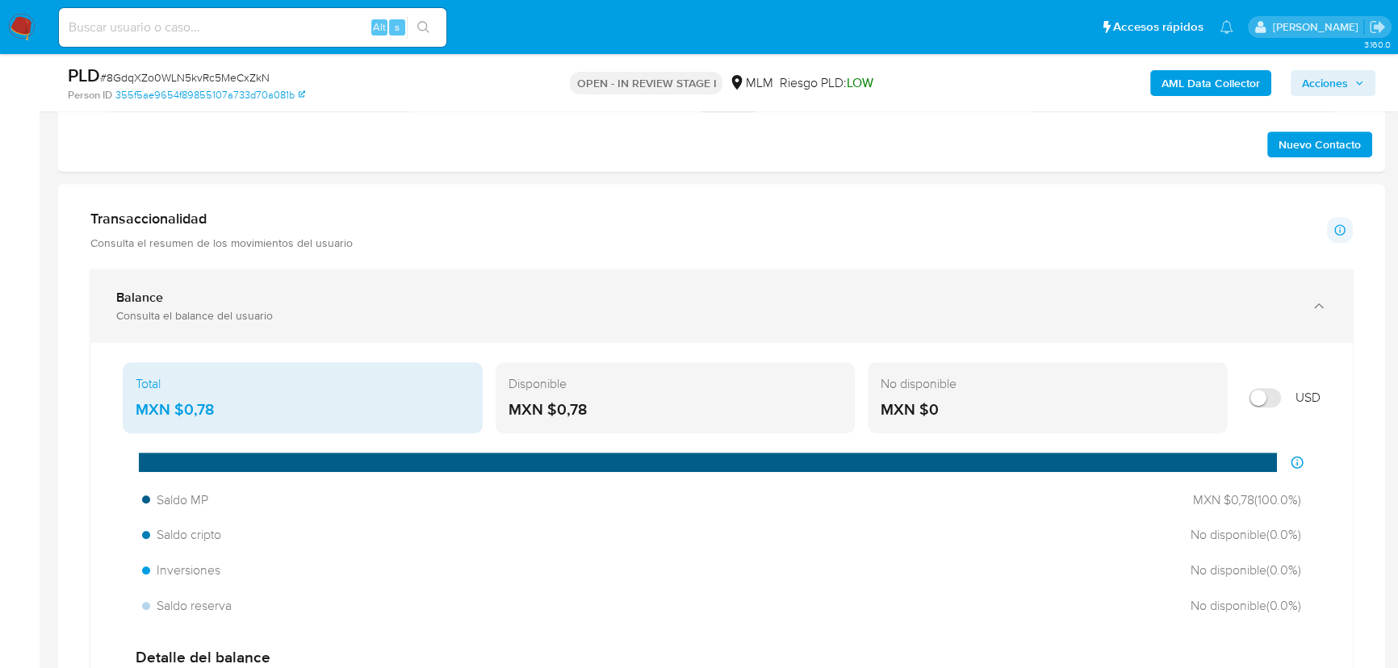
scroll to position [1173, 0]
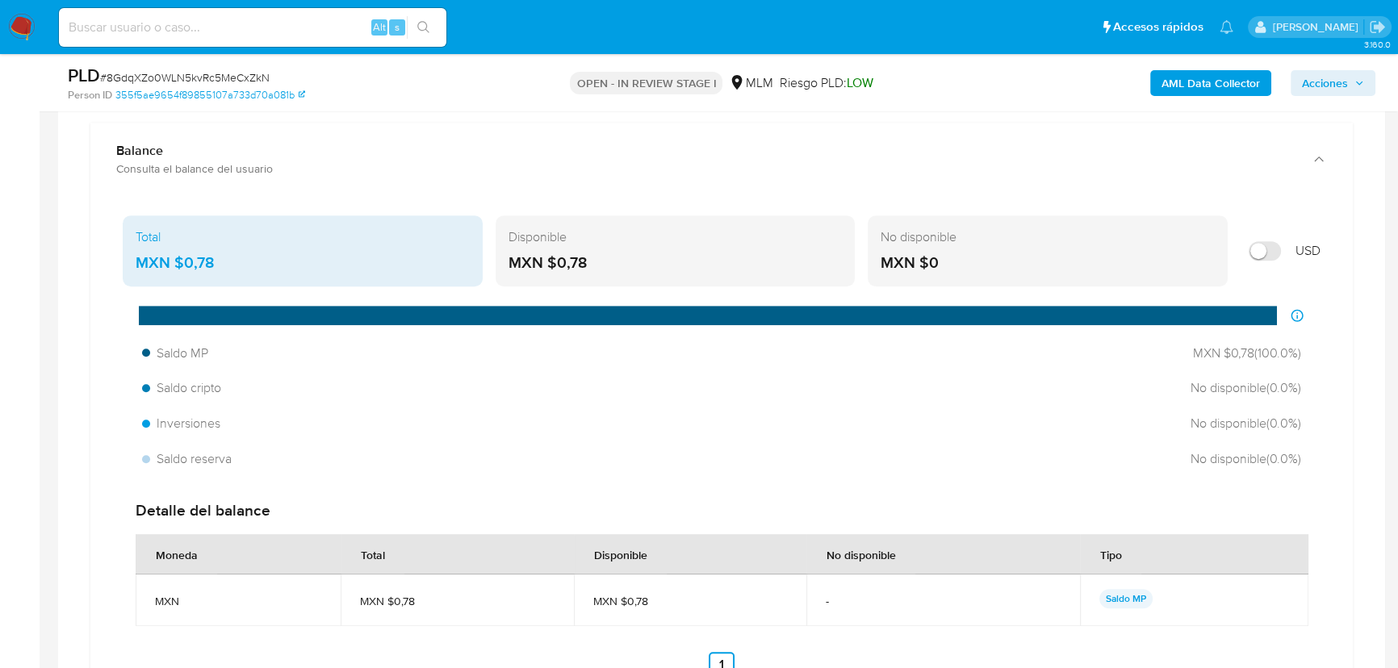
drag, startPoint x: 1173, startPoint y: 395, endPoint x: 916, endPoint y: 390, distance: 257.5
drag, startPoint x: 1237, startPoint y: 379, endPoint x: 1245, endPoint y: 395, distance: 17.7
click at [1238, 379] on span "No disponible ( 0.0 %)" at bounding box center [1243, 388] width 115 height 18
click at [1238, 437] on div "Inversiones No disponible ( 0.0 %)" at bounding box center [722, 423] width 1172 height 31
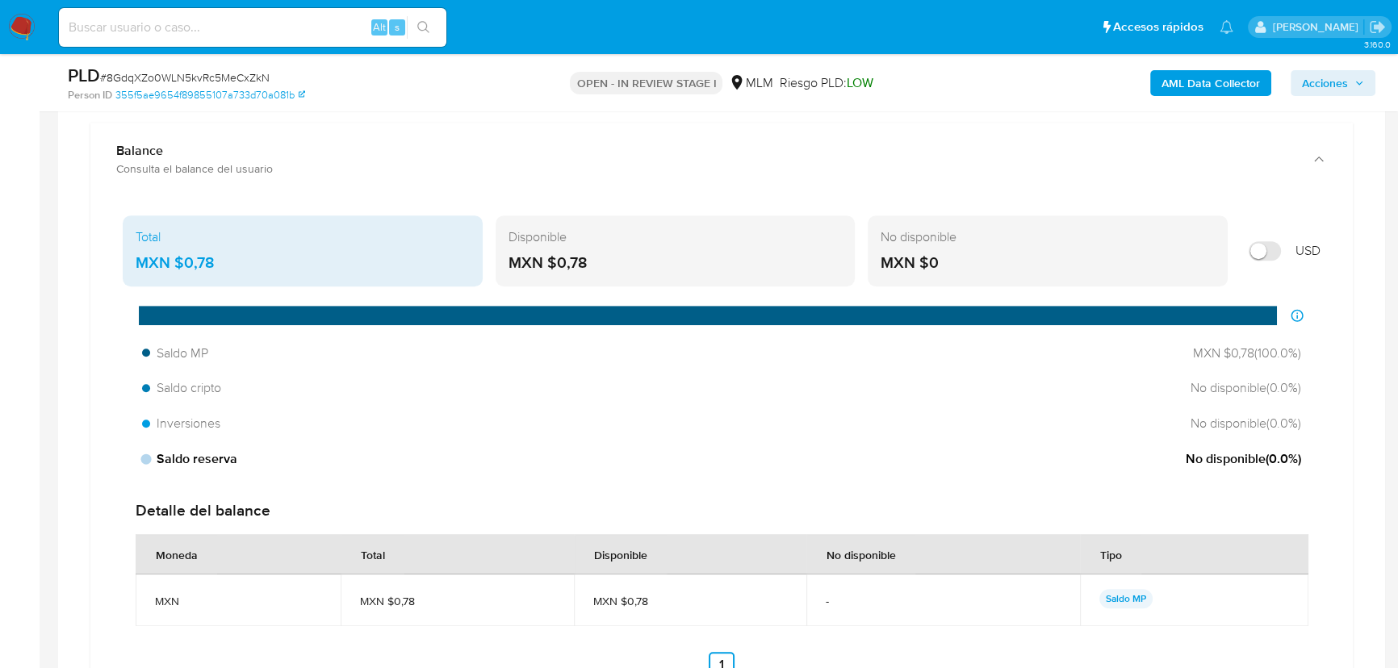
click at [1228, 452] on span "No disponible ( 0.0 %)" at bounding box center [1243, 459] width 115 height 18
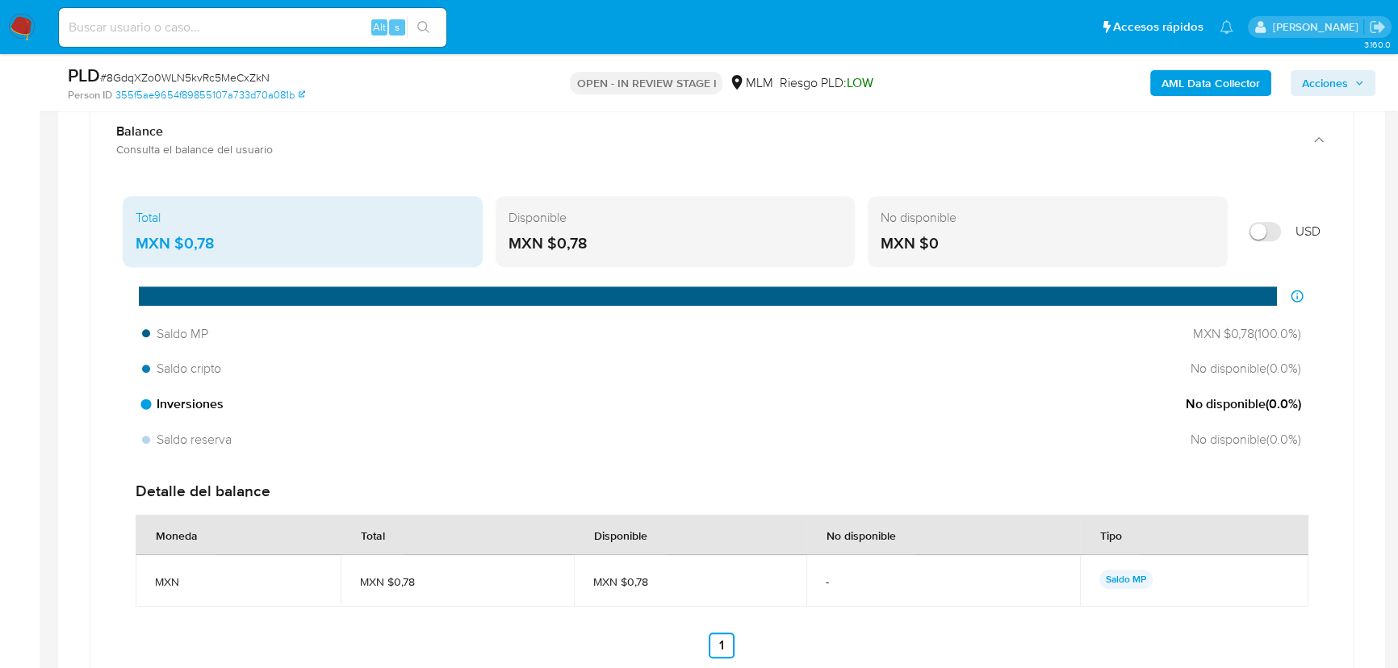
scroll to position [1320, 0]
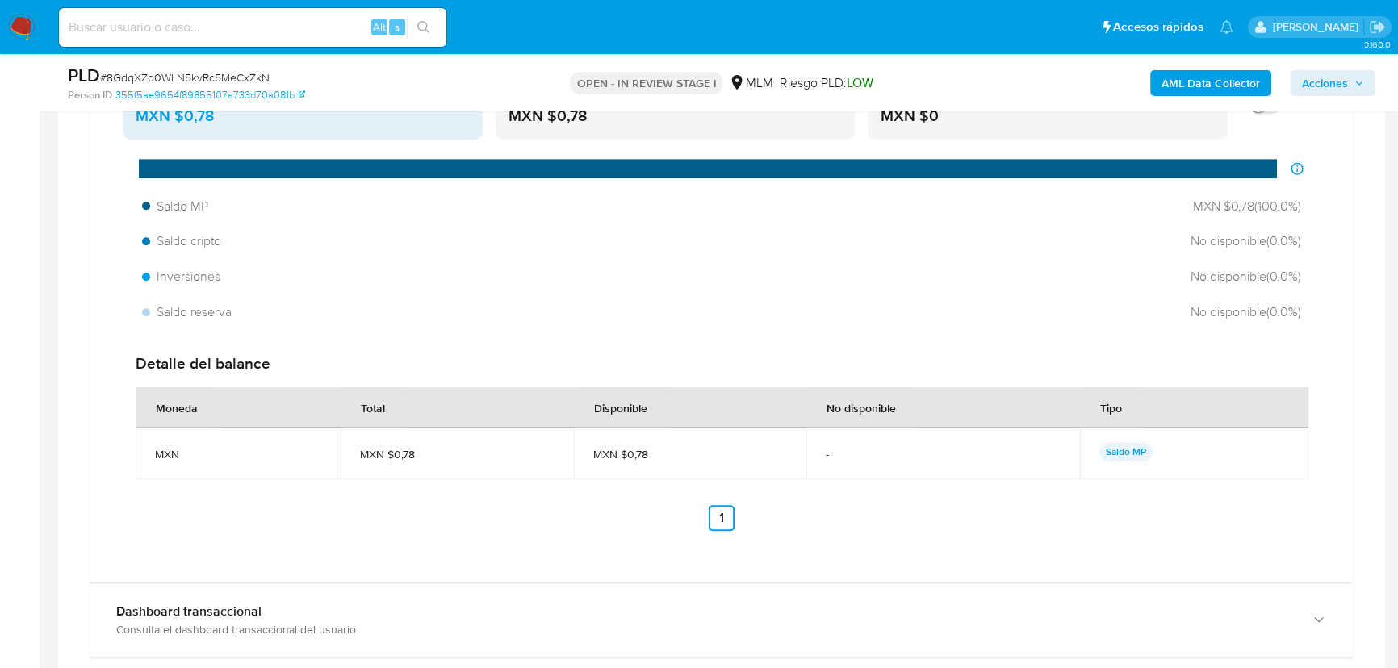
click at [185, 310] on span "Saldo reserva" at bounding box center [187, 312] width 90 height 18
click at [204, 287] on div "Inversiones No disponible ( 0.0 %)" at bounding box center [722, 276] width 1172 height 31
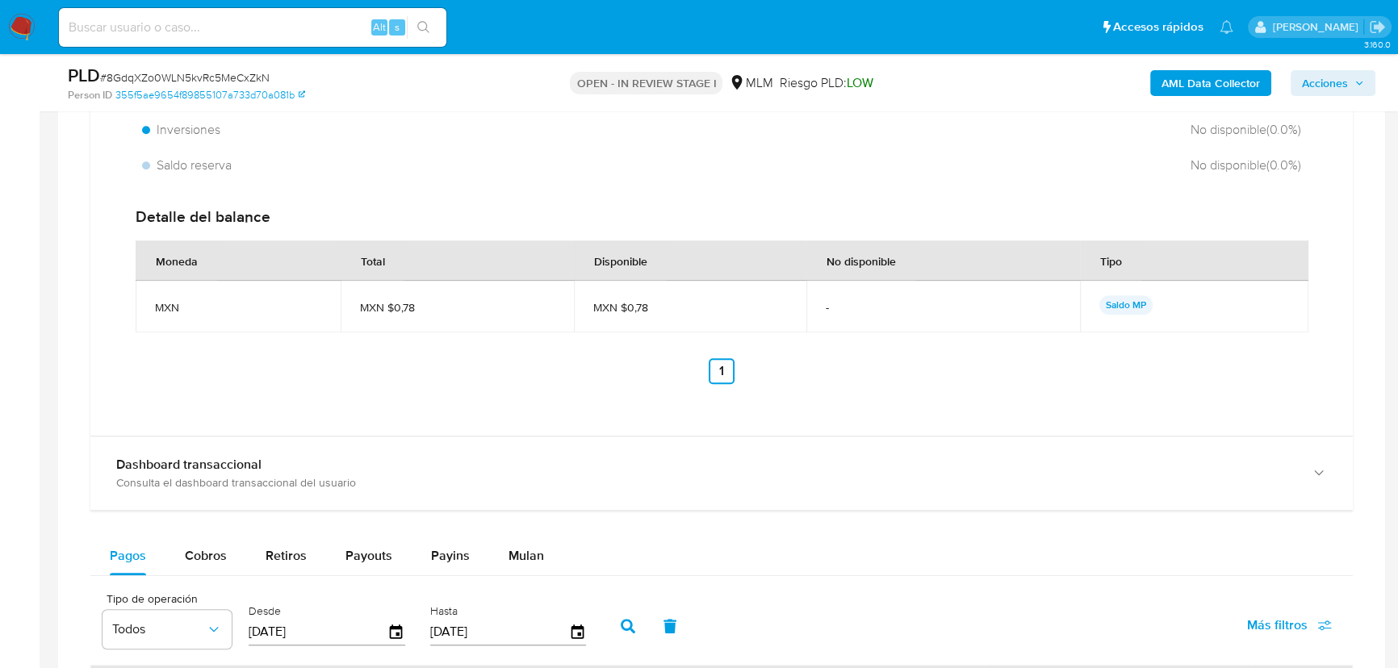
click at [234, 421] on div "Total MXN $0,78 Disponible MXN $0,78 No disponible MXN $0 USD Distribución de s…" at bounding box center [721, 168] width 1262 height 533
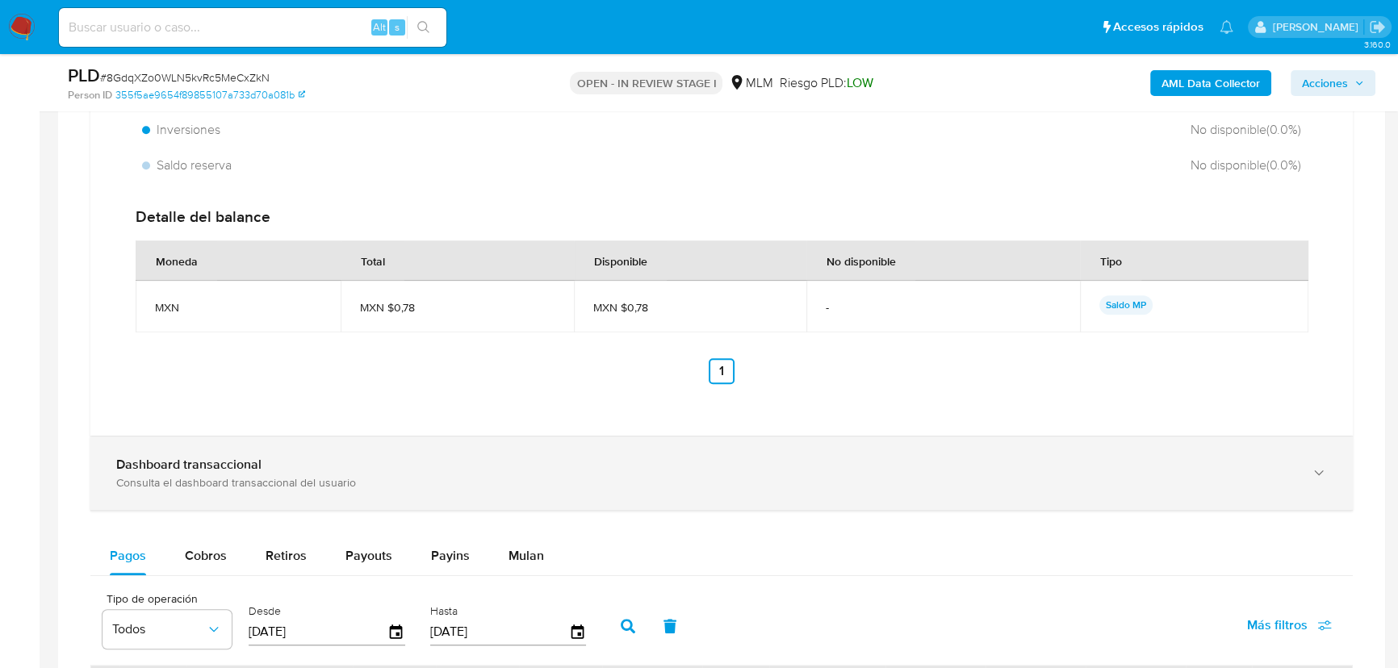
click at [234, 463] on b "Dashboard transaccional" at bounding box center [188, 464] width 145 height 19
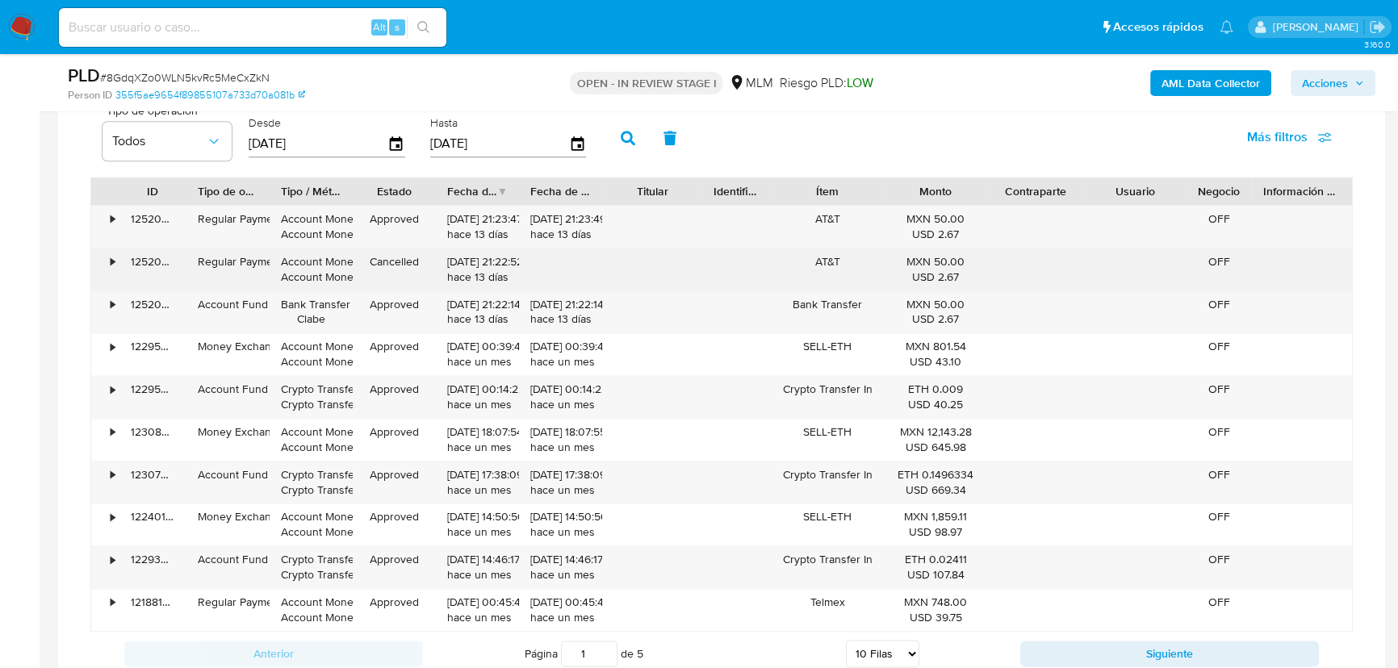
scroll to position [2641, 0]
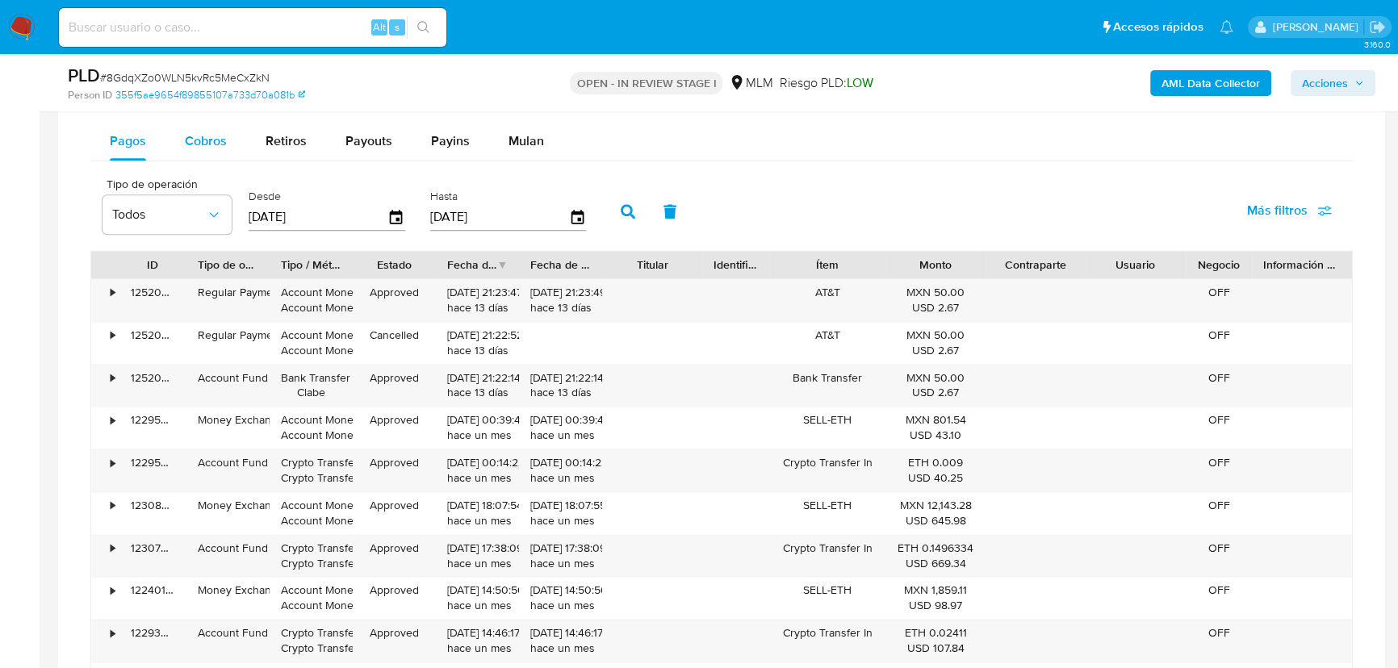
click at [228, 143] on button "Cobros" at bounding box center [205, 141] width 81 height 39
select select "10"
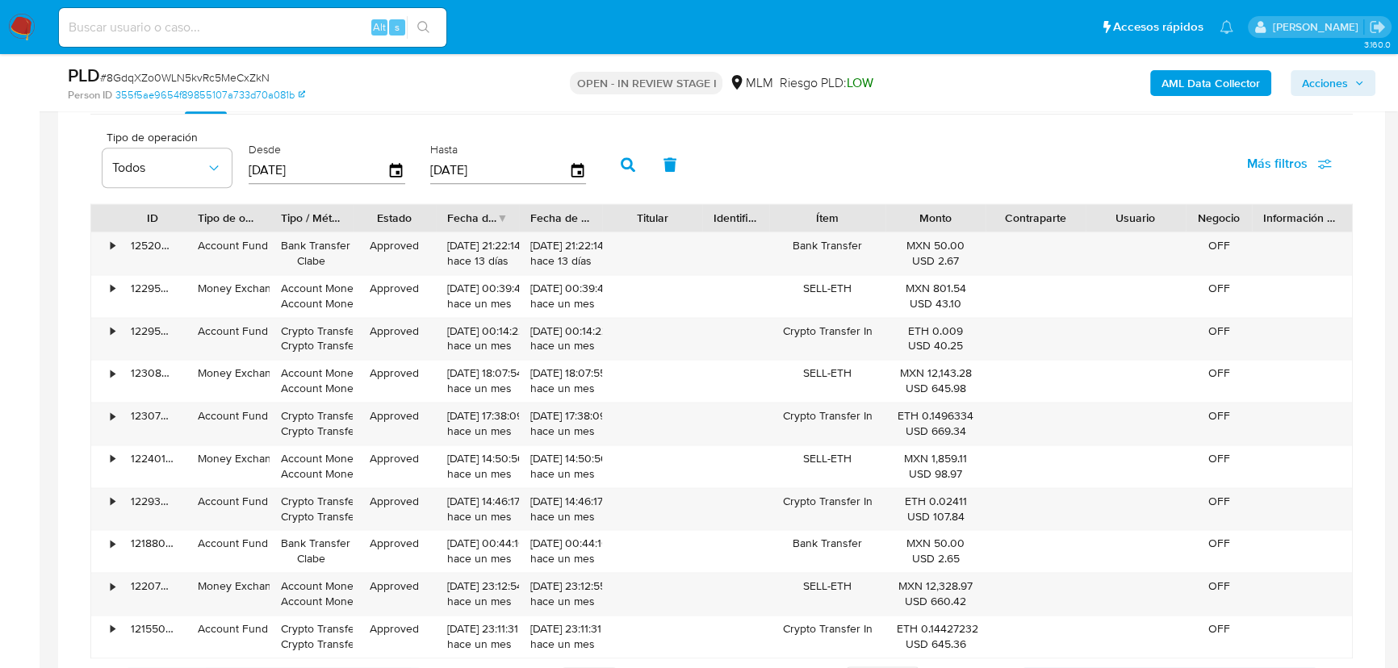
scroll to position [2714, 0]
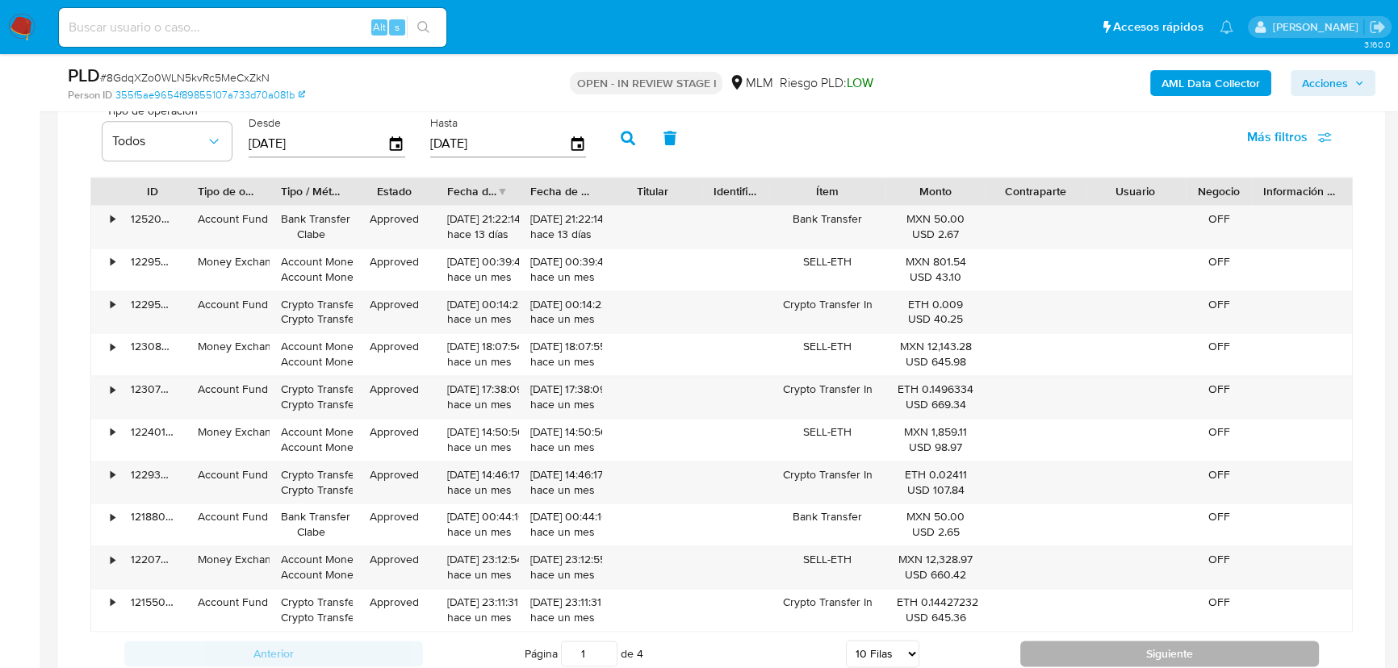
click at [1169, 652] on button "Siguiente" at bounding box center [1169, 654] width 299 height 26
type input "2"
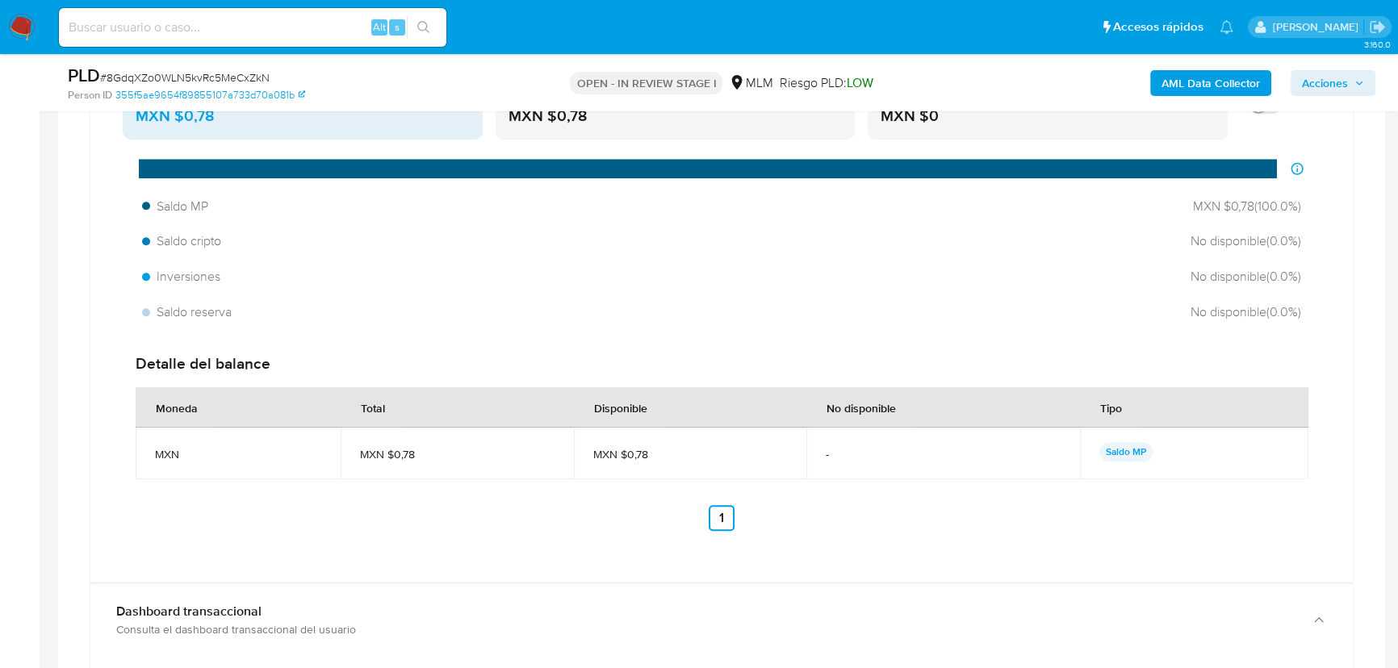
click at [1116, 404] on div "Tipo" at bounding box center [1111, 407] width 61 height 39
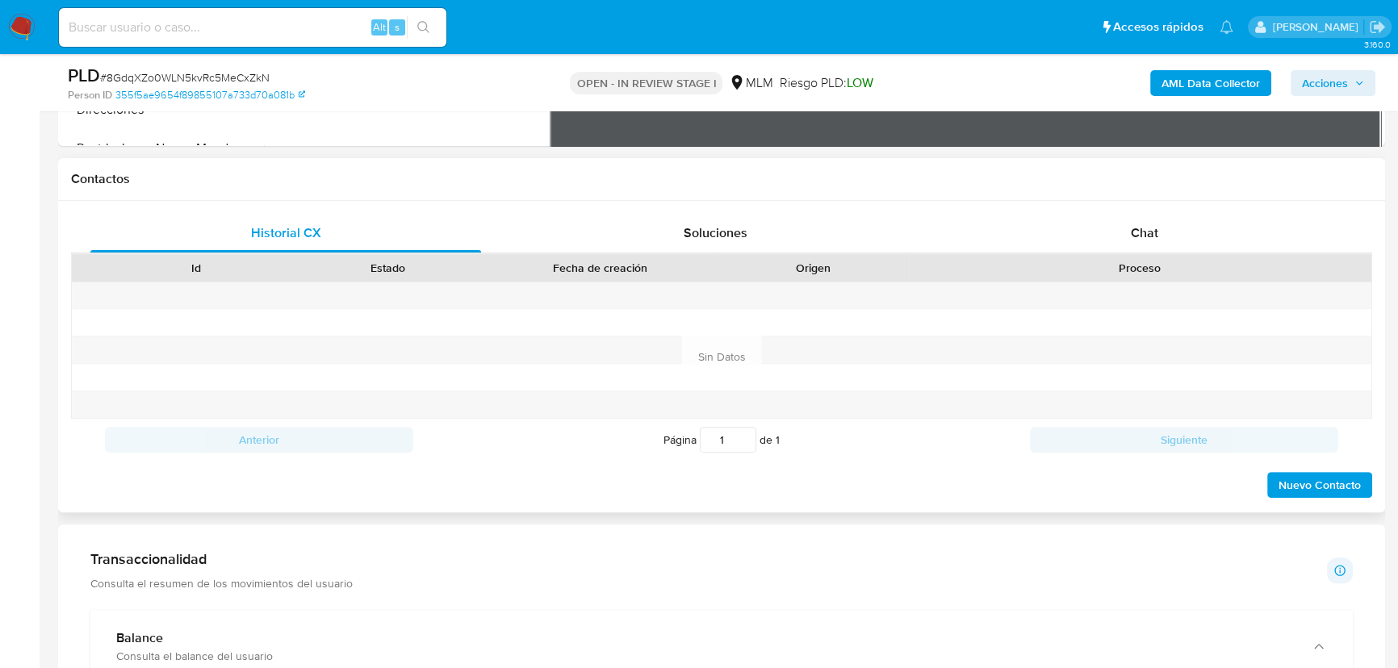
scroll to position [660, 0]
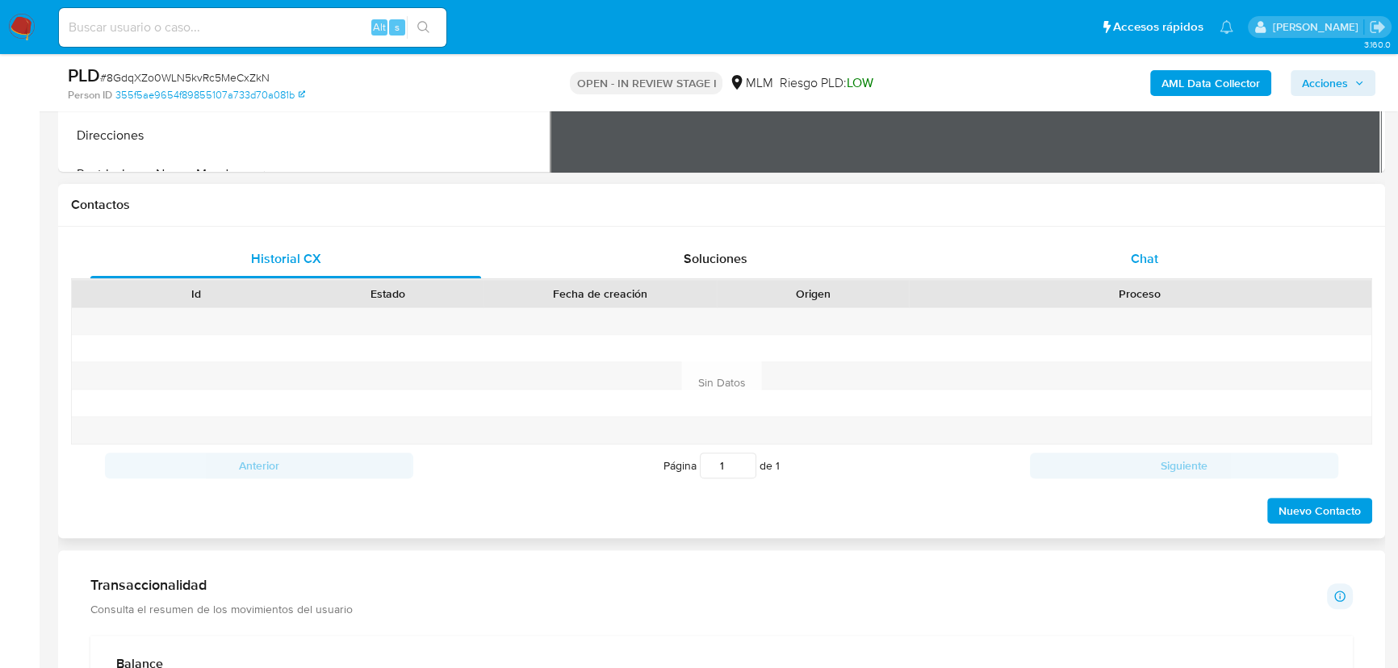
click at [1155, 265] on span "Chat" at bounding box center [1144, 258] width 27 height 19
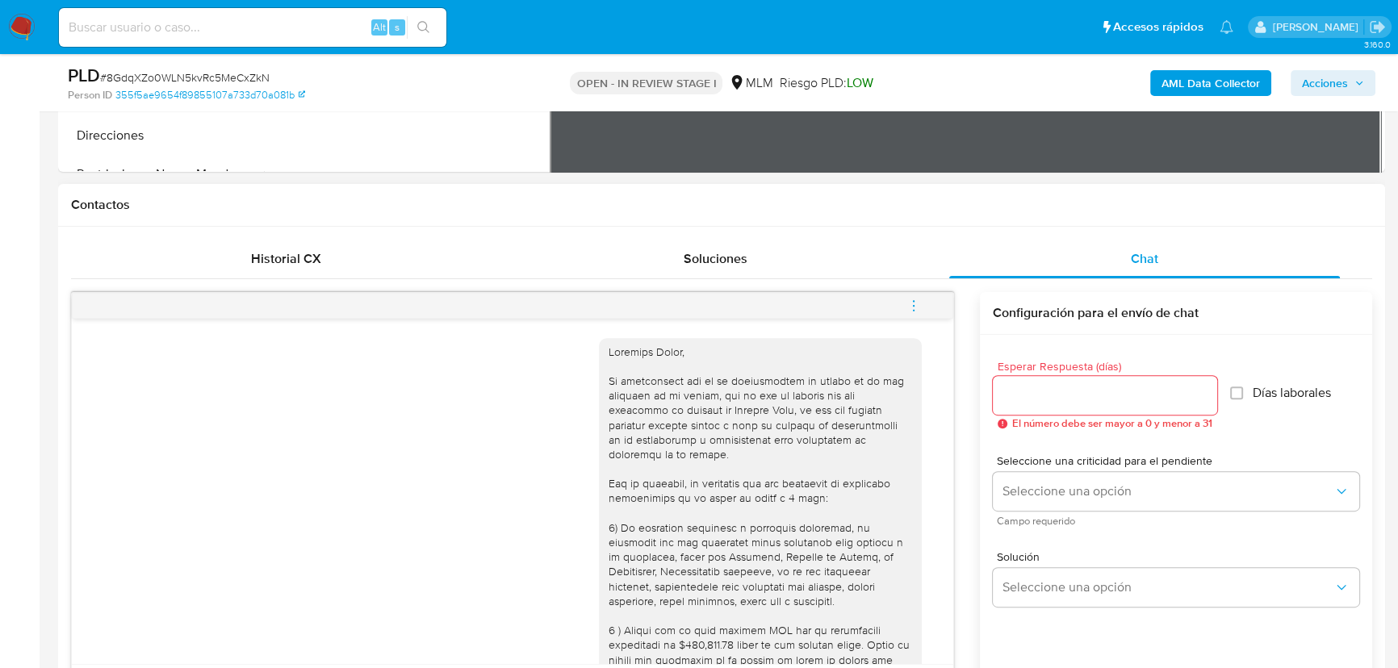
scroll to position [305, 0]
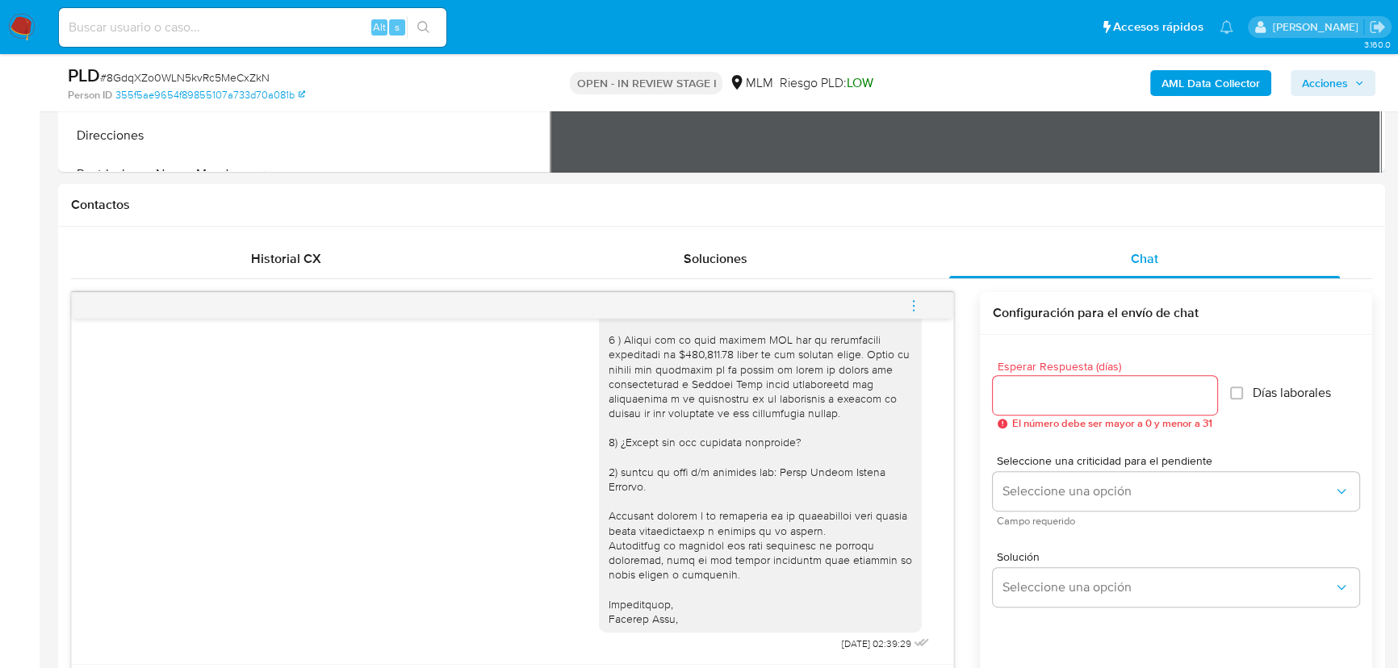
click at [918, 307] on icon "menu-action" at bounding box center [913, 306] width 15 height 15
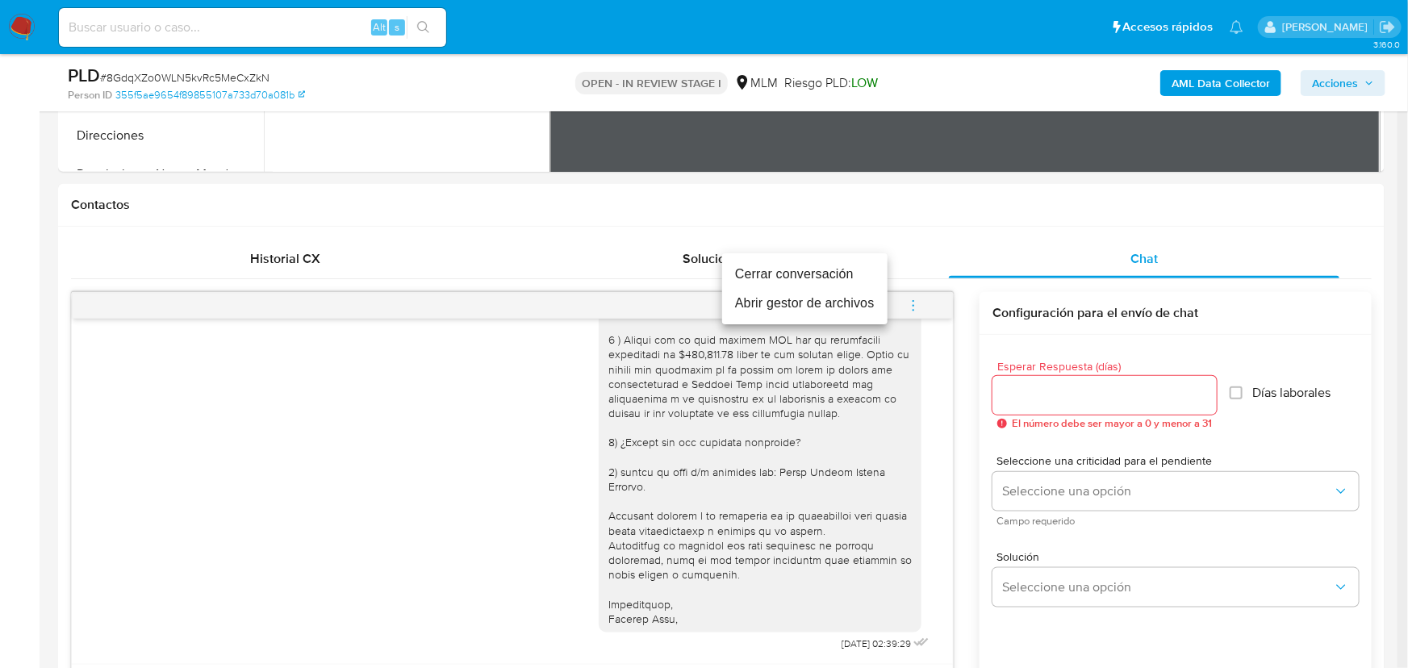
click at [793, 278] on li "Cerrar conversación" at bounding box center [804, 274] width 165 height 29
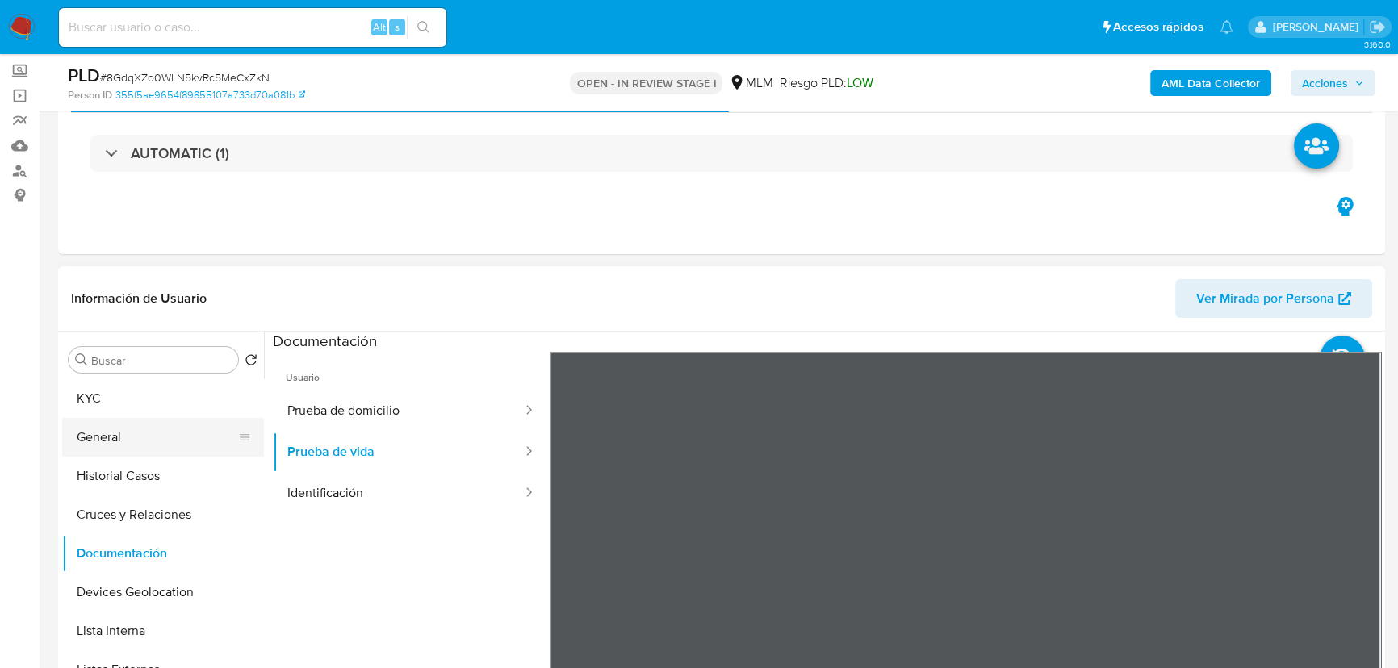
scroll to position [73, 0]
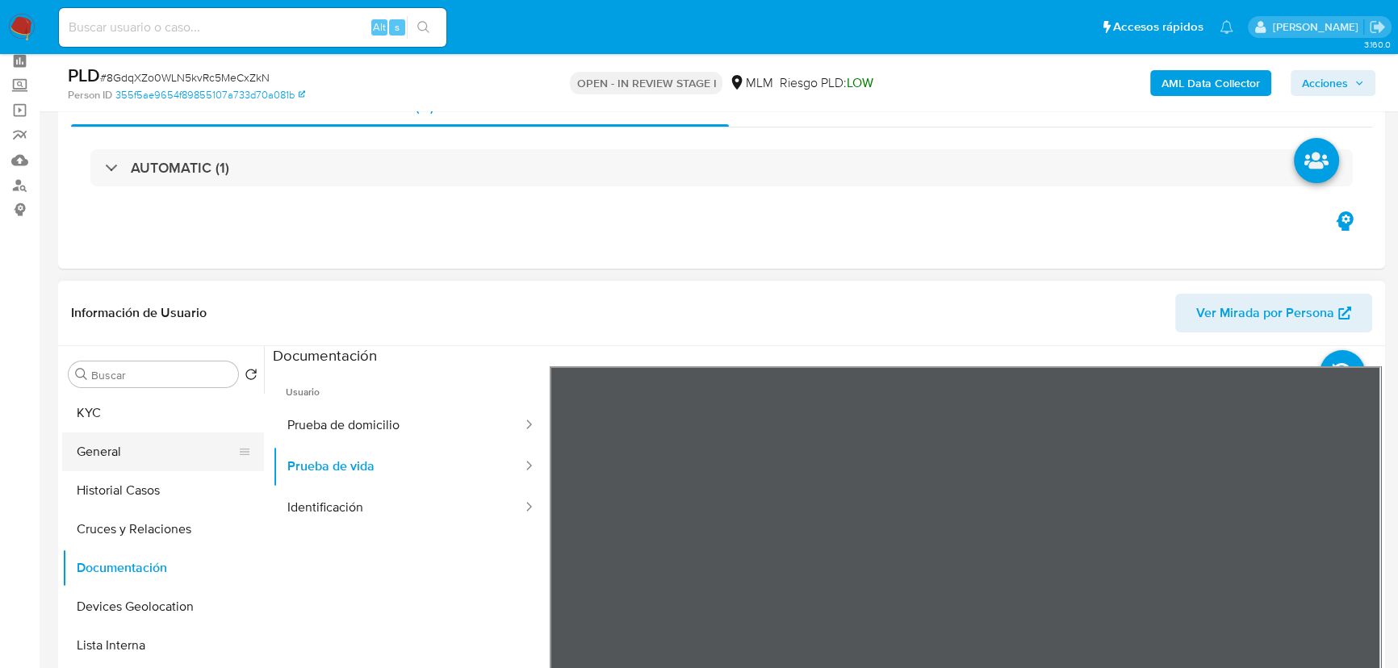
click at [147, 433] on ul "KYC General Historial Casos Cruces y Relaciones Documentación Devices Geolocati…" at bounding box center [163, 576] width 202 height 364
click at [128, 473] on button "Historial Casos" at bounding box center [156, 490] width 189 height 39
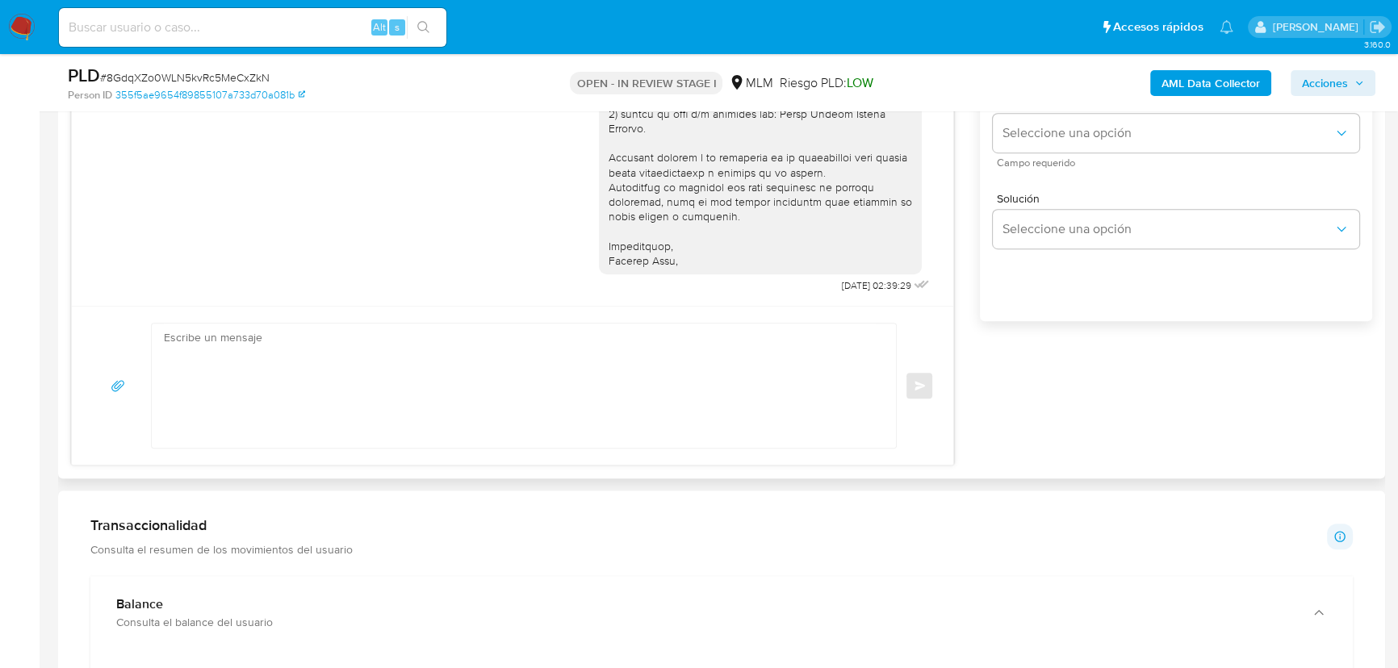
scroll to position [1100, 0]
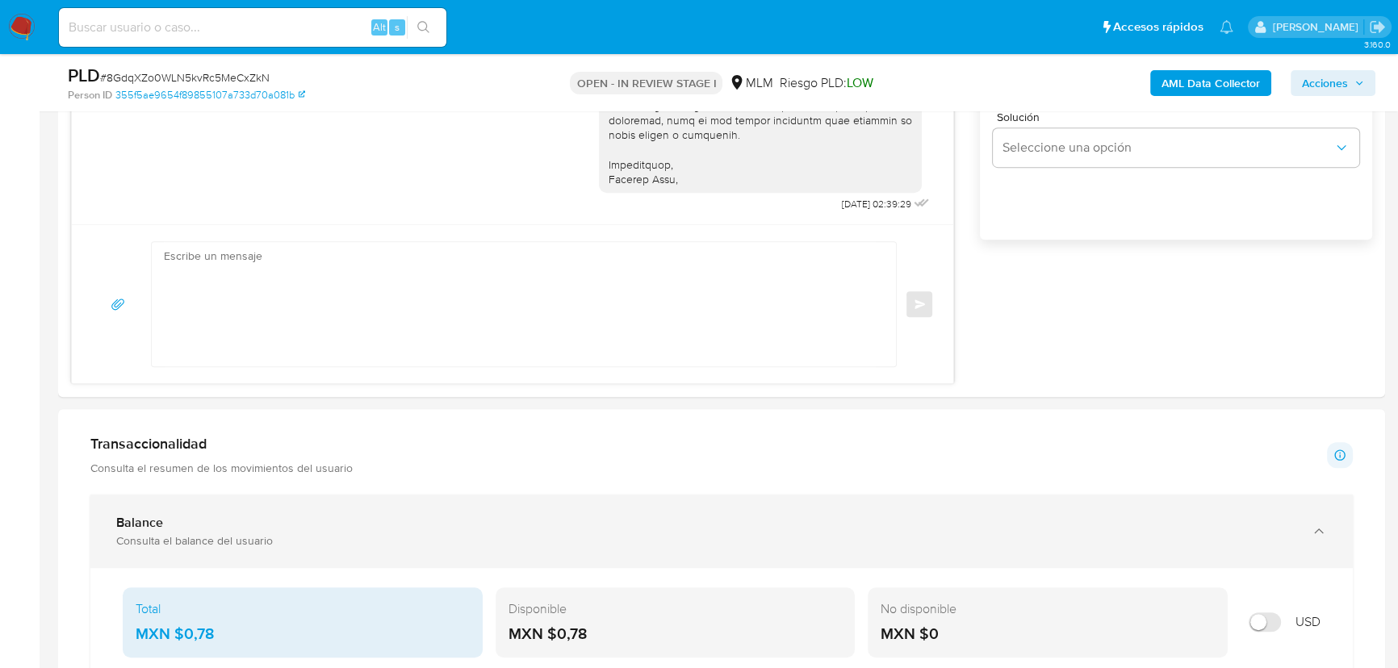
click at [260, 523] on div "Balance" at bounding box center [705, 523] width 1178 height 16
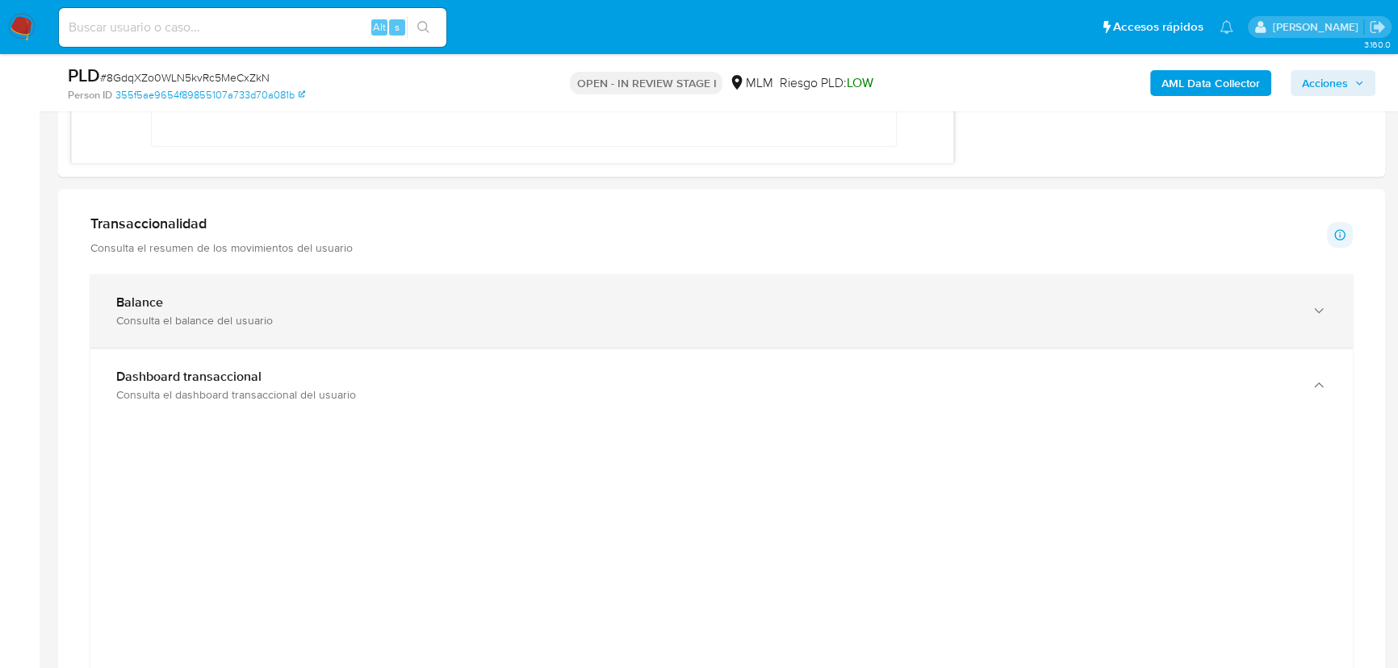
click at [239, 289] on div "Balance Consulta el balance del usuario" at bounding box center [721, 310] width 1262 height 73
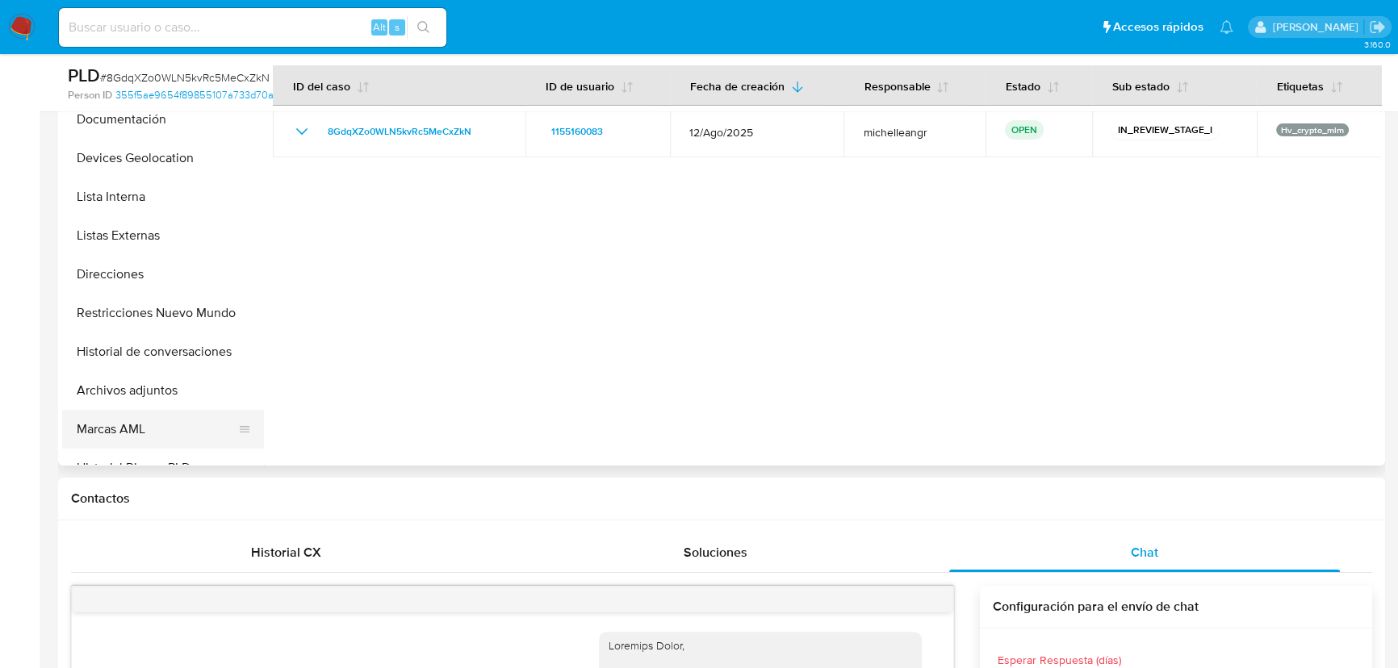
scroll to position [220, 0]
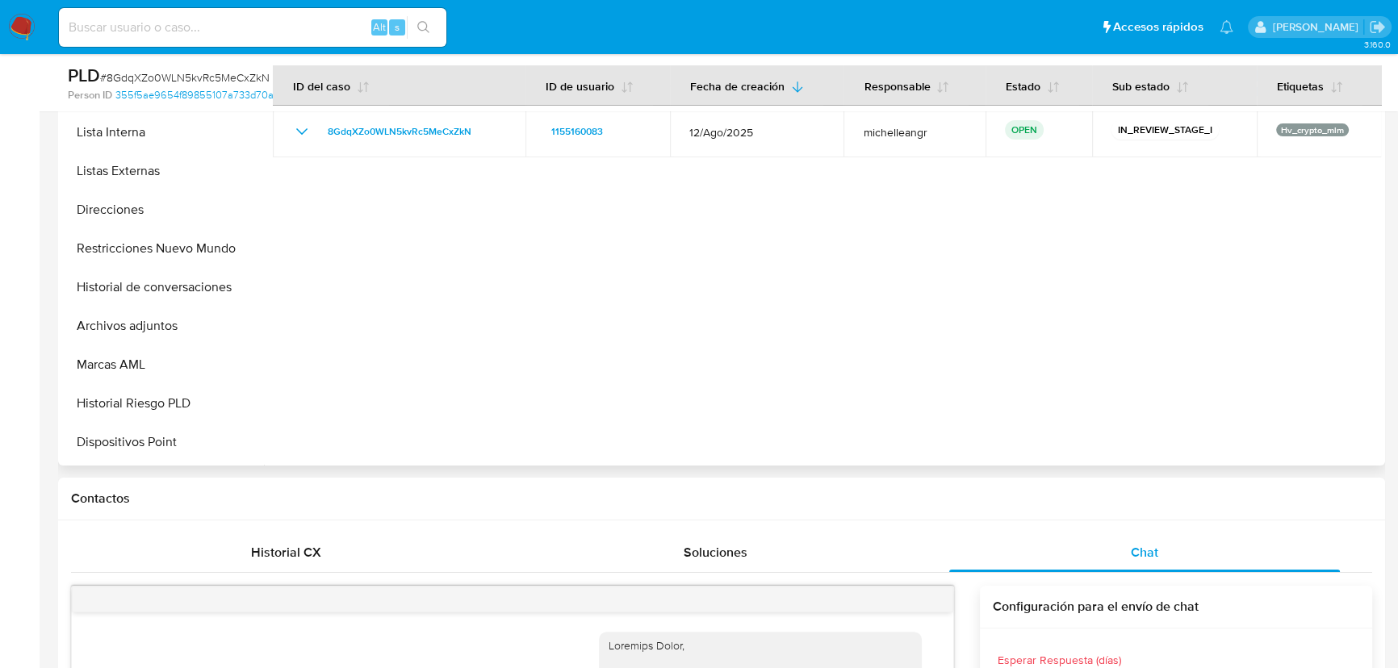
drag, startPoint x: 161, startPoint y: 331, endPoint x: 474, endPoint y: 366, distance: 314.3
click at [161, 331] on button "Archivos adjuntos" at bounding box center [163, 326] width 202 height 39
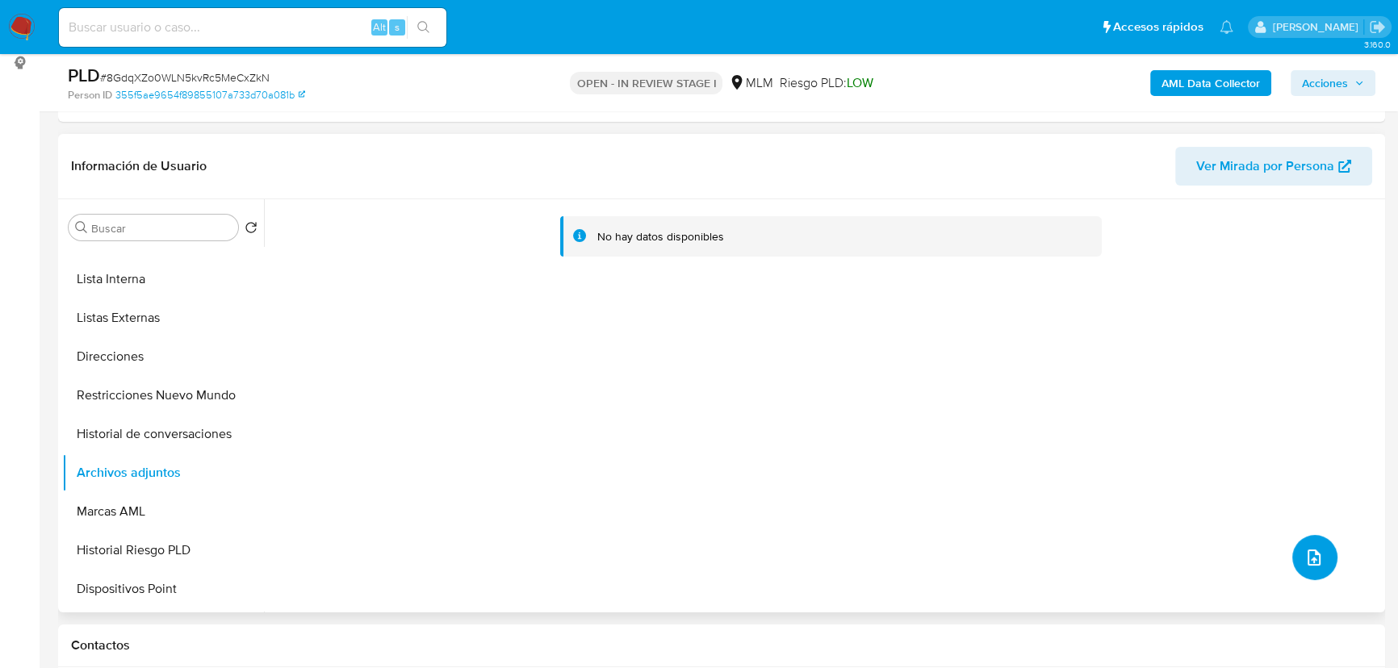
click at [1307, 549] on icon "upload-file" at bounding box center [1313, 557] width 19 height 19
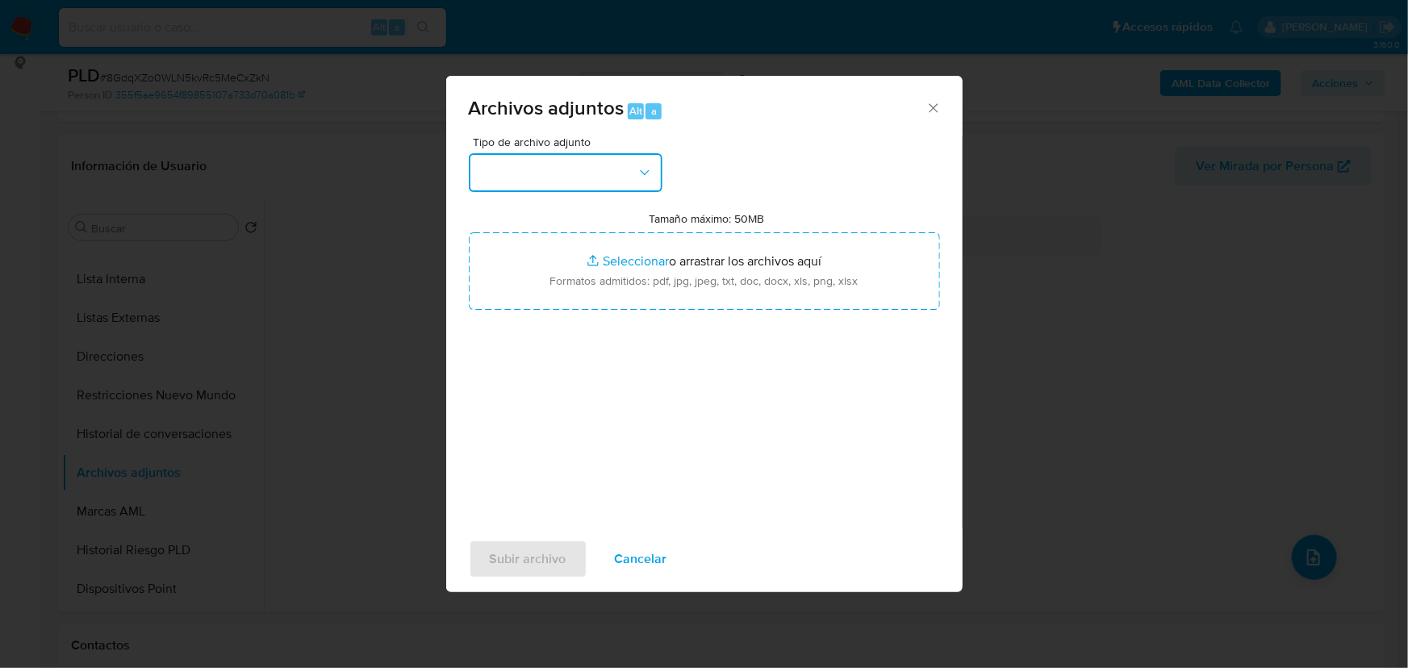
click at [604, 179] on button "button" at bounding box center [566, 172] width 194 height 39
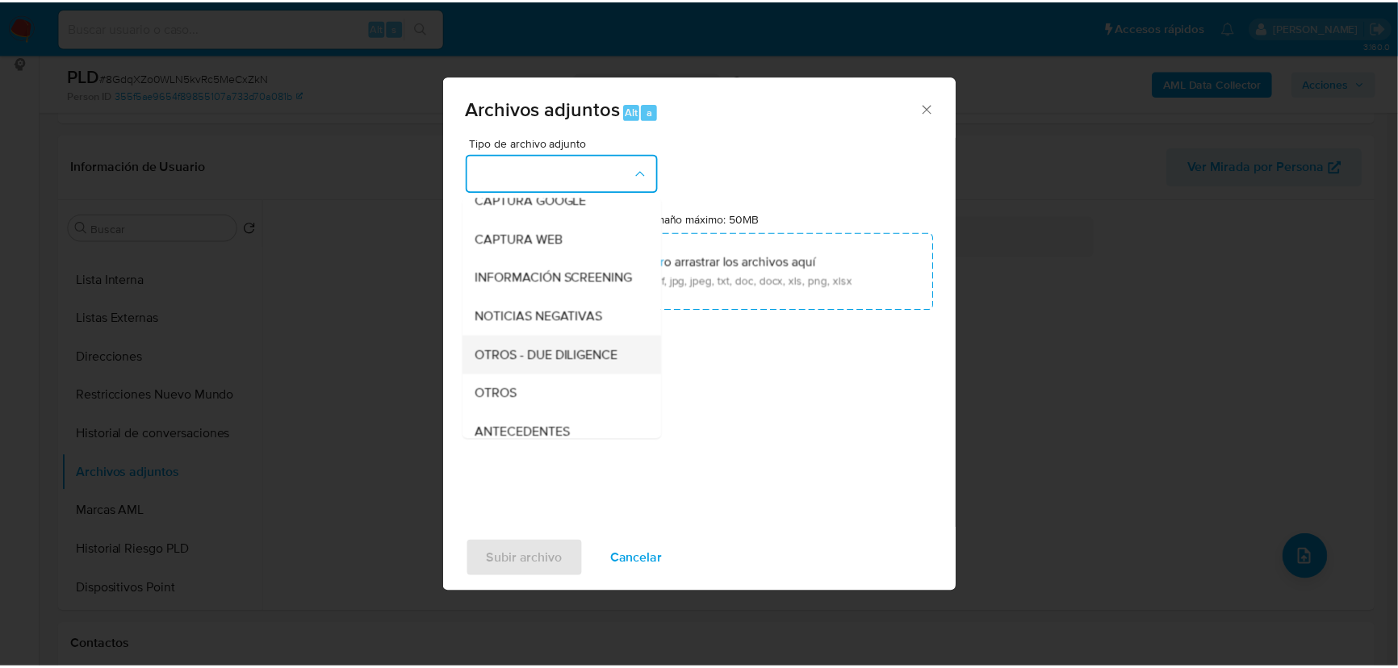
scroll to position [119, 0]
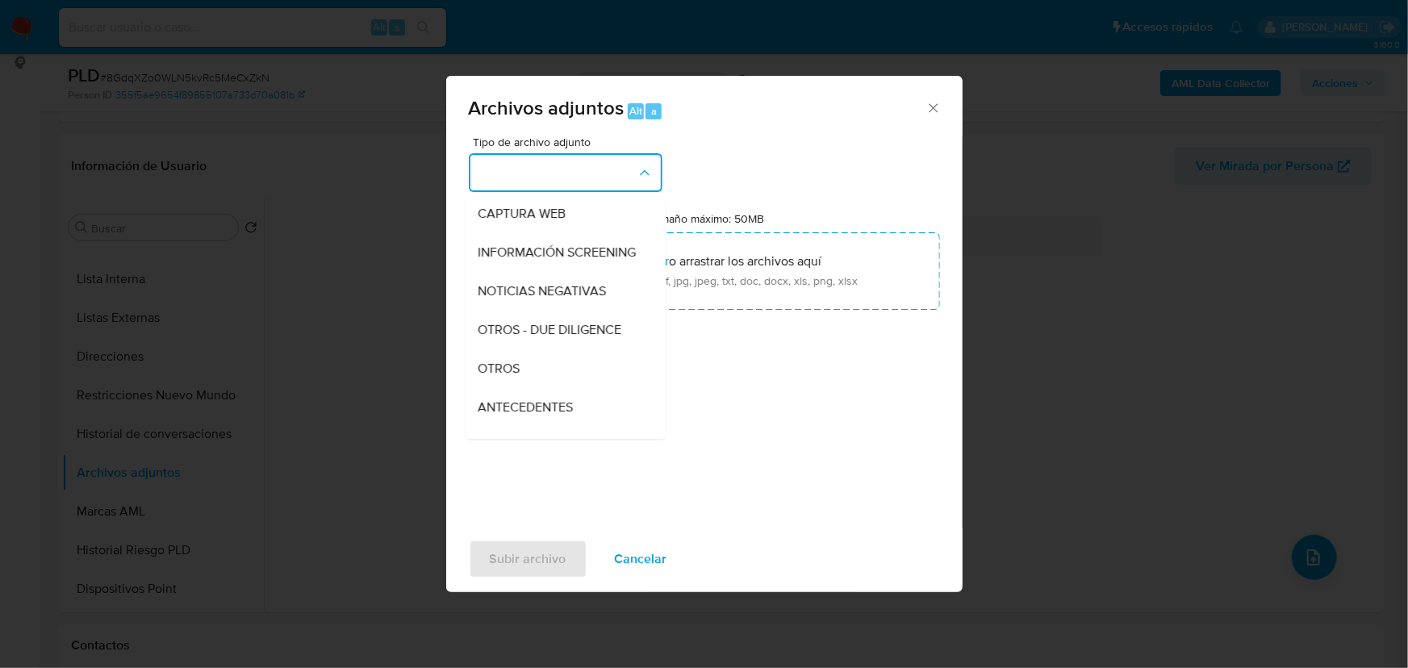
drag, startPoint x: 538, startPoint y: 387, endPoint x: 646, endPoint y: 354, distance: 112.9
click at [540, 387] on div "OTROS" at bounding box center [561, 368] width 165 height 39
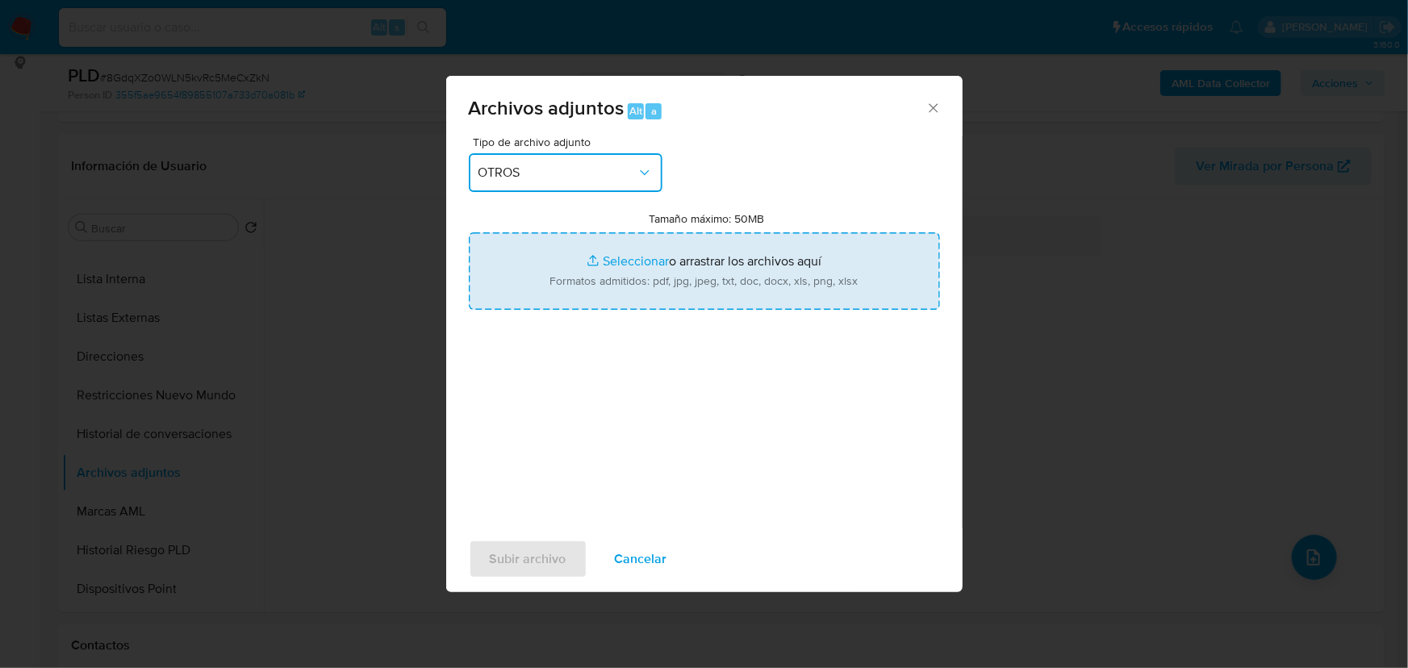
type input "C:\fakepath\1155160083_DYLAN KENNETH ZELLMER TORRES_AGO25.xlsx"
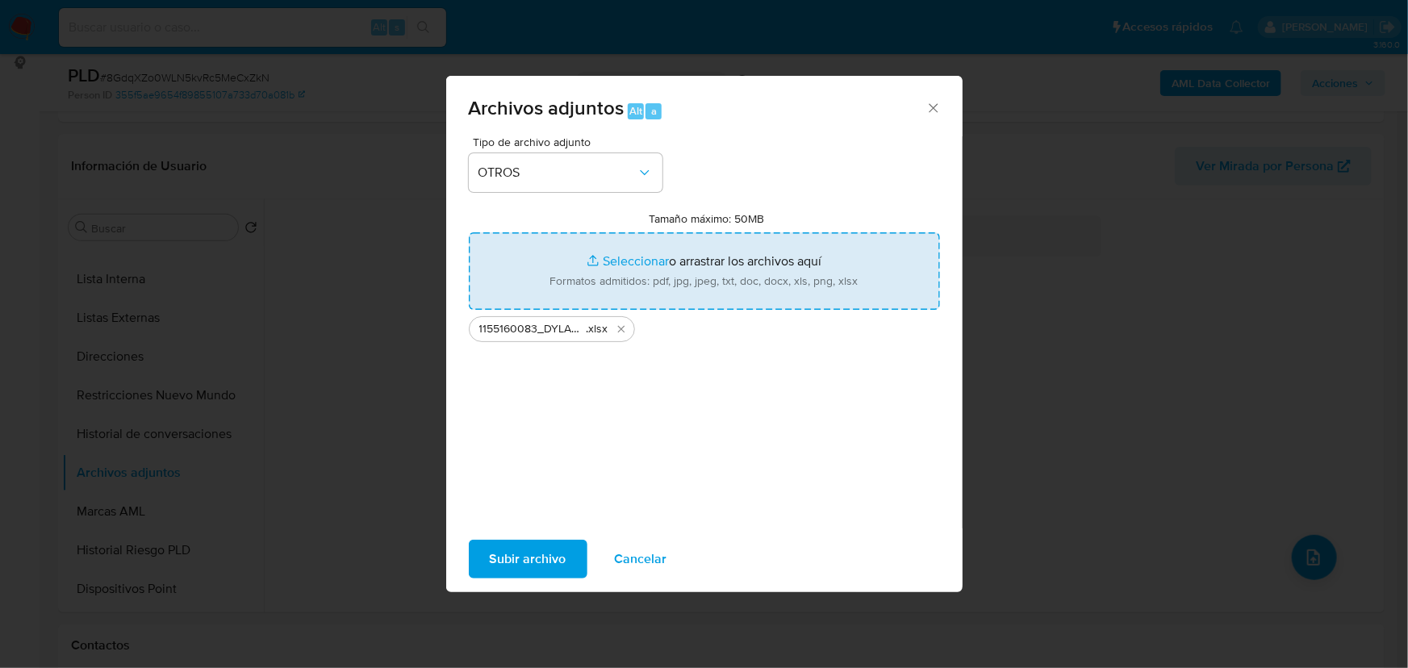
type input "C:\fakepath\1155160083_DYLAN KENNETH ZELLMER TORRES_AGO25.docx.pdf"
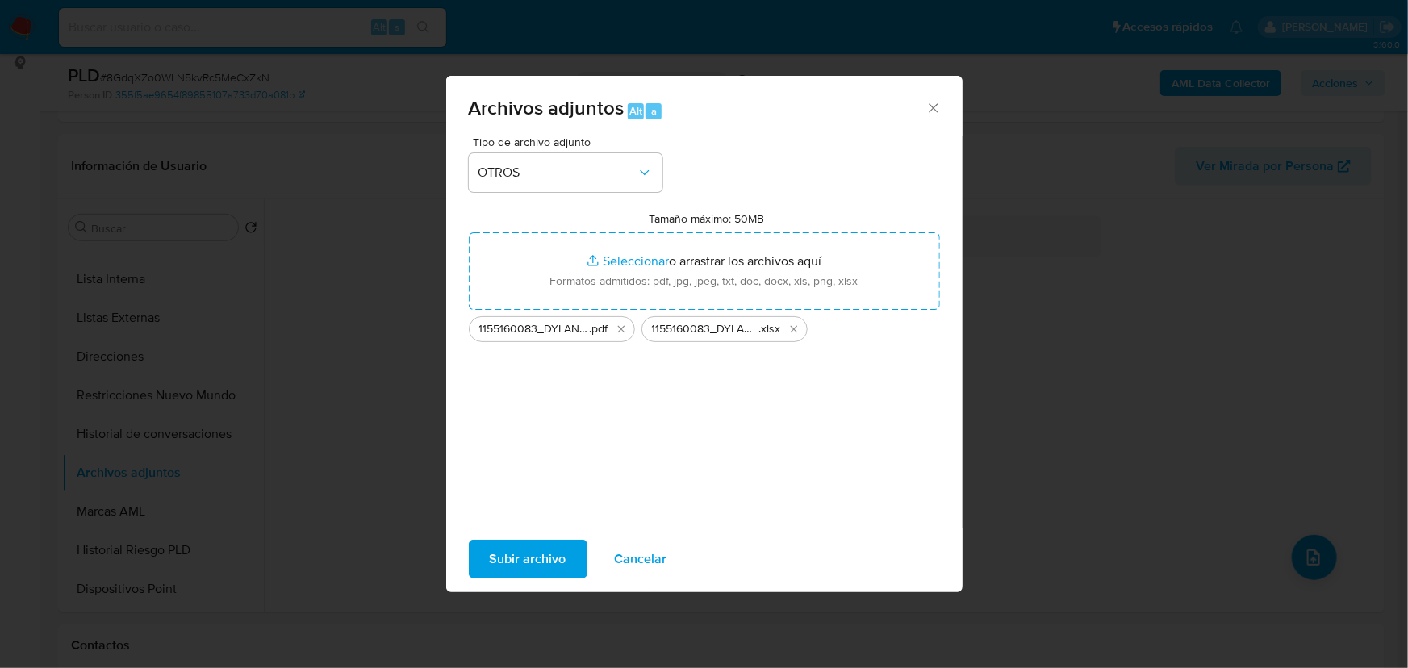
drag, startPoint x: 1098, startPoint y: 384, endPoint x: 534, endPoint y: 563, distance: 590.9
click at [534, 563] on span "Subir archivo" at bounding box center [528, 560] width 77 height 36
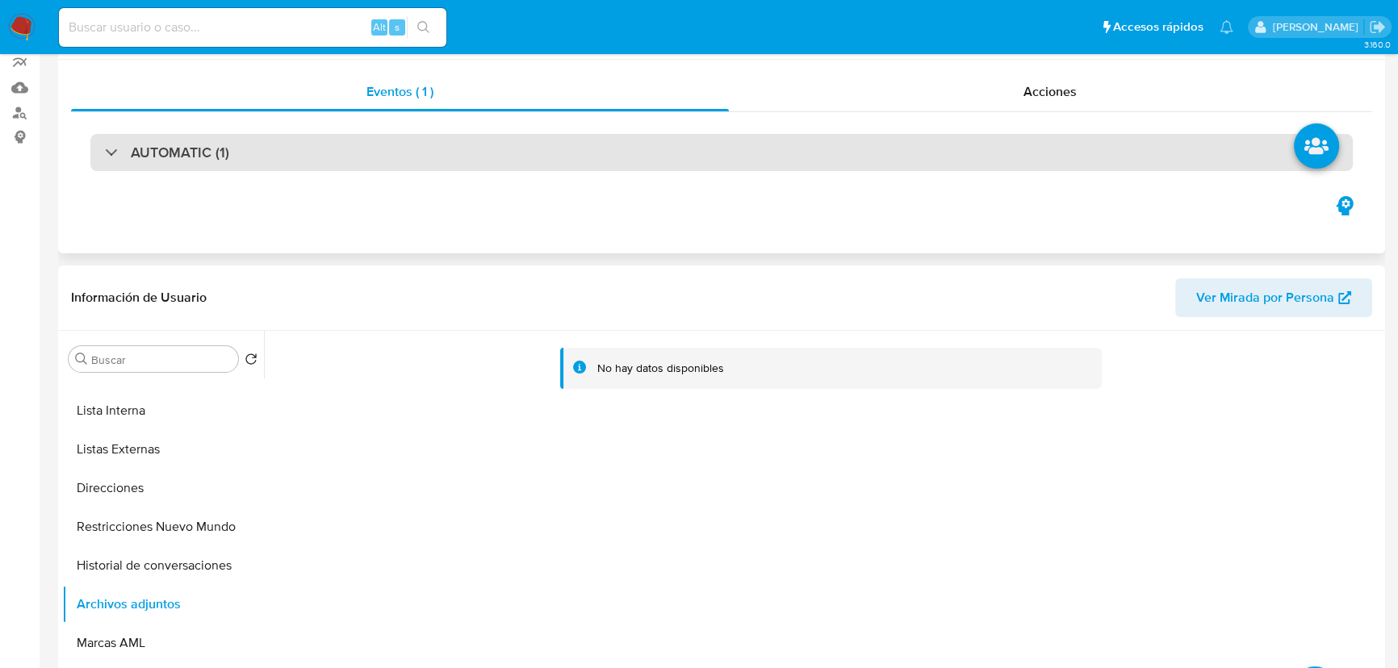
scroll to position [0, 0]
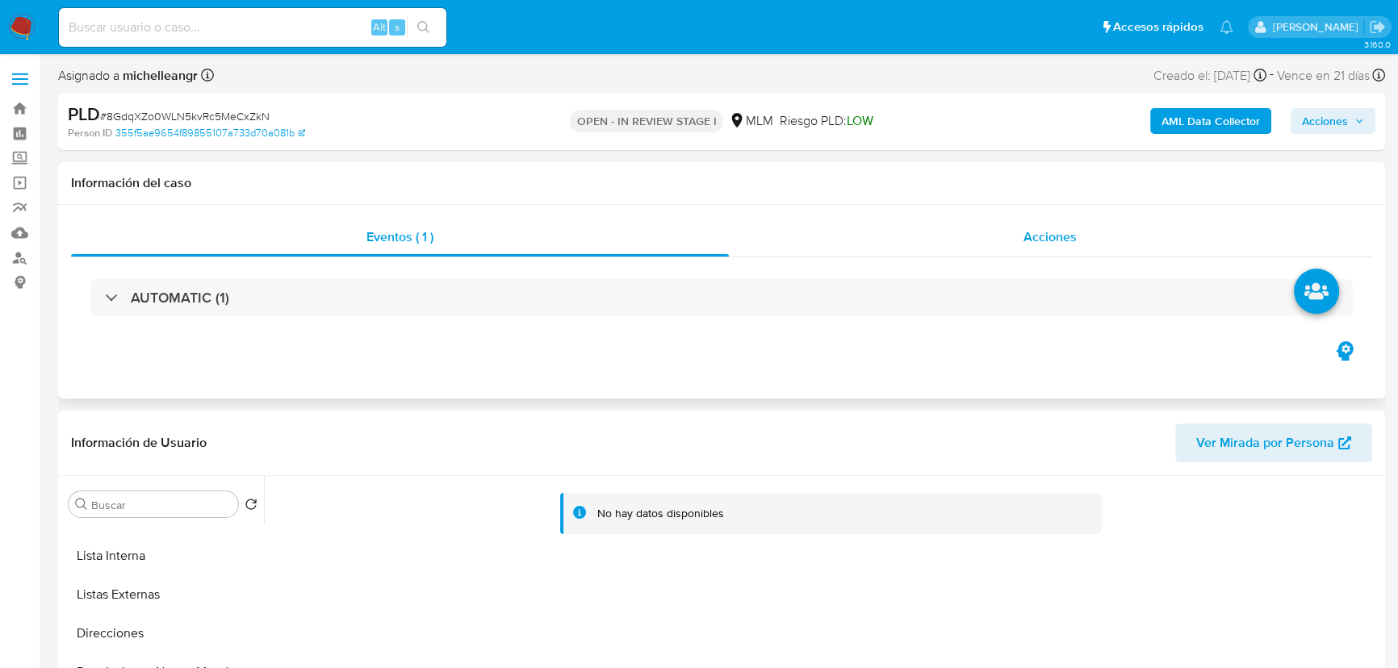
click at [1057, 238] on span "Acciones" at bounding box center [1049, 237] width 53 height 19
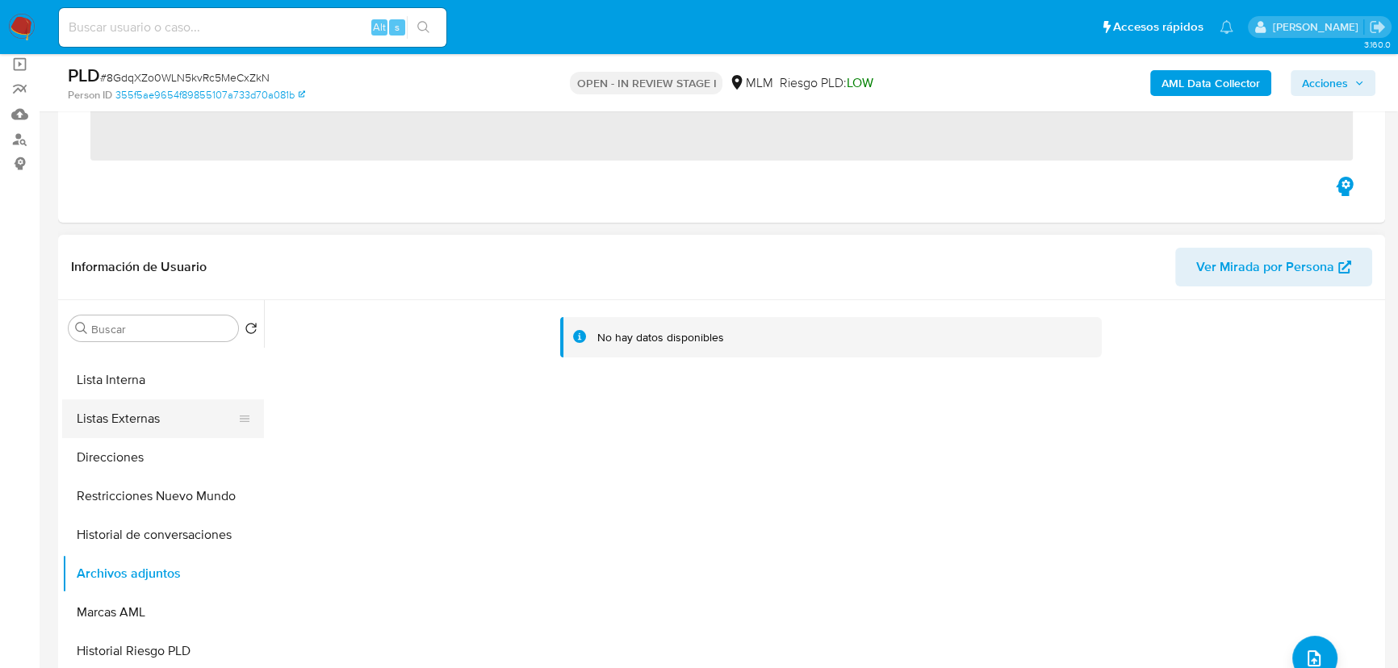
scroll to position [146, 0]
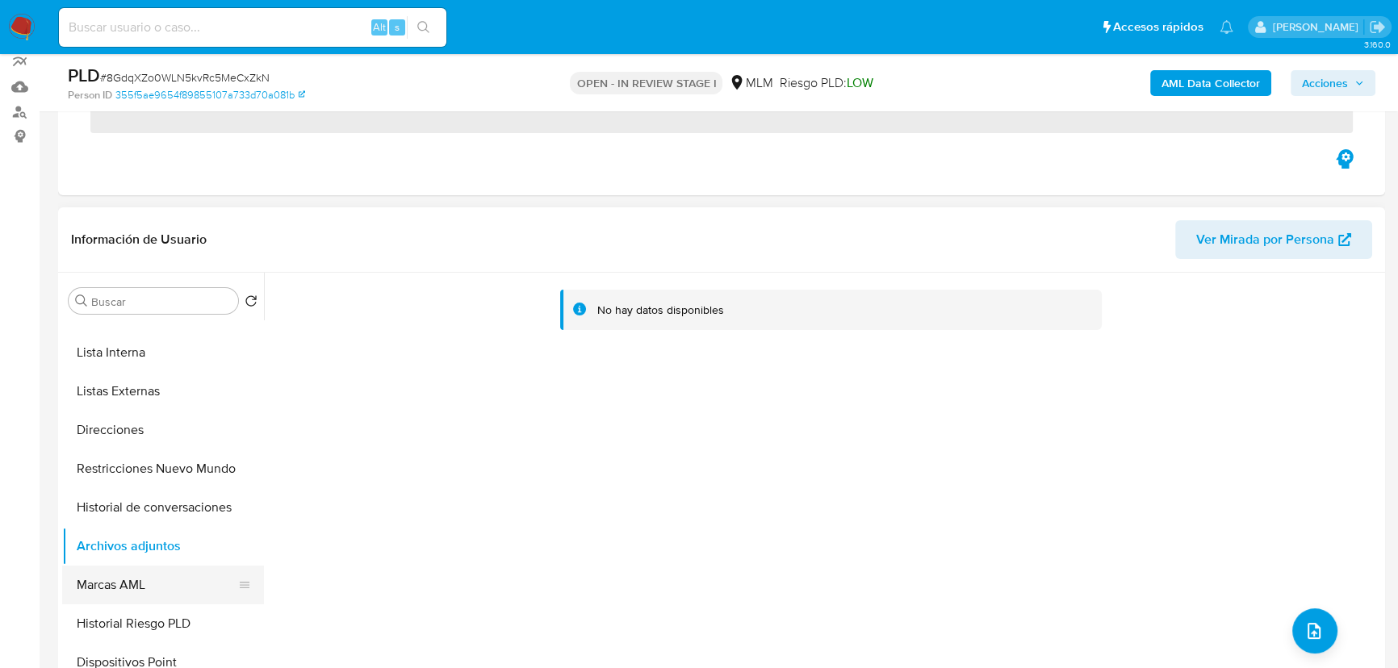
click at [161, 585] on button "Marcas AML" at bounding box center [156, 585] width 189 height 39
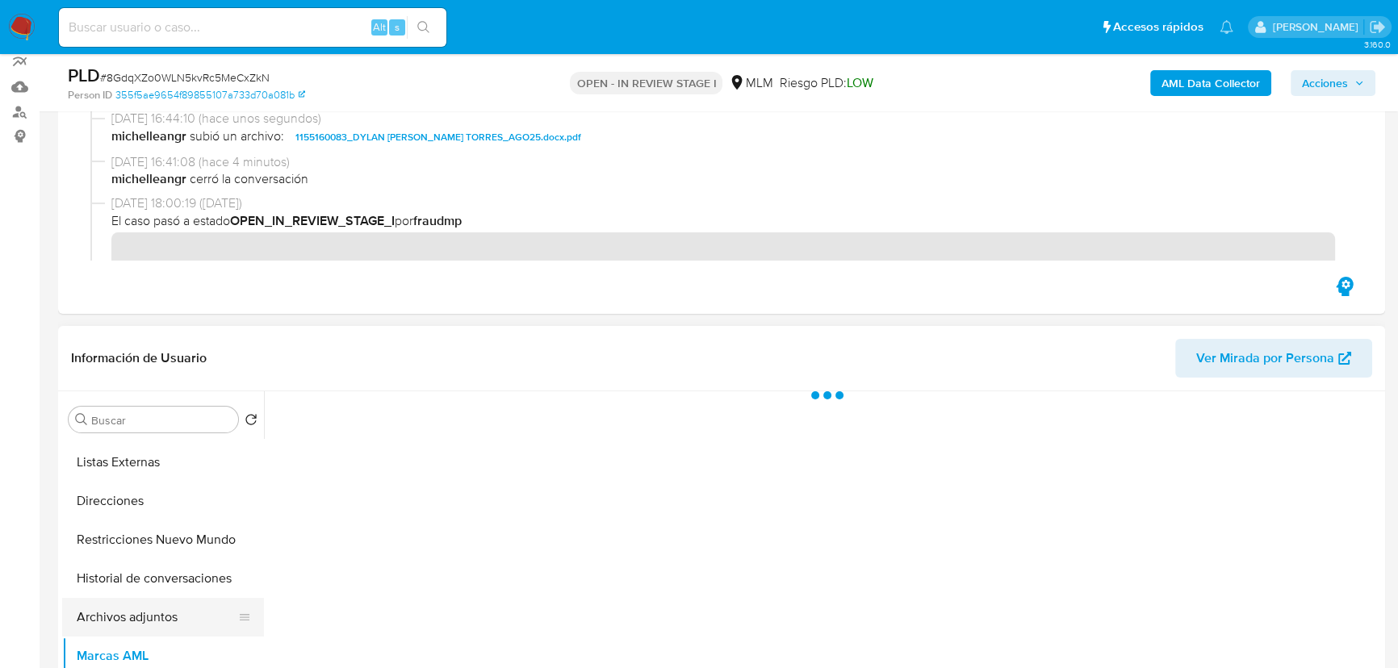
scroll to position [293, 0]
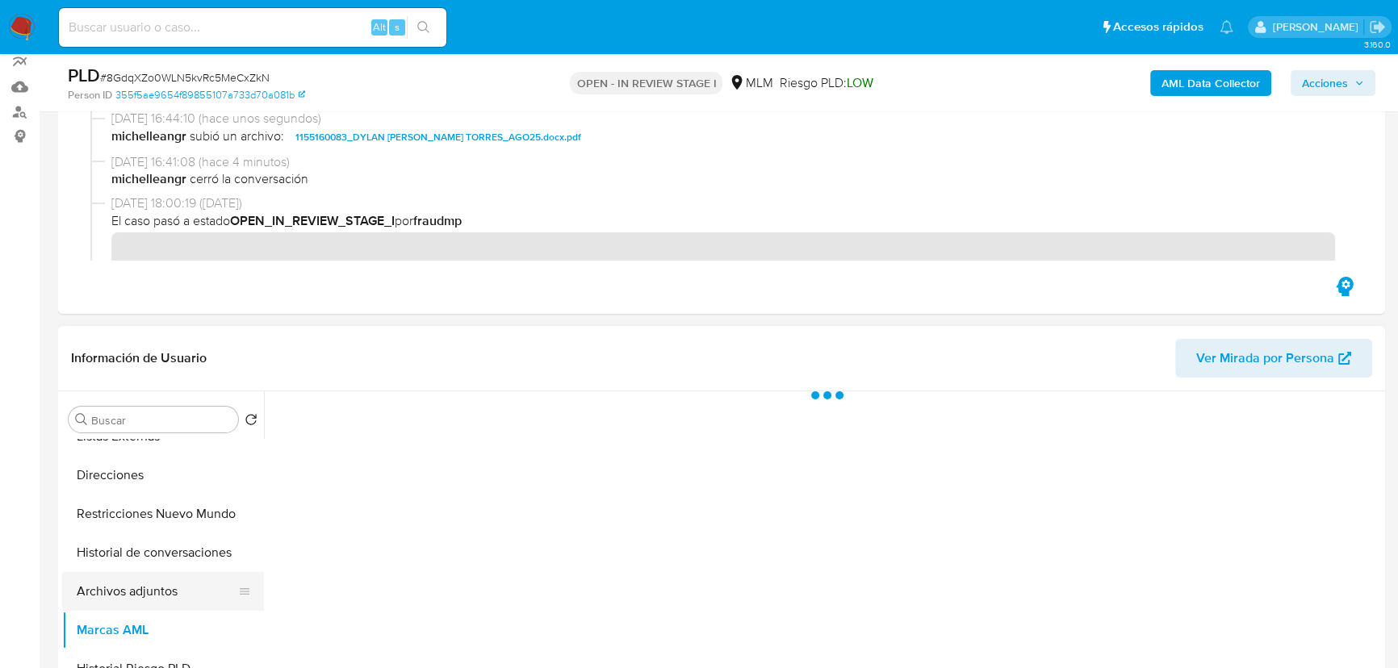
click at [156, 596] on button "Archivos adjuntos" at bounding box center [156, 591] width 189 height 39
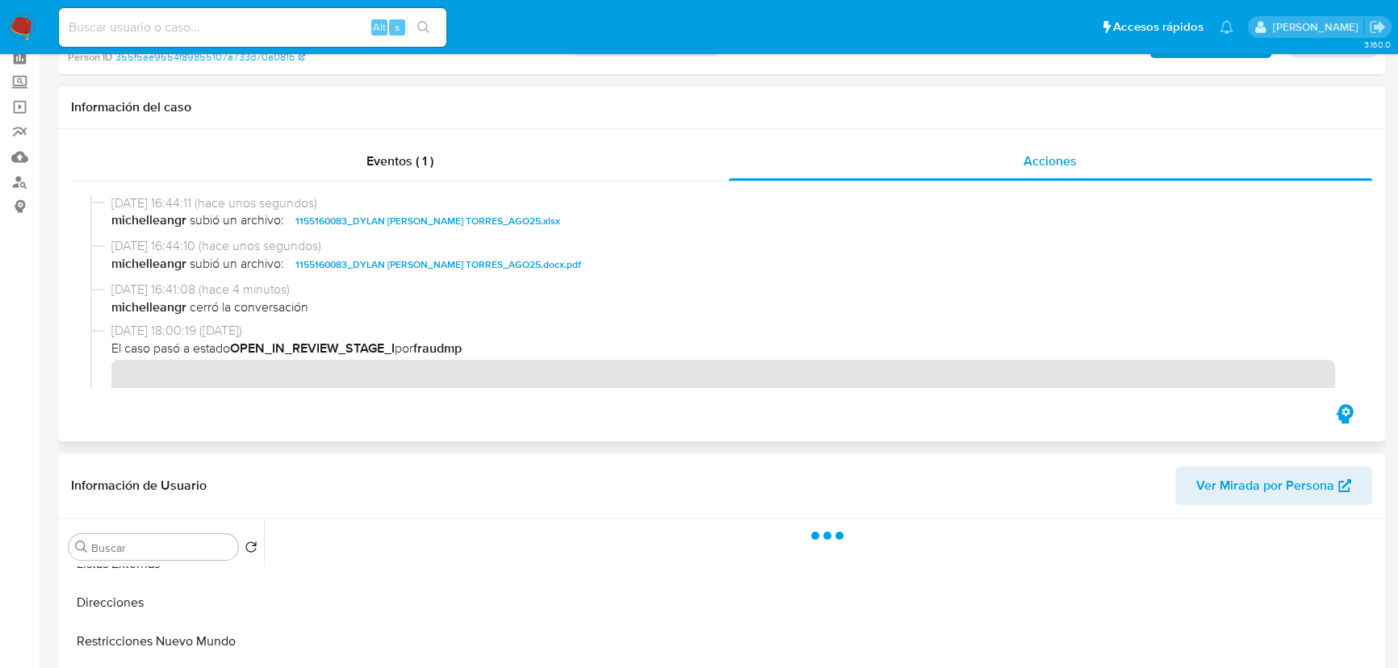
scroll to position [0, 0]
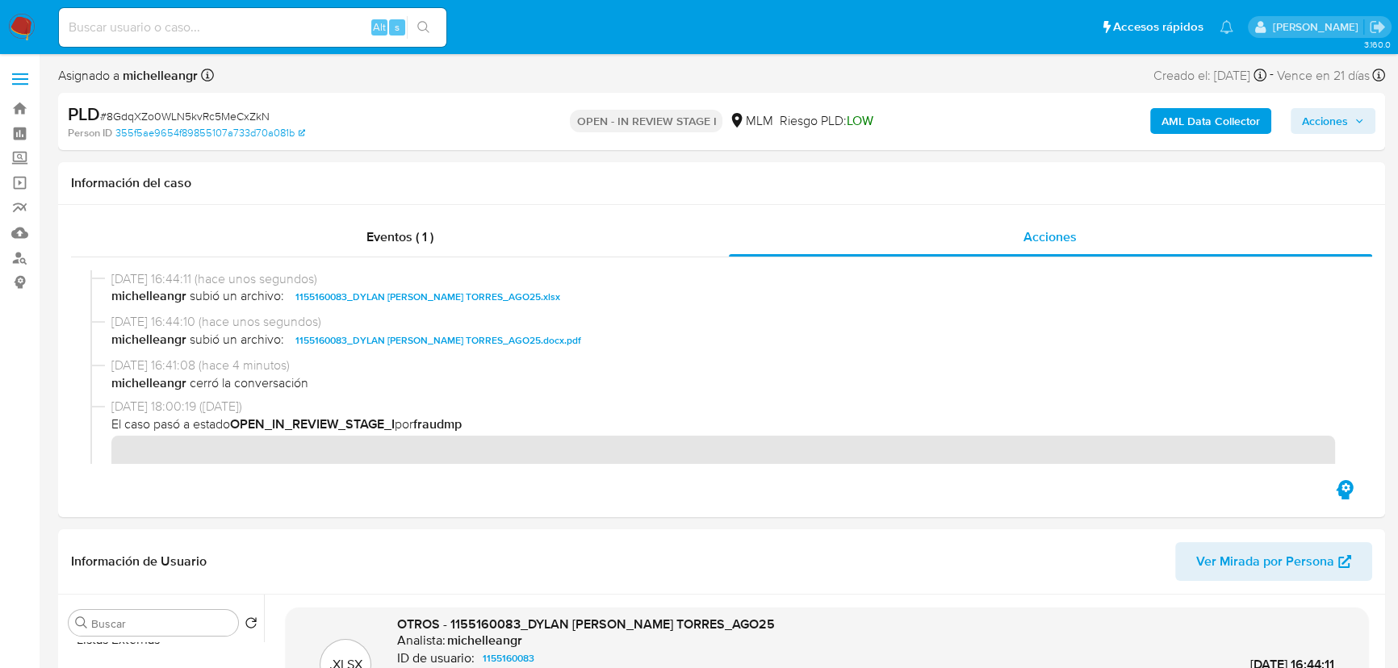
click at [1344, 124] on span "Acciones" at bounding box center [1325, 121] width 46 height 26
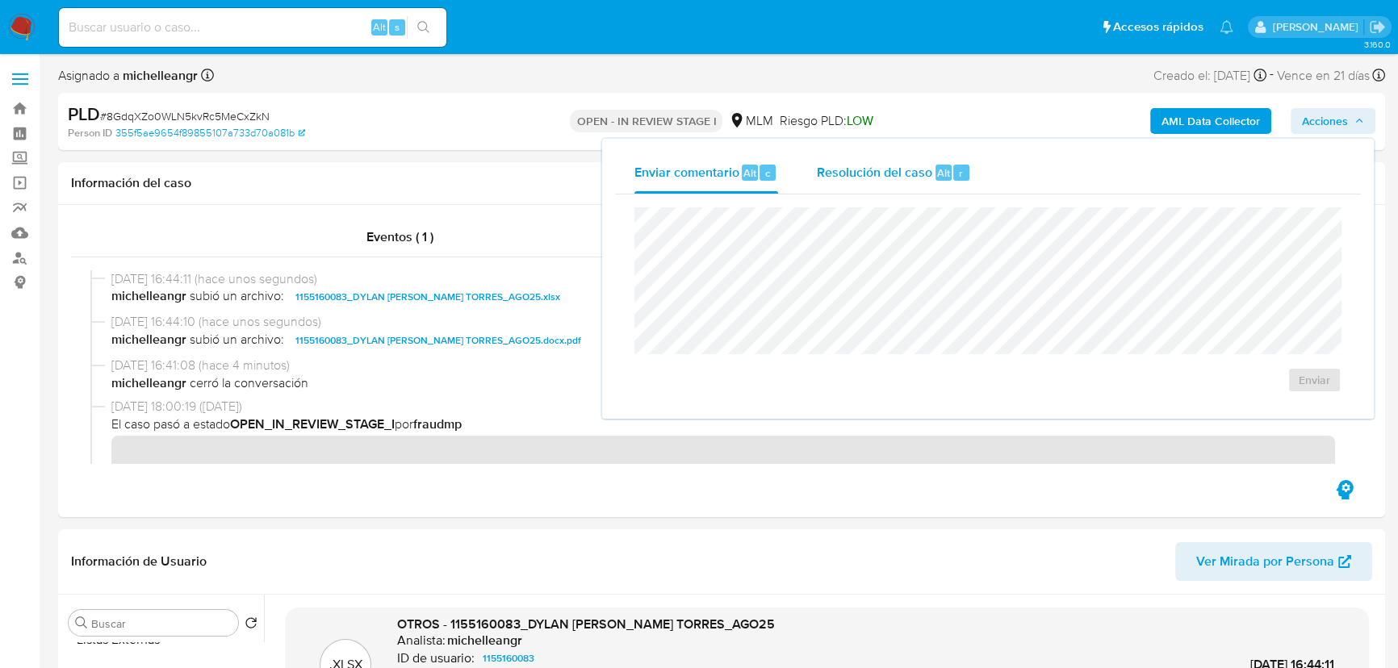
click at [864, 168] on span "Resolución del caso" at bounding box center [874, 172] width 115 height 19
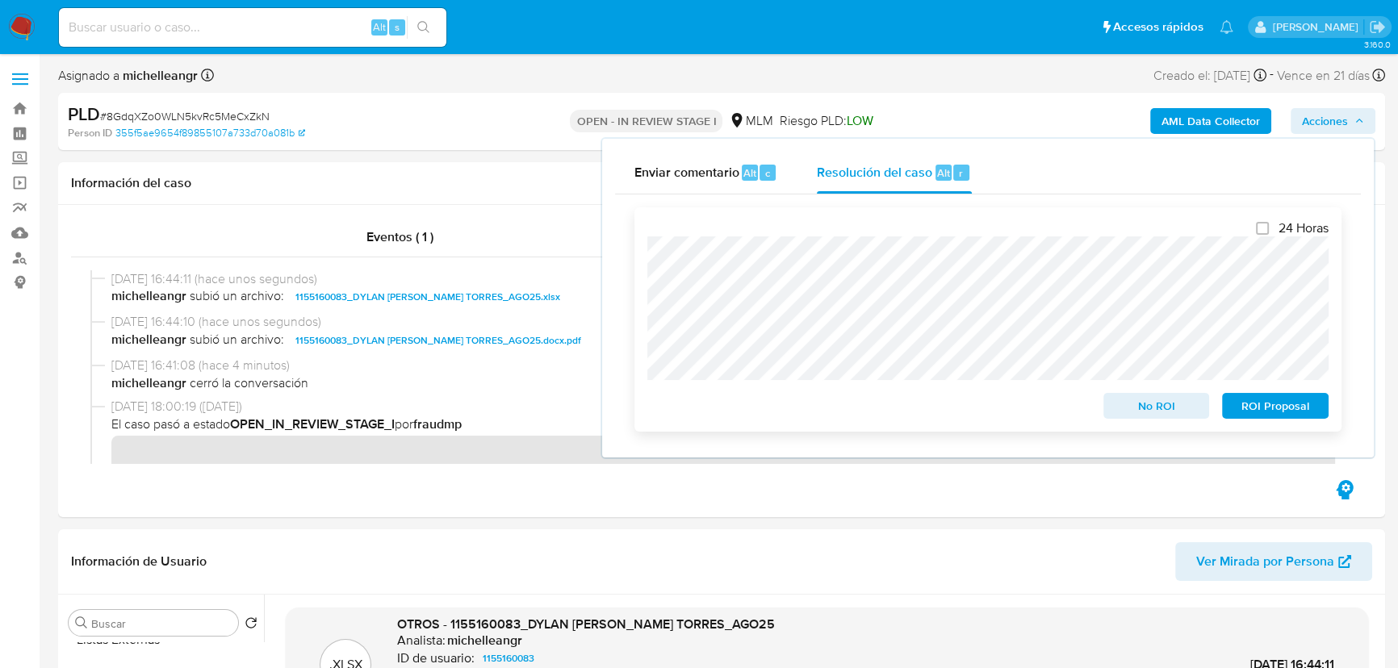
click at [1135, 404] on span "No ROI" at bounding box center [1157, 406] width 84 height 23
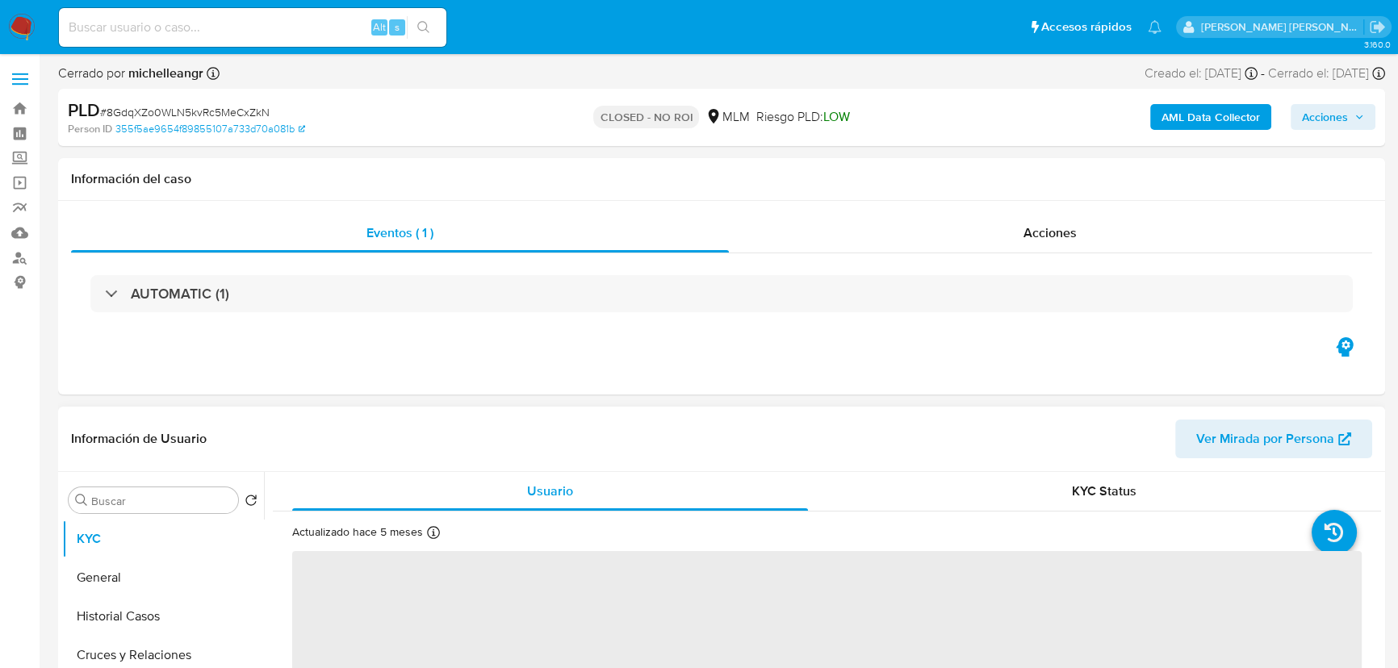
select select "10"
